Goal: Communication & Community: Answer question/provide support

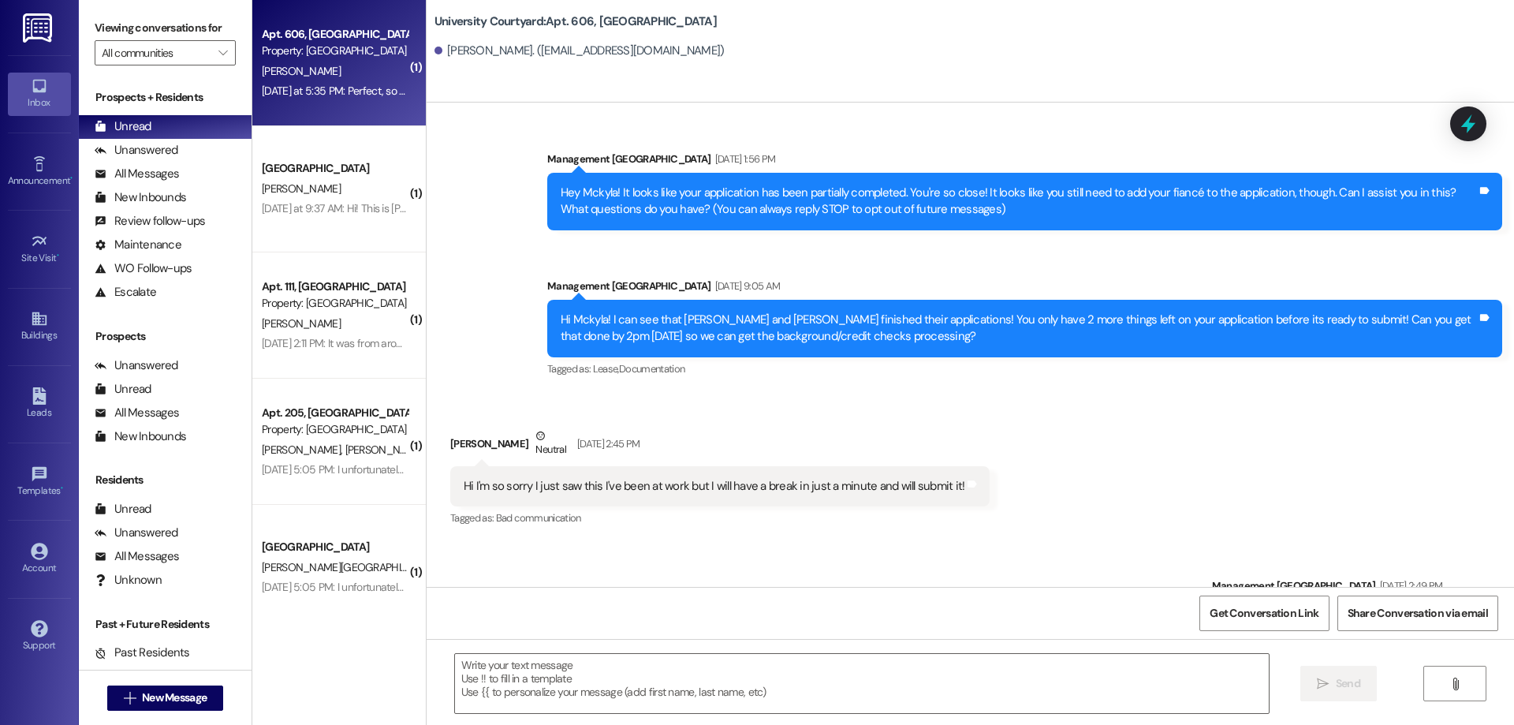
scroll to position [6176, 0]
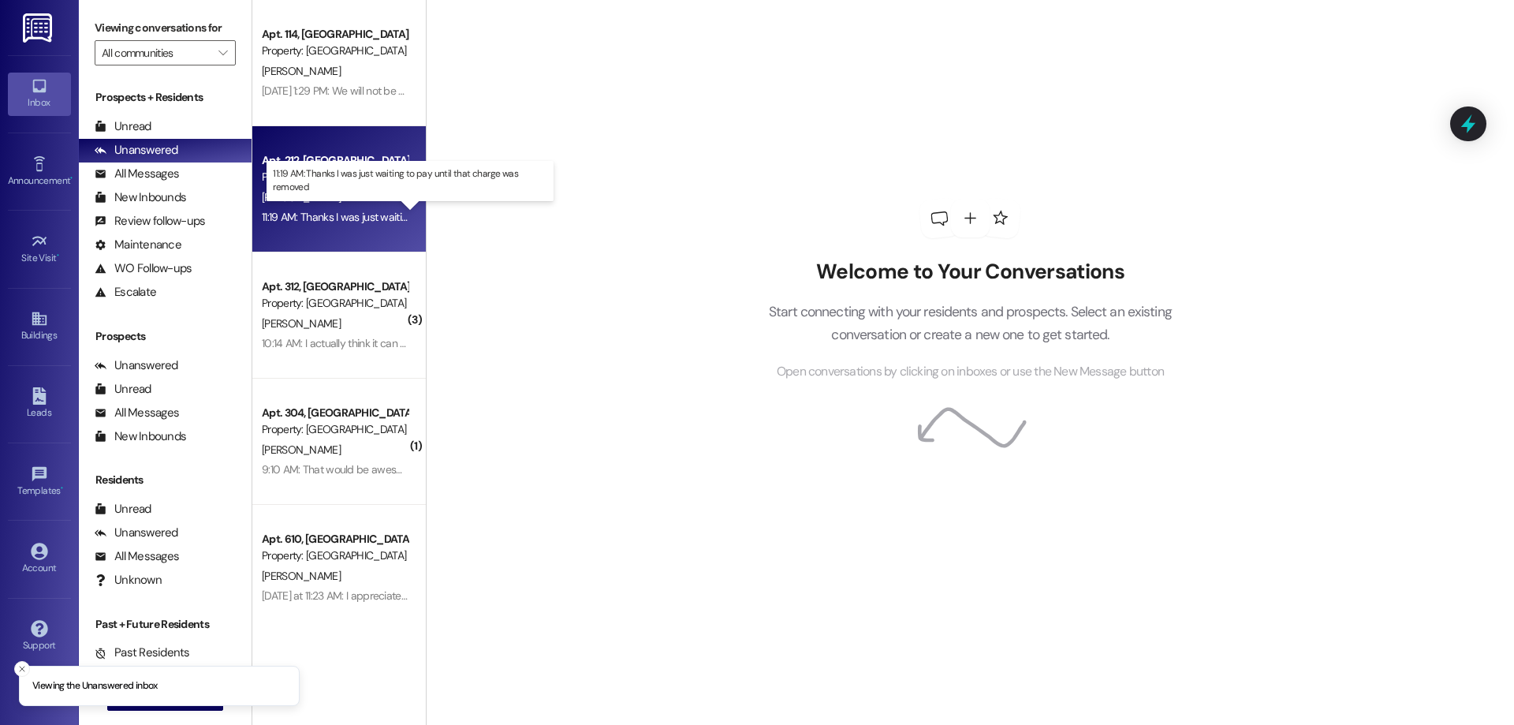
click at [364, 216] on div "11:19 AM: Thanks I was just waiting to pay until that charge was removed 11:19 …" at bounding box center [425, 217] width 326 height 14
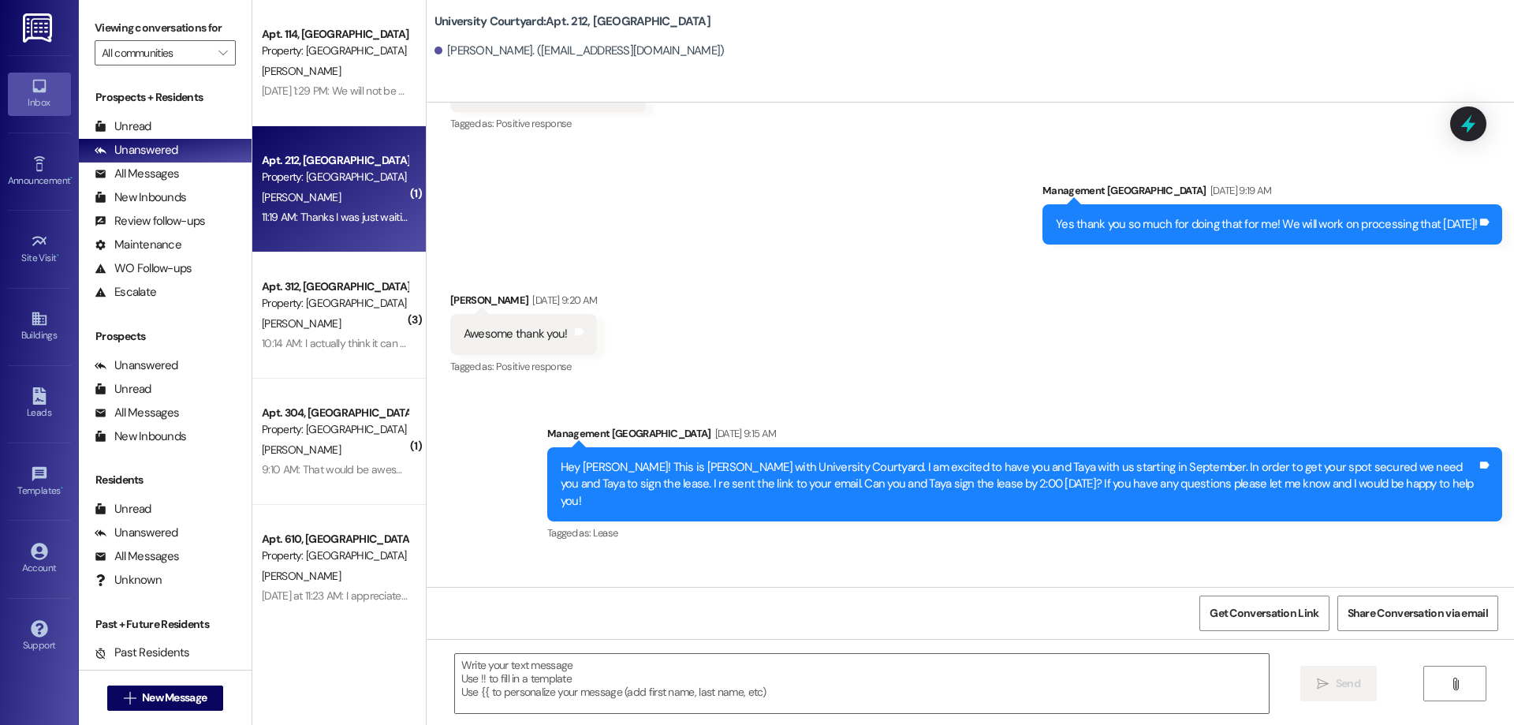
scroll to position [5811, 0]
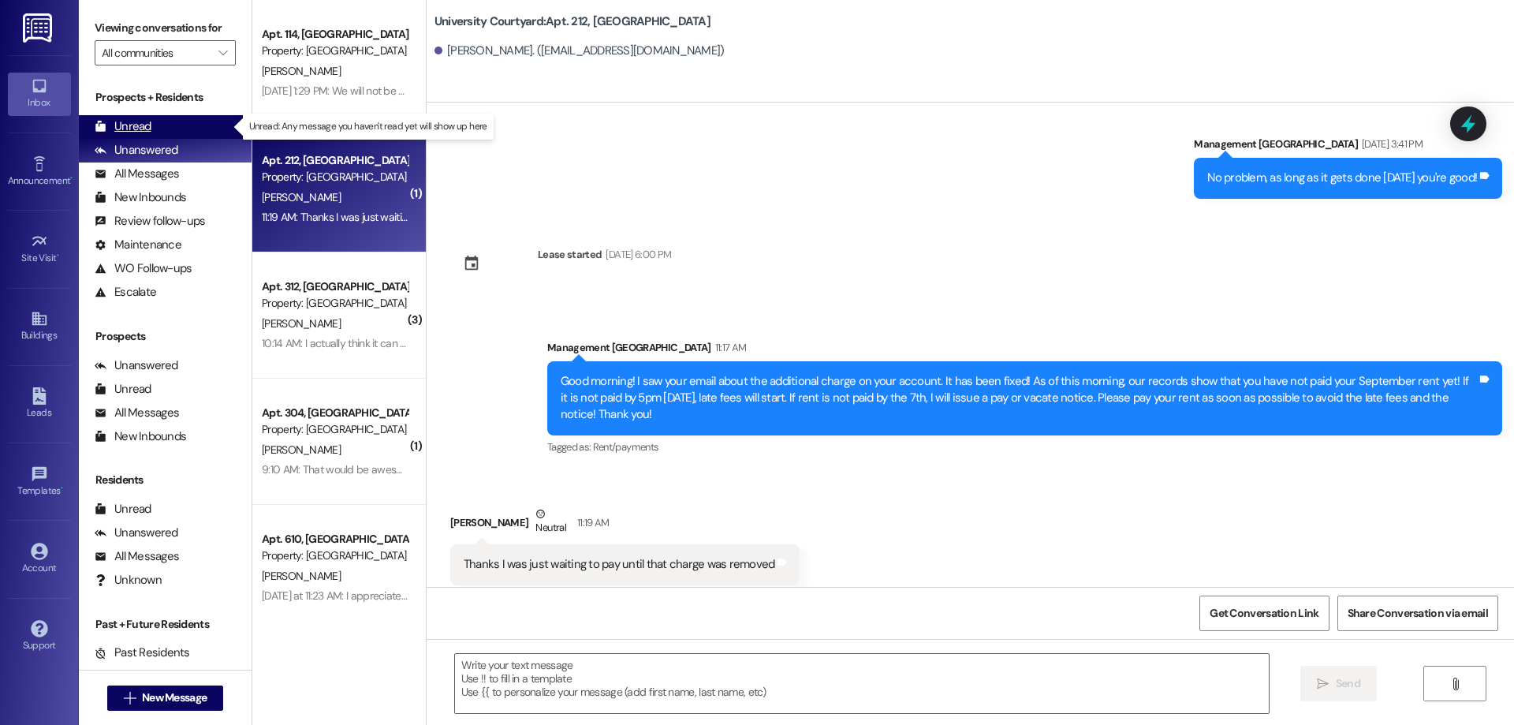
click at [152, 127] on div "Unread (0)" at bounding box center [165, 127] width 173 height 24
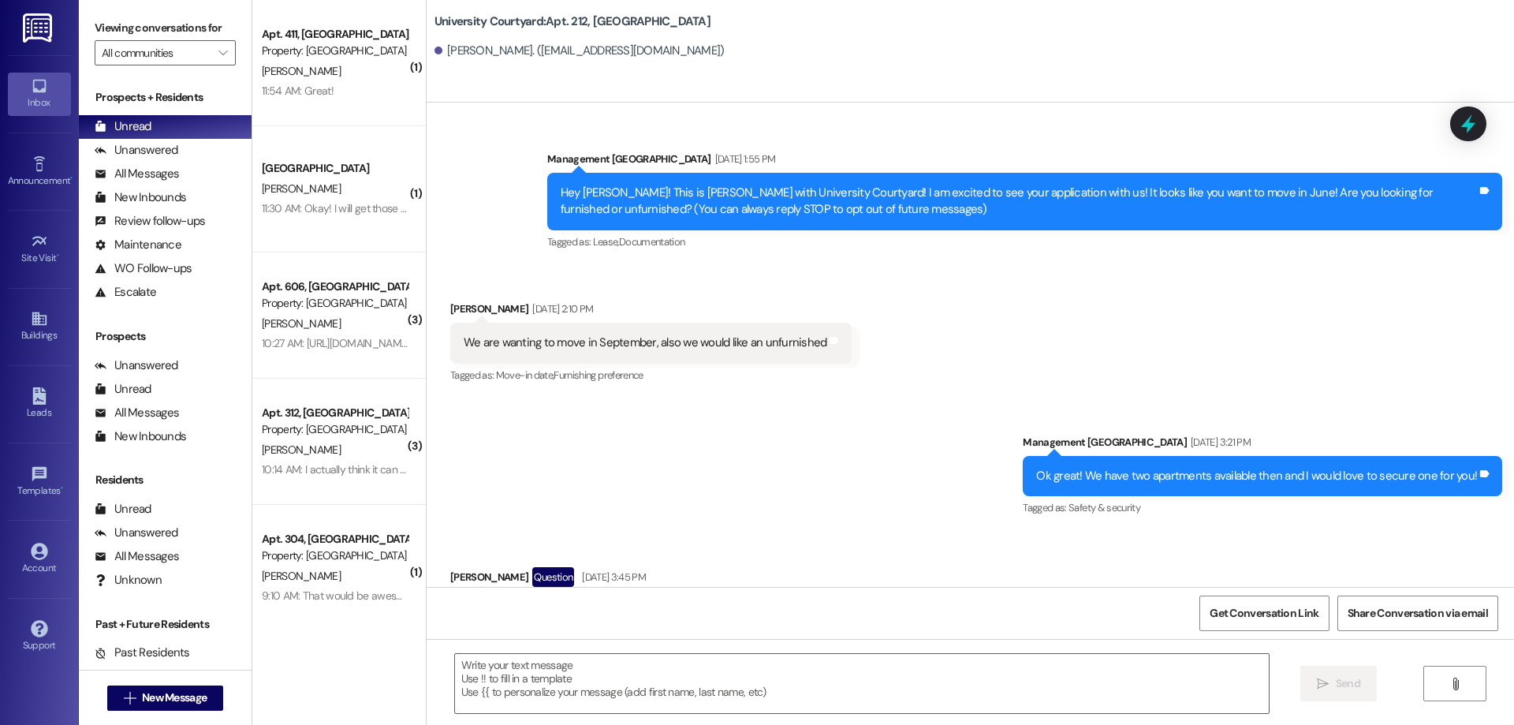
scroll to position [5810, 0]
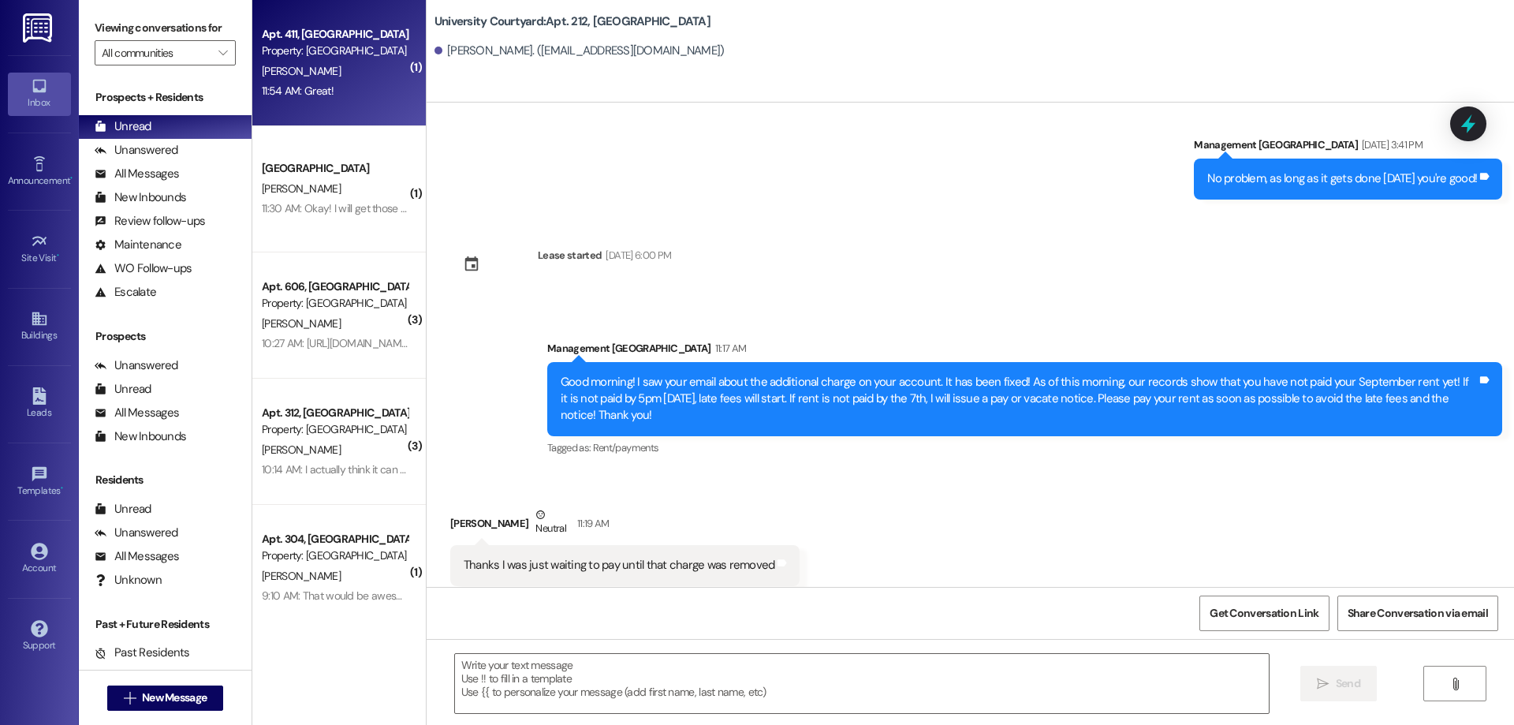
click at [348, 101] on div "11:54 AM: Great! 11:54 AM: Great!" at bounding box center [334, 91] width 149 height 20
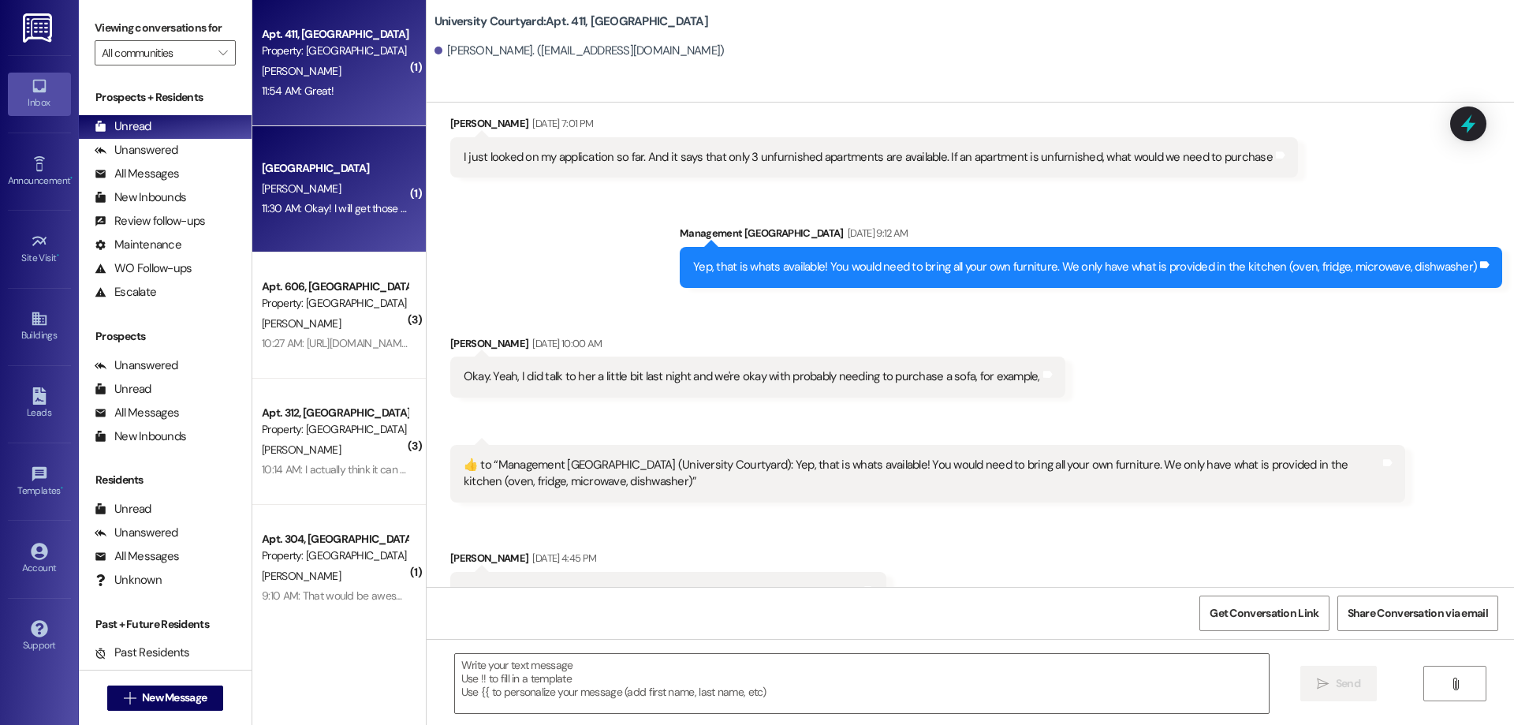
scroll to position [14151, 0]
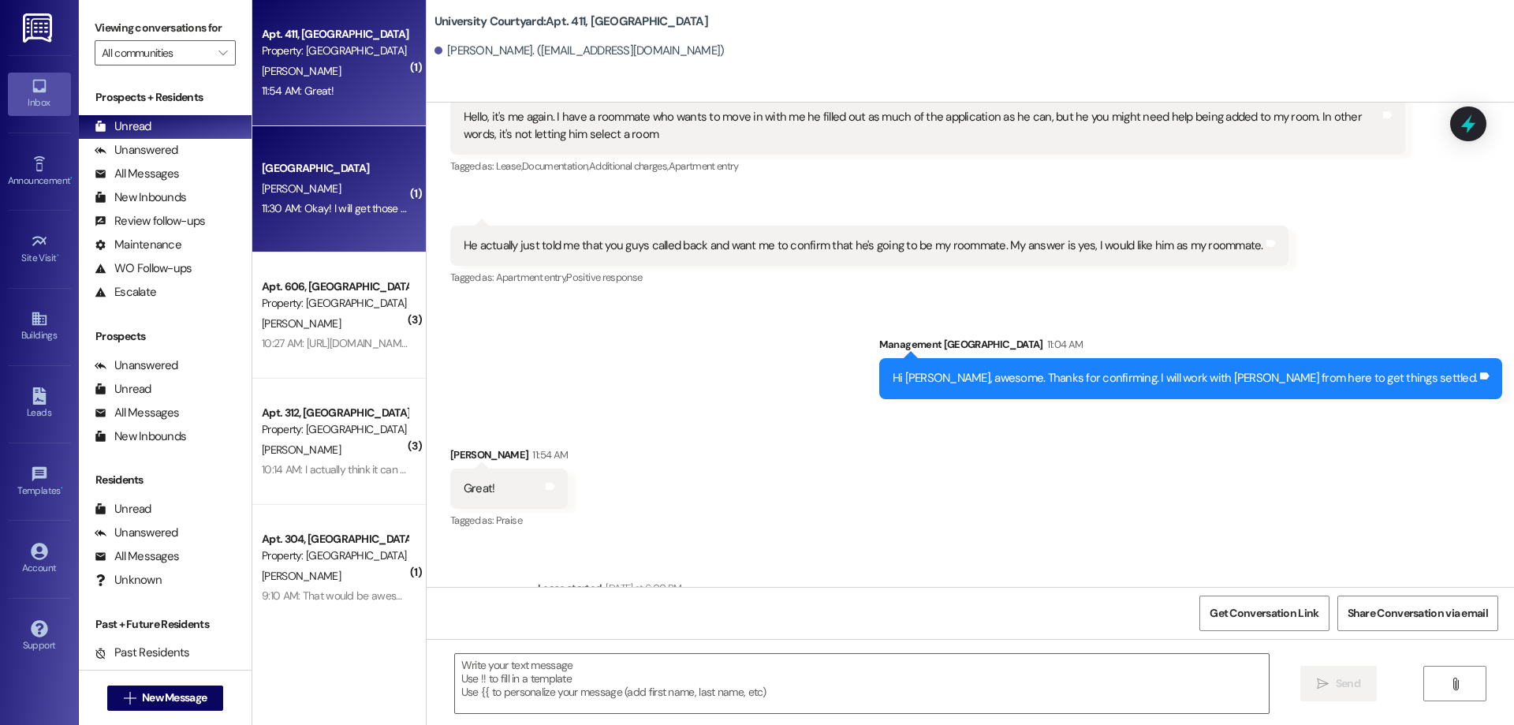
click at [367, 216] on div "11:30 AM: Okay! I will get those as soon as possible! 11:30 AM: Okay! I will ge…" at bounding box center [334, 209] width 149 height 20
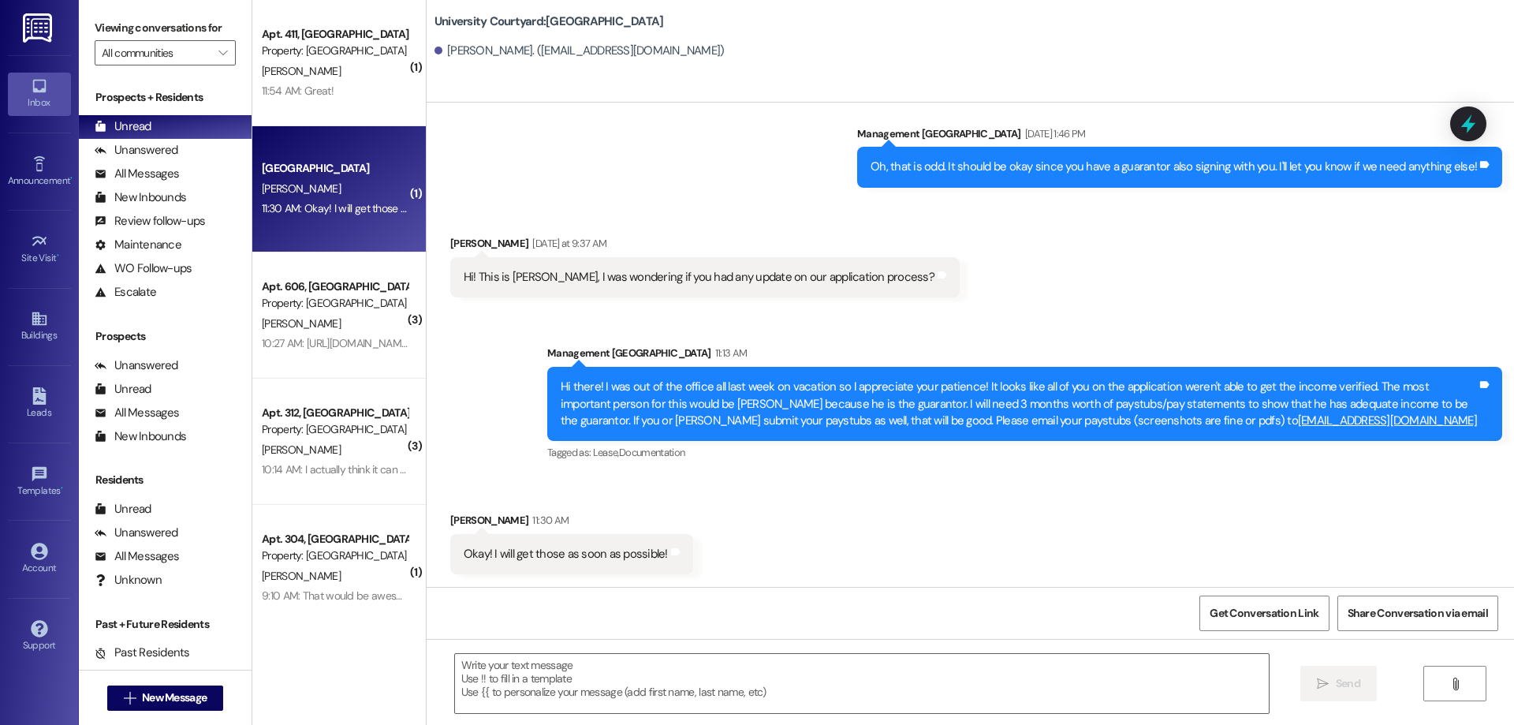
scroll to position [285, 0]
click at [702, 683] on textarea at bounding box center [862, 683] width 814 height 59
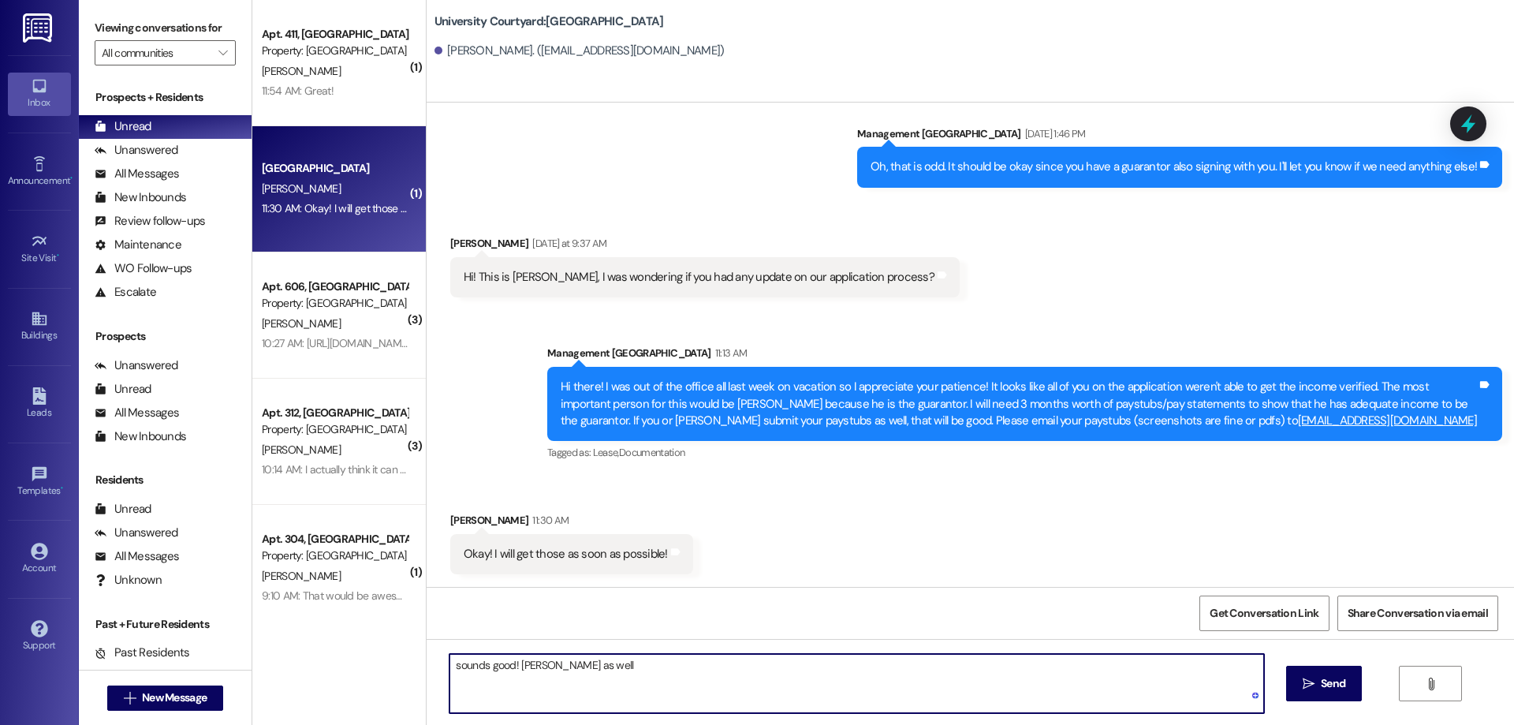
type textarea "sounds good! Remind Loren as well!"
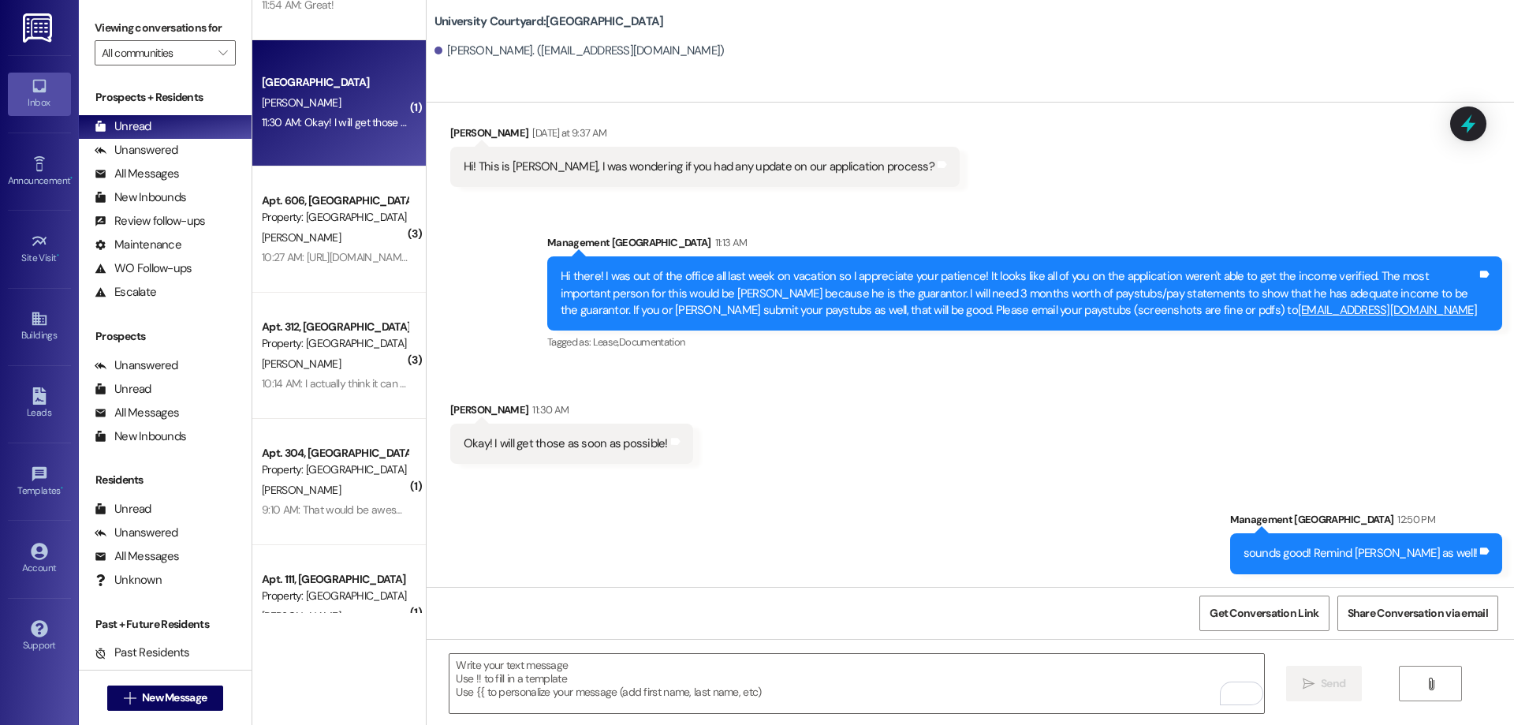
scroll to position [0, 0]
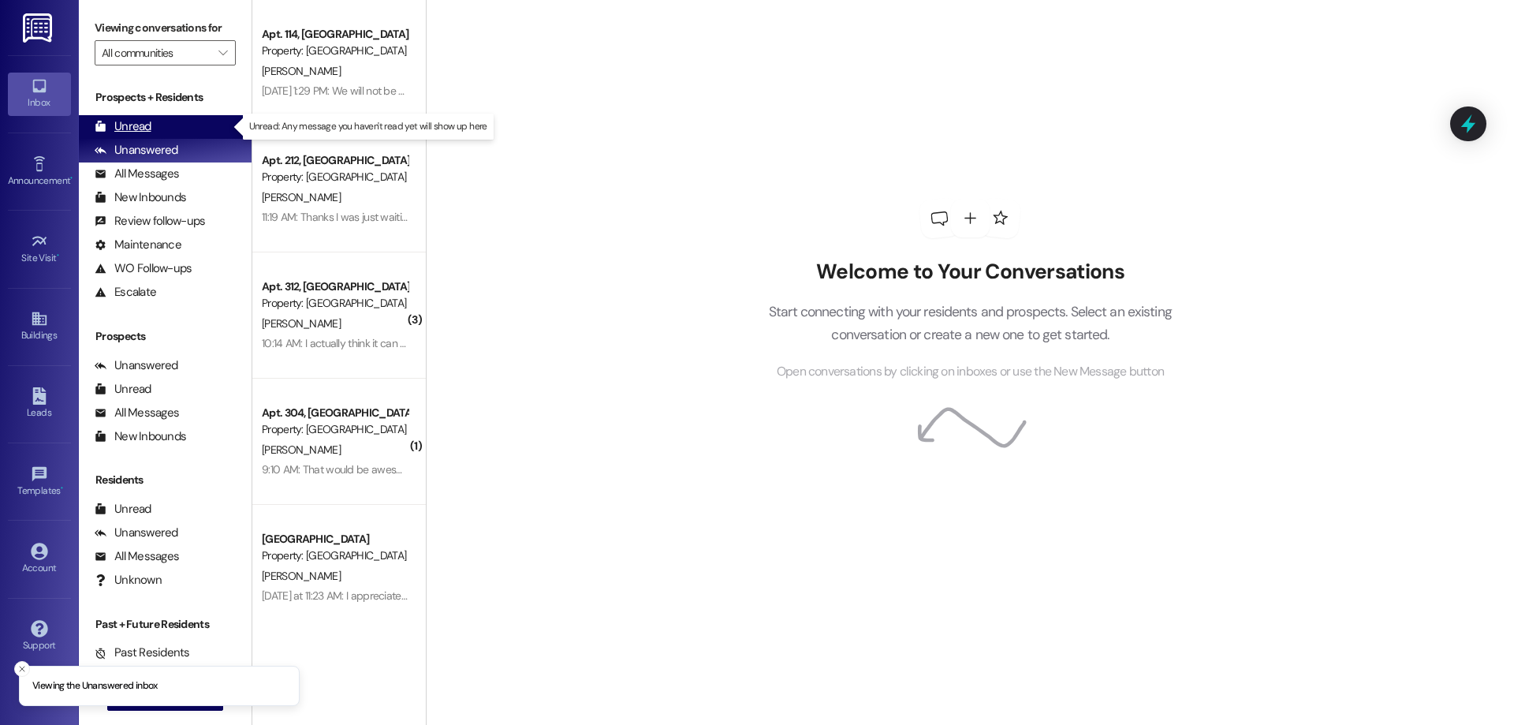
click at [151, 127] on div "Unread (0)" at bounding box center [165, 127] width 173 height 24
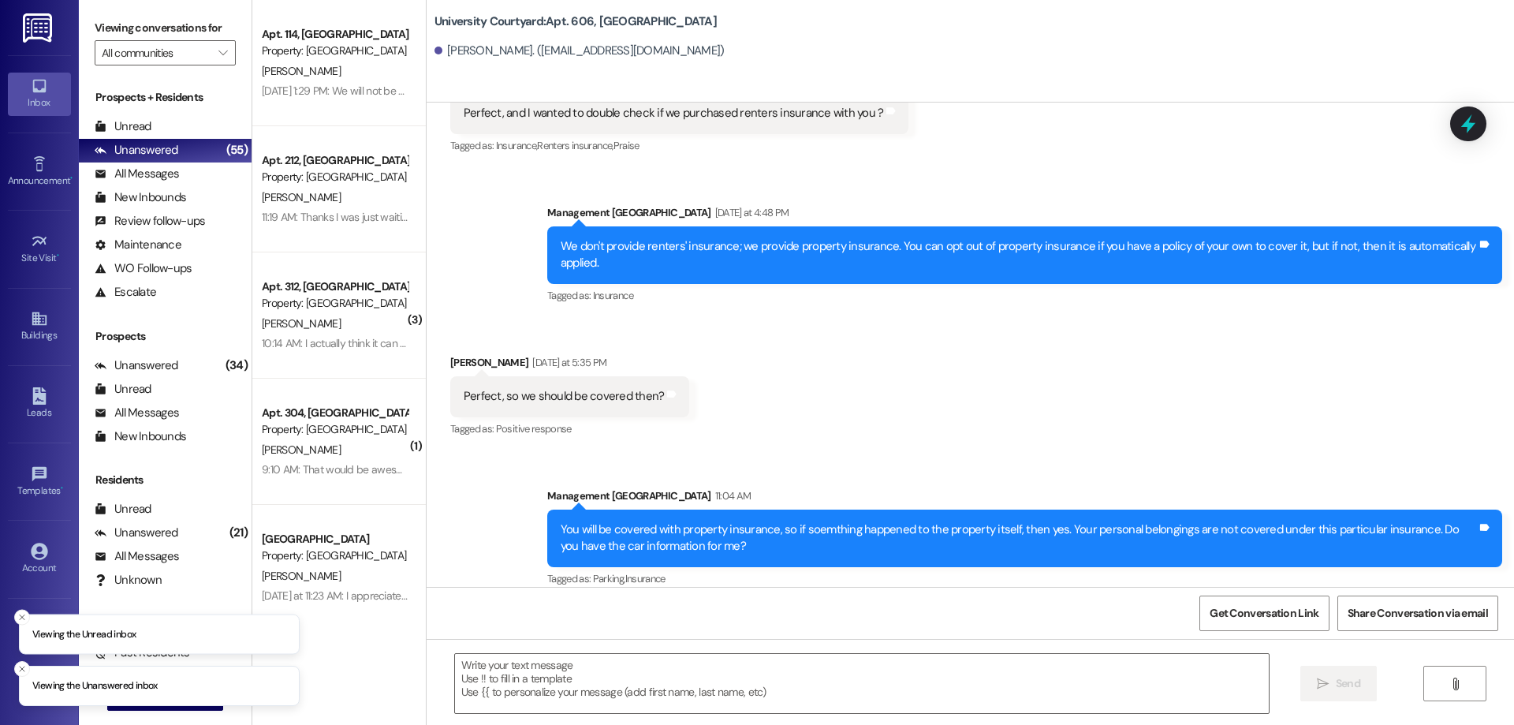
scroll to position [6349, 0]
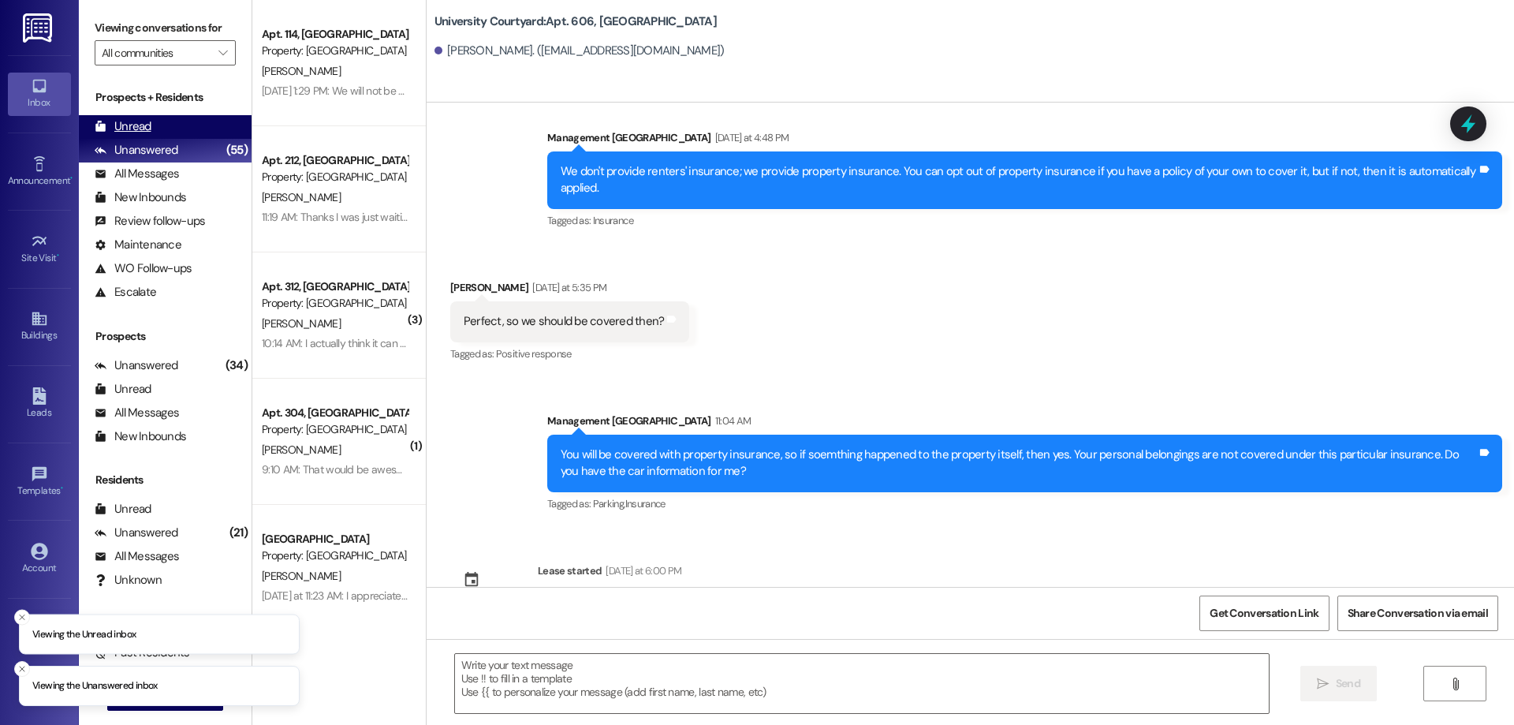
click at [158, 129] on div "Unread (0)" at bounding box center [165, 127] width 173 height 24
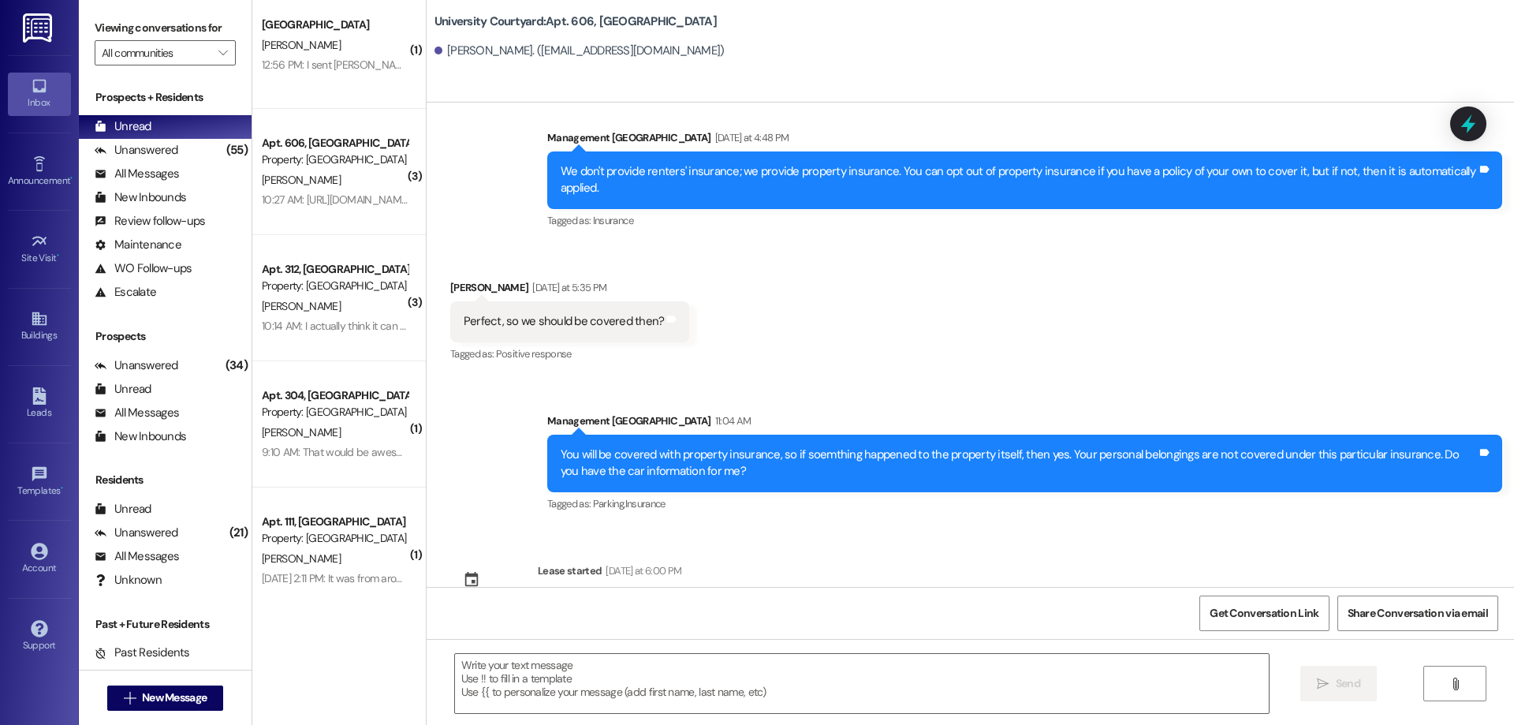
scroll to position [0, 0]
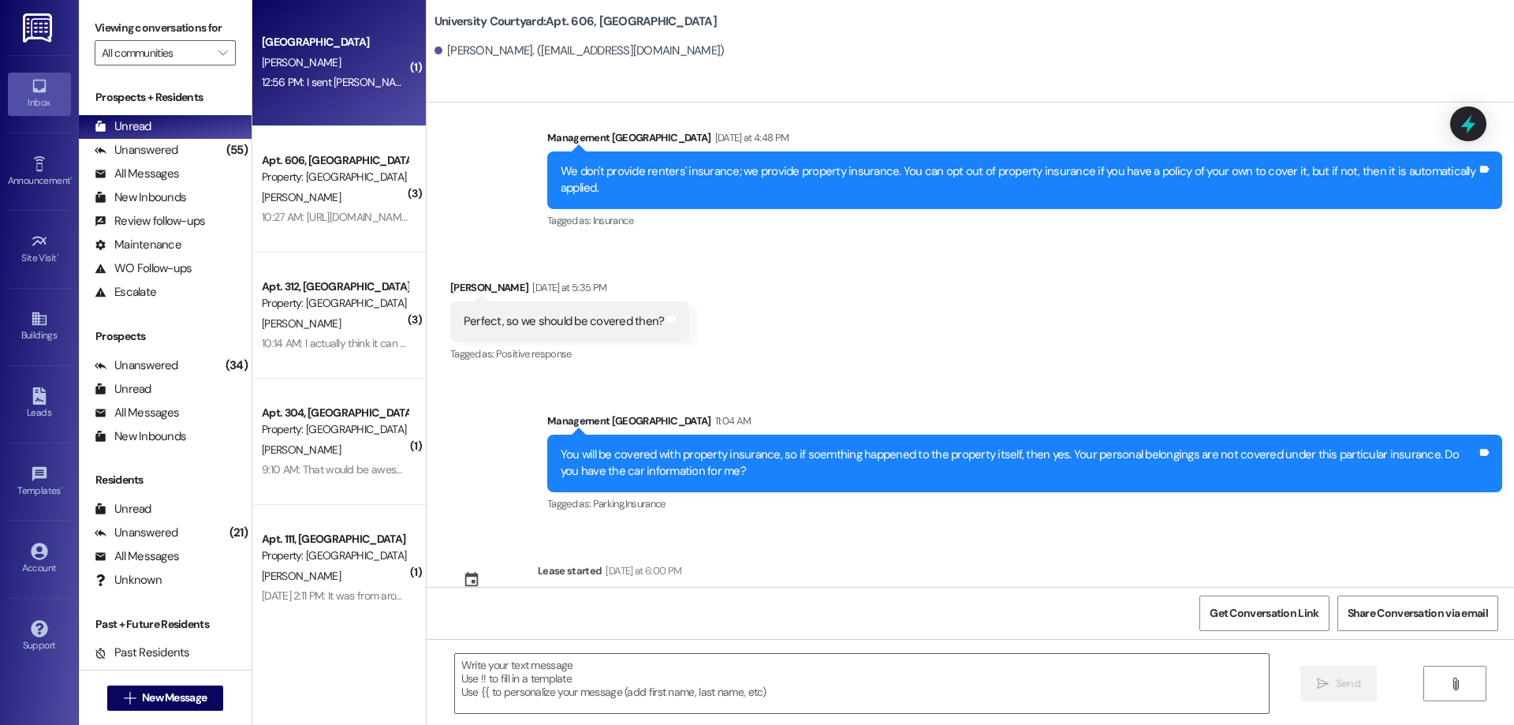
click at [308, 84] on div "12:56 PM: I sent [PERSON_NAME]'s paystubs to you. Do you still need mine? 12:56…" at bounding box center [433, 82] width 343 height 14
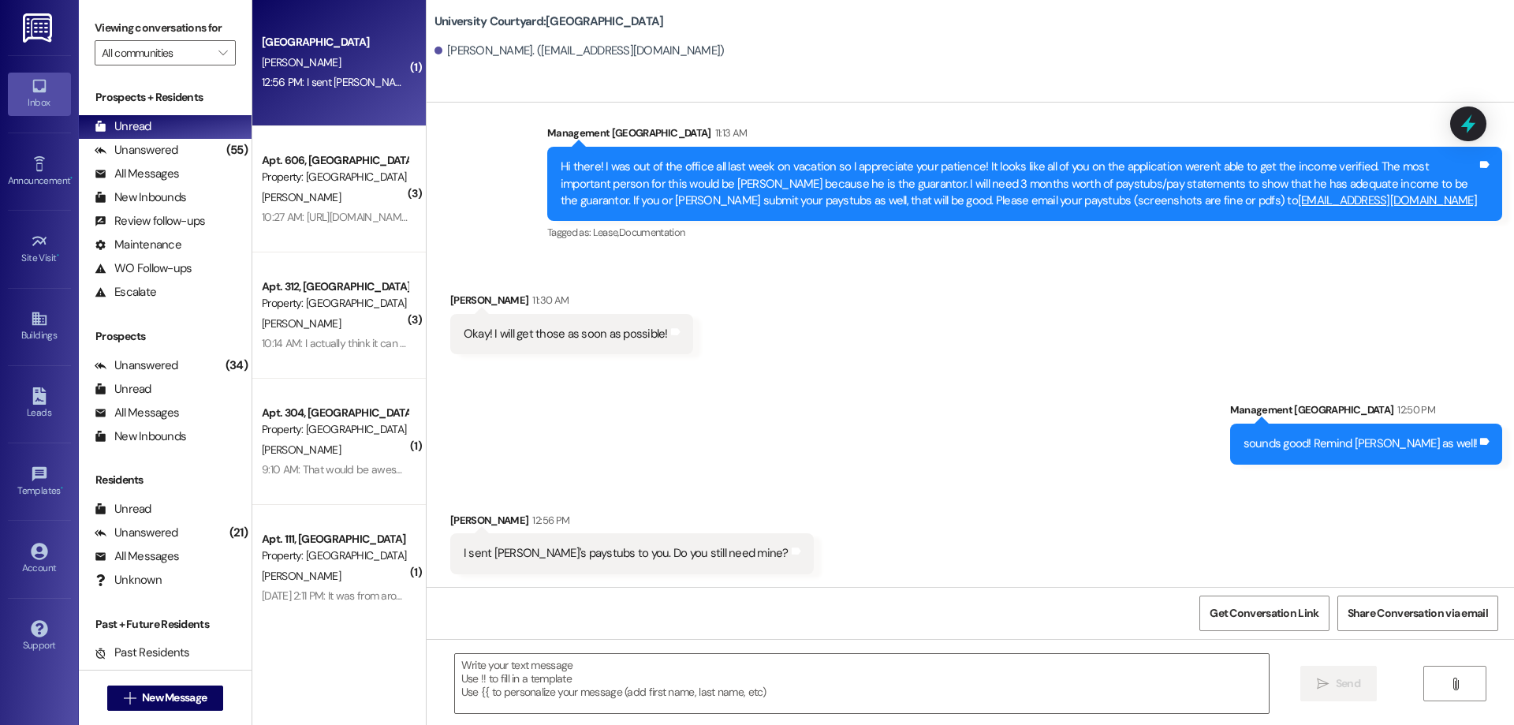
scroll to position [505, 0]
click at [577, 703] on textarea at bounding box center [862, 683] width 814 height 59
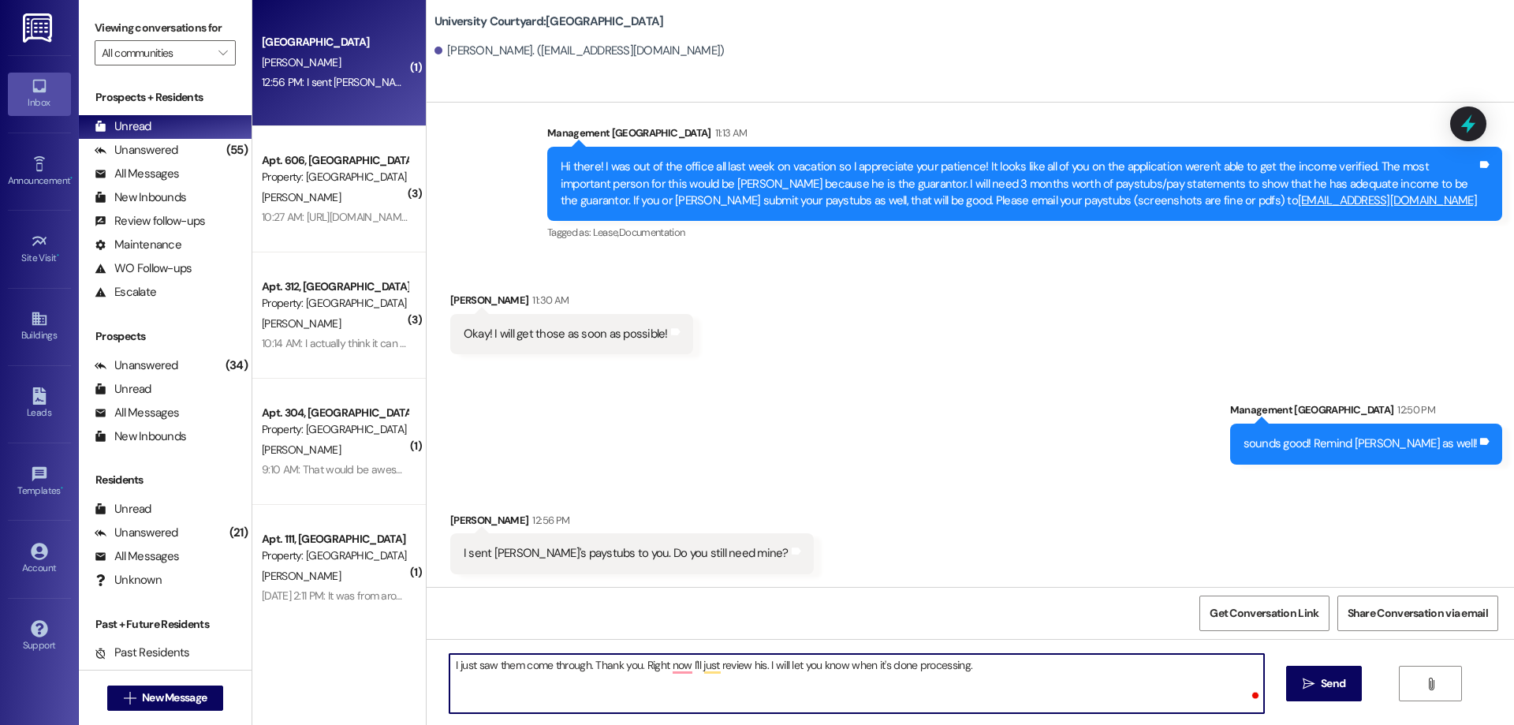
type textarea "I just saw them come through. Thank you. Right now I'll just review his. I will…"
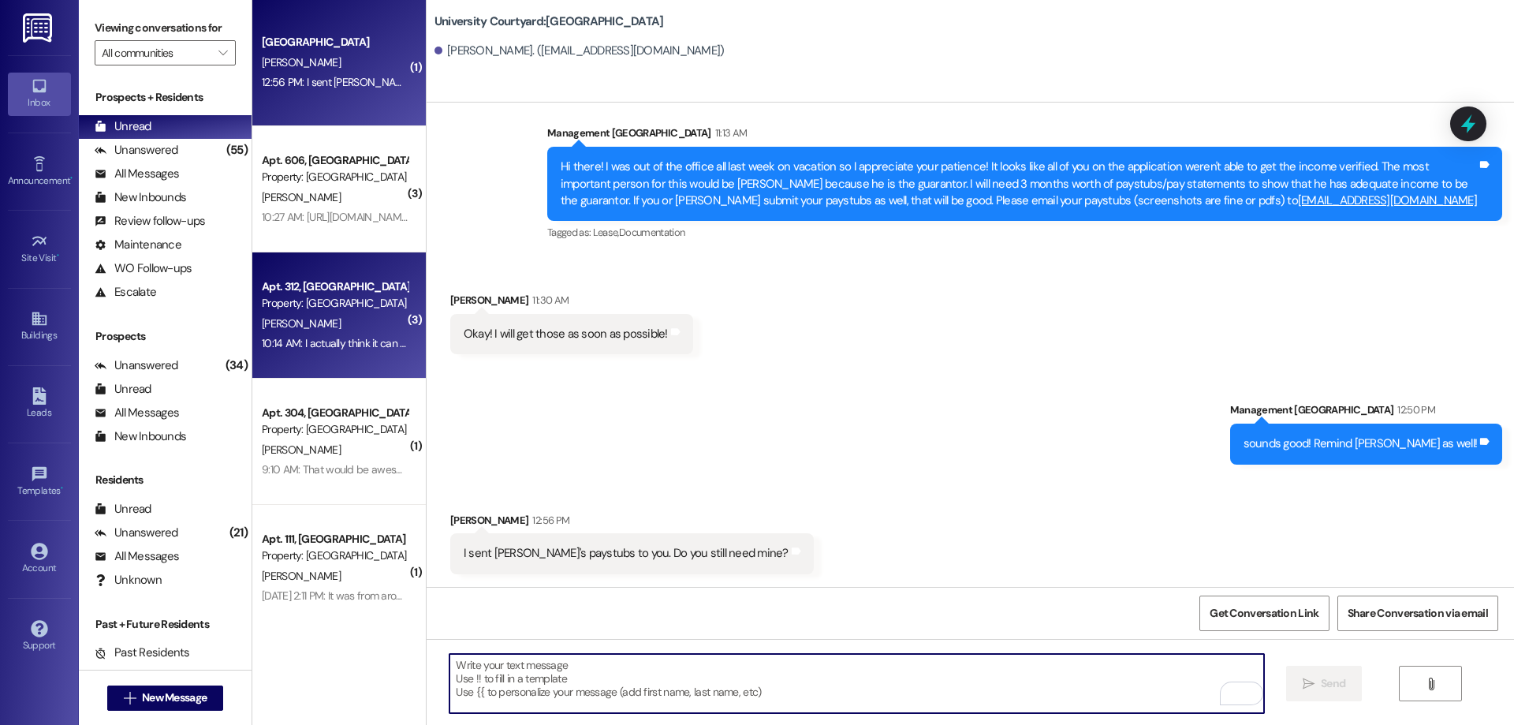
click at [355, 343] on div "10:14 AM: I actually think it can be this Thursday or Friday 10:14 AM: I actual…" at bounding box center [374, 343] width 225 height 14
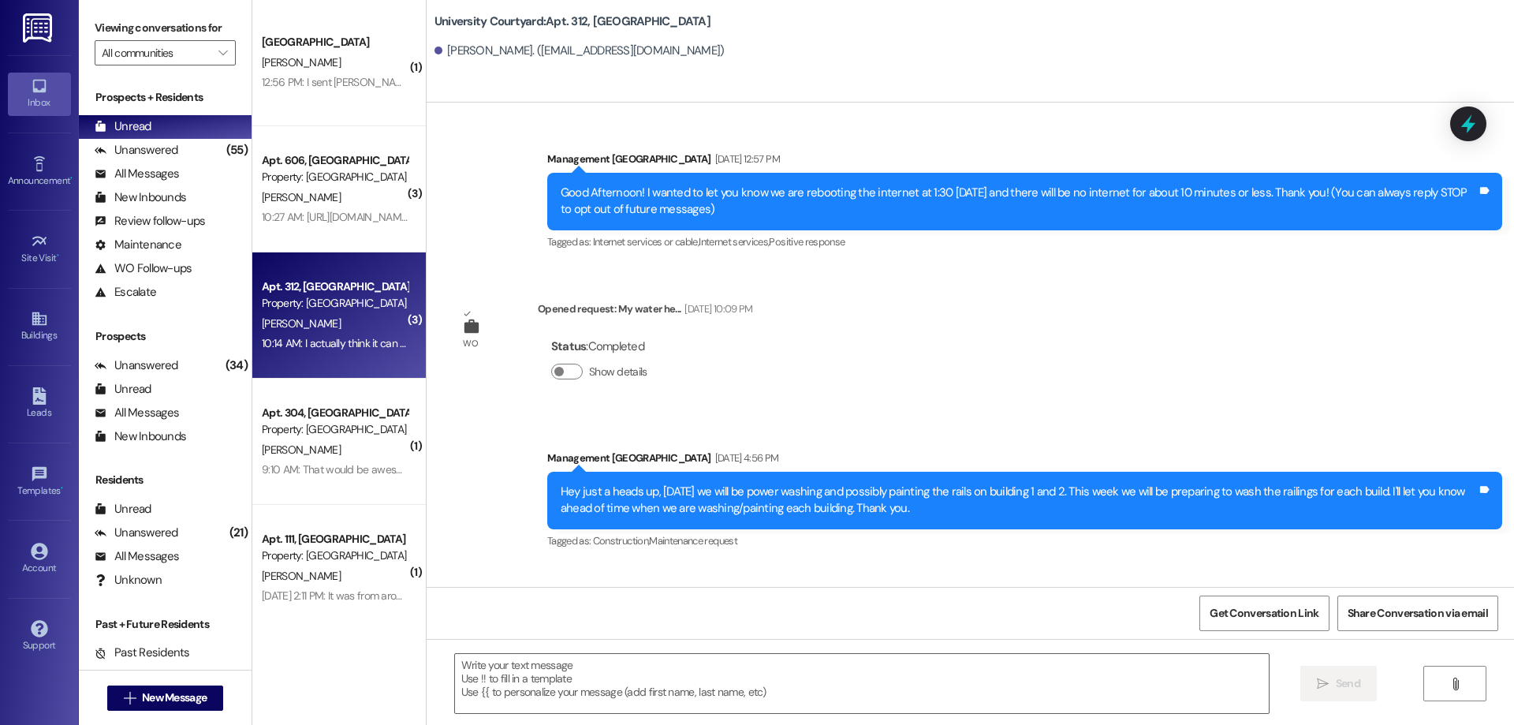
scroll to position [12836, 0]
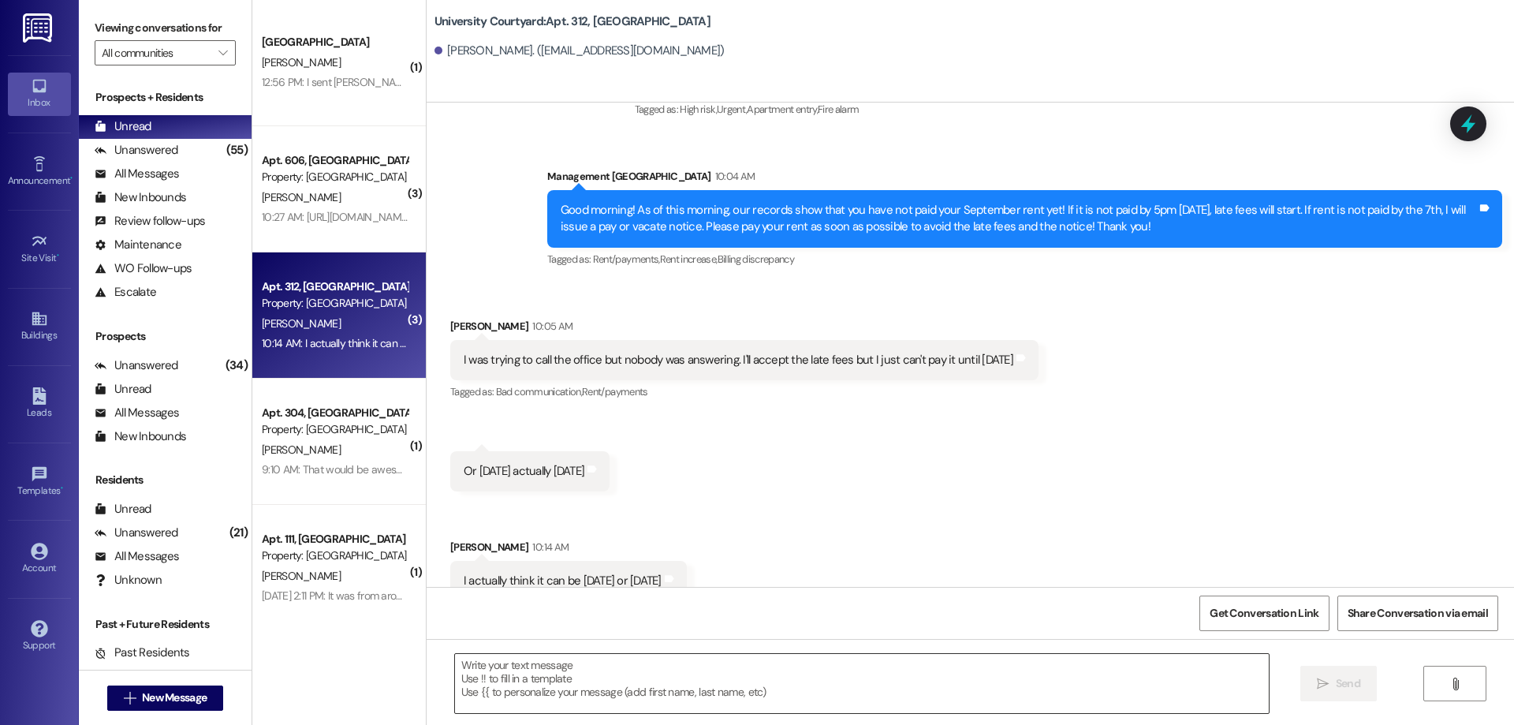
click at [635, 687] on textarea at bounding box center [862, 683] width 814 height 59
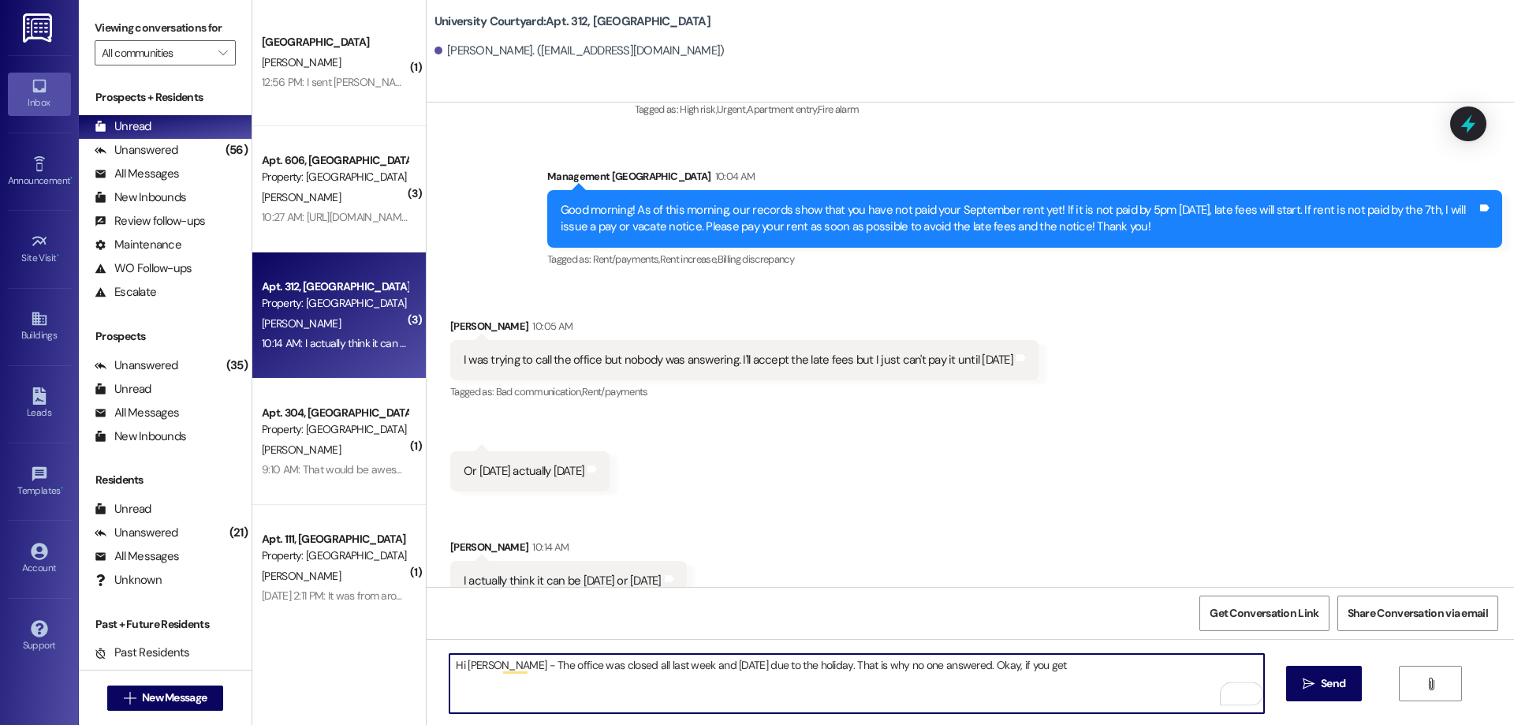
click at [1062, 675] on textarea "Hi Gabriel - The office was closed all last week and September 1st due to the h…" at bounding box center [856, 683] width 814 height 59
type textarea "Hi Gabriel - The office was closed all last week and September 1st due to the h…"
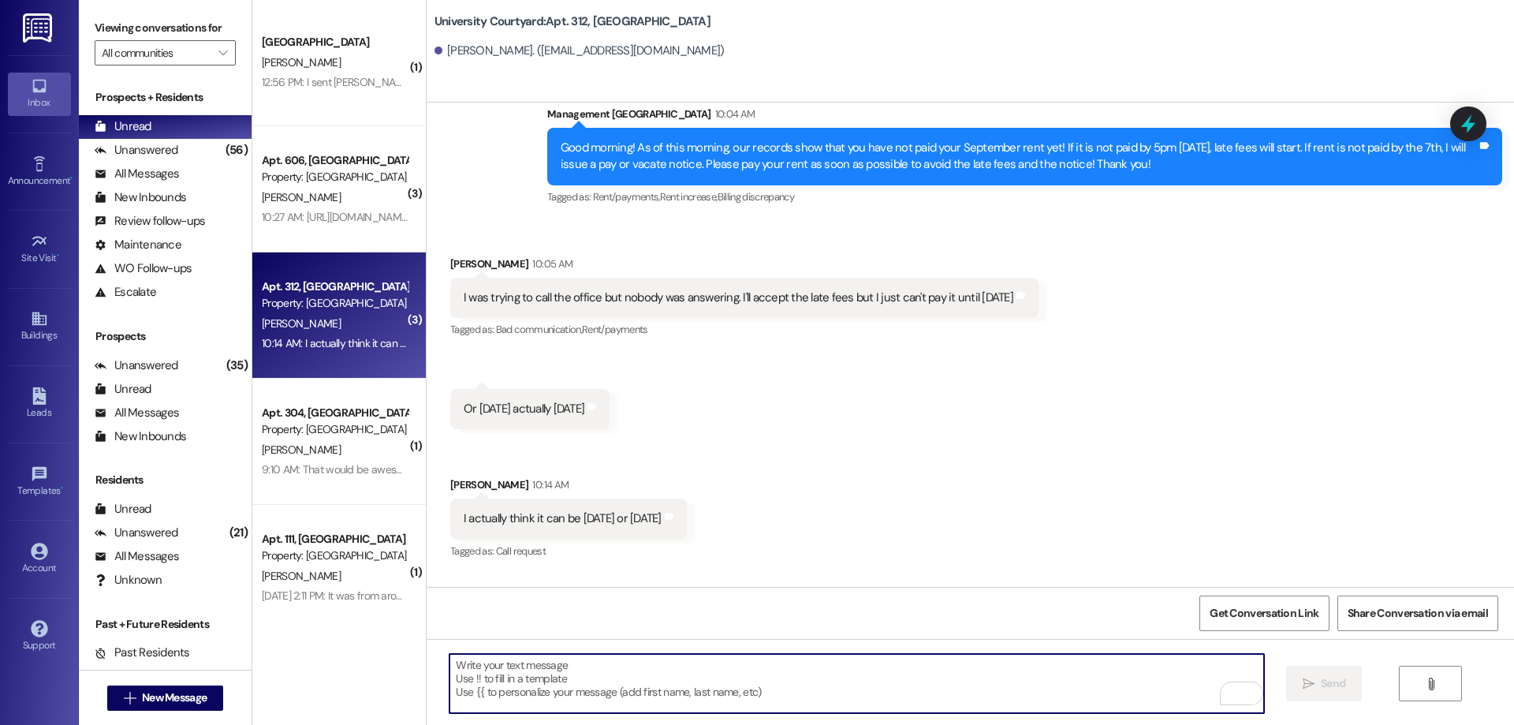
scroll to position [12963, 0]
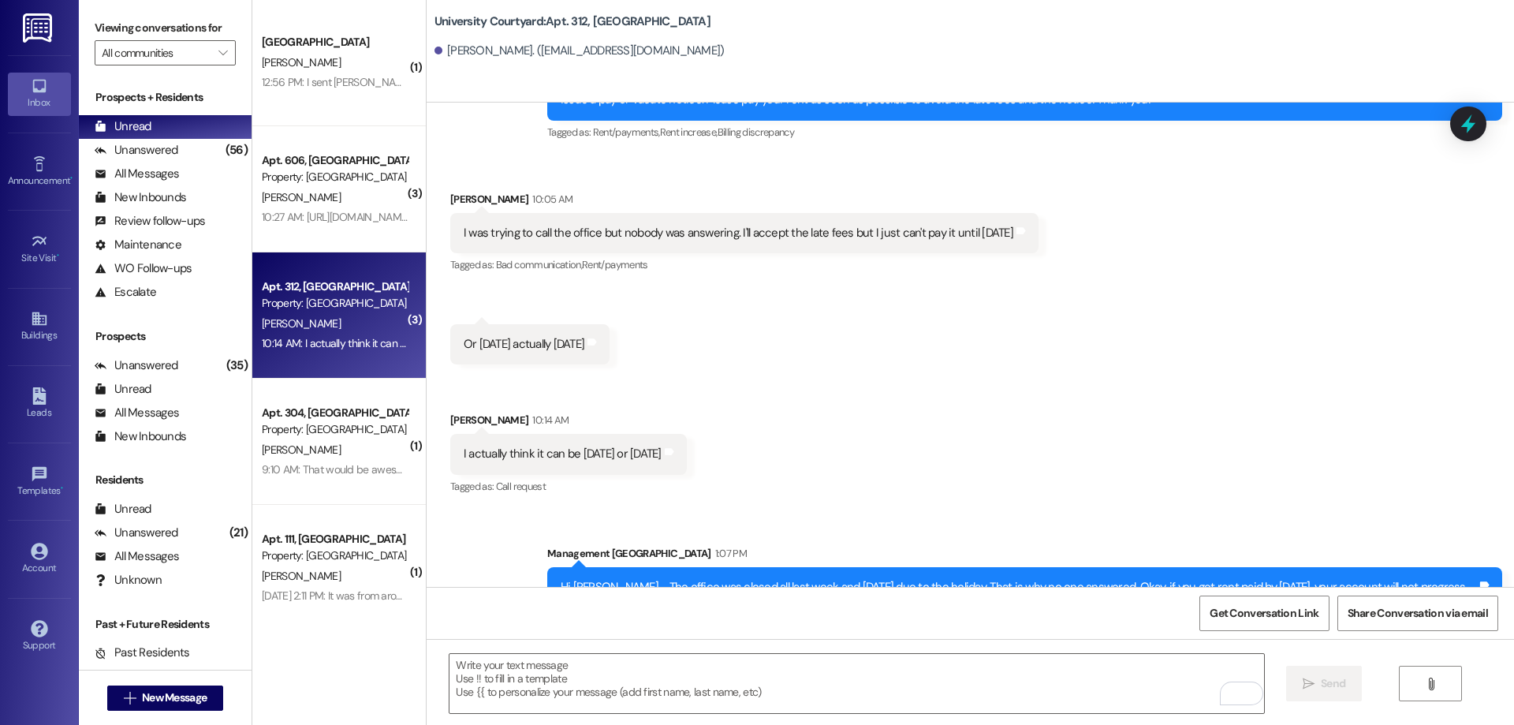
drag, startPoint x: 729, startPoint y: 563, endPoint x: 455, endPoint y: 542, distance: 275.1
click at [455, 542] on div "Sent via SMS Management University Courtyard 1:07 PM Hi Gabriel - The office wa…" at bounding box center [970, 572] width 1087 height 127
copy div "Hi Gabriel - The office was closed all last week and September 1st due to the h…"
click at [937, 425] on div "Received via SMS Gabriel Mariscal 10:05 AM I was trying to call the office but …" at bounding box center [970, 332] width 1087 height 354
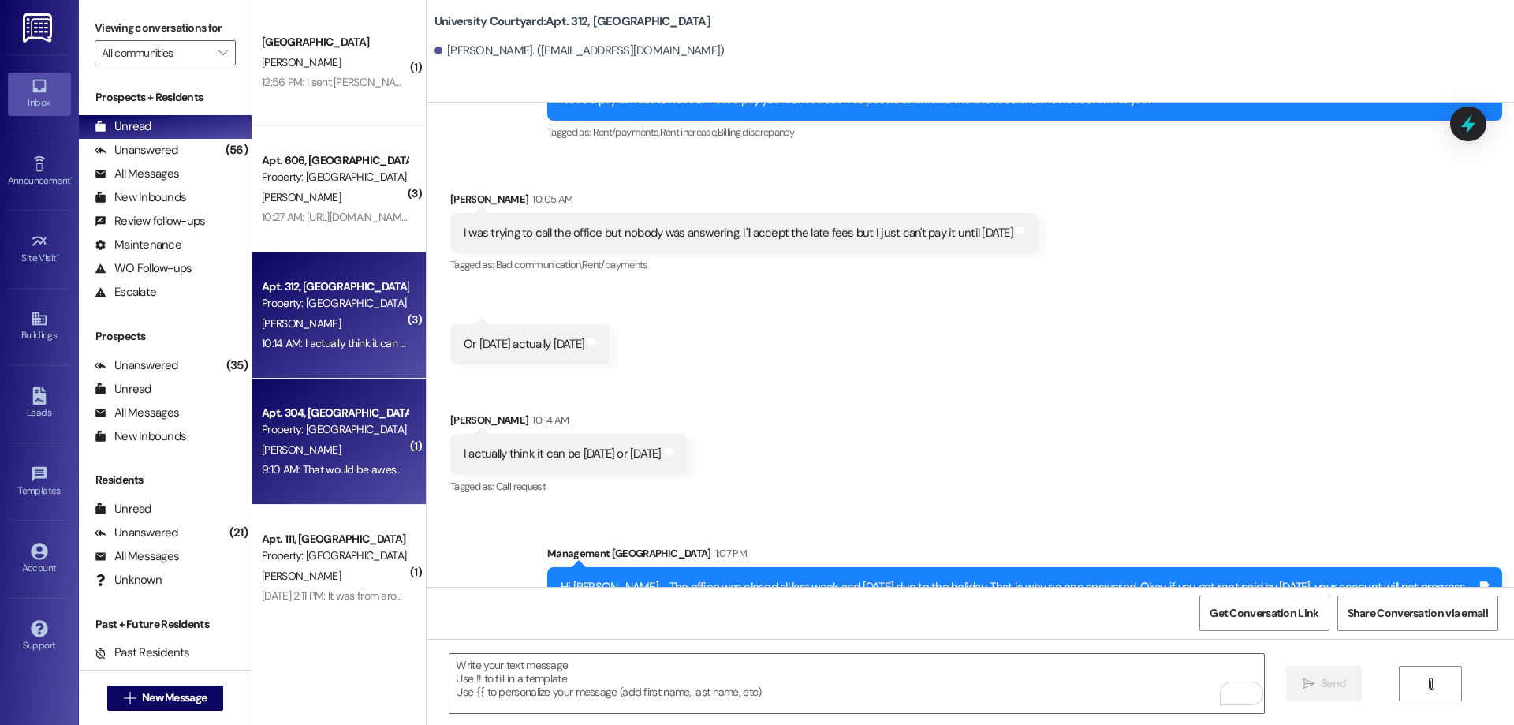
click at [341, 466] on div "9:10 AM: That would be awesome if you could check and let me know what the corr…" at bounding box center [552, 469] width 580 height 14
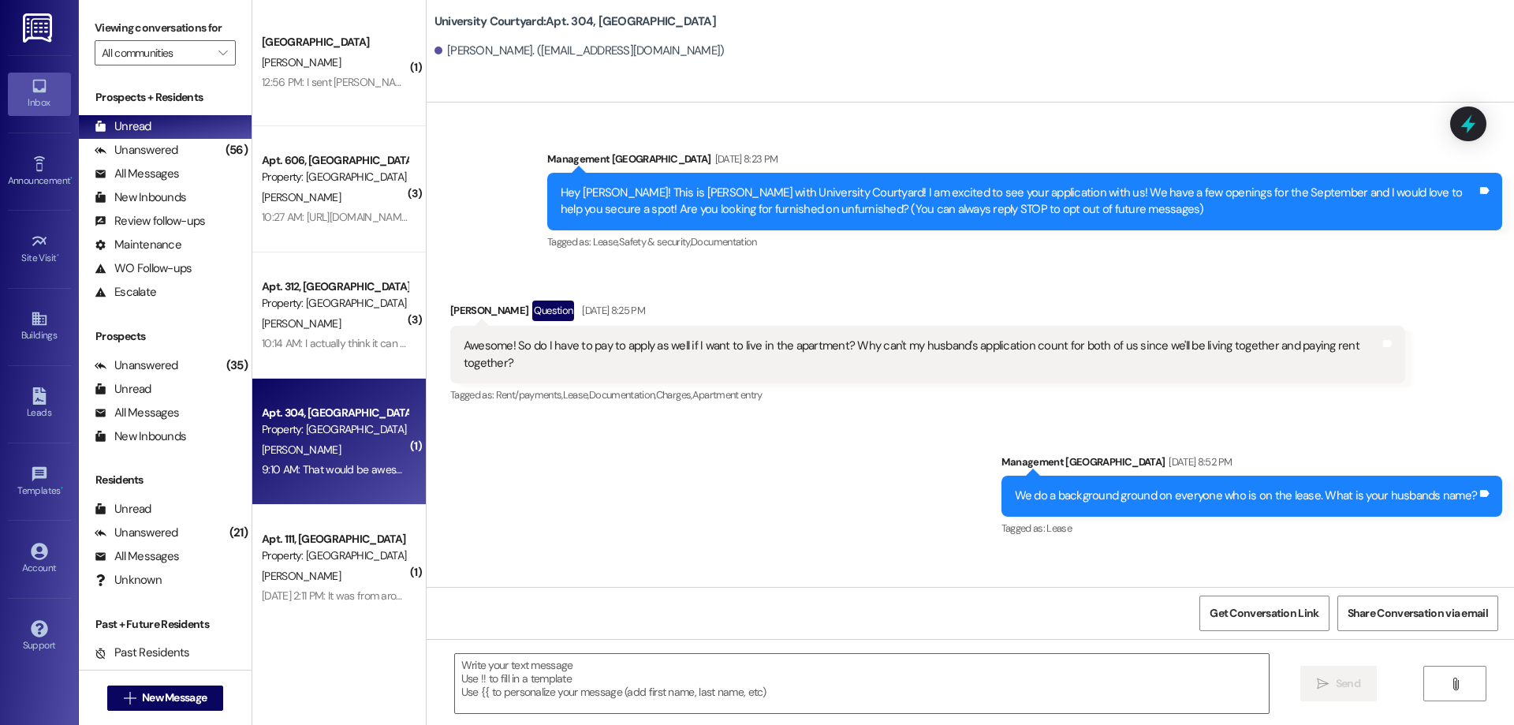
scroll to position [16172, 0]
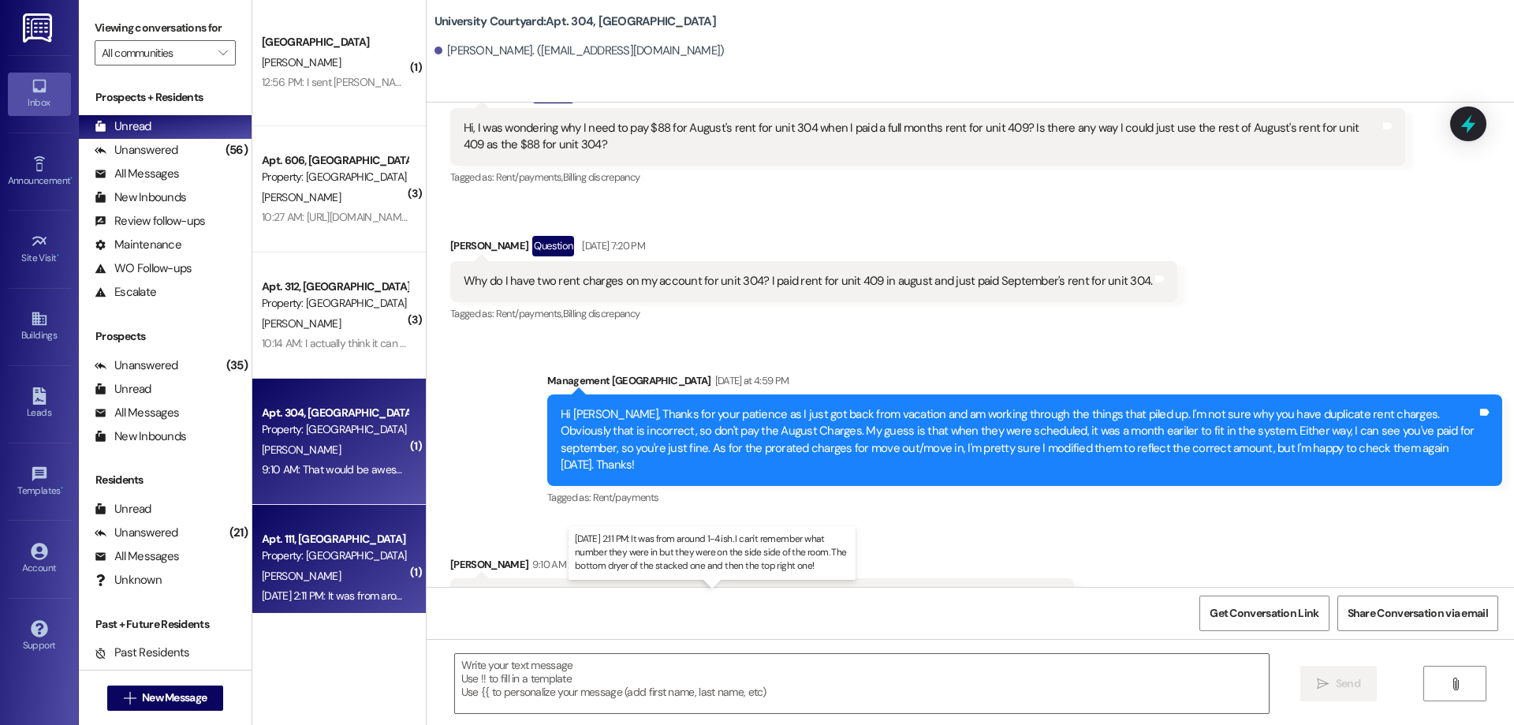
click at [337, 588] on div "Aug 28, 2025 at 2:11 PM: It was from around 1-4 ish. I can't remember what numb…" at bounding box center [704, 595] width 885 height 14
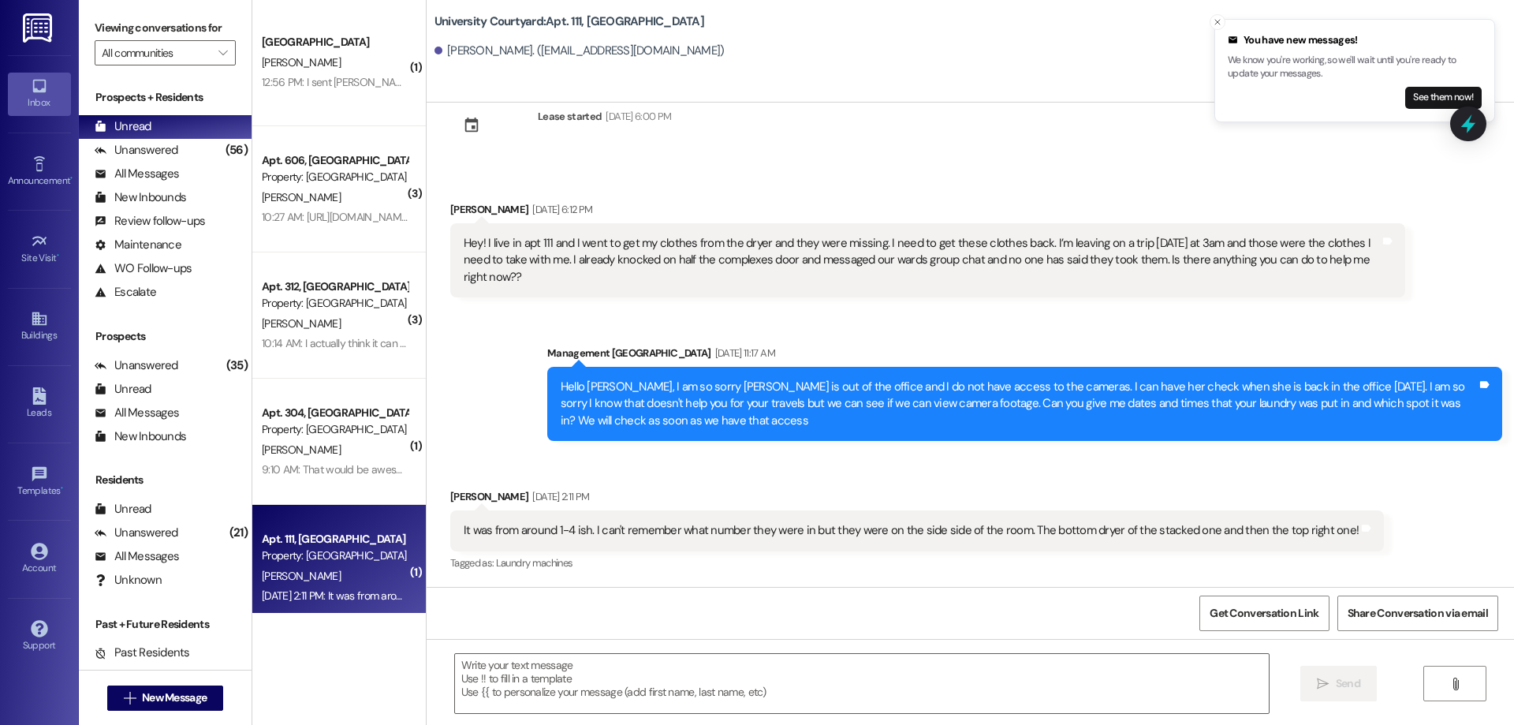
scroll to position [43, 0]
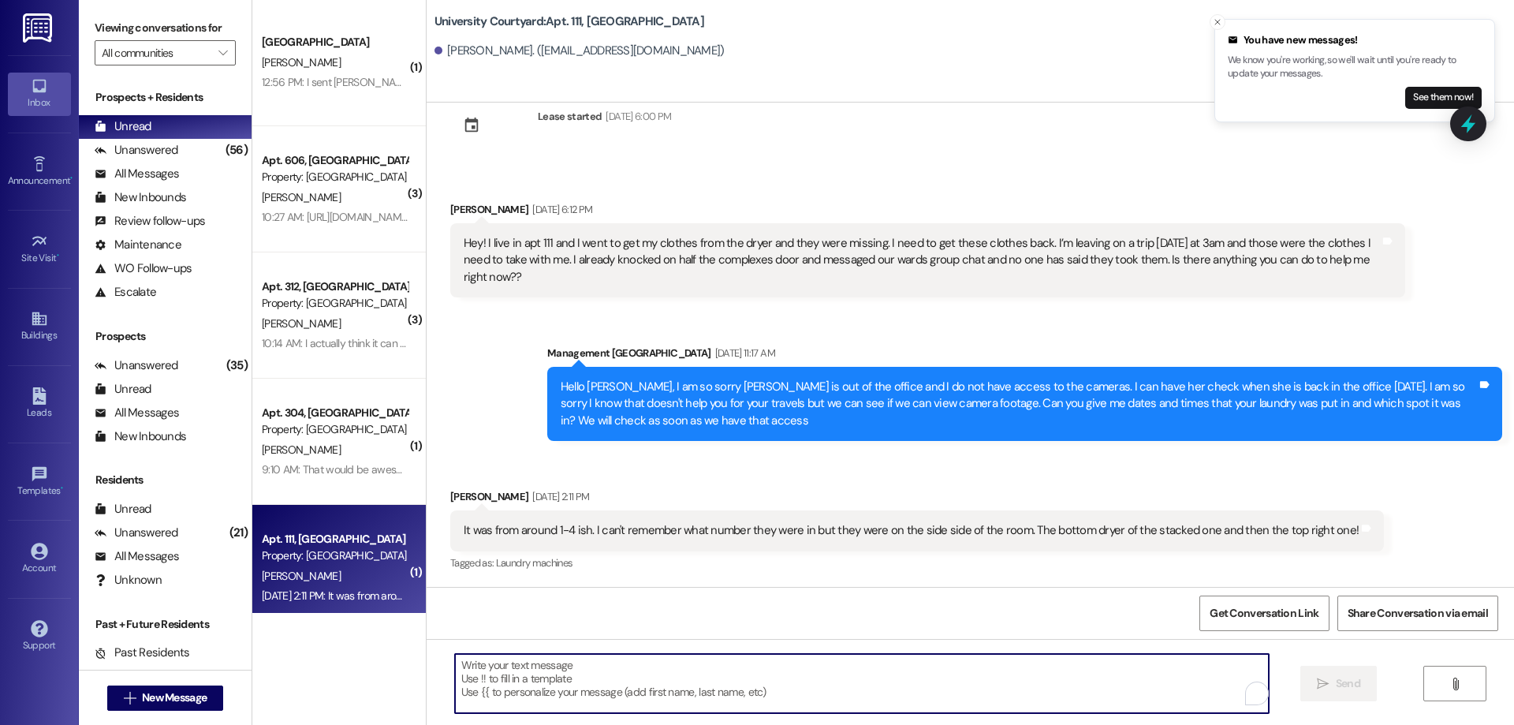
click at [800, 695] on textarea "To enrich screen reader interactions, please activate Accessibility in Grammarl…" at bounding box center [862, 683] width 814 height 59
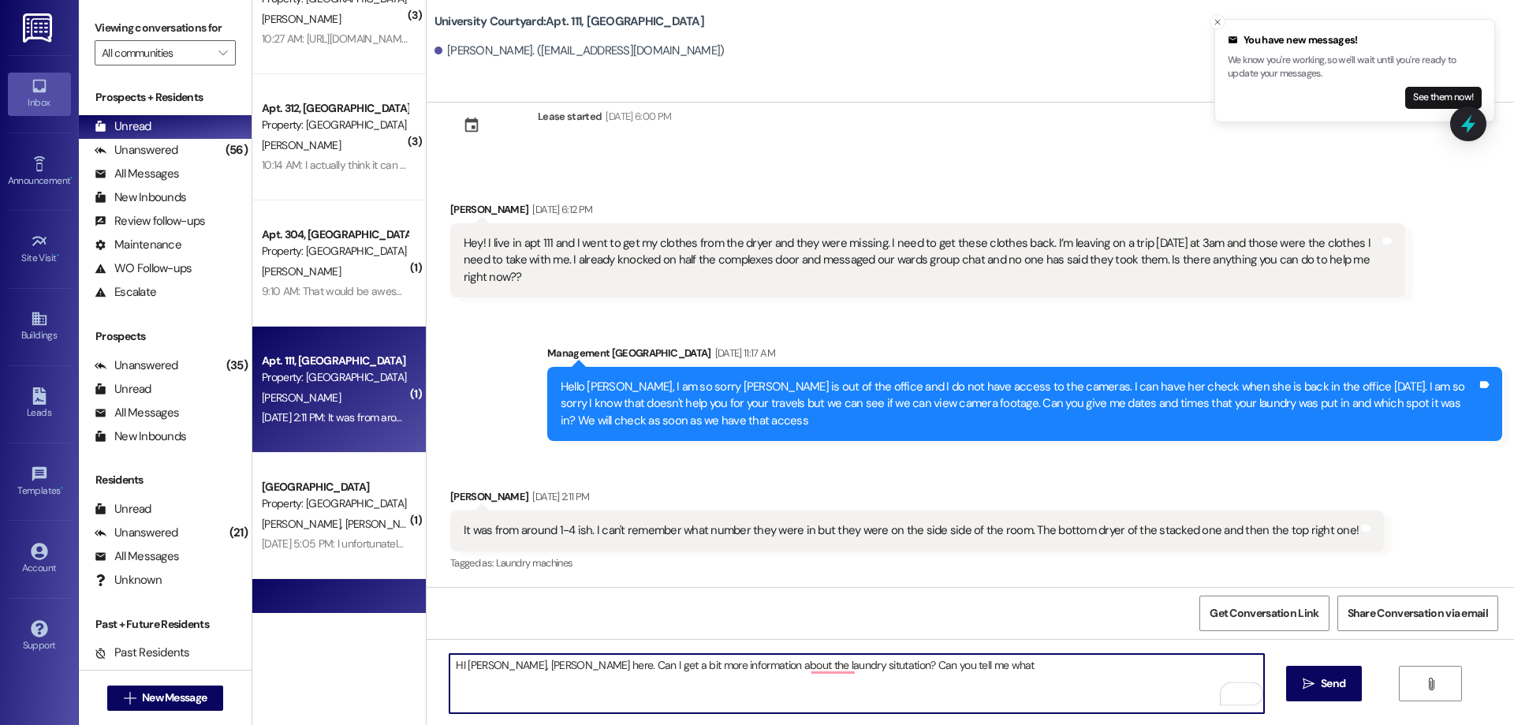
scroll to position [0, 0]
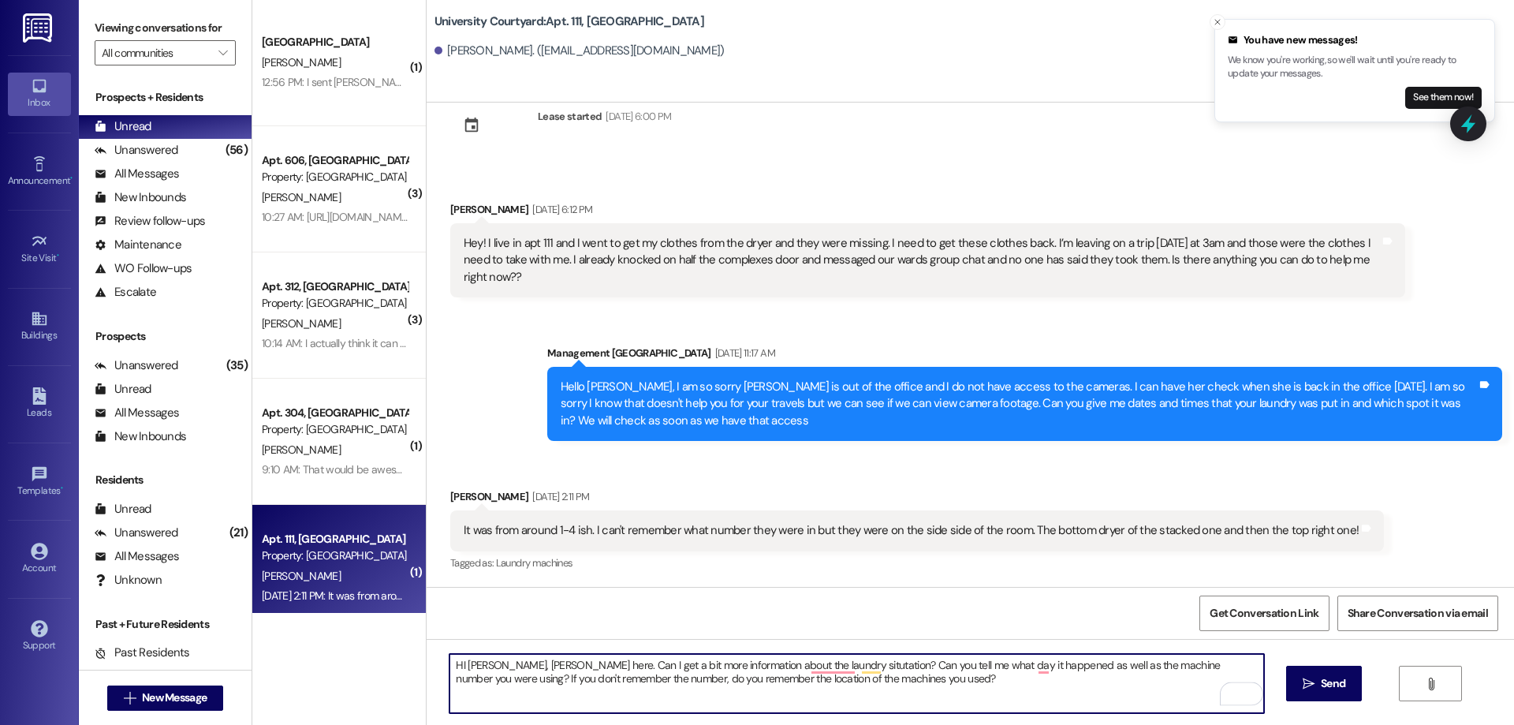
click at [827, 658] on textarea "HI Makenzie, Katelynn here. Can I get a bit more information about the laundry …" at bounding box center [856, 683] width 814 height 59
click at [902, 688] on textarea "HI Makenzie, Katelynn here. Can I get a bit more information about the laundry …" at bounding box center [856, 683] width 814 height 59
click at [569, 665] on textarea "HI Makenzie, Katelynn here. Can I get a bit more information about the laundry …" at bounding box center [856, 683] width 814 height 59
type textarea "HI Makenzie, Katelynn here. I'm accessing the cameras now. Can I get a bit more…"
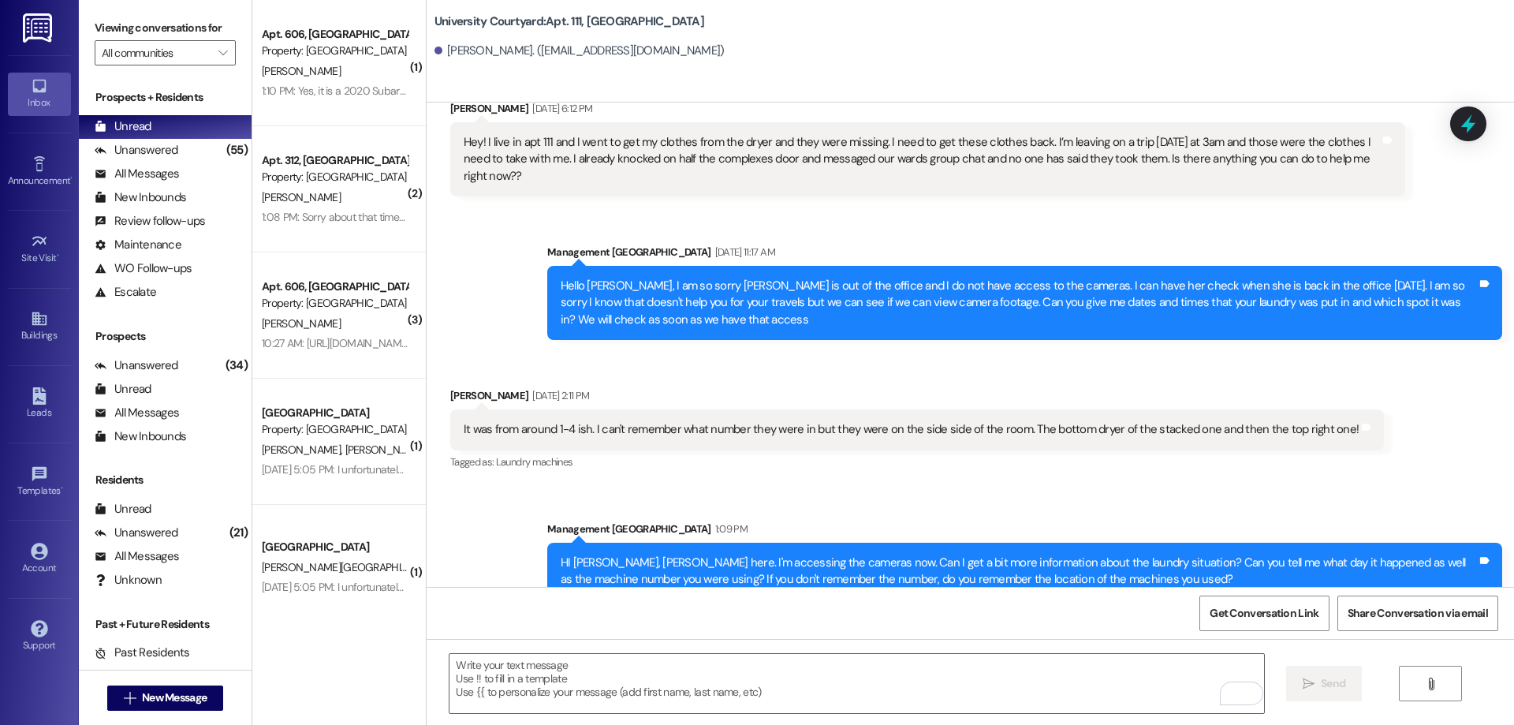
scroll to position [170, 0]
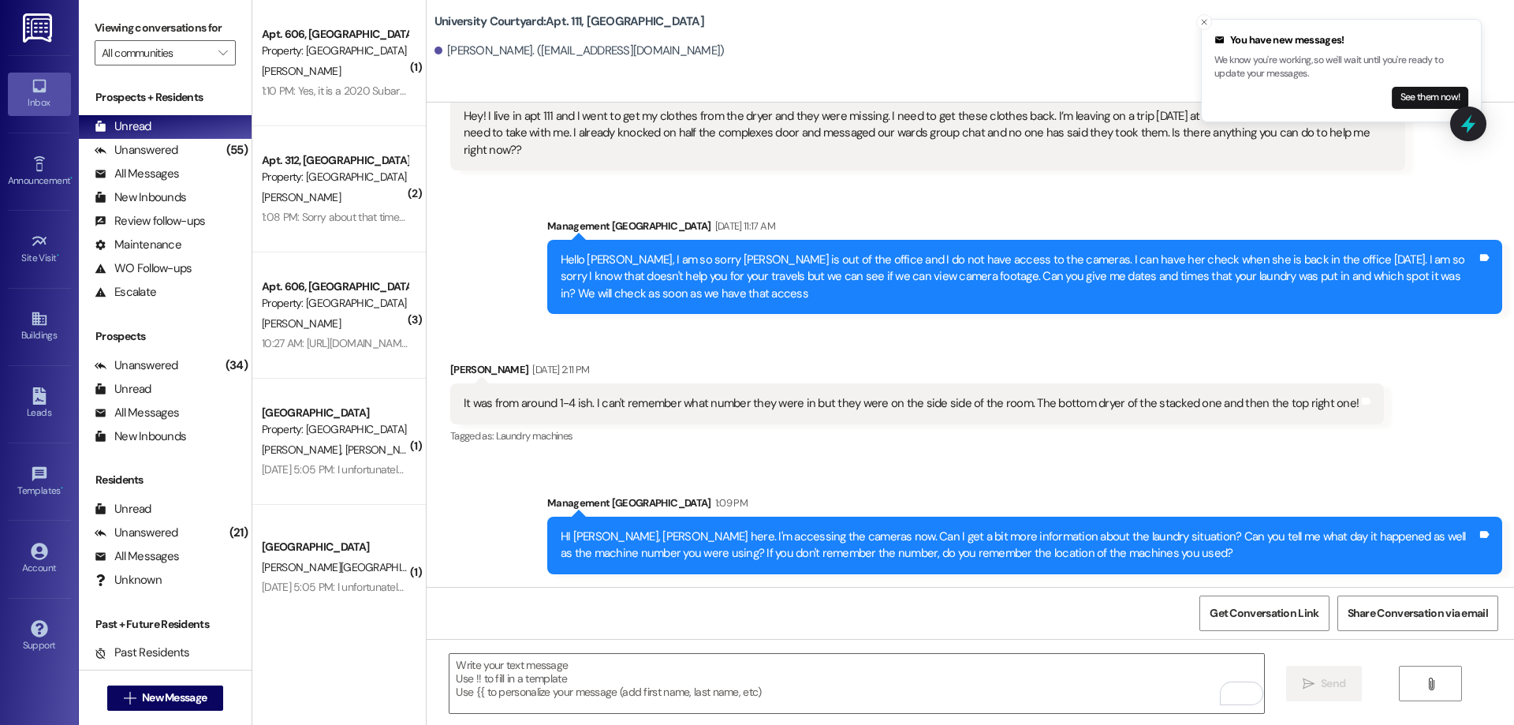
drag, startPoint x: 1215, startPoint y: 20, endPoint x: 1043, endPoint y: 10, distance: 172.2
click at [1199, 27] on icon "Close toast" at bounding box center [1203, 21] width 9 height 9
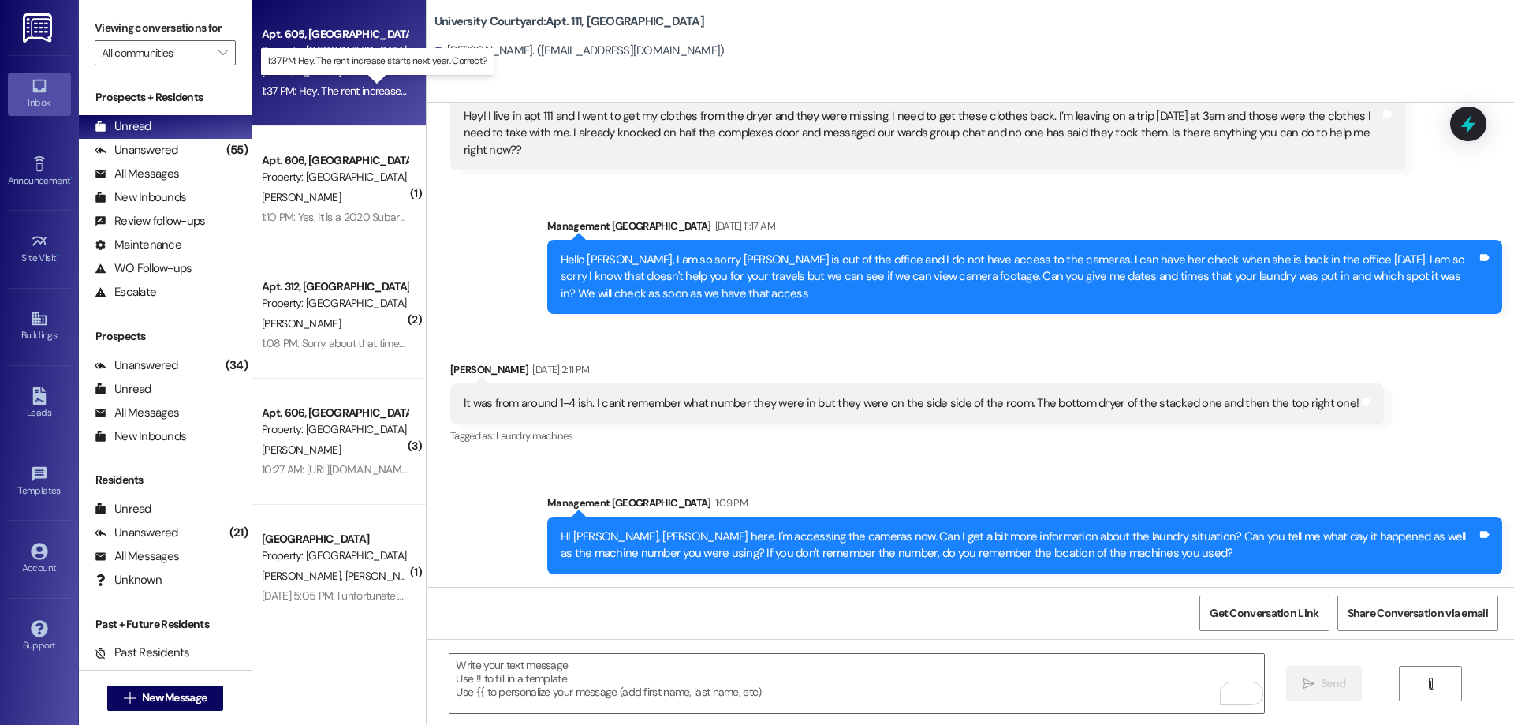
click at [296, 92] on div "1:37 PM: Hey. The rent increase starts next year. Correct? 1:37 PM: Hey. The re…" at bounding box center [389, 91] width 255 height 14
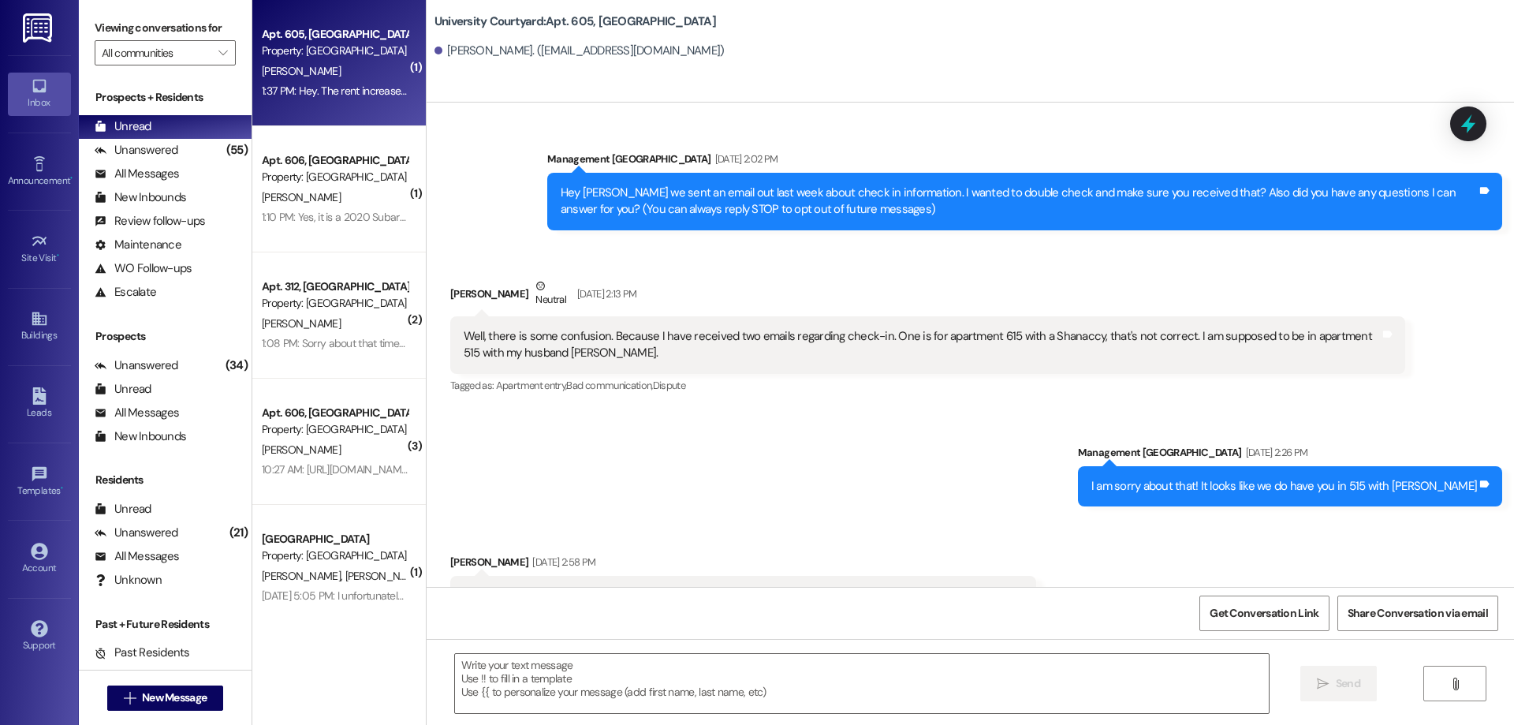
scroll to position [8125, 0]
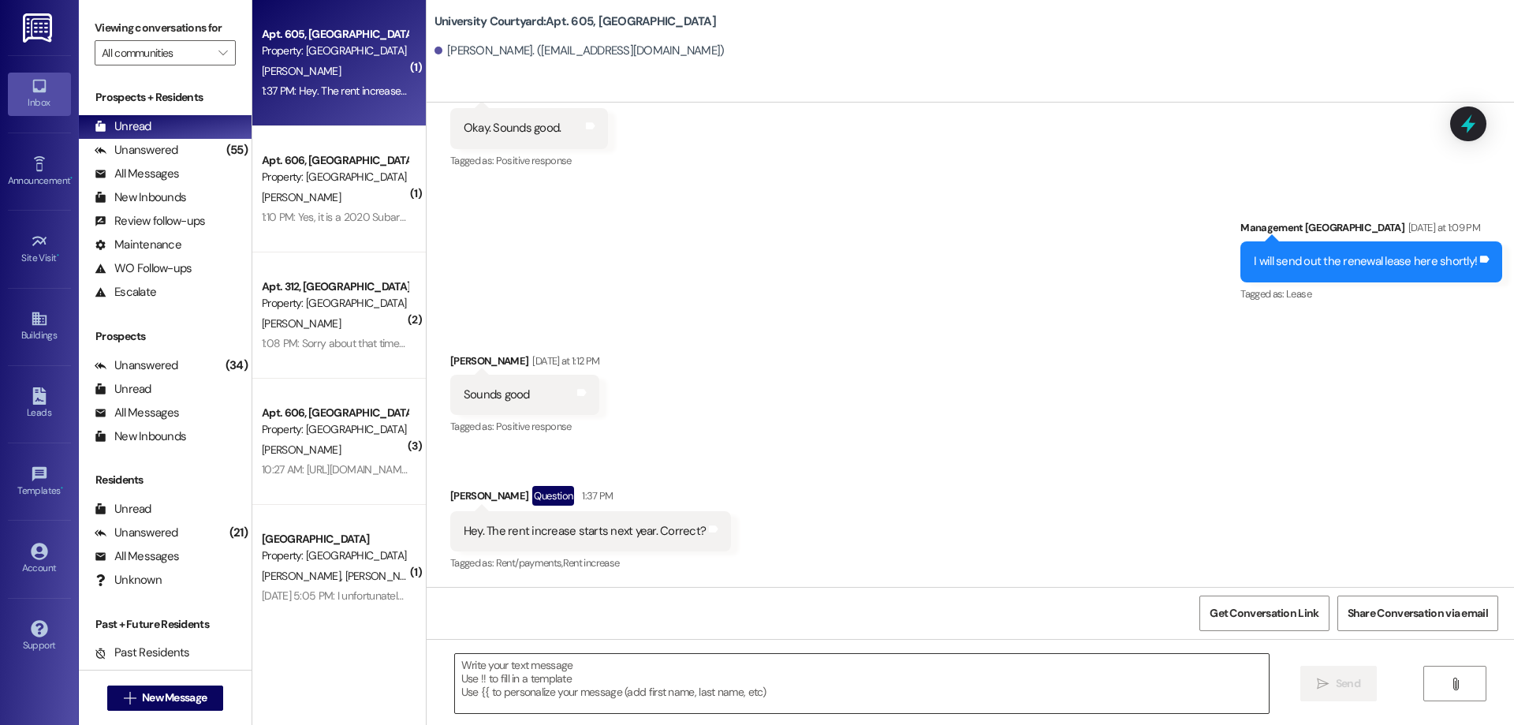
click at [610, 705] on textarea at bounding box center [862, 683] width 814 height 59
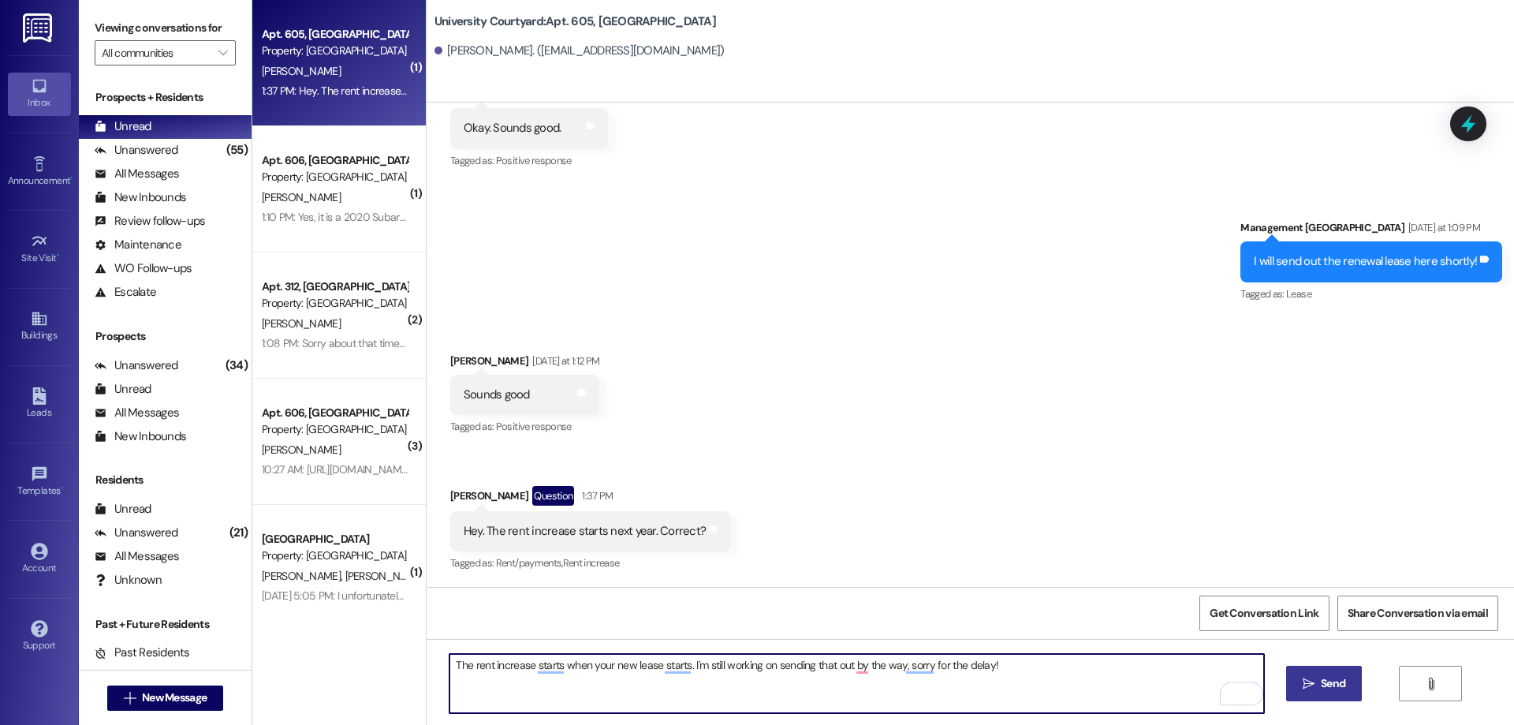
type textarea "The rent increase starts when your new lease starts. I'm still working on sendi…"
click at [1325, 679] on span "Send" at bounding box center [1333, 683] width 24 height 17
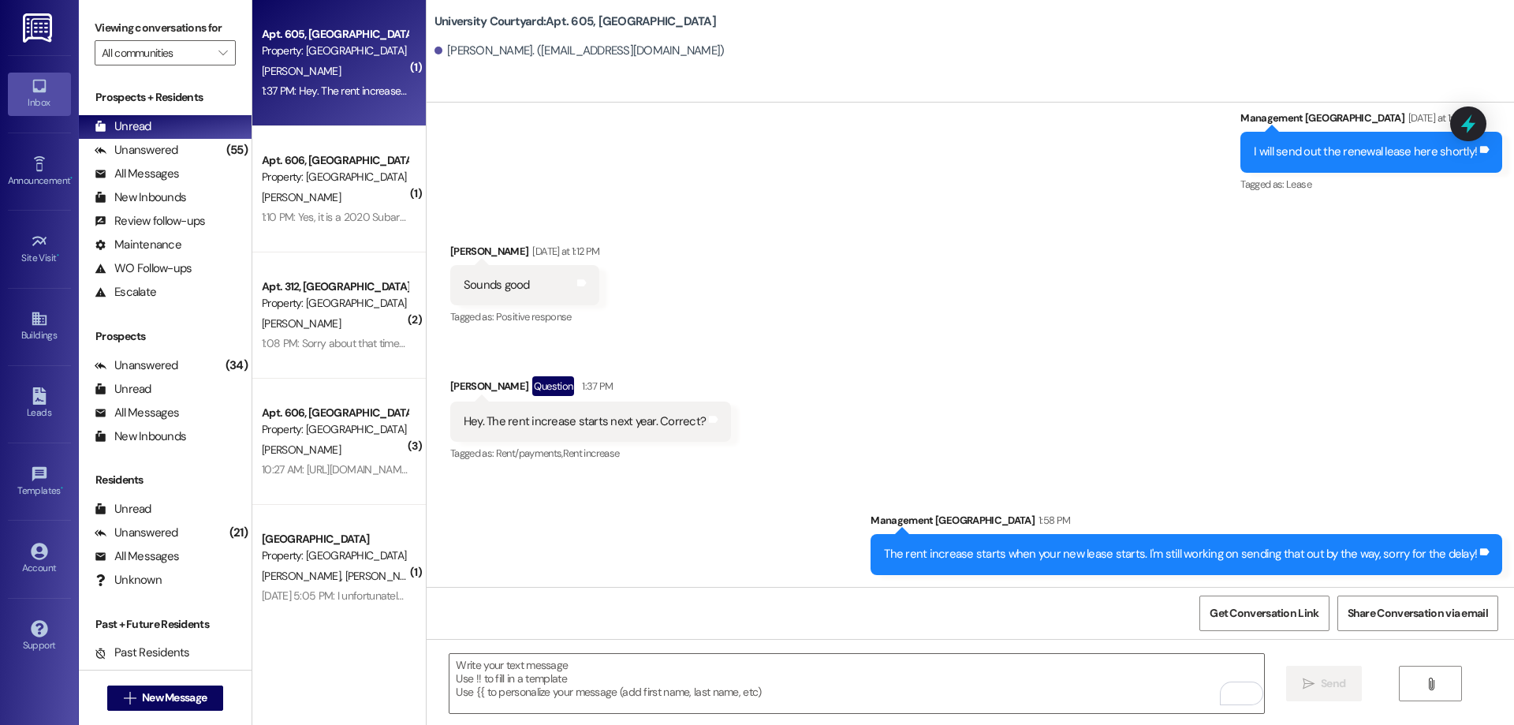
scroll to position [8235, 0]
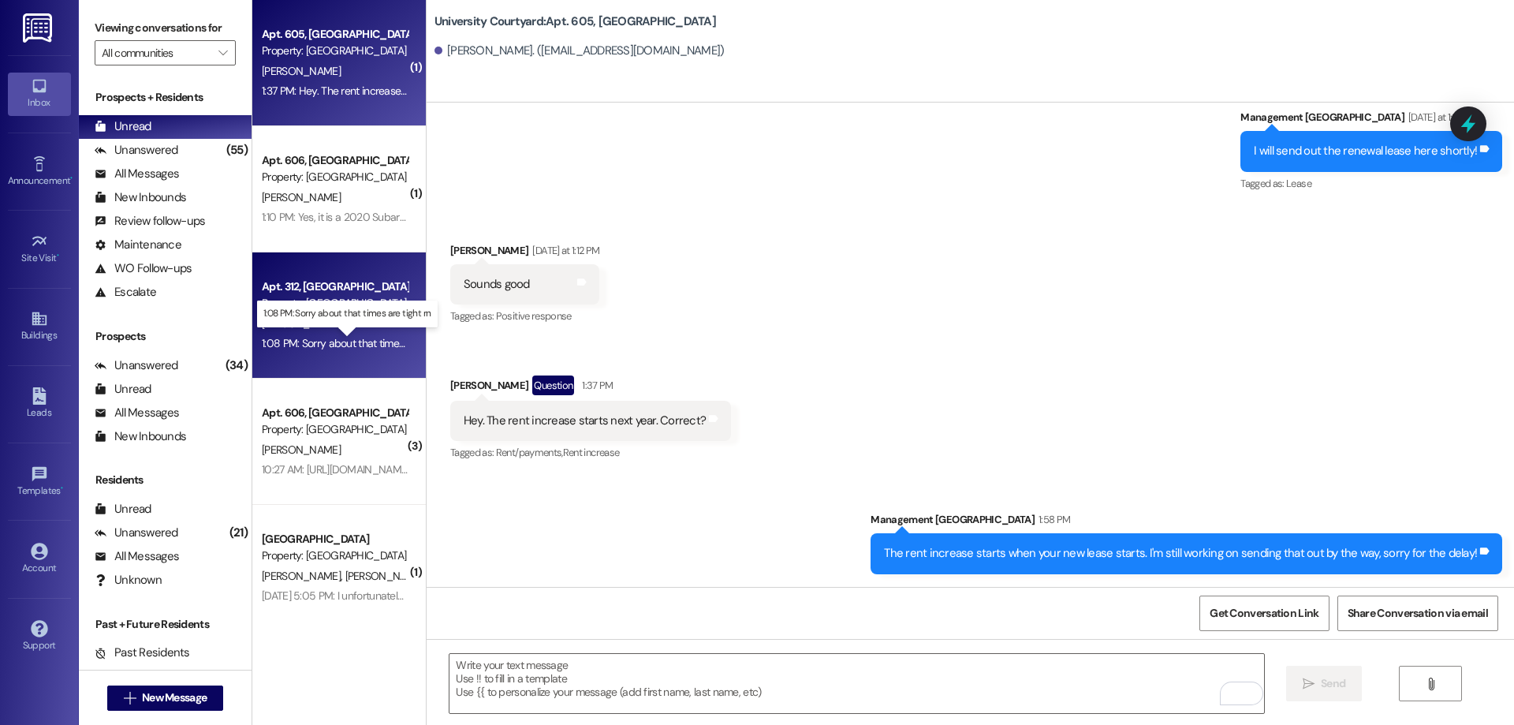
click at [340, 344] on div "1:08 PM: Sorry about that times are tight rn 1:08 PM: Sorry about that times ar…" at bounding box center [359, 343] width 194 height 14
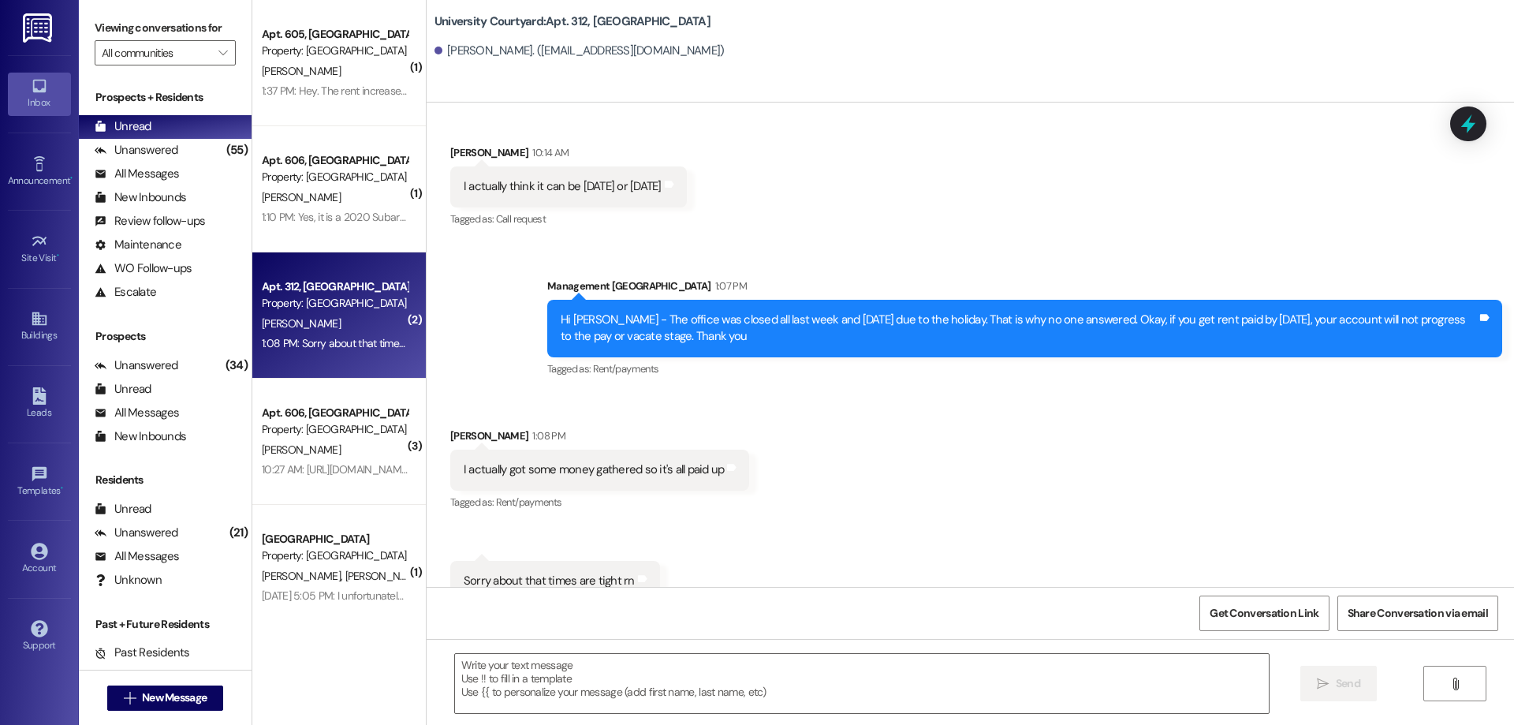
scroll to position [13230, 0]
click at [828, 687] on textarea at bounding box center [862, 683] width 814 height 59
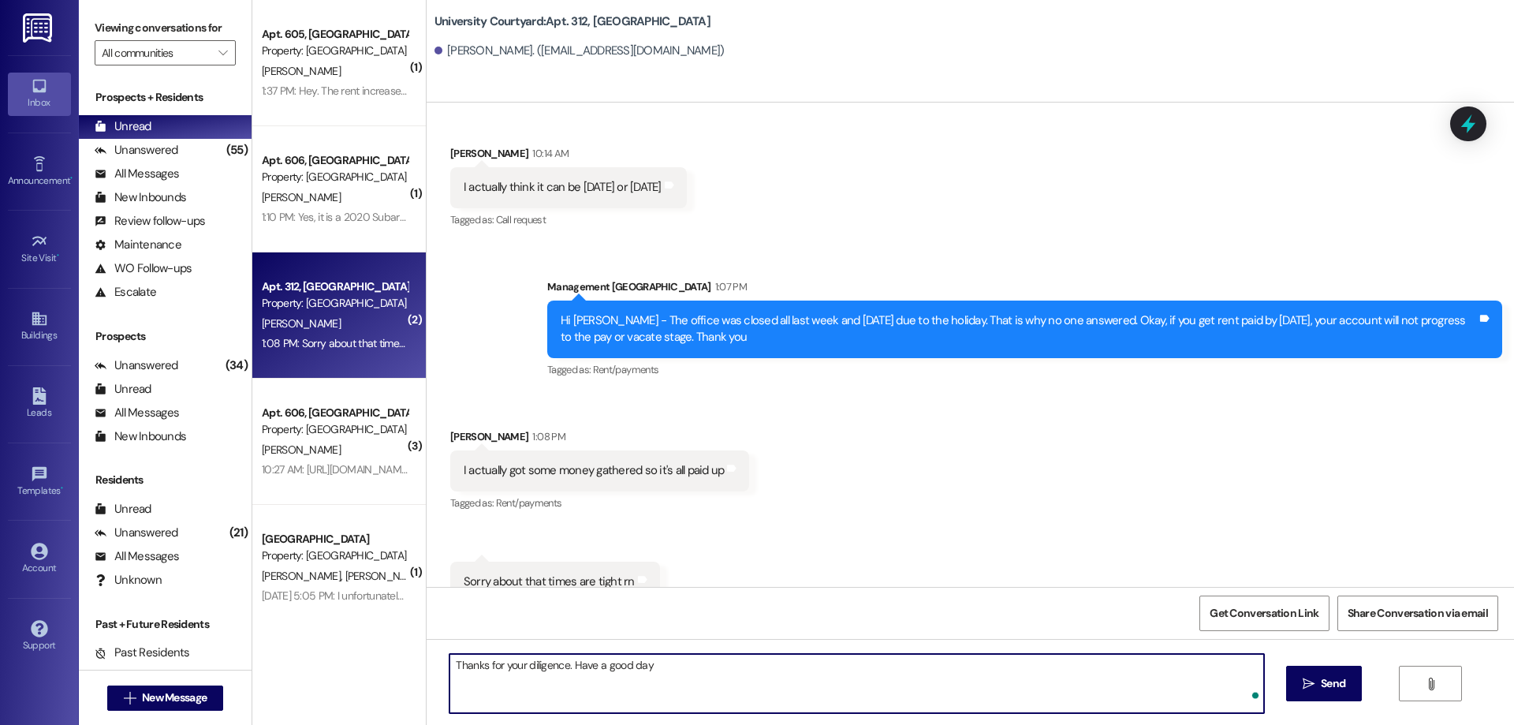
type textarea "Thanks for your diligence. Have a good day!"
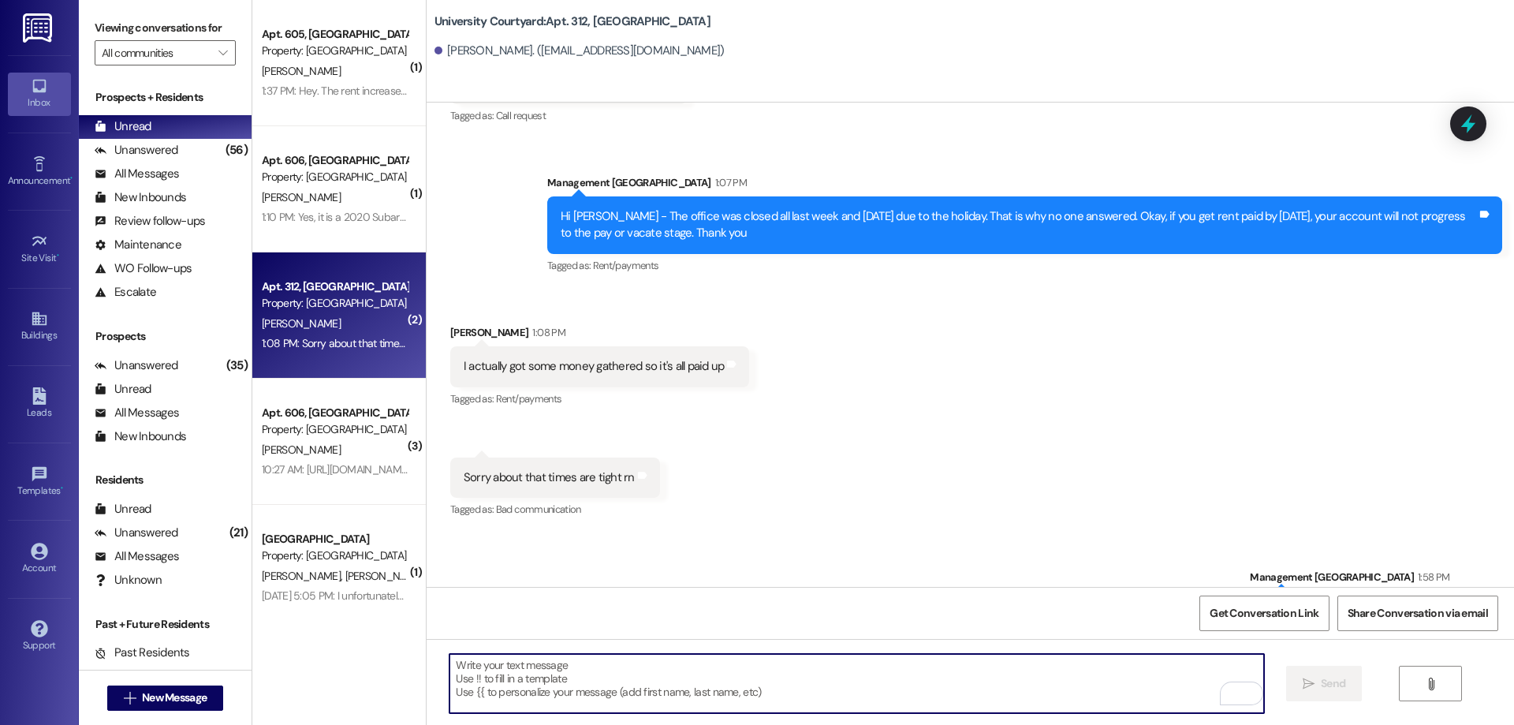
scroll to position [13340, 0]
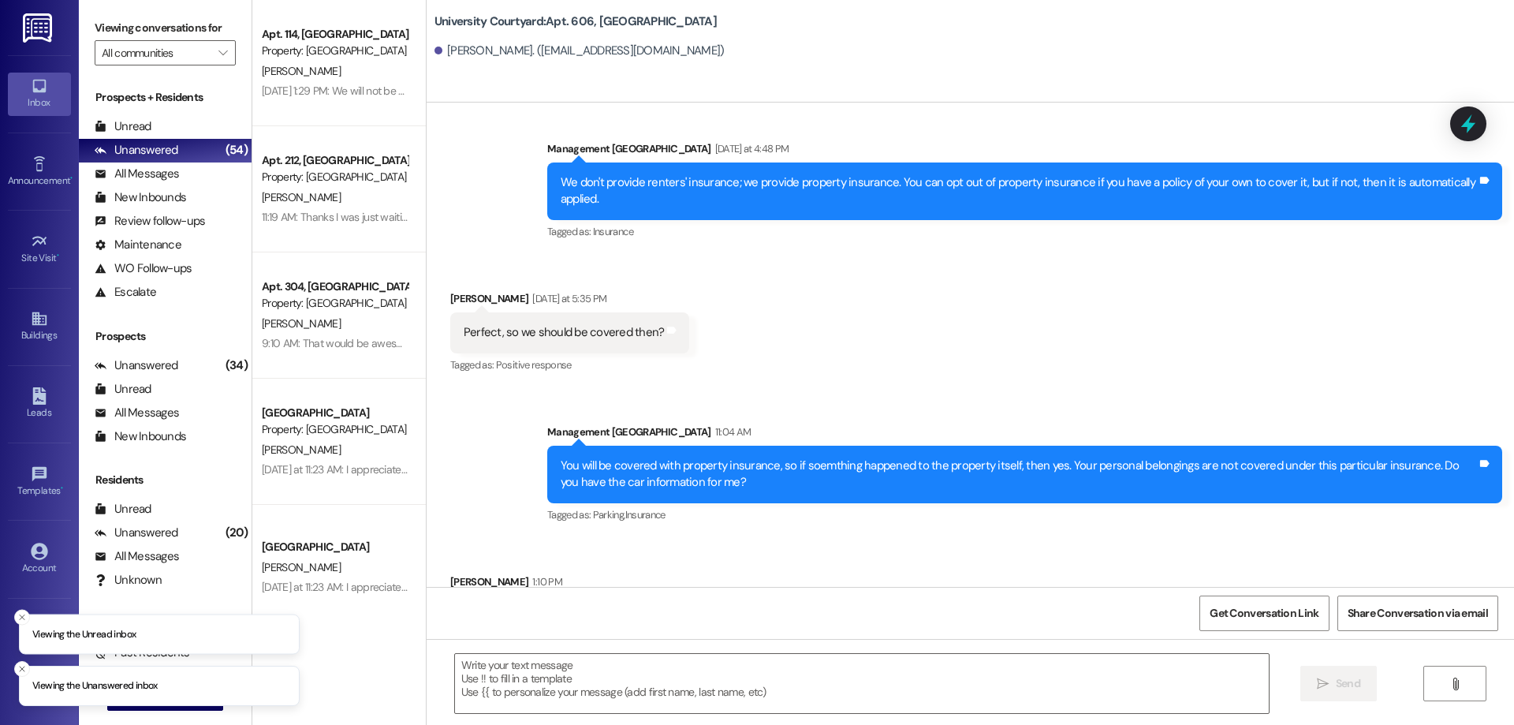
scroll to position [6365, 0]
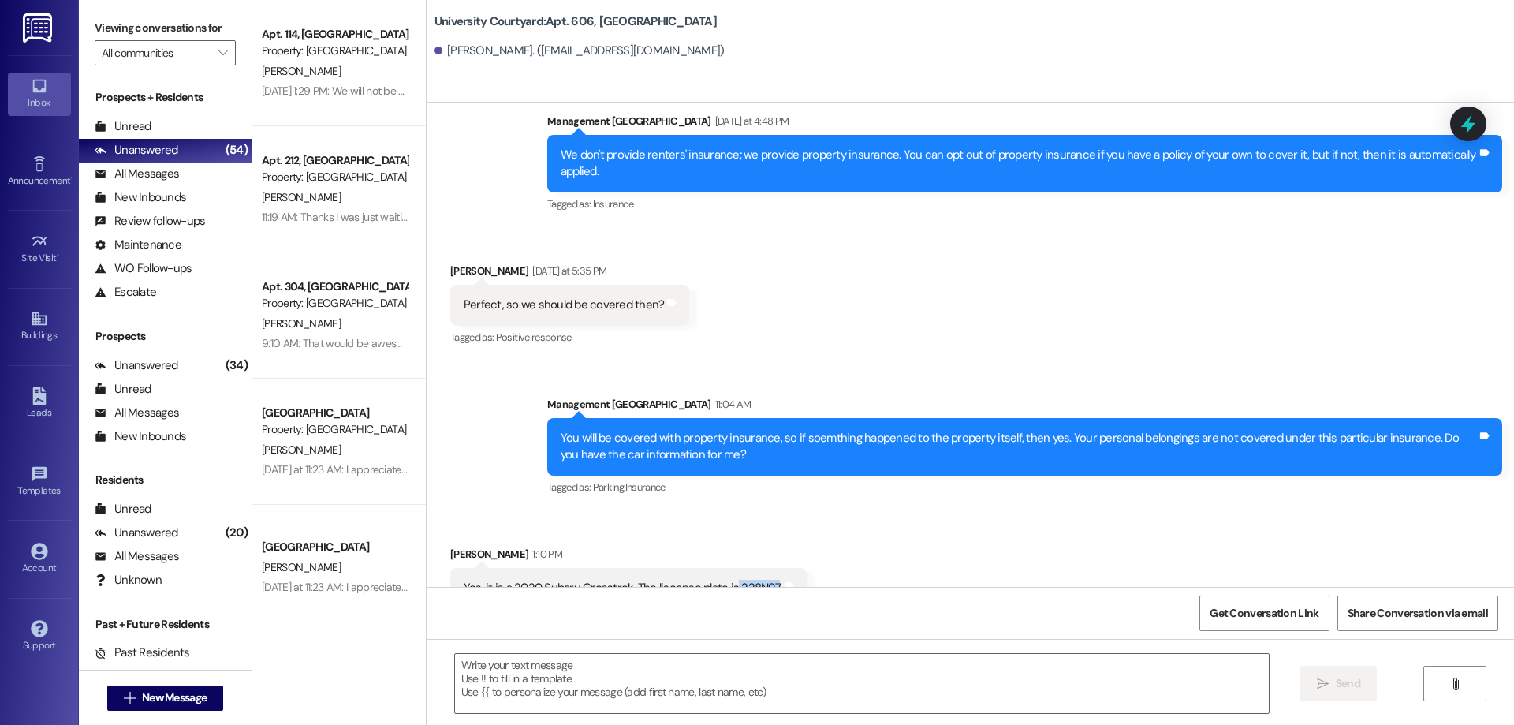
drag, startPoint x: 717, startPoint y: 554, endPoint x: 754, endPoint y: 558, distance: 37.3
click at [754, 579] on div "Yes, it is a 2020 Subaru Crosstrek. The liscense plate is 228N97." at bounding box center [623, 587] width 318 height 17
copy div "228N97"
click at [584, 688] on textarea at bounding box center [862, 683] width 814 height 59
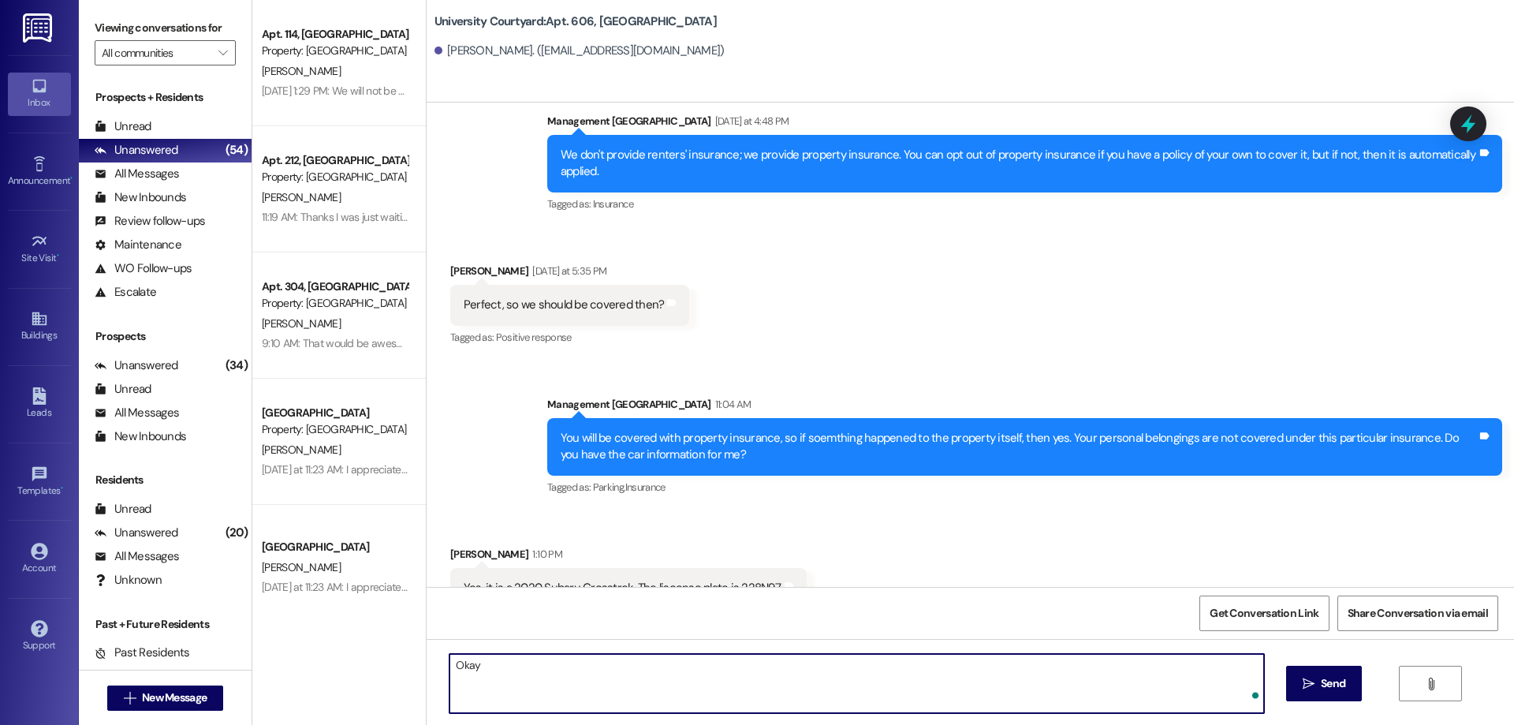
type textarea "Okay!"
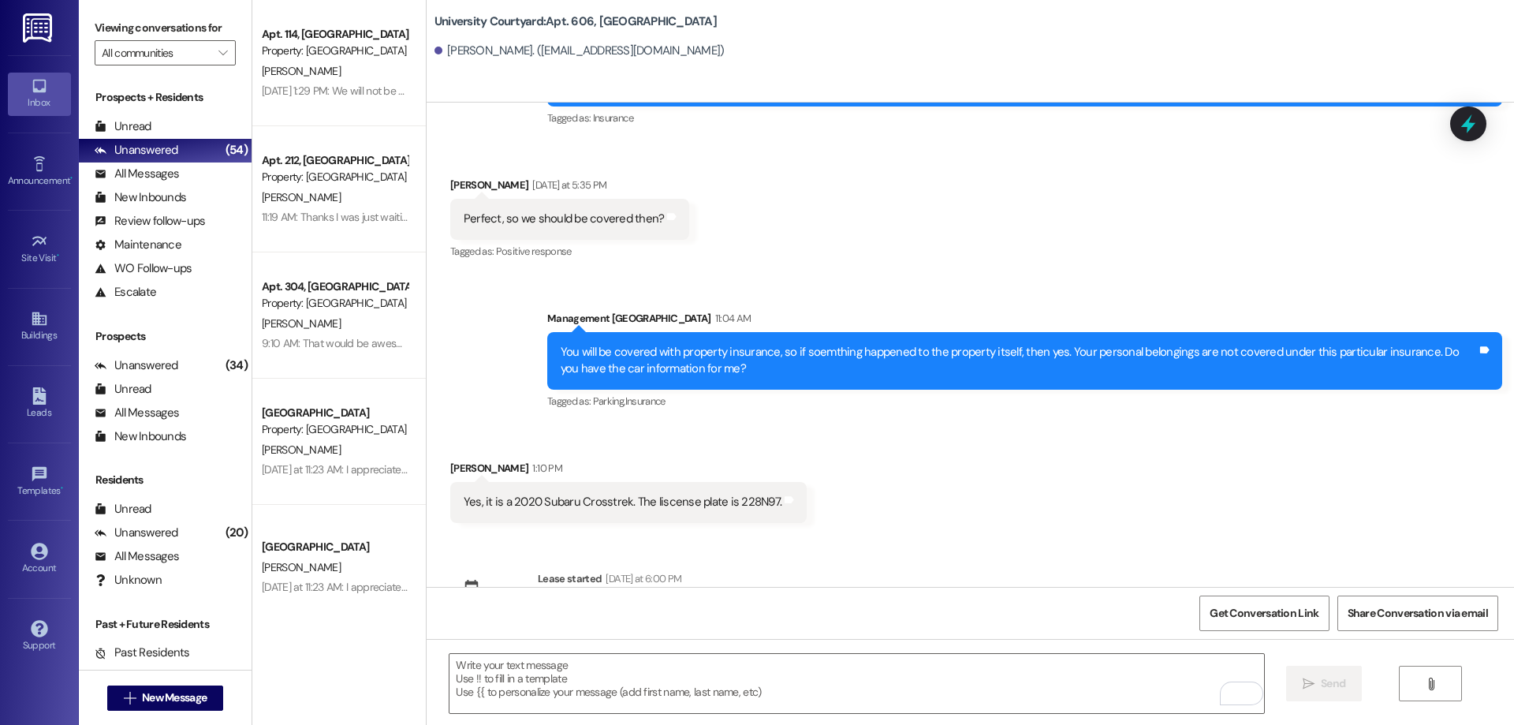
scroll to position [6569, 0]
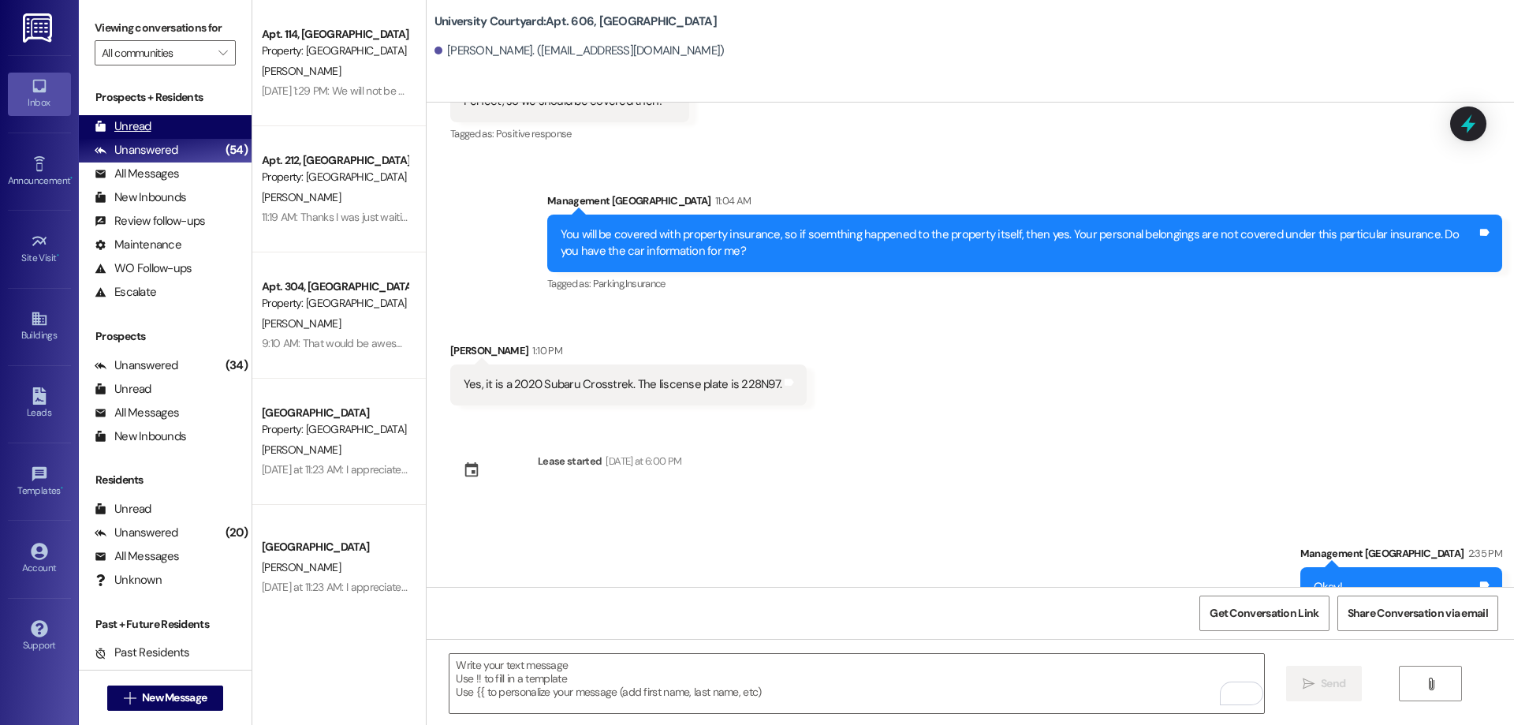
click at [182, 132] on div "Unread (0)" at bounding box center [165, 127] width 173 height 24
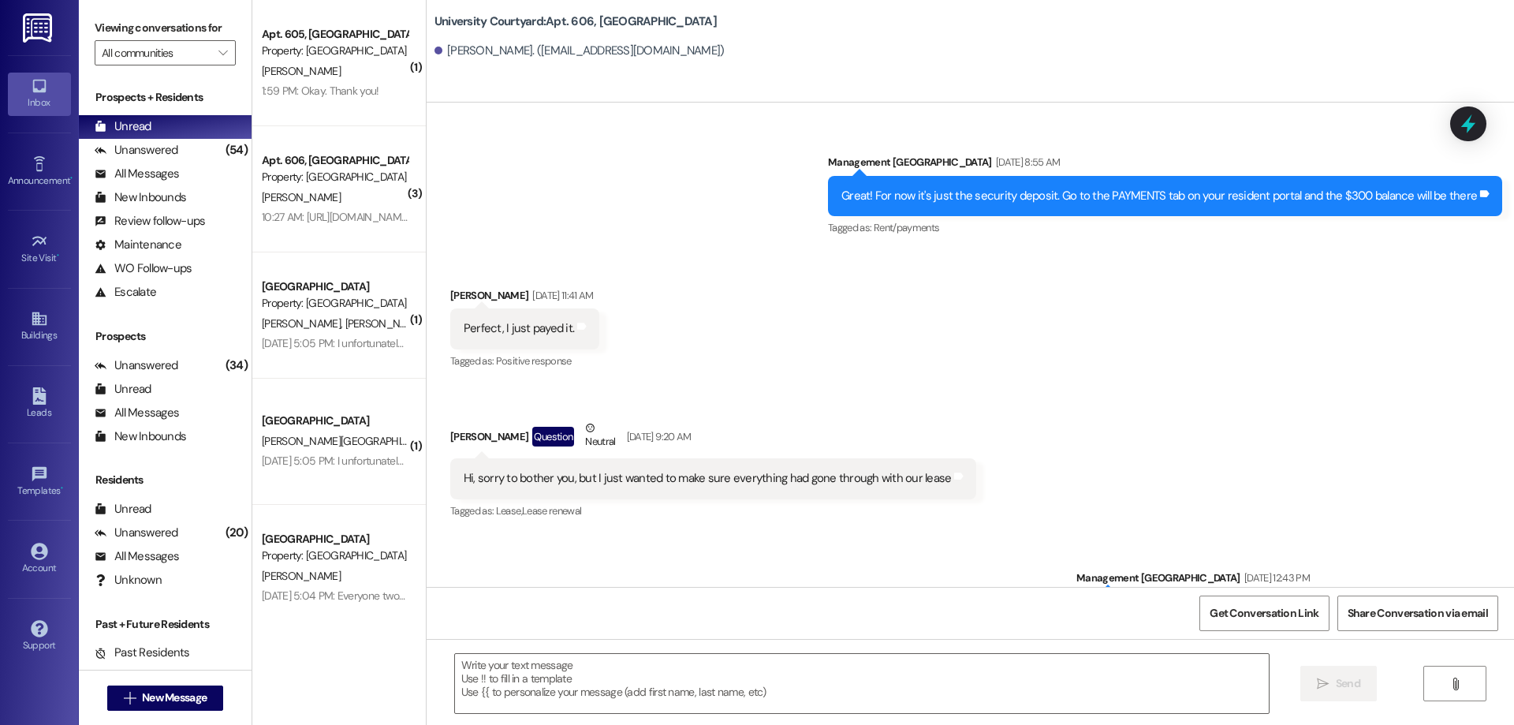
scroll to position [6365, 0]
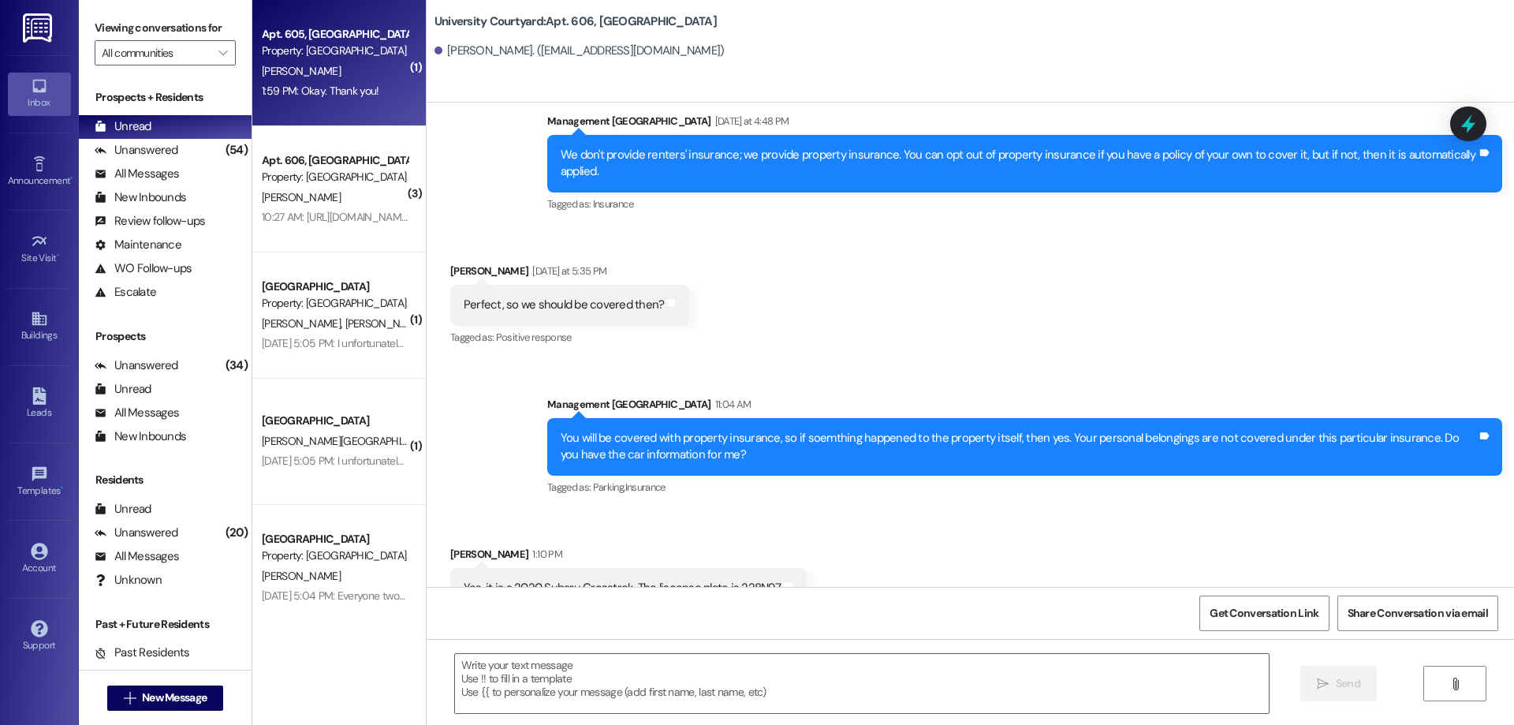
click at [329, 54] on div "Property: [GEOGRAPHIC_DATA]" at bounding box center [335, 51] width 146 height 17
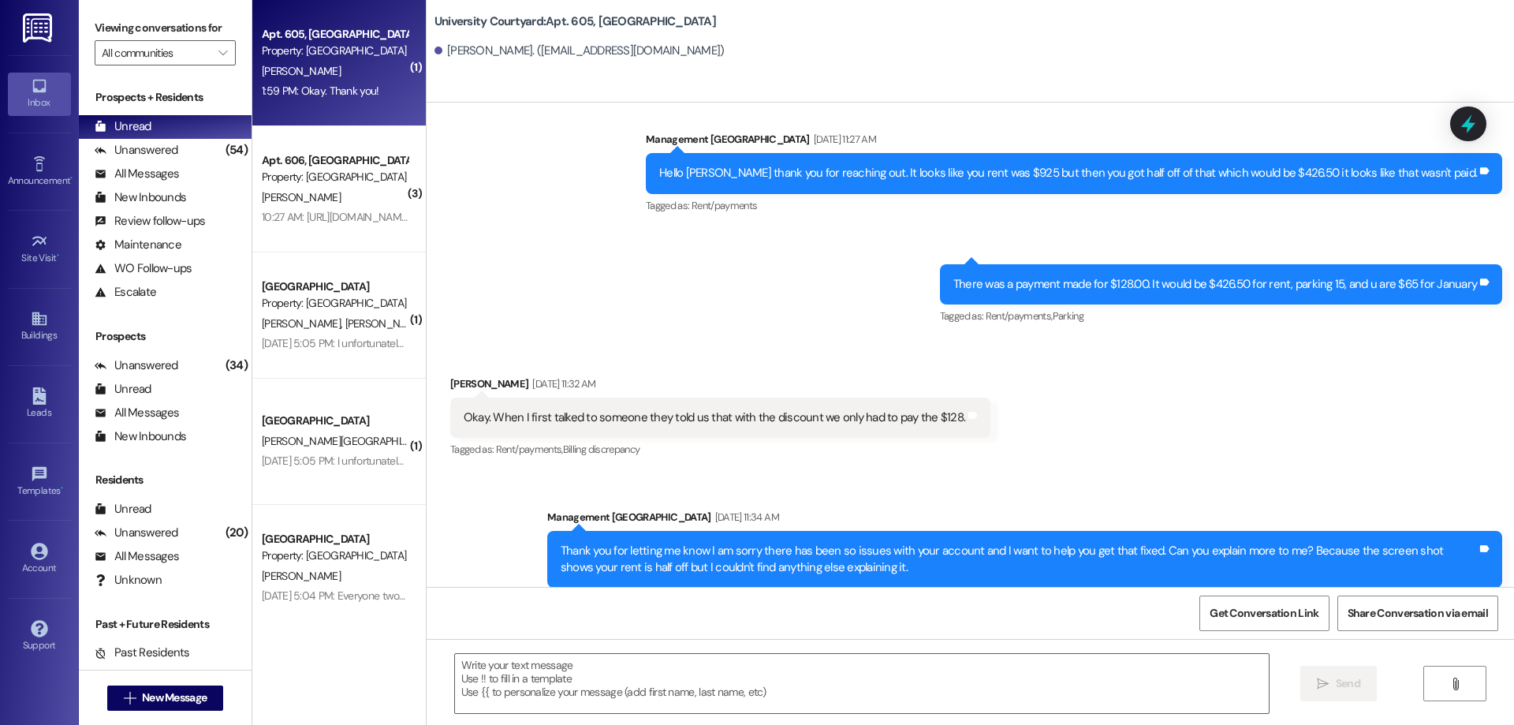
scroll to position [8391, 0]
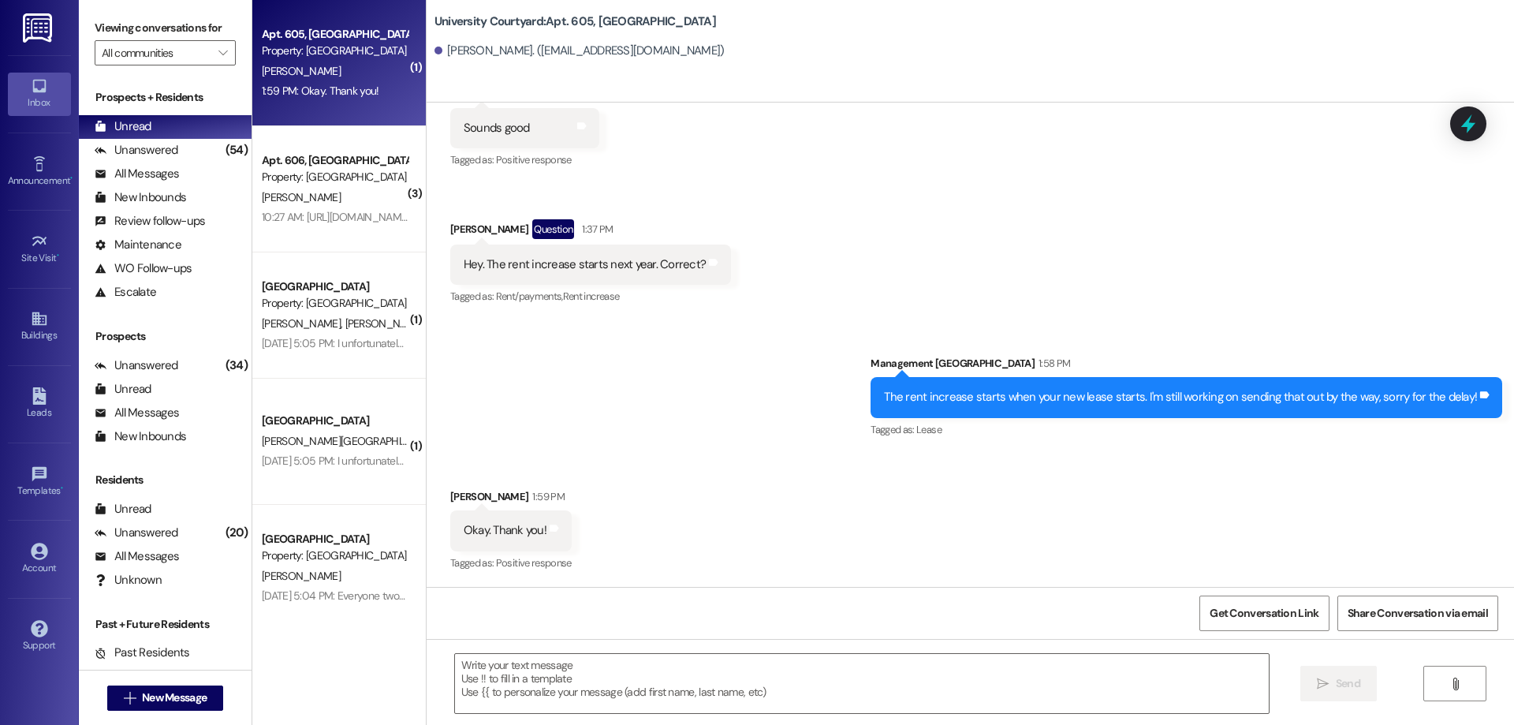
click at [1397, 259] on div "Received via SMS Erin Jones Yesterday at 1:12 PM Sounds good Tags and notes Tag…" at bounding box center [970, 185] width 1087 height 270
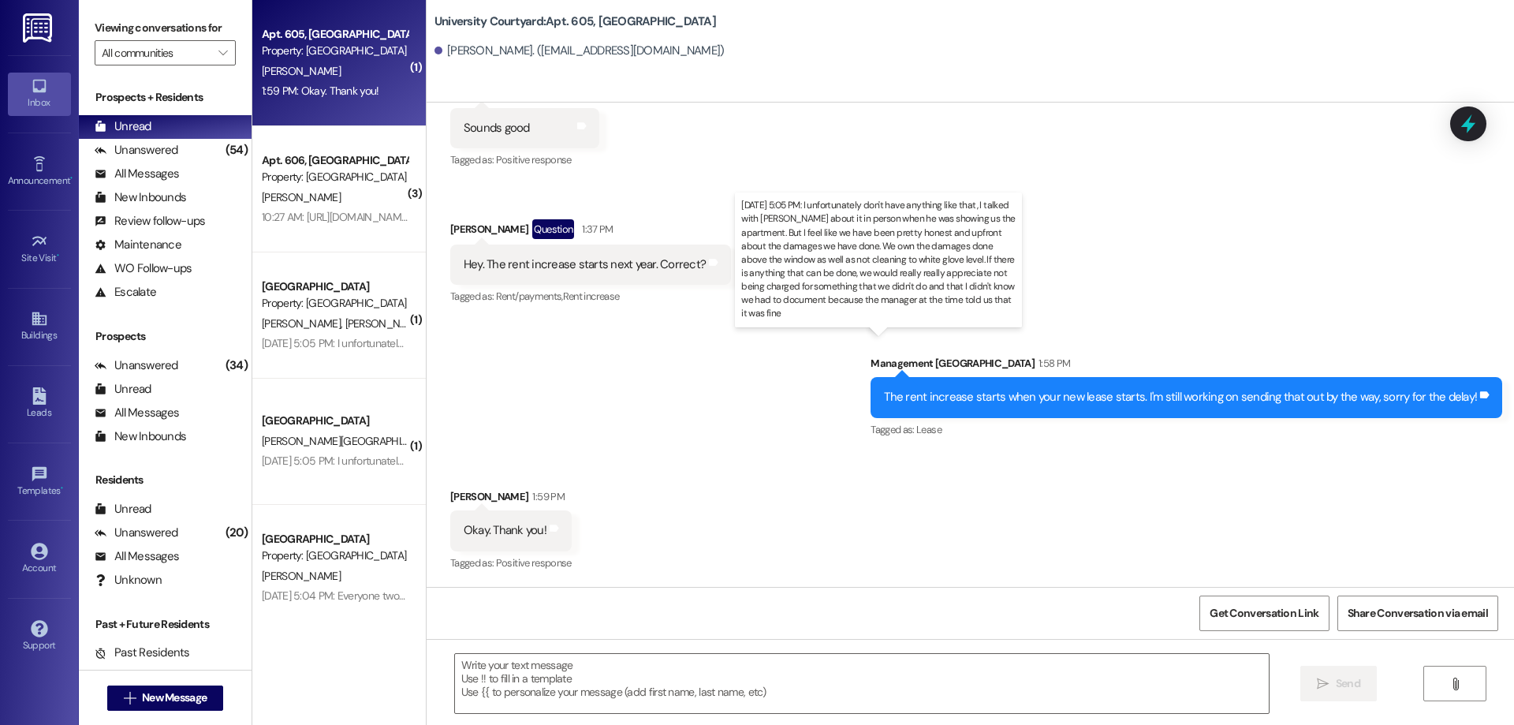
scroll to position [144, 0]
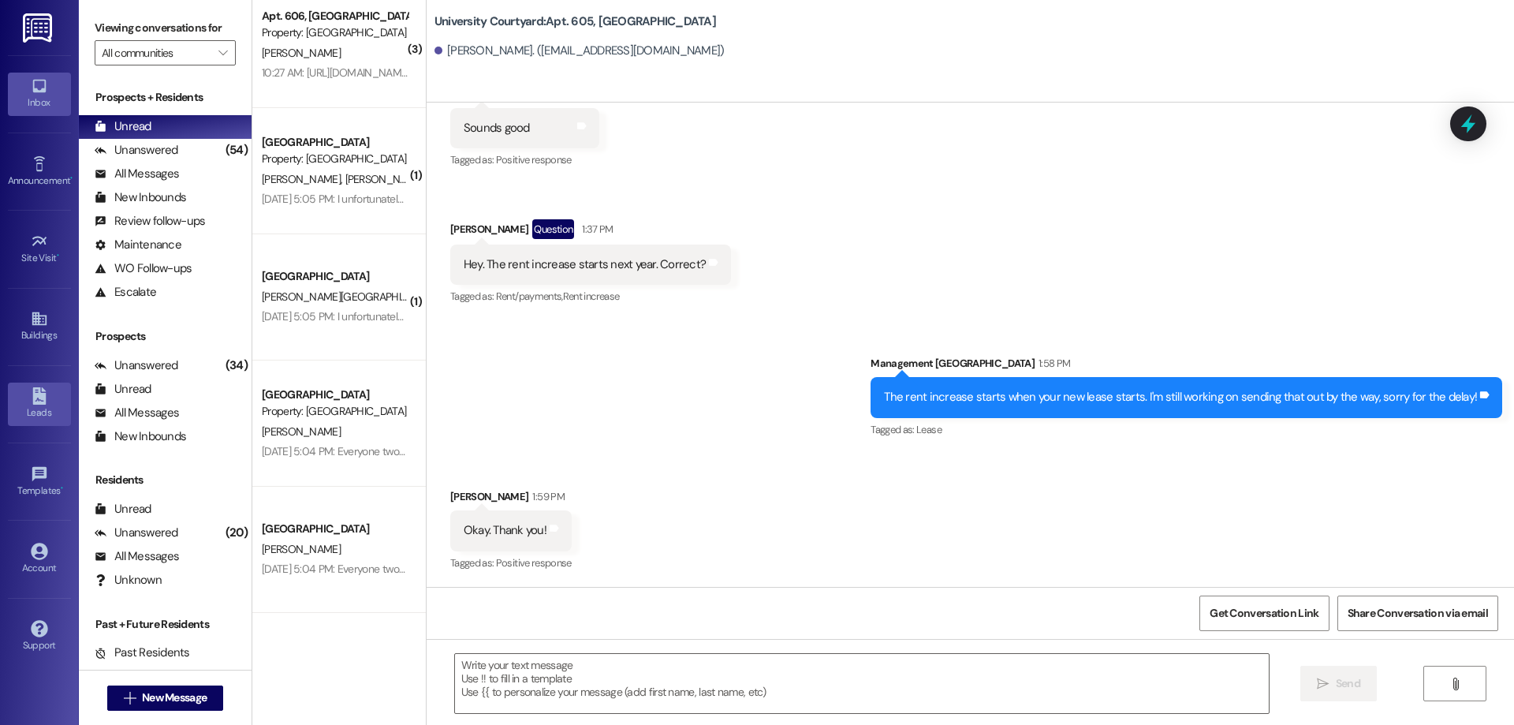
click at [31, 400] on icon at bounding box center [39, 395] width 17 height 17
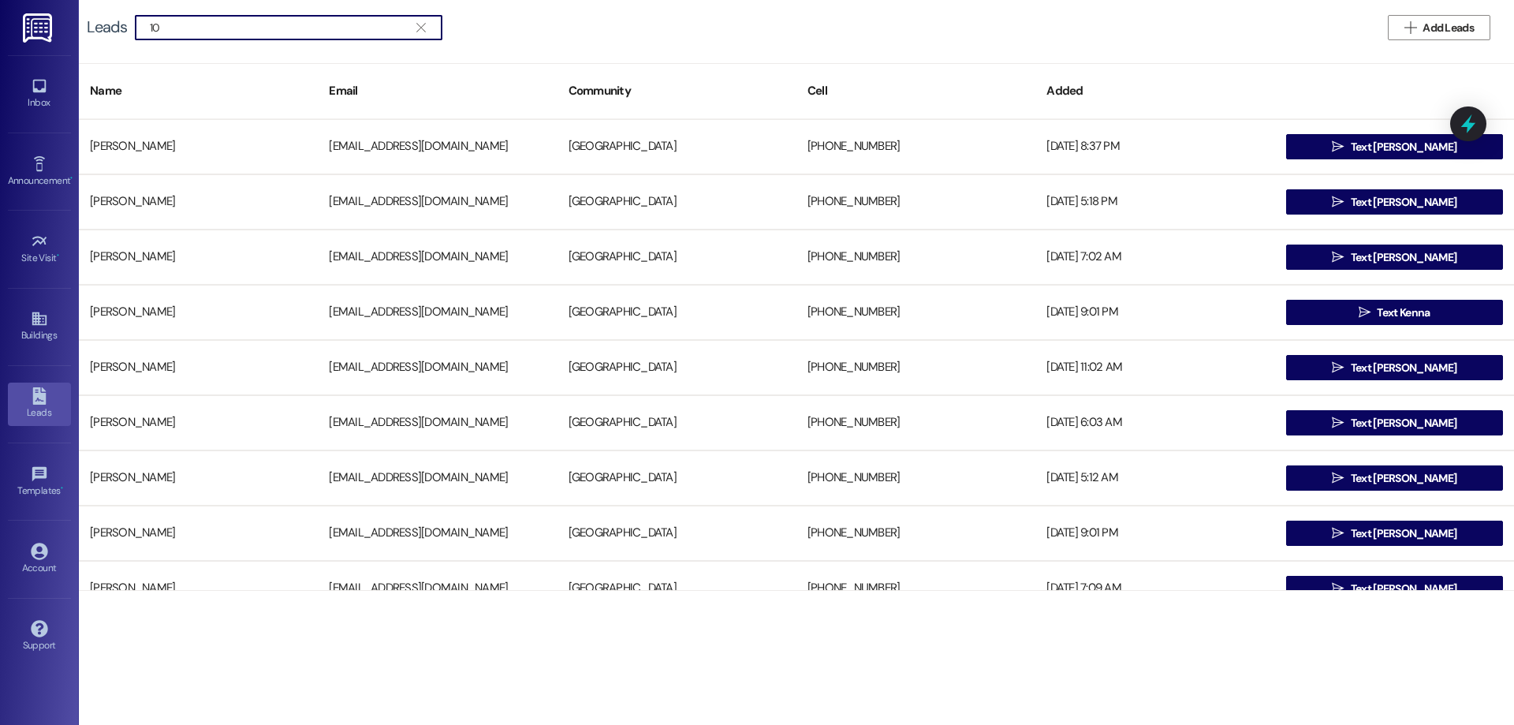
type input "1"
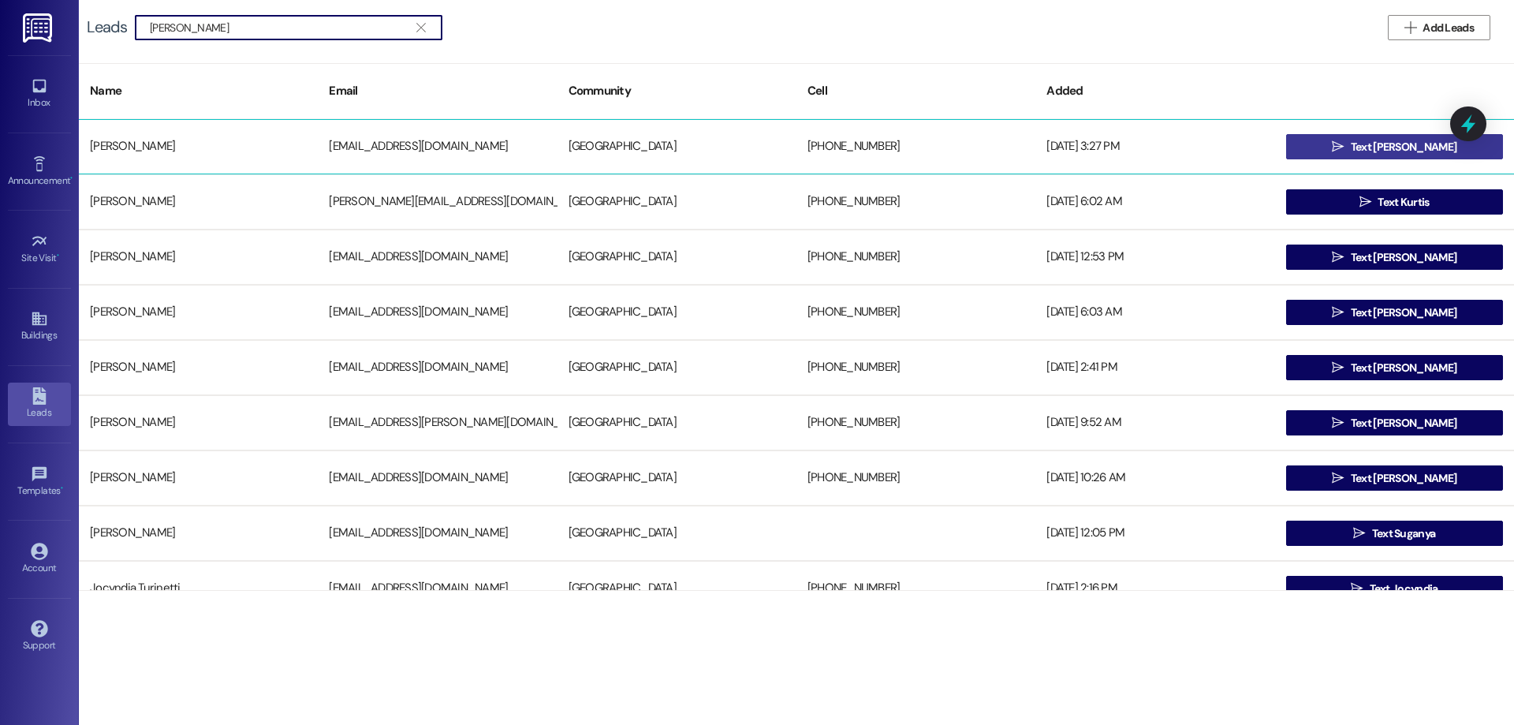
type input "durgin"
click at [1372, 148] on span "Text Benjamin" at bounding box center [1403, 147] width 106 height 17
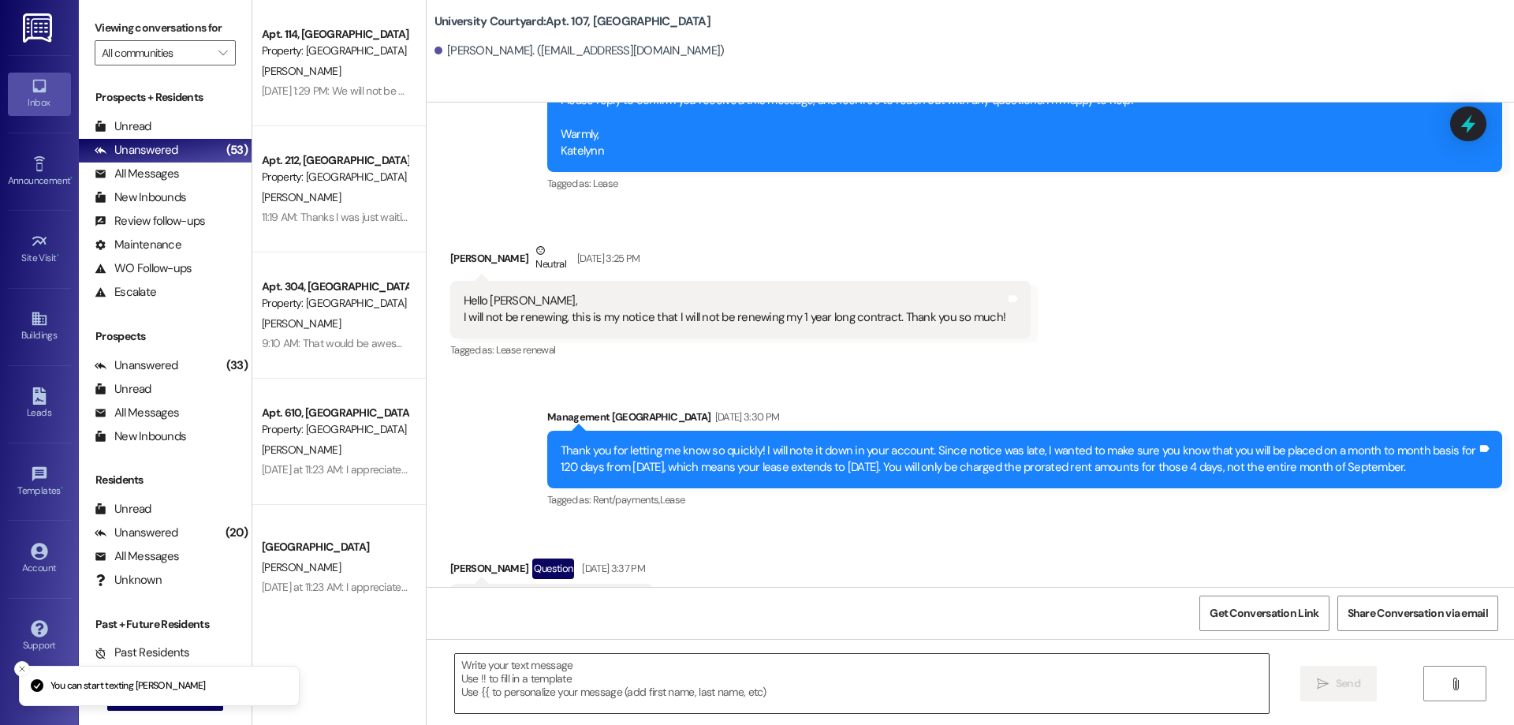
scroll to position [3156, 0]
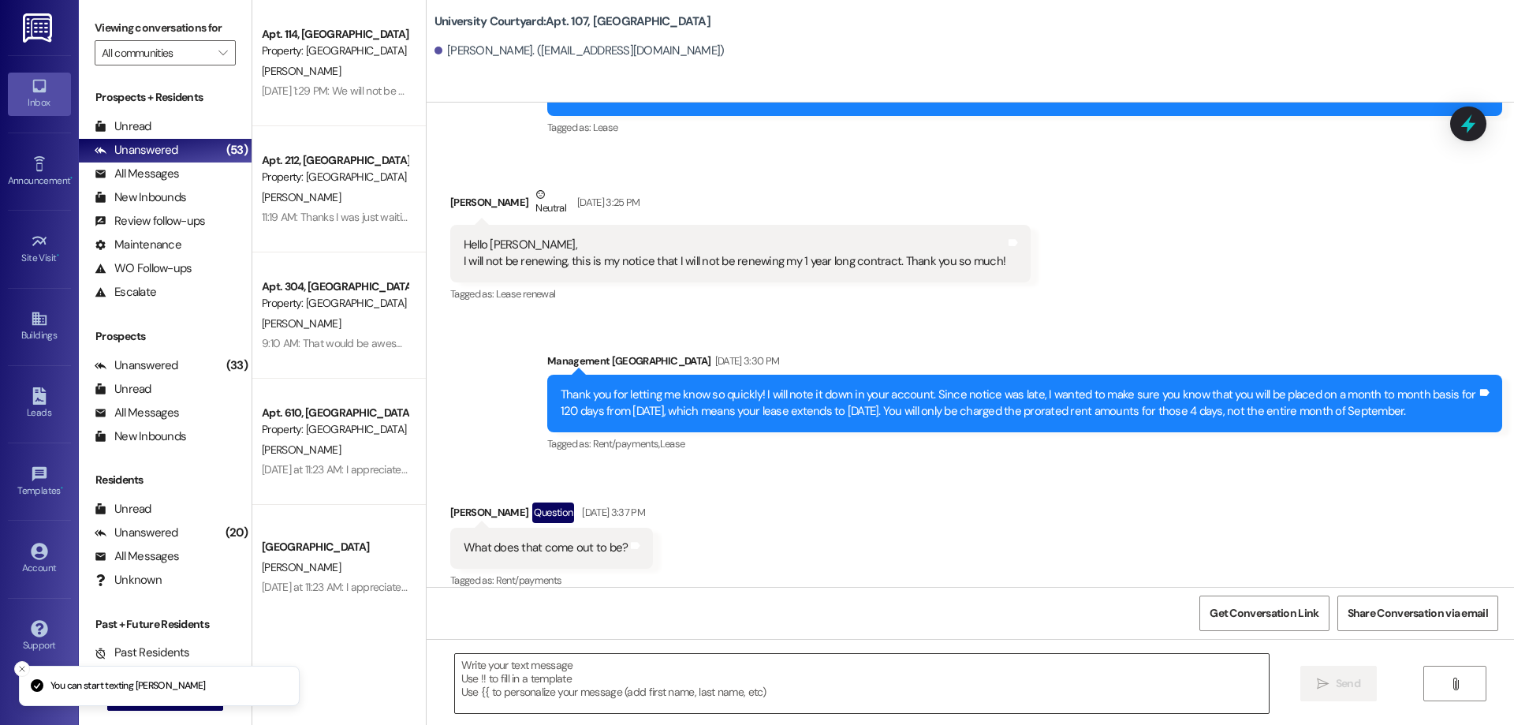
click at [579, 702] on textarea at bounding box center [862, 683] width 814 height 59
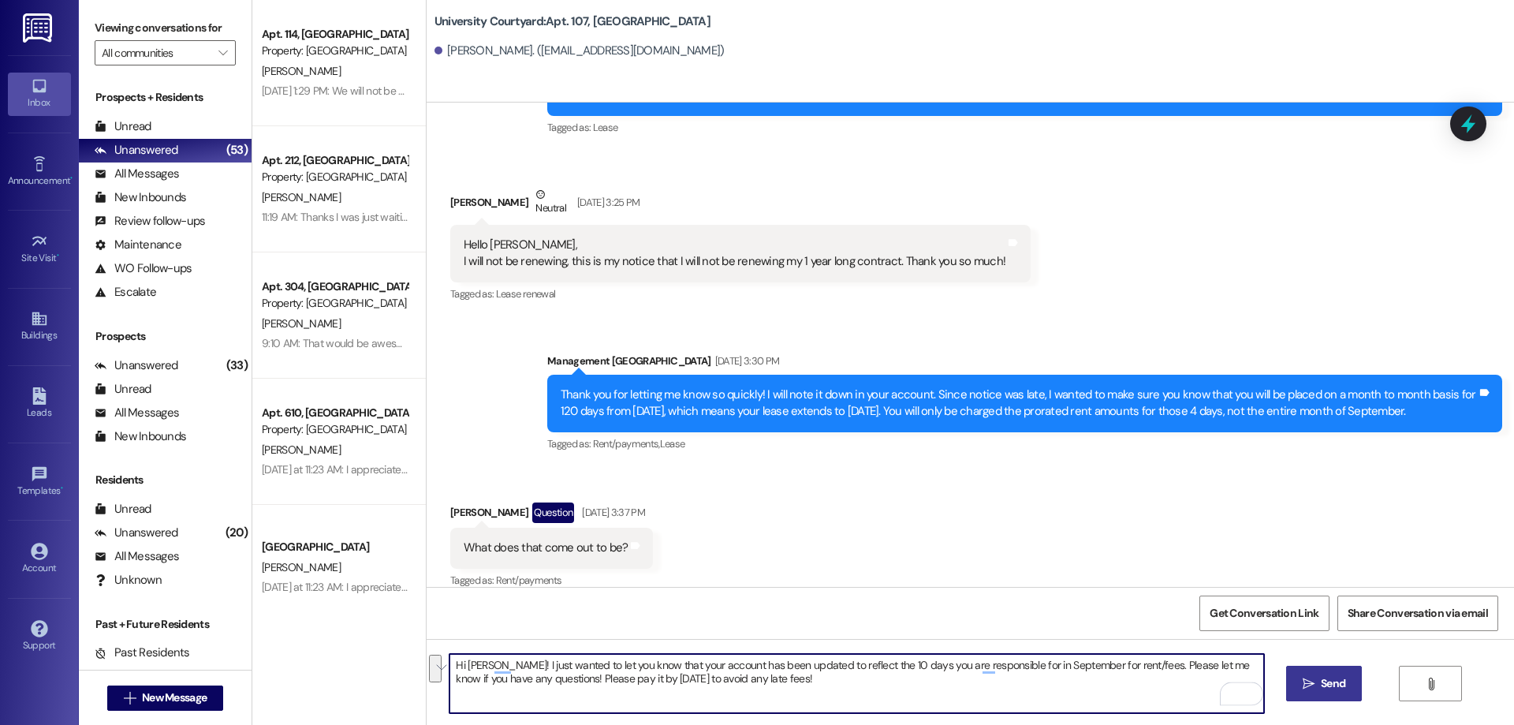
type textarea "Hi Ben! I just wanted to let you know that your account has been updated to ref…"
click at [1299, 683] on span " Send" at bounding box center [1324, 683] width 50 height 17
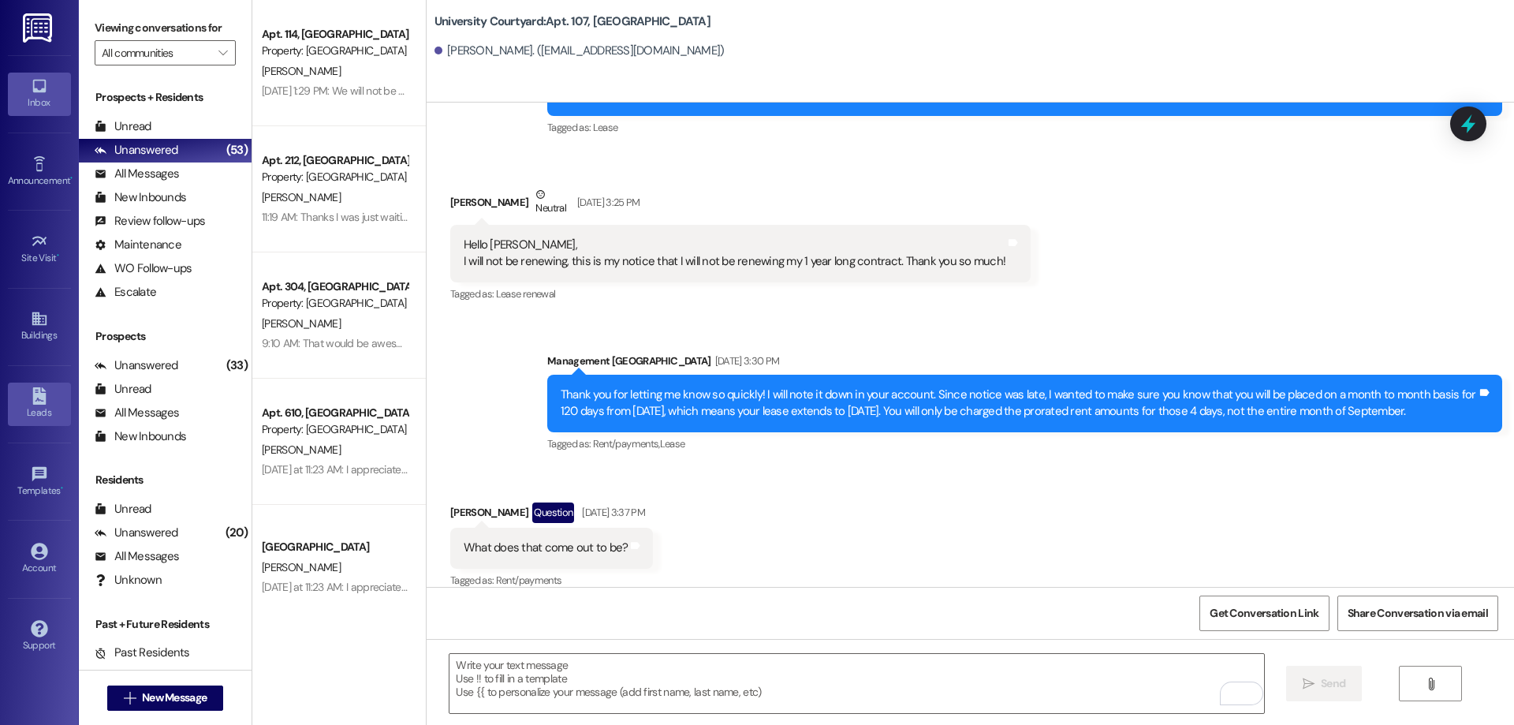
click at [38, 397] on icon at bounding box center [38, 395] width 13 height 17
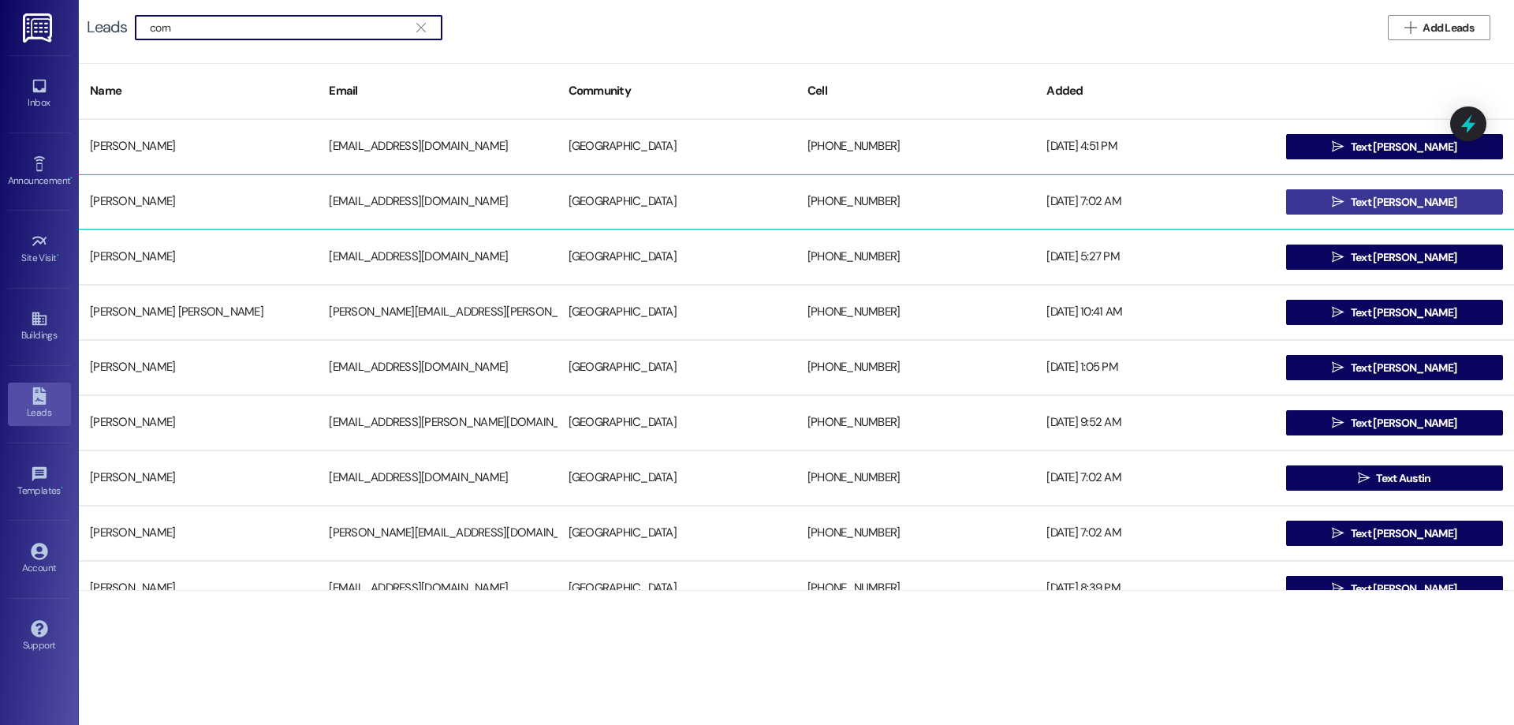
type input "corn"
click at [1343, 201] on icon "" at bounding box center [1338, 202] width 12 height 13
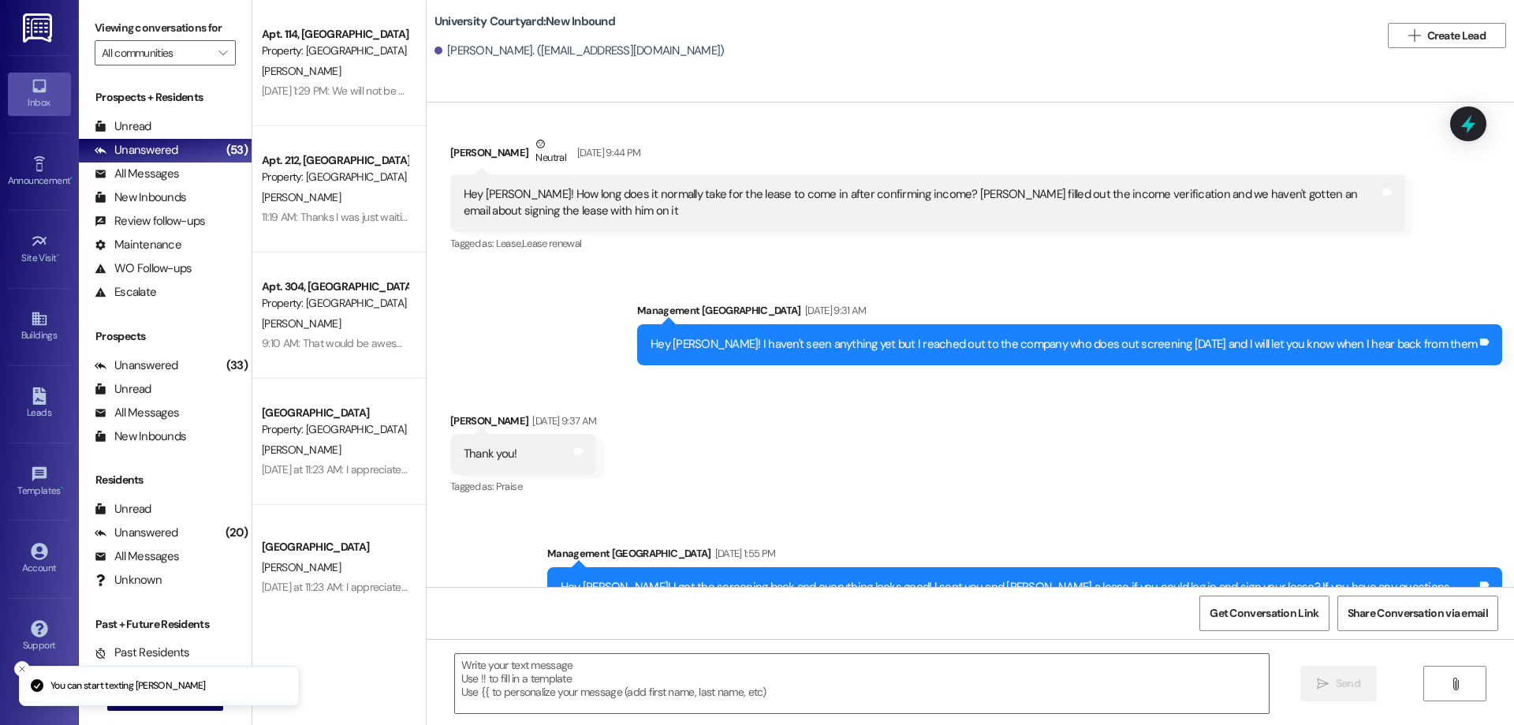
scroll to position [11804, 0]
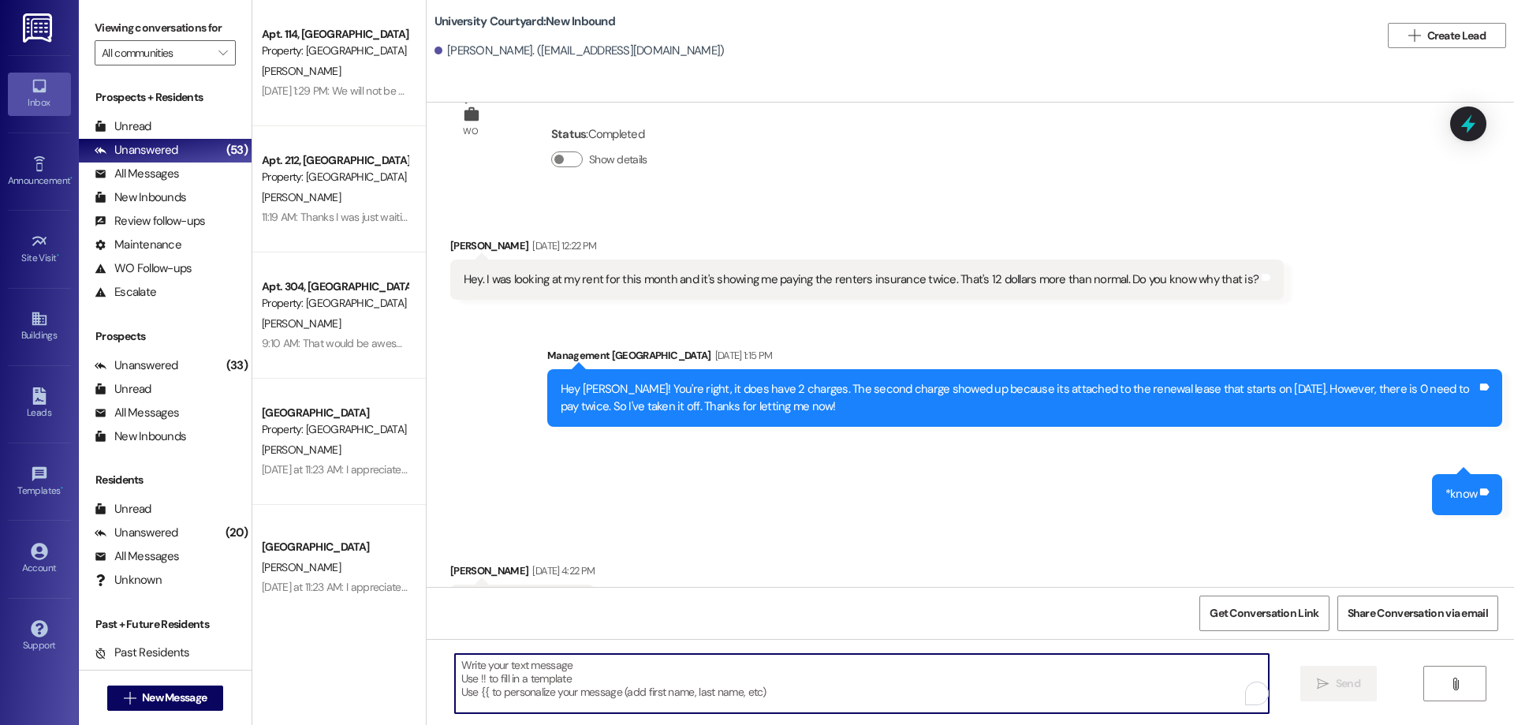
click at [587, 696] on textarea "To enrich screen reader interactions, please activate Accessibility in Grammarl…" at bounding box center [862, 683] width 814 height 59
paste textarea "Hi Ben! I just wanted to let you know that your account has been updated to ref…"
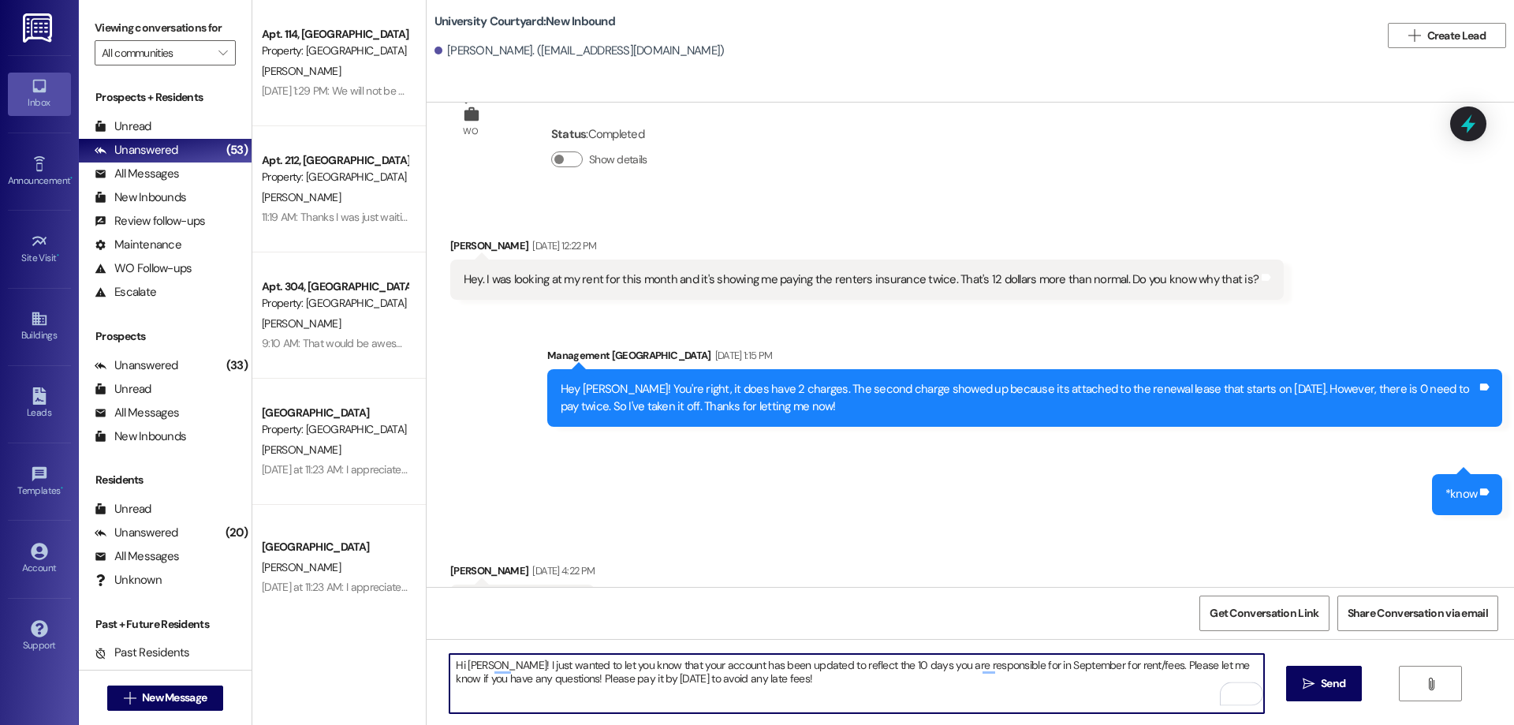
drag, startPoint x: 474, startPoint y: 663, endPoint x: 458, endPoint y: 662, distance: 15.8
click at [458, 662] on textarea "Hi Ben! I just wanted to let you know that your account has been updated to ref…" at bounding box center [856, 683] width 814 height 59
drag, startPoint x: 874, startPoint y: 662, endPoint x: 866, endPoint y: 661, distance: 7.9
click at [866, 661] on textarea "Hi Elizabeth! I just wanted to let you know that your account has been updated …" at bounding box center [856, 683] width 814 height 59
drag, startPoint x: 814, startPoint y: 685, endPoint x: 401, endPoint y: 661, distance: 413.8
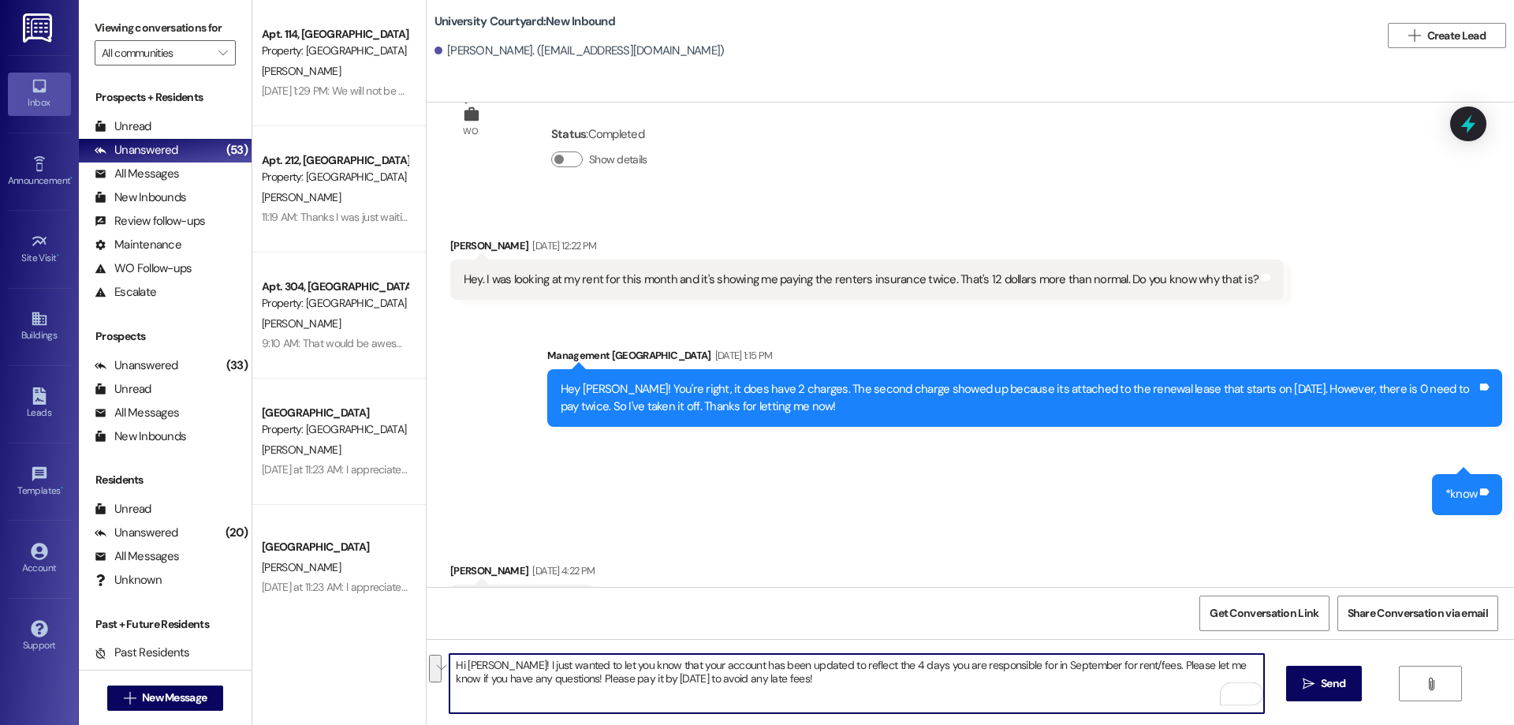
click at [401, 661] on div "Apt. 114, 1 University Courtyard Property: University Courtyard C. Holthe Aug 2…" at bounding box center [882, 362] width 1261 height 725
type textarea "Hi [PERSON_NAME]! I just wanted to let you know that your account has been upda…"
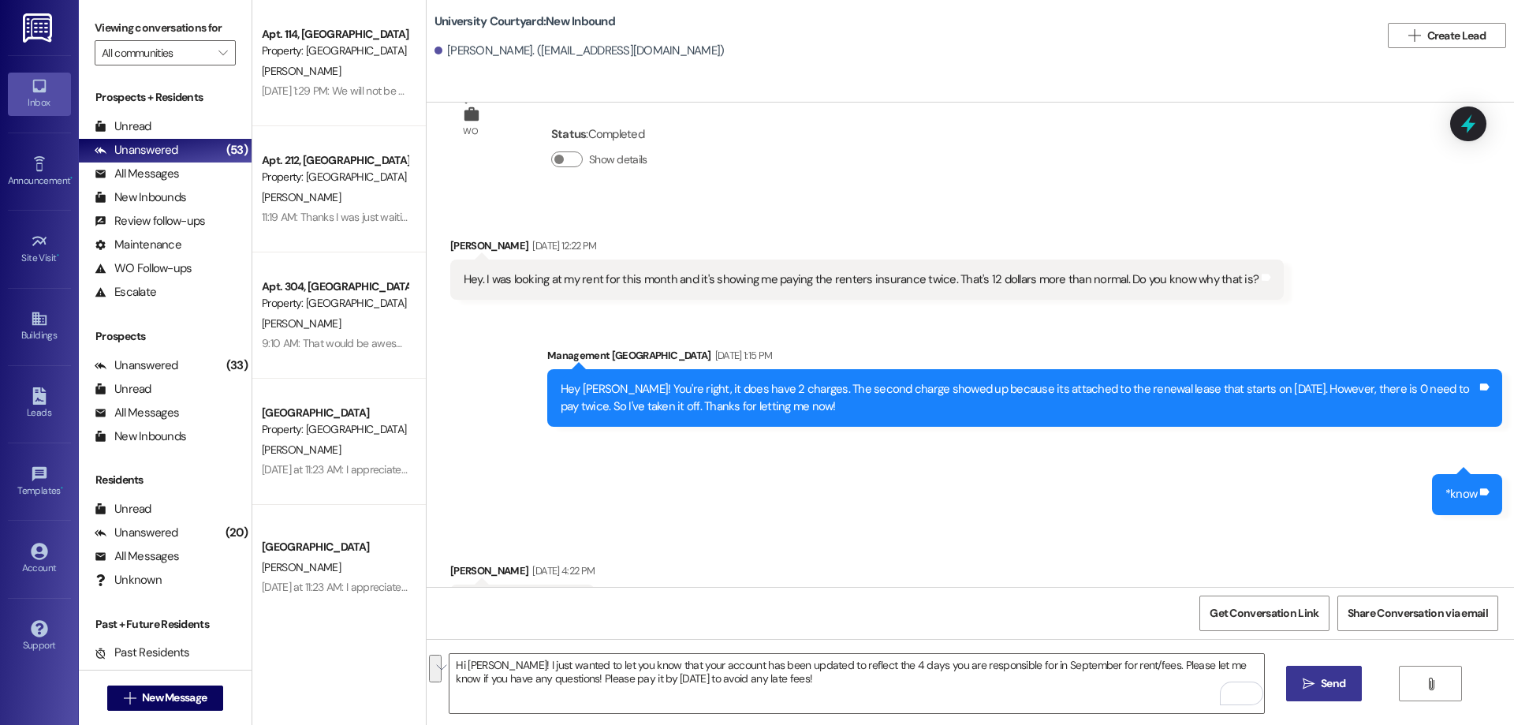
click at [1337, 684] on span "Send" at bounding box center [1333, 683] width 24 height 17
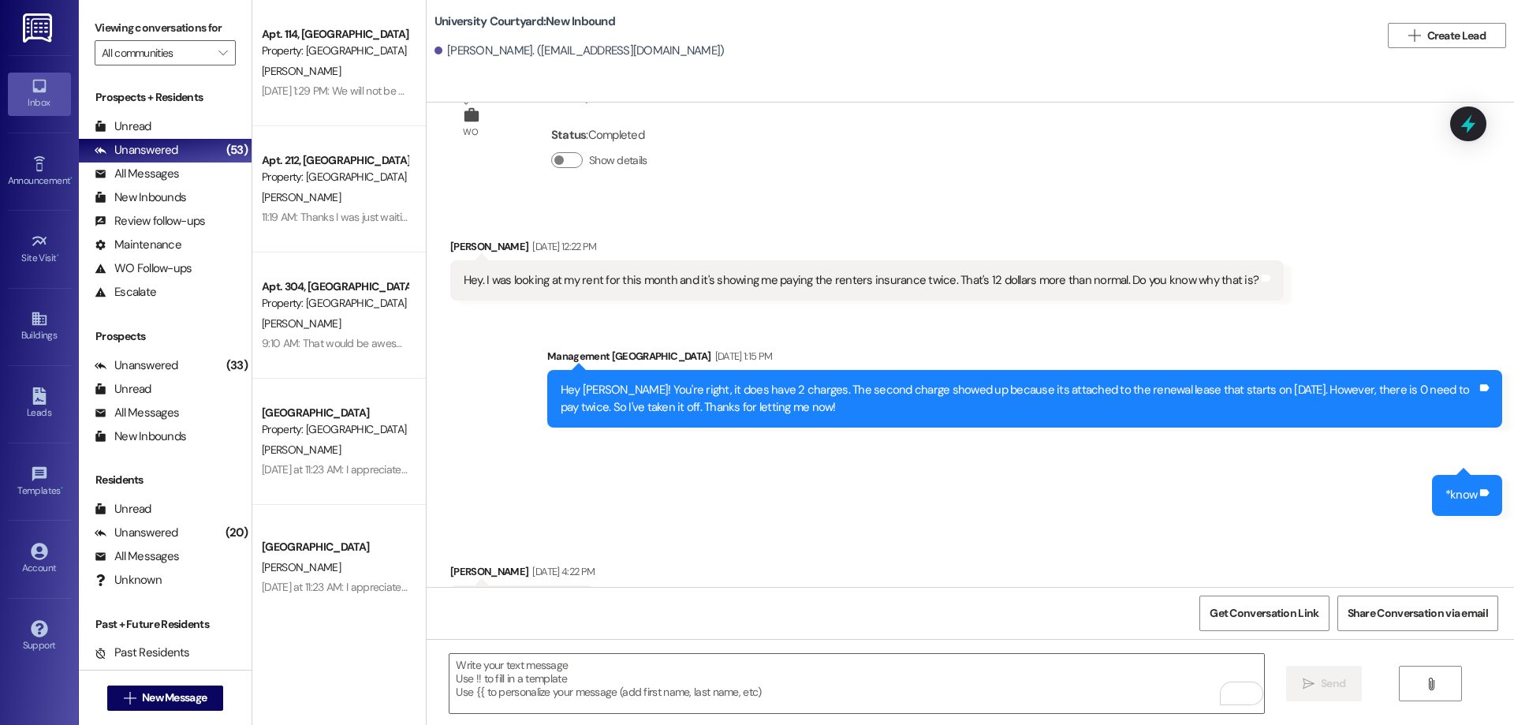
scroll to position [11930, 0]
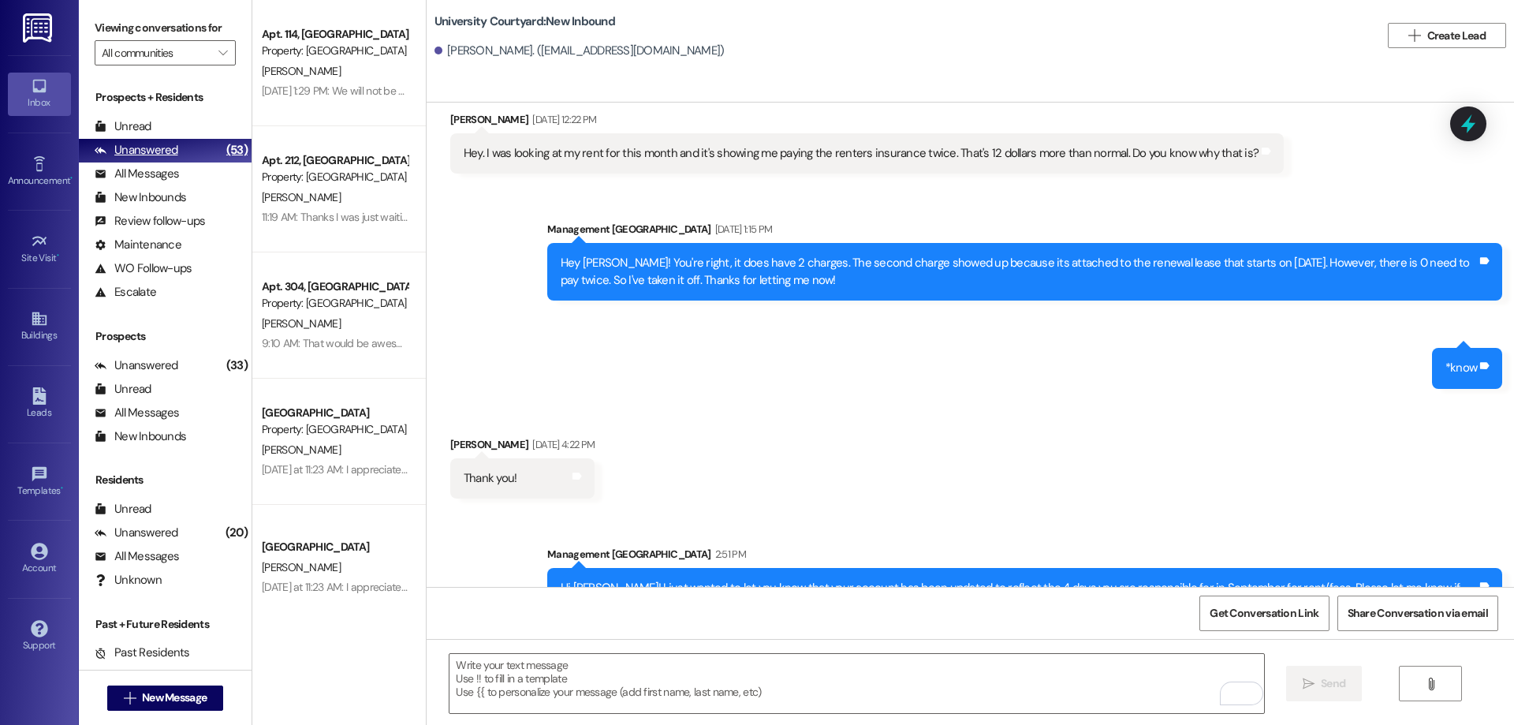
click at [167, 143] on div "Unanswered" at bounding box center [137, 150] width 84 height 17
click at [39, 408] on div "Leads" at bounding box center [39, 412] width 79 height 16
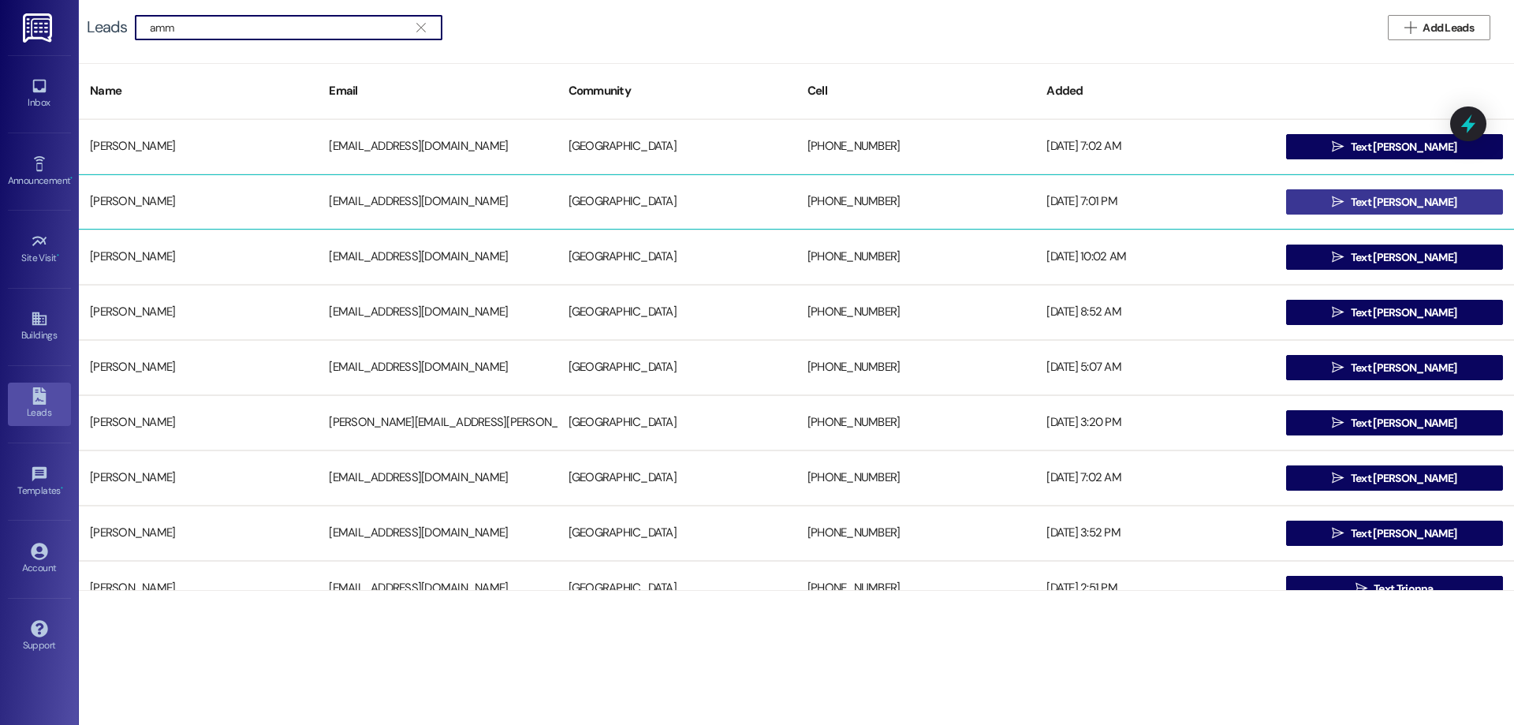
type input "amm"
click at [1327, 207] on button " Text Ammon" at bounding box center [1394, 201] width 217 height 25
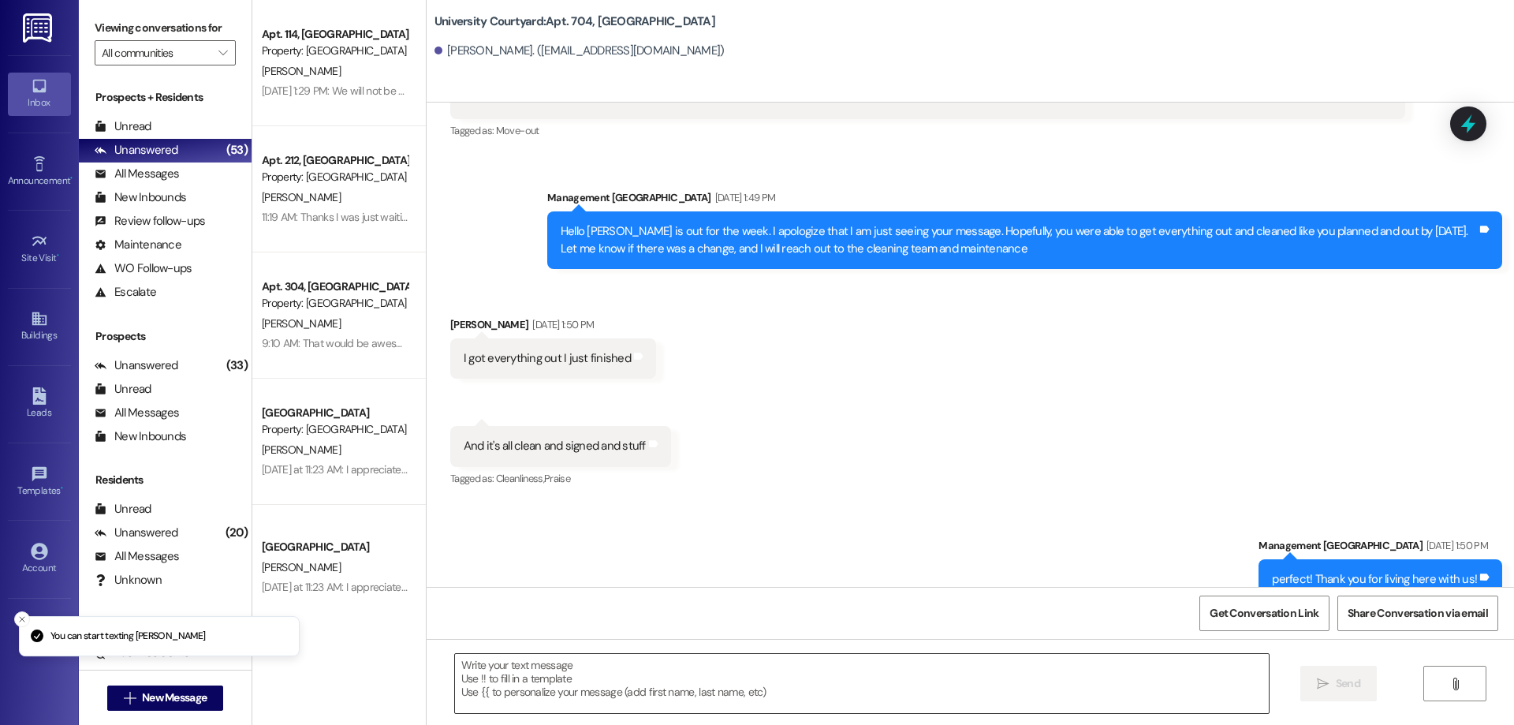
scroll to position [6958, 0]
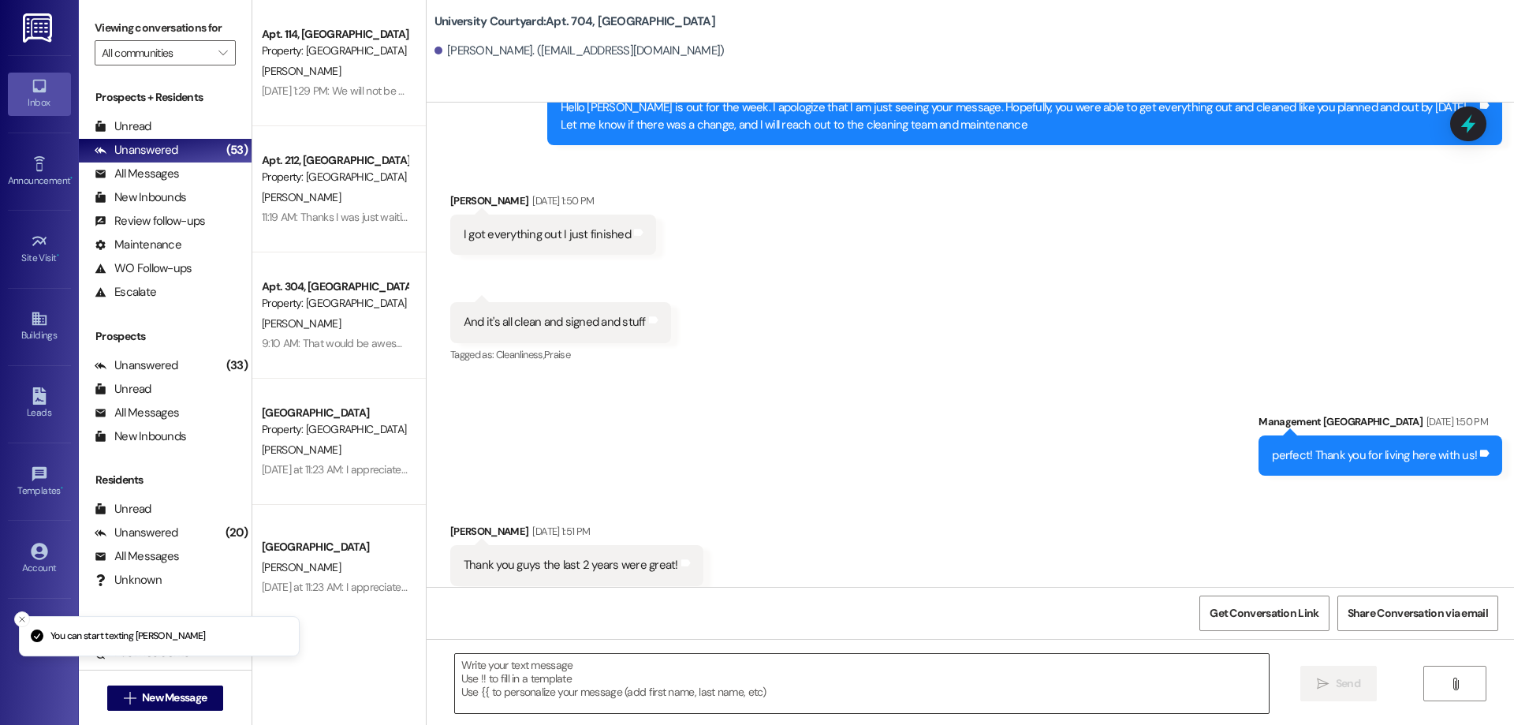
click at [609, 676] on textarea at bounding box center [862, 683] width 814 height 59
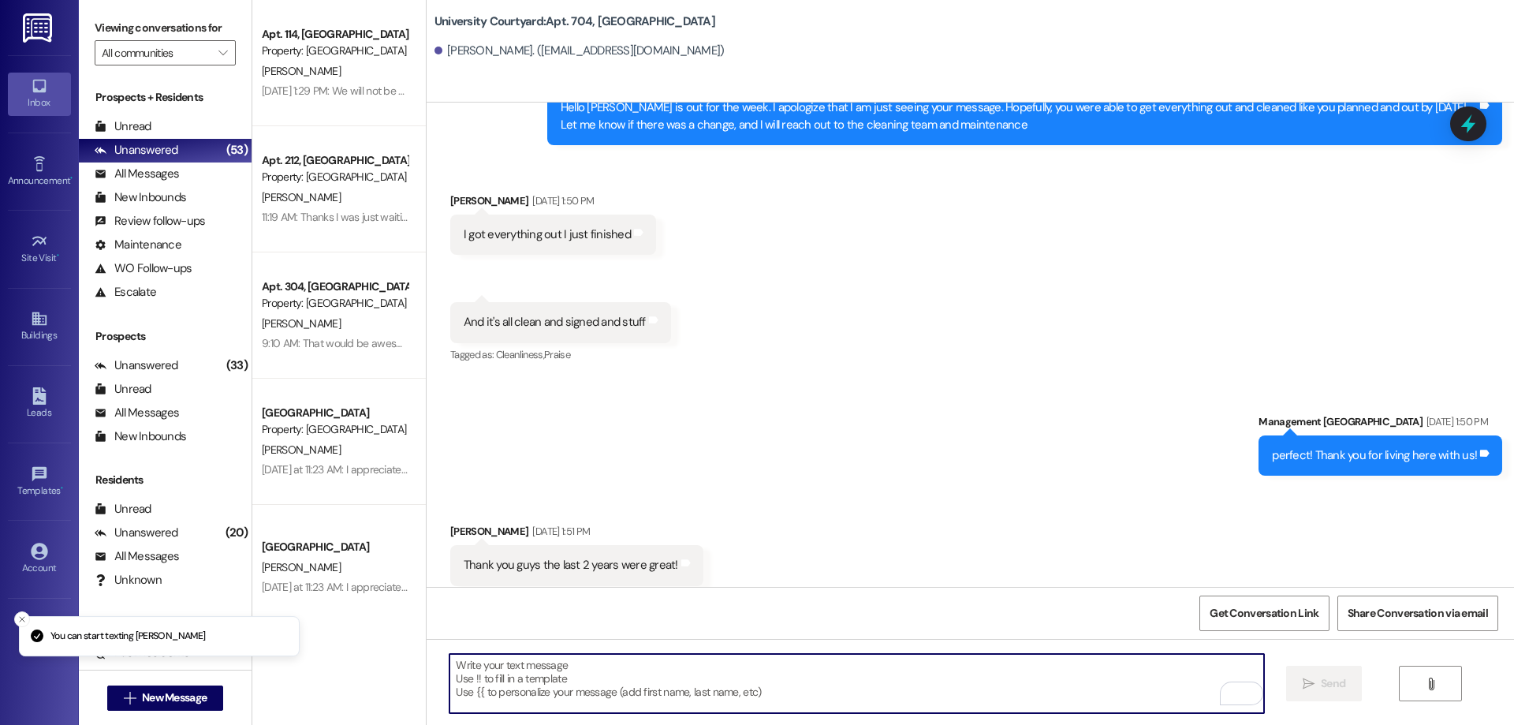
paste textarea "Hi [PERSON_NAME]! I just wanted to let you know that your account has been upda…"
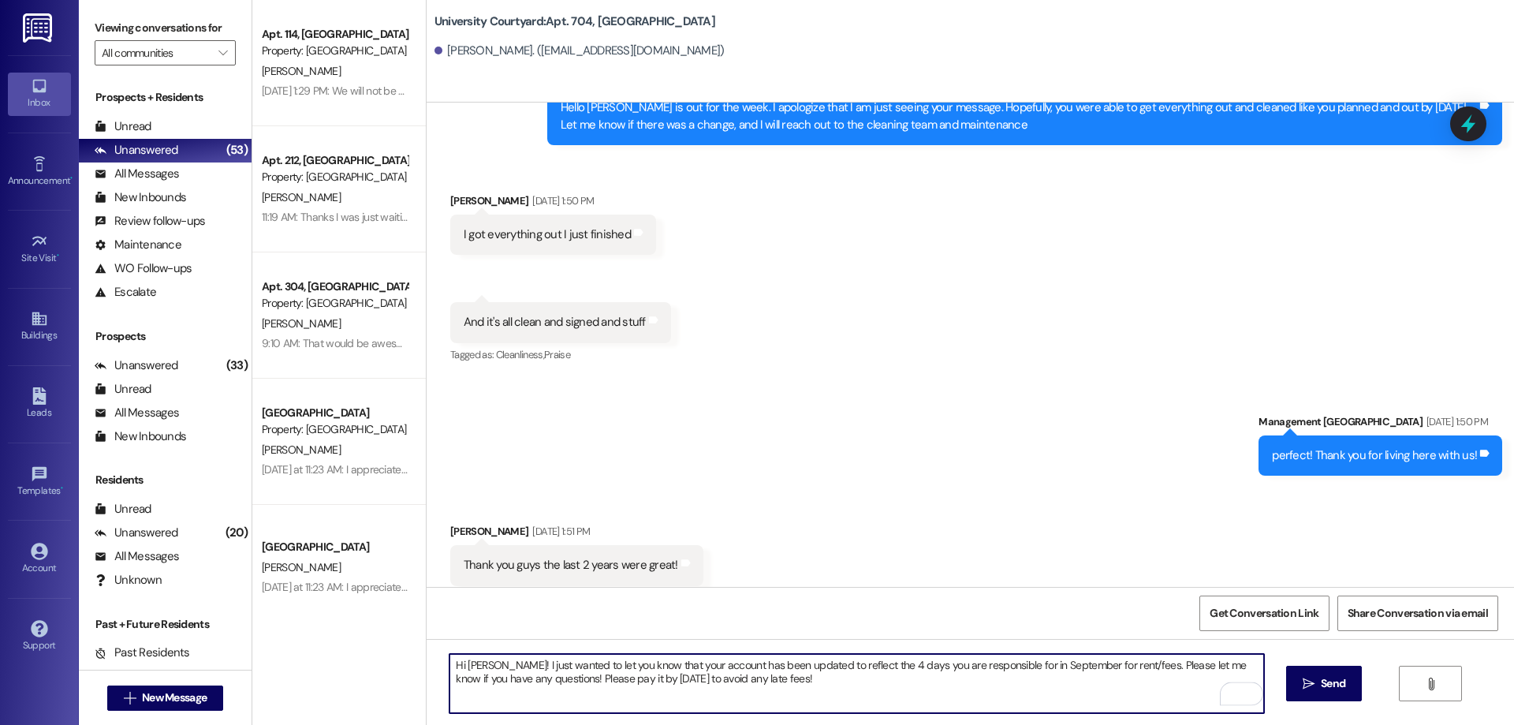
drag, startPoint x: 497, startPoint y: 665, endPoint x: 456, endPoint y: 655, distance: 41.5
click at [456, 655] on textarea "Hi [PERSON_NAME]! I just wanted to let you know that your account has been upda…" at bounding box center [856, 683] width 814 height 59
click at [864, 661] on textarea "Hi Ammon! I just wanted to let you know that your account has been updated to r…" at bounding box center [856, 683] width 814 height 59
click at [888, 665] on textarea "Hi Ammon! I just wanted to let you know that your account has been updated to r…" at bounding box center [856, 683] width 814 height 59
click at [1114, 661] on textarea "Hi Ammon! I just wanted to let you know that your account has been updated to r…" at bounding box center [856, 683] width 814 height 59
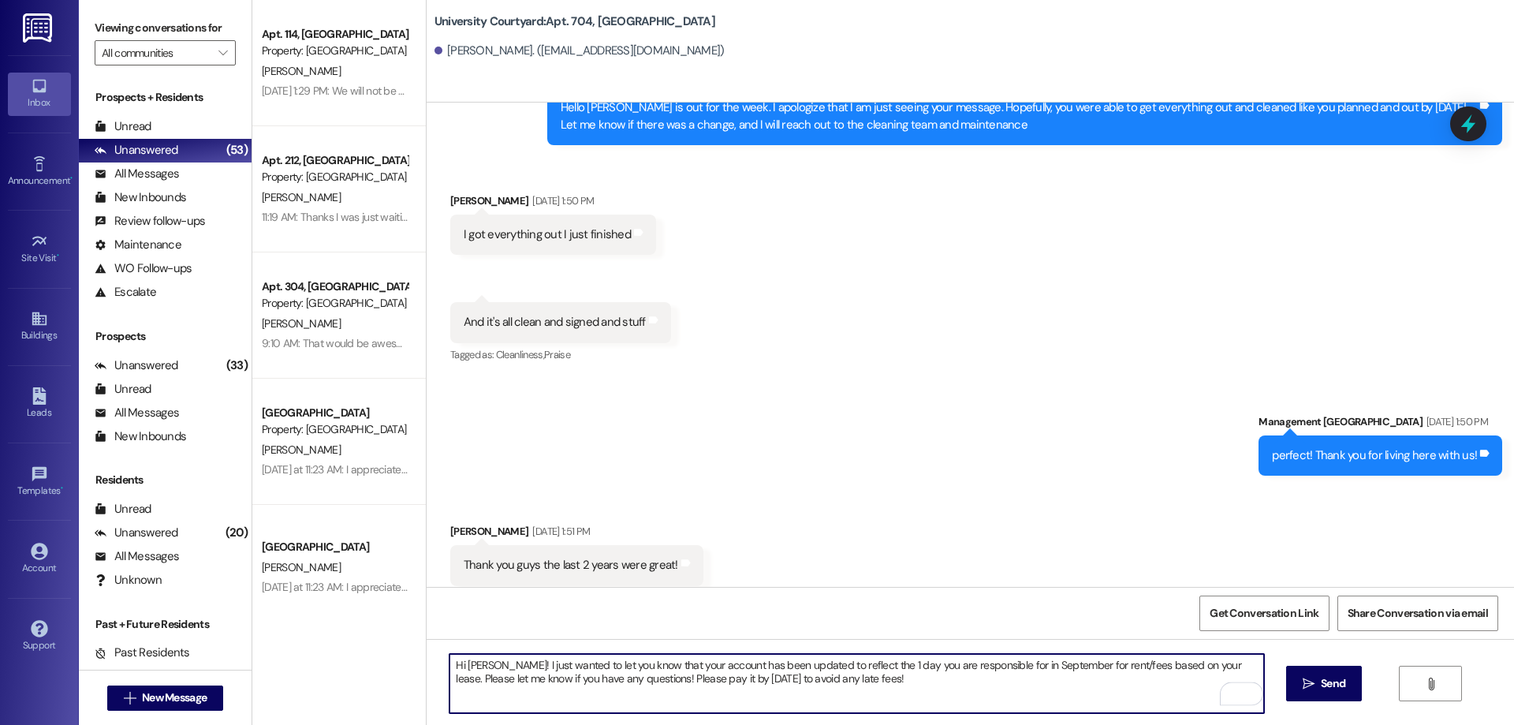
click at [867, 677] on textarea "Hi Ammon! I just wanted to let you know that your account has been updated to r…" at bounding box center [856, 683] width 814 height 59
type textarea "Hi Ammon! I just wanted to let you know that your account has been updated to r…"
click at [1302, 678] on icon "" at bounding box center [1308, 683] width 12 height 13
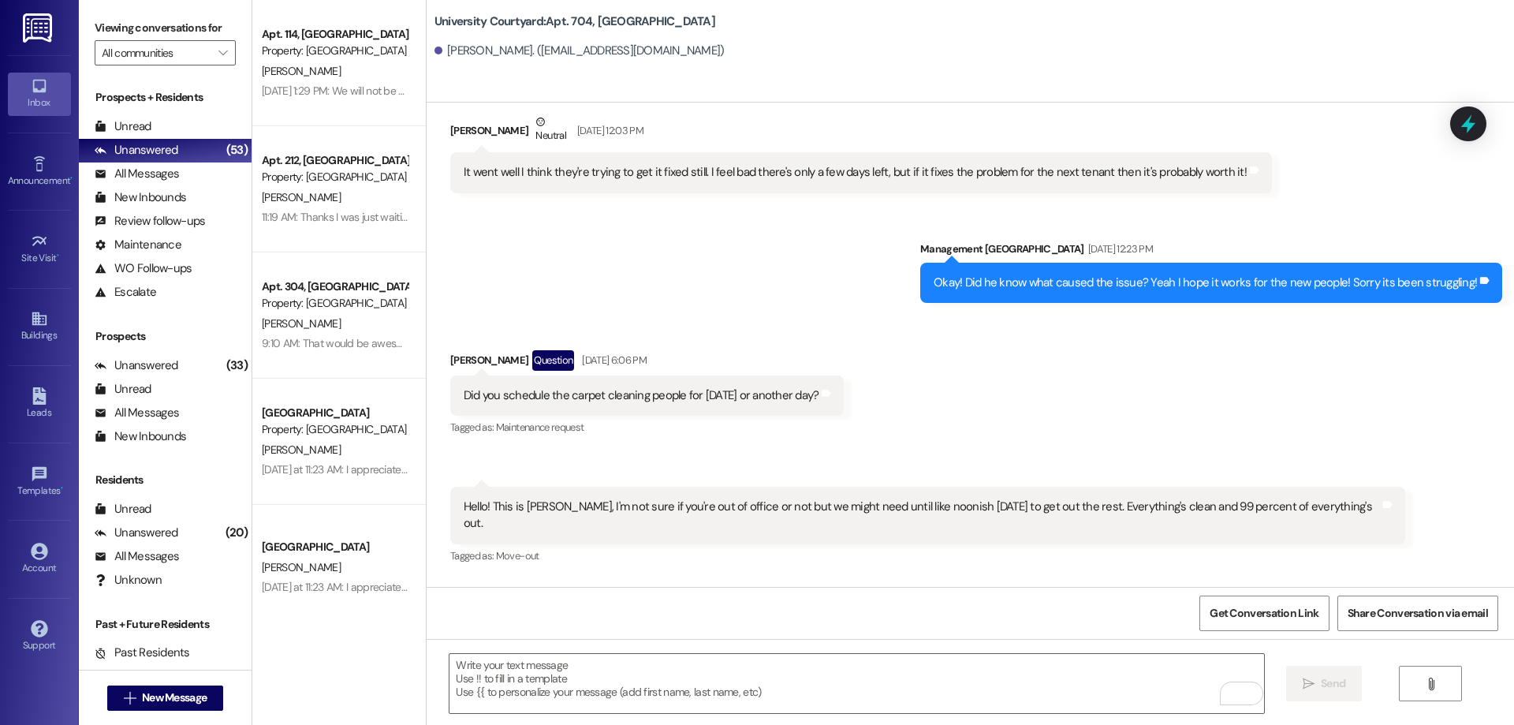
scroll to position [6959, 0]
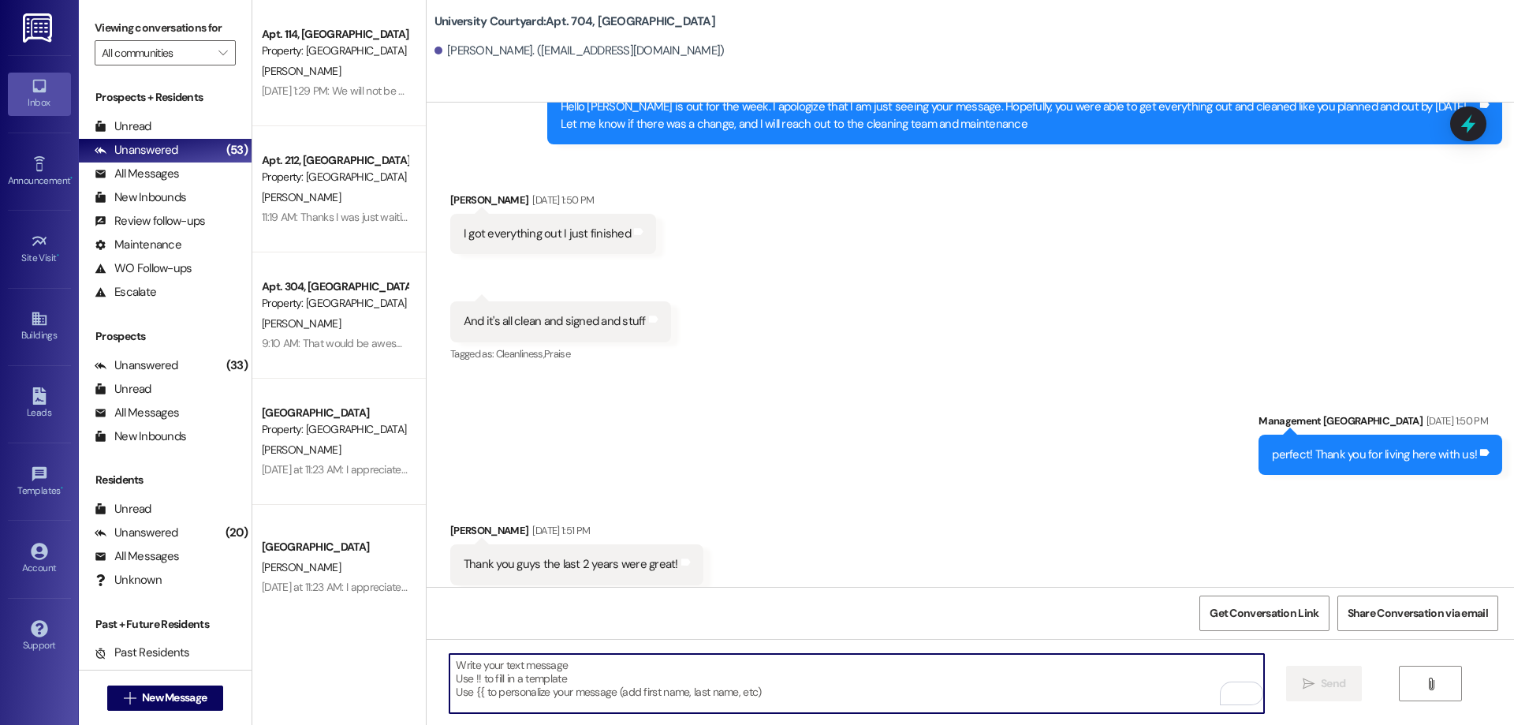
click at [795, 687] on textarea "To enrich screen reader interactions, please activate Accessibility in Grammarl…" at bounding box center [856, 683] width 814 height 59
paste textarea "Hi Ammon! I just wanted to let you know that your account has been updated to r…"
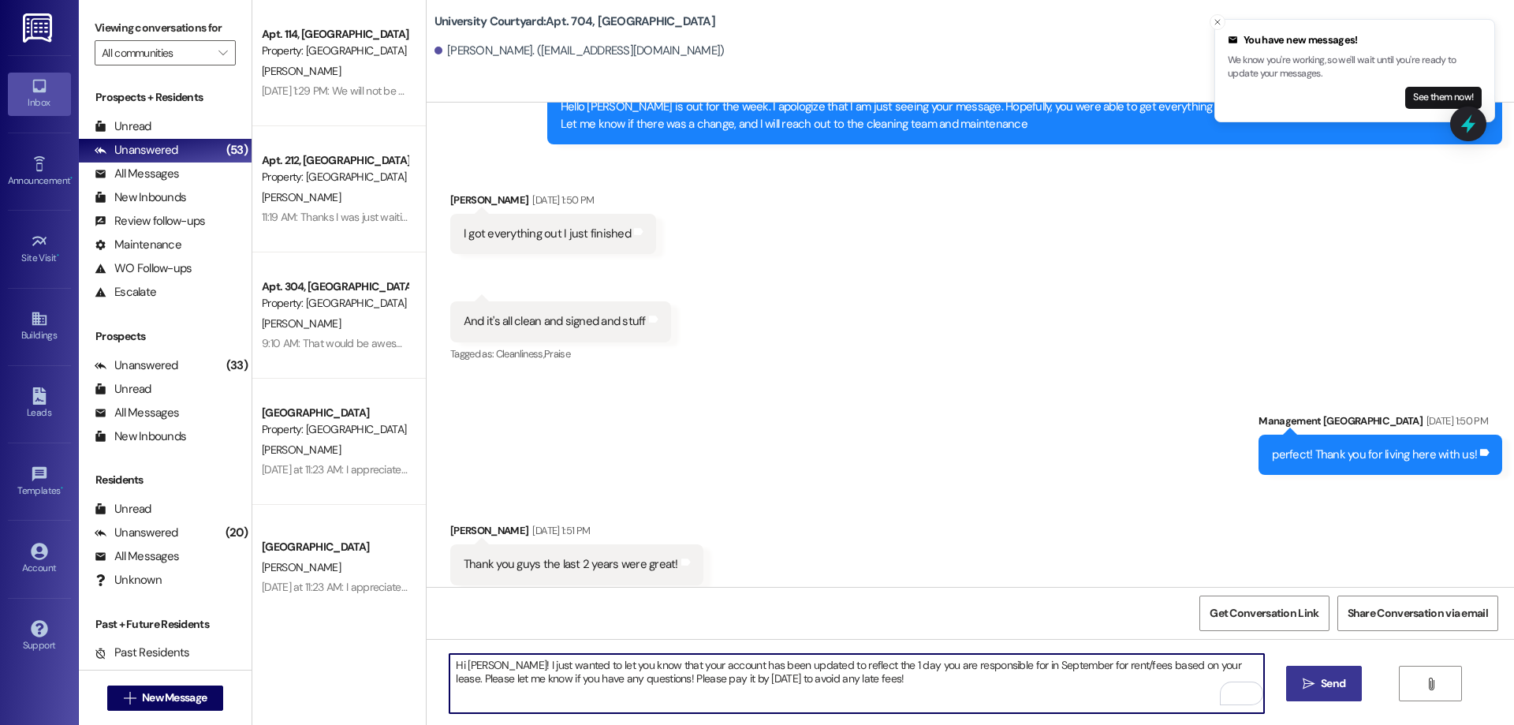
scroll to position [6958, 0]
type textarea "Hi Ammon! I just wanted to let you know that your account has been updated to r…"
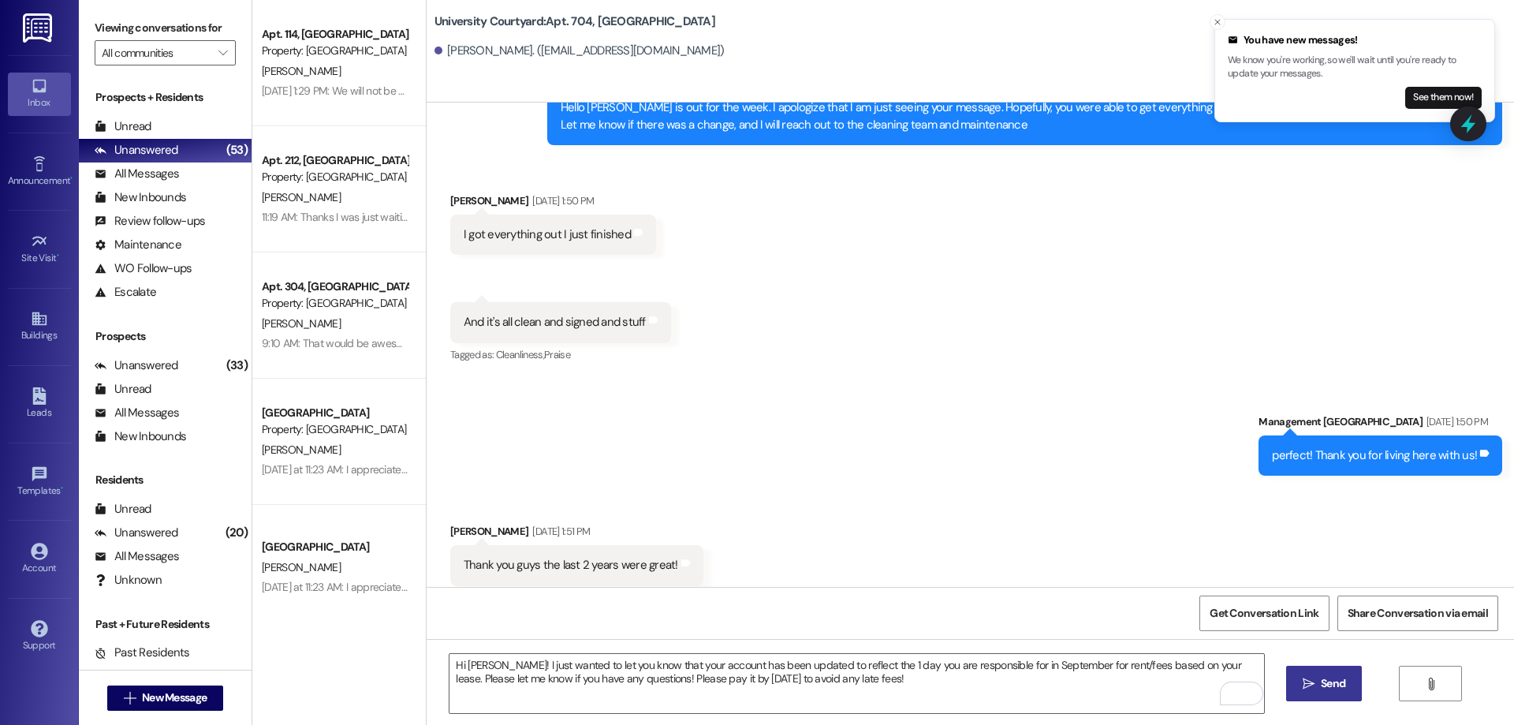
click at [1348, 683] on button " Send" at bounding box center [1324, 682] width 76 height 35
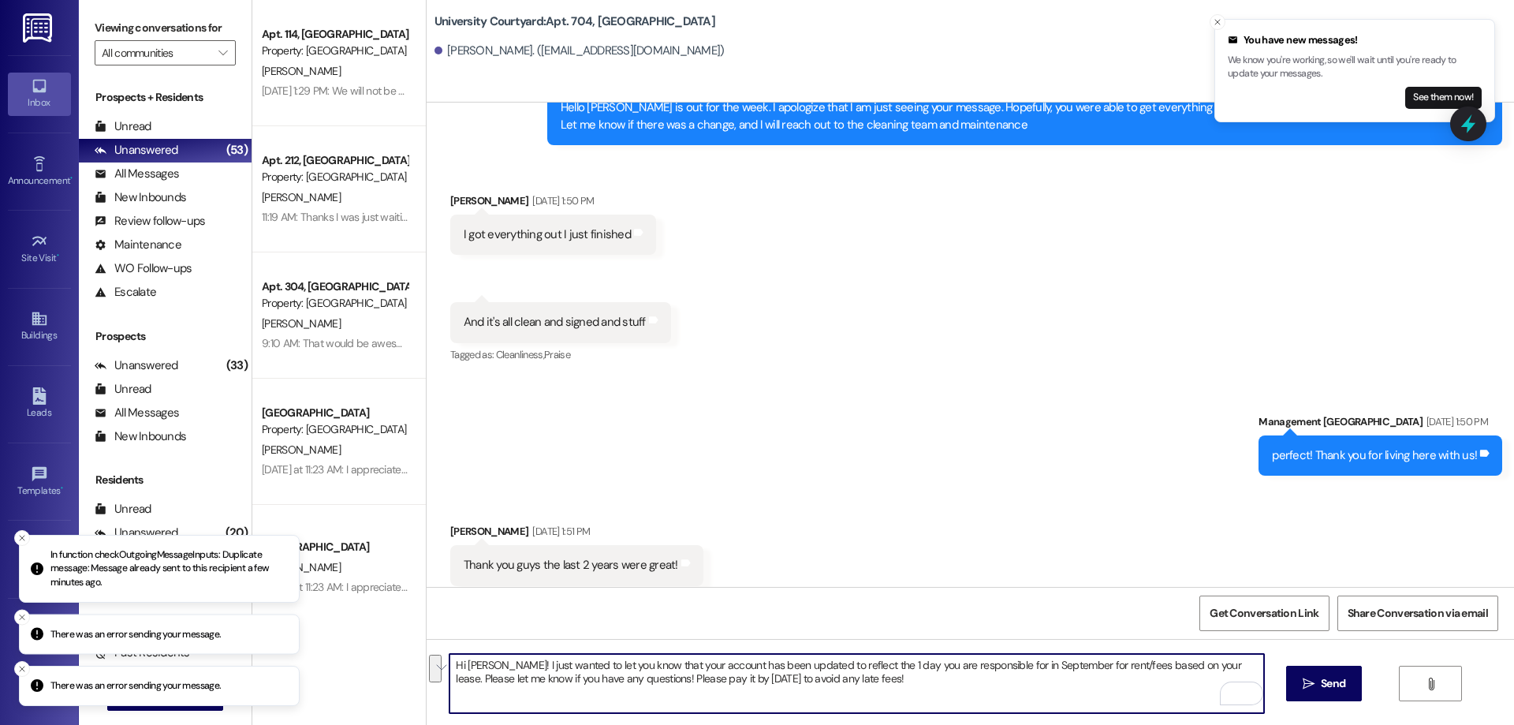
click at [441, 667] on div "Hi Ammon! I just wanted to let you know that your account has been updated to r…" at bounding box center [970, 698] width 1087 height 118
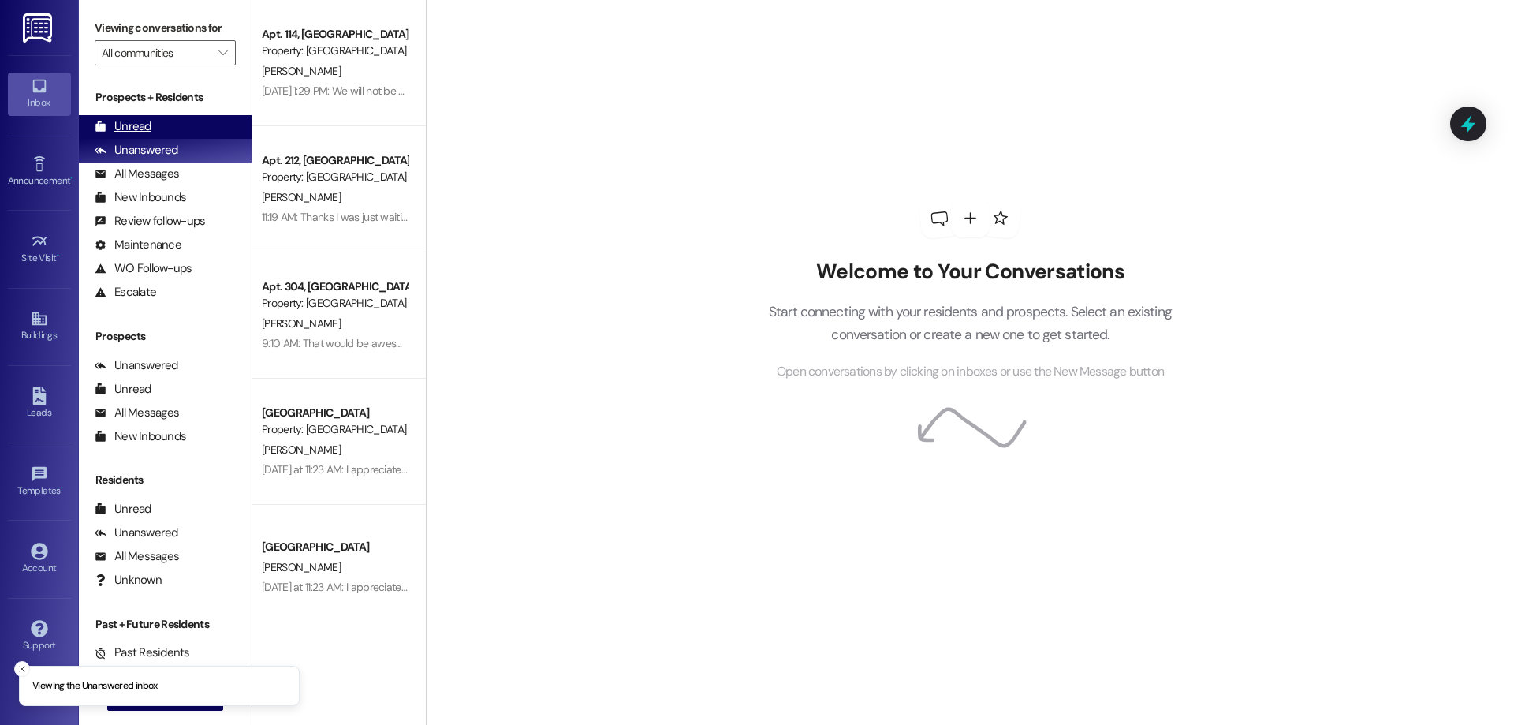
click at [173, 129] on div "Unread (0)" at bounding box center [165, 127] width 173 height 24
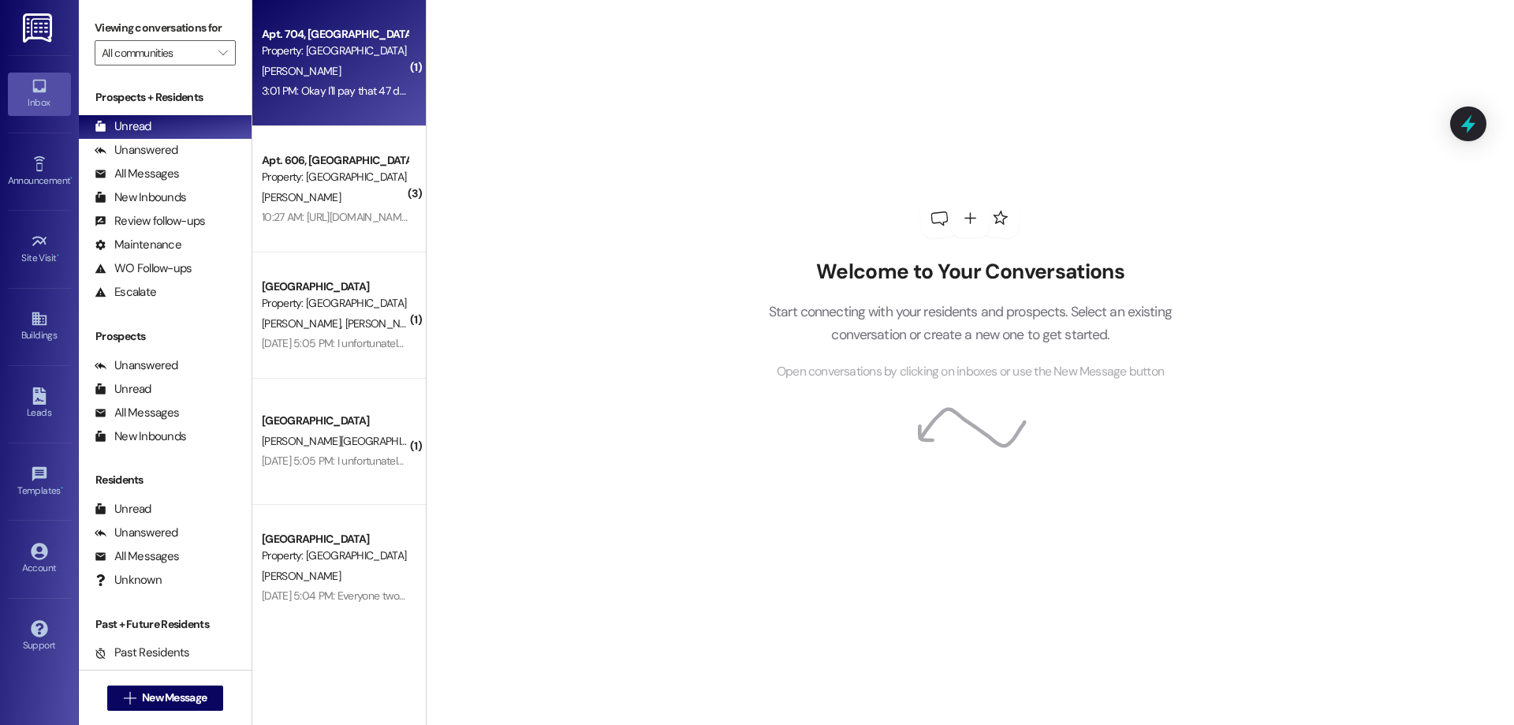
click at [322, 80] on div "[PERSON_NAME]" at bounding box center [334, 71] width 149 height 20
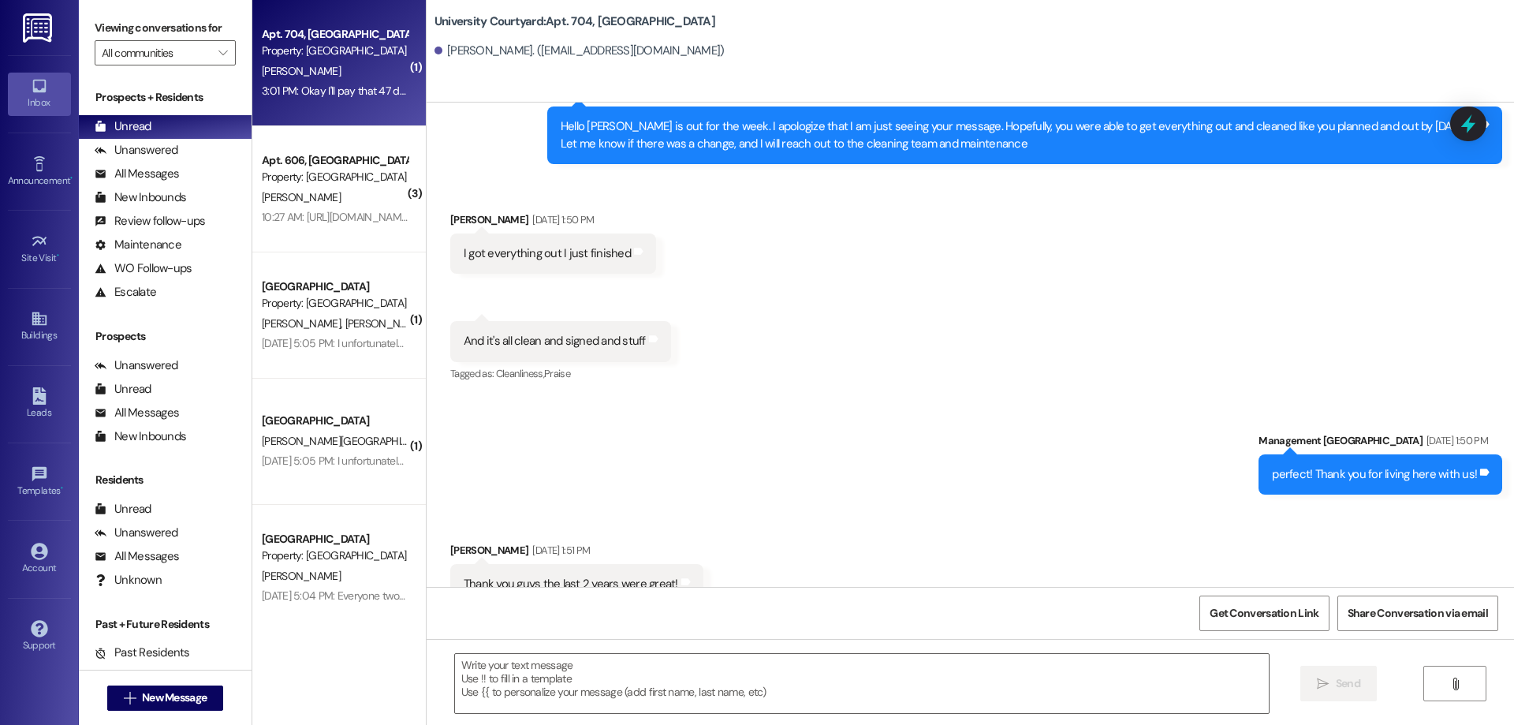
scroll to position [7235, 0]
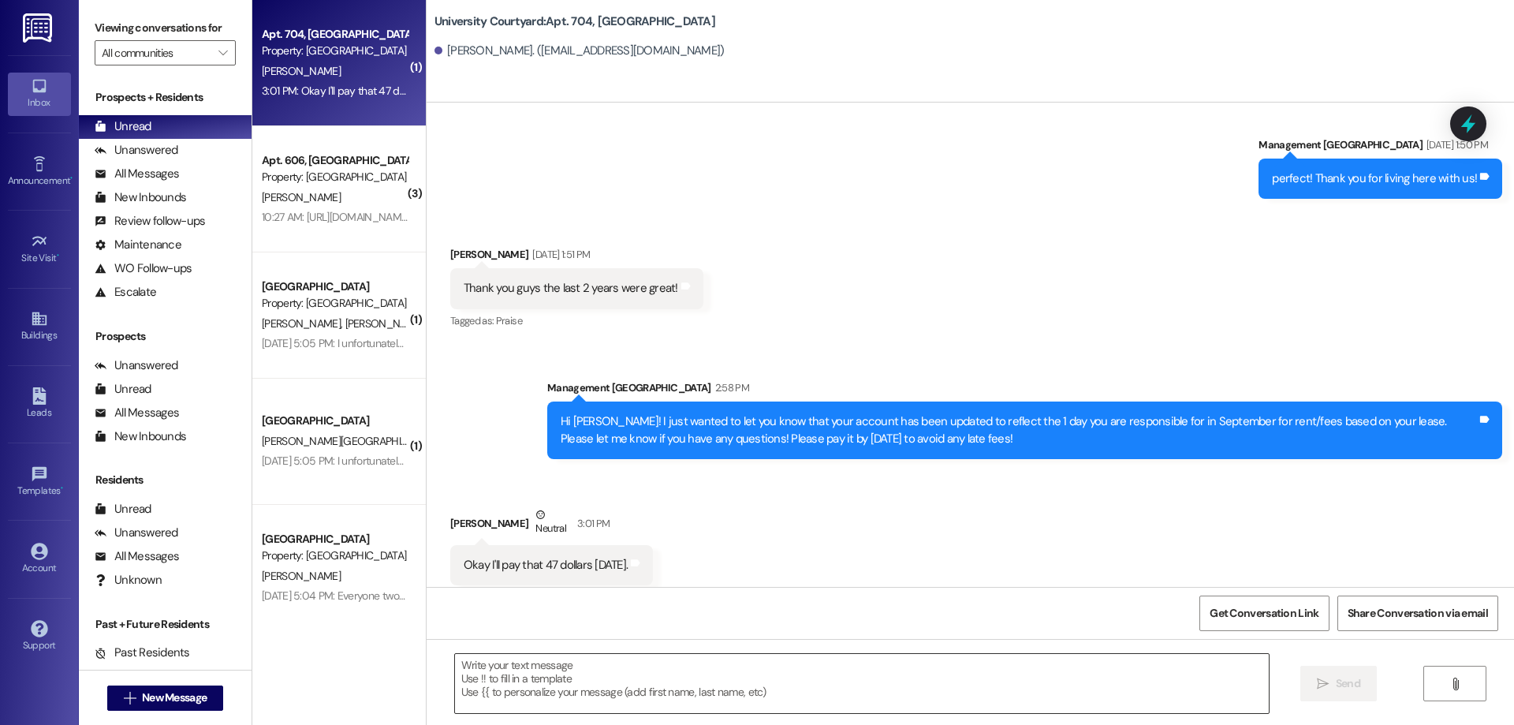
click at [744, 698] on textarea at bounding box center [862, 683] width 814 height 59
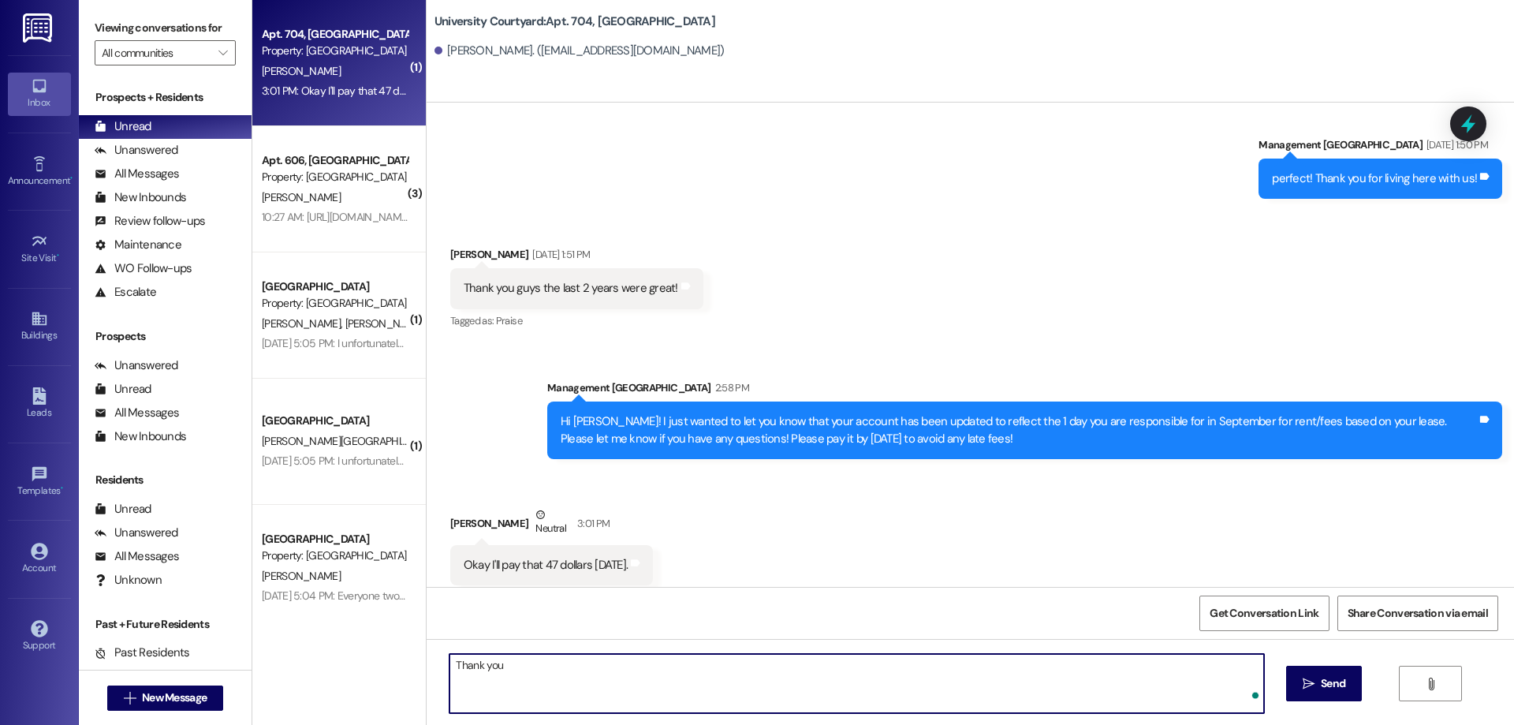
type textarea "Thank you!"
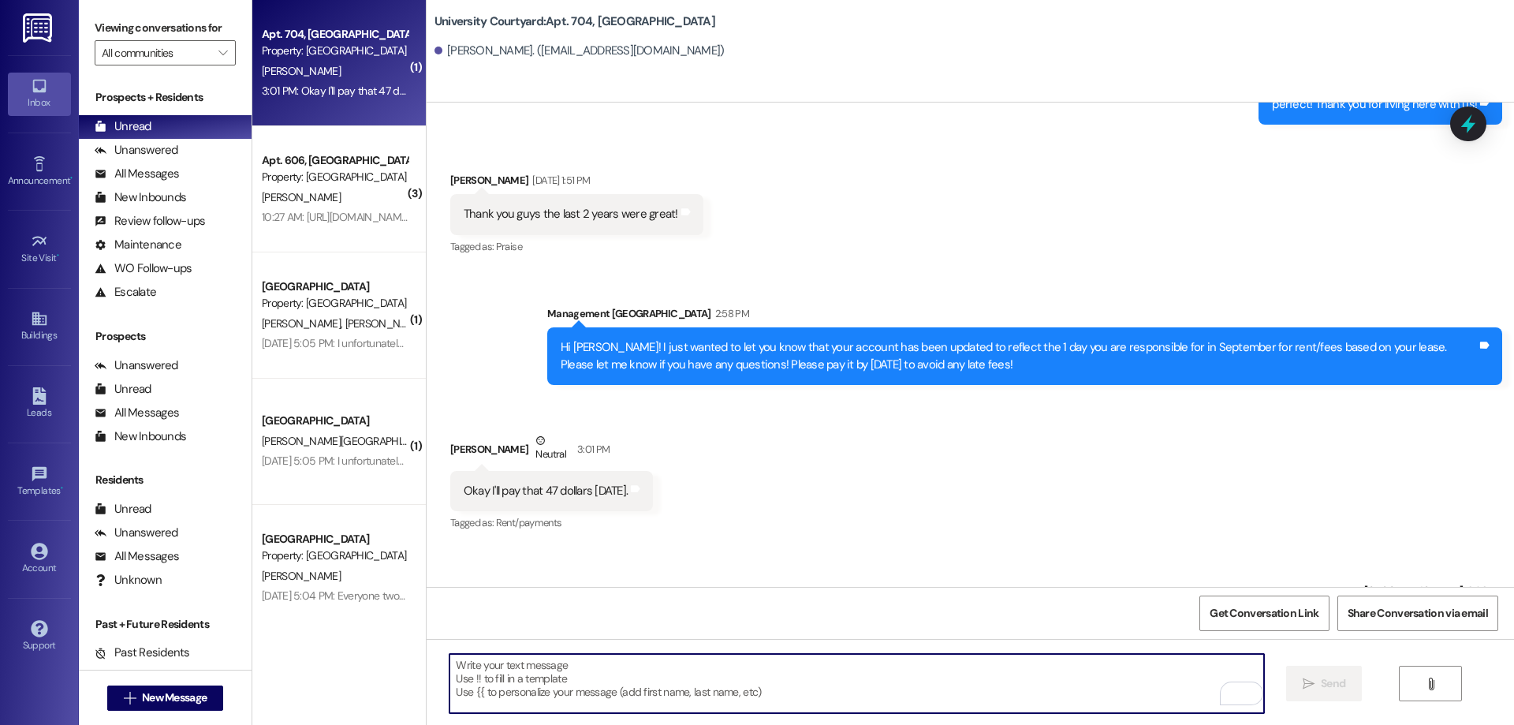
scroll to position [7345, 0]
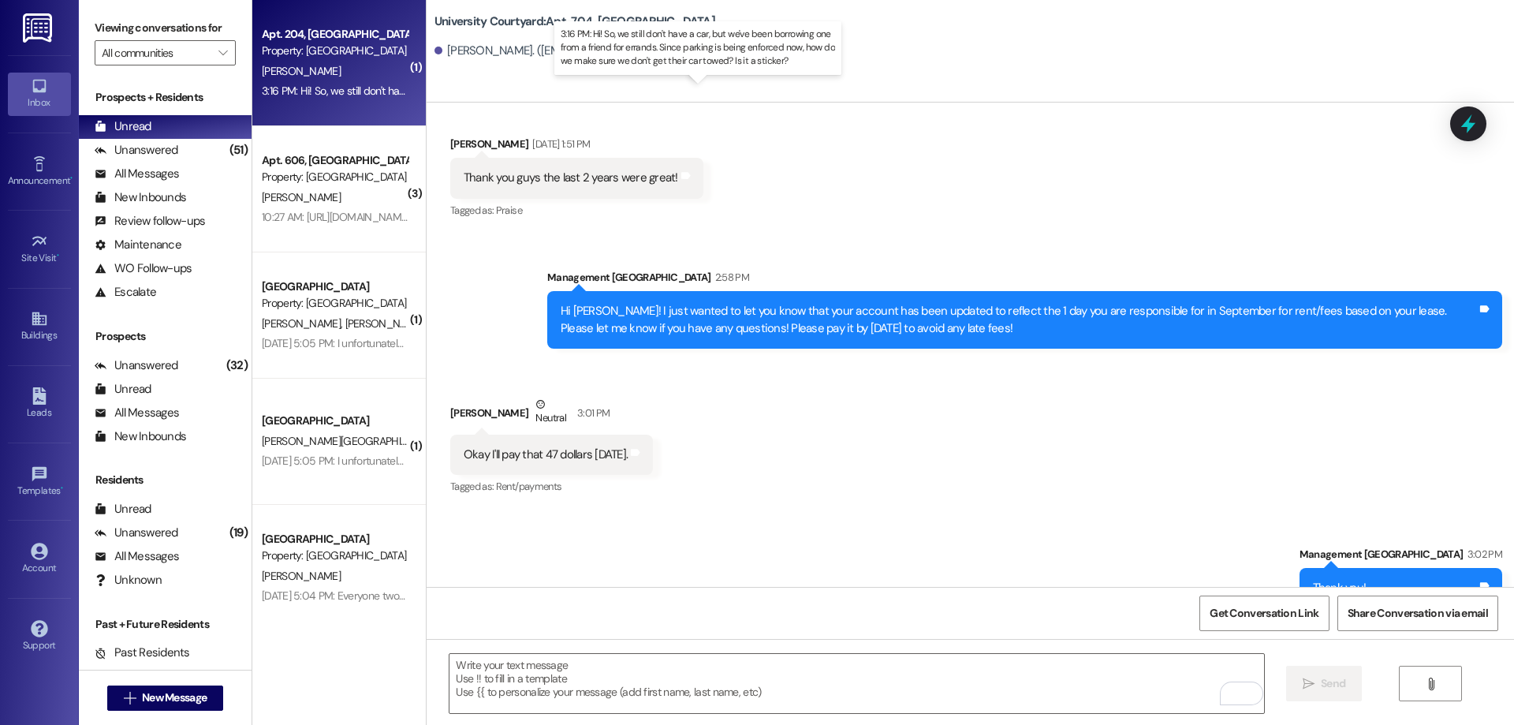
click at [331, 88] on div "3:16 PM: Hi! So, we still don't have a car, but we've been borrowing one from a…" at bounding box center [714, 91] width 905 height 14
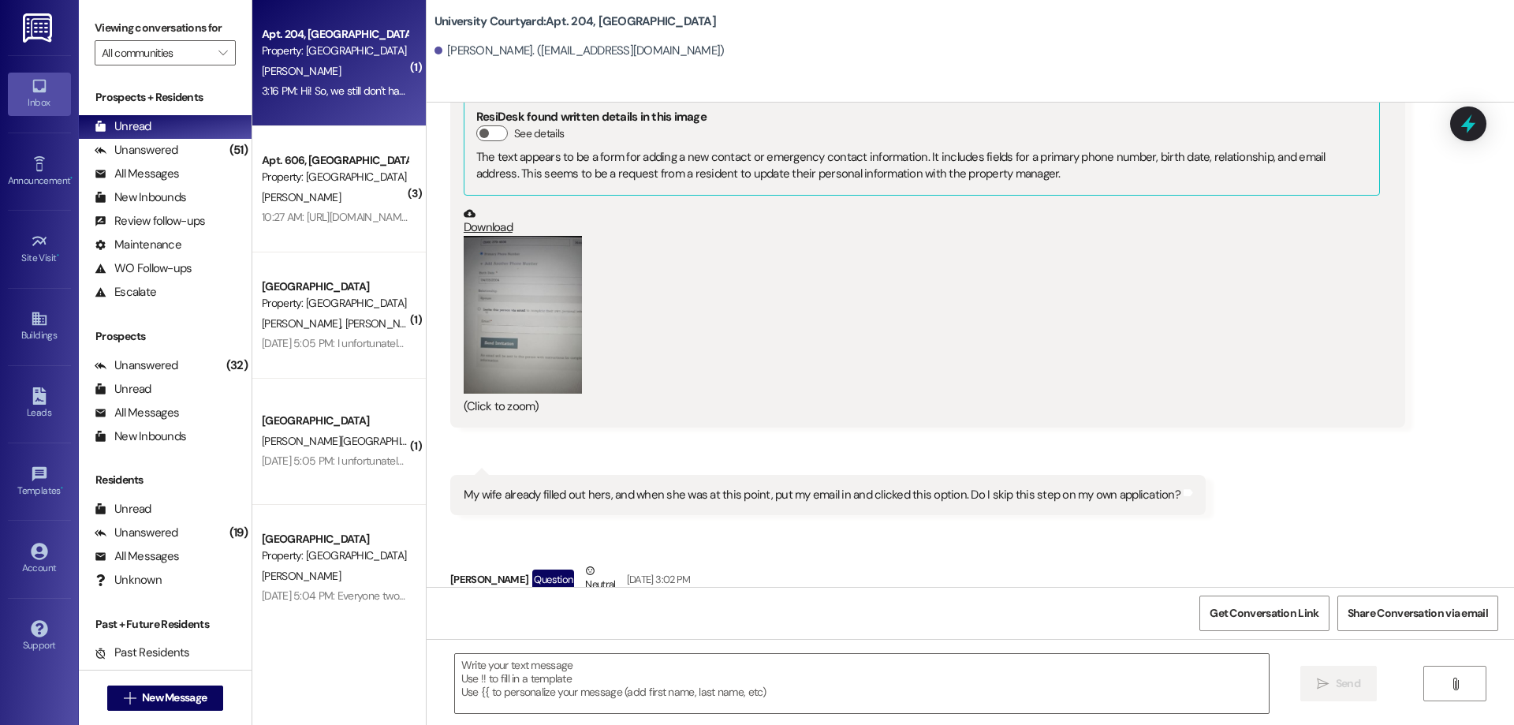
scroll to position [3709, 0]
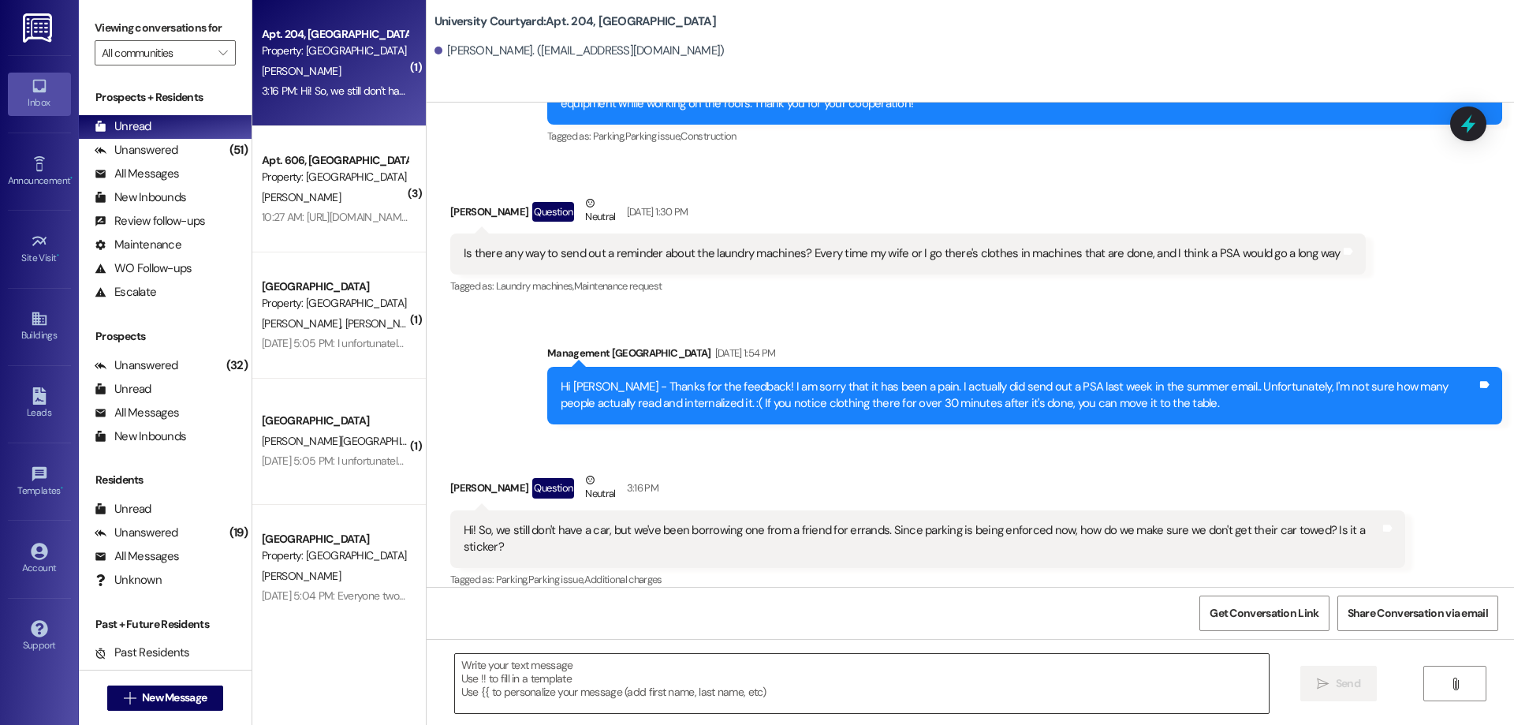
click at [587, 683] on textarea at bounding box center [862, 683] width 814 height 59
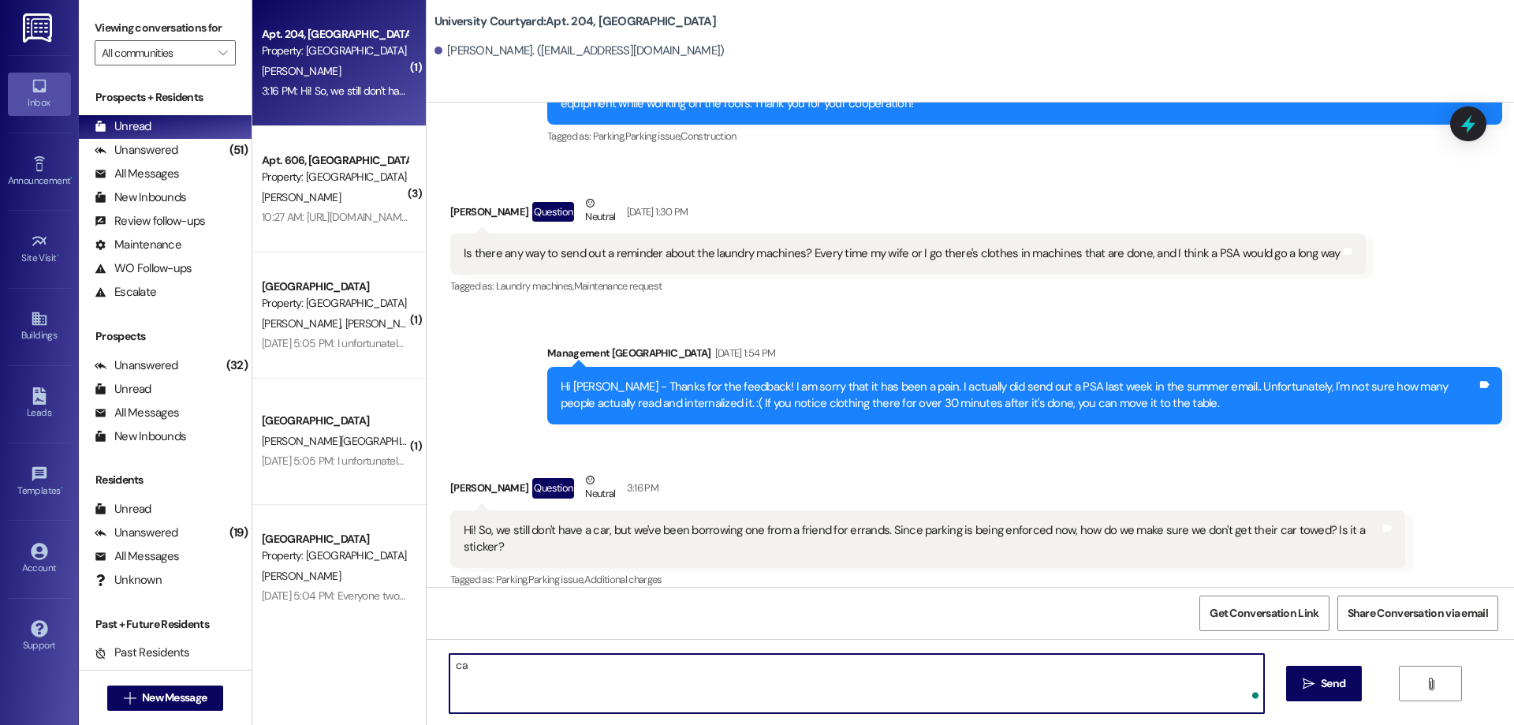
type textarea "c"
type textarea "Y"
type textarea "Good question, how much longer will you be using it?"
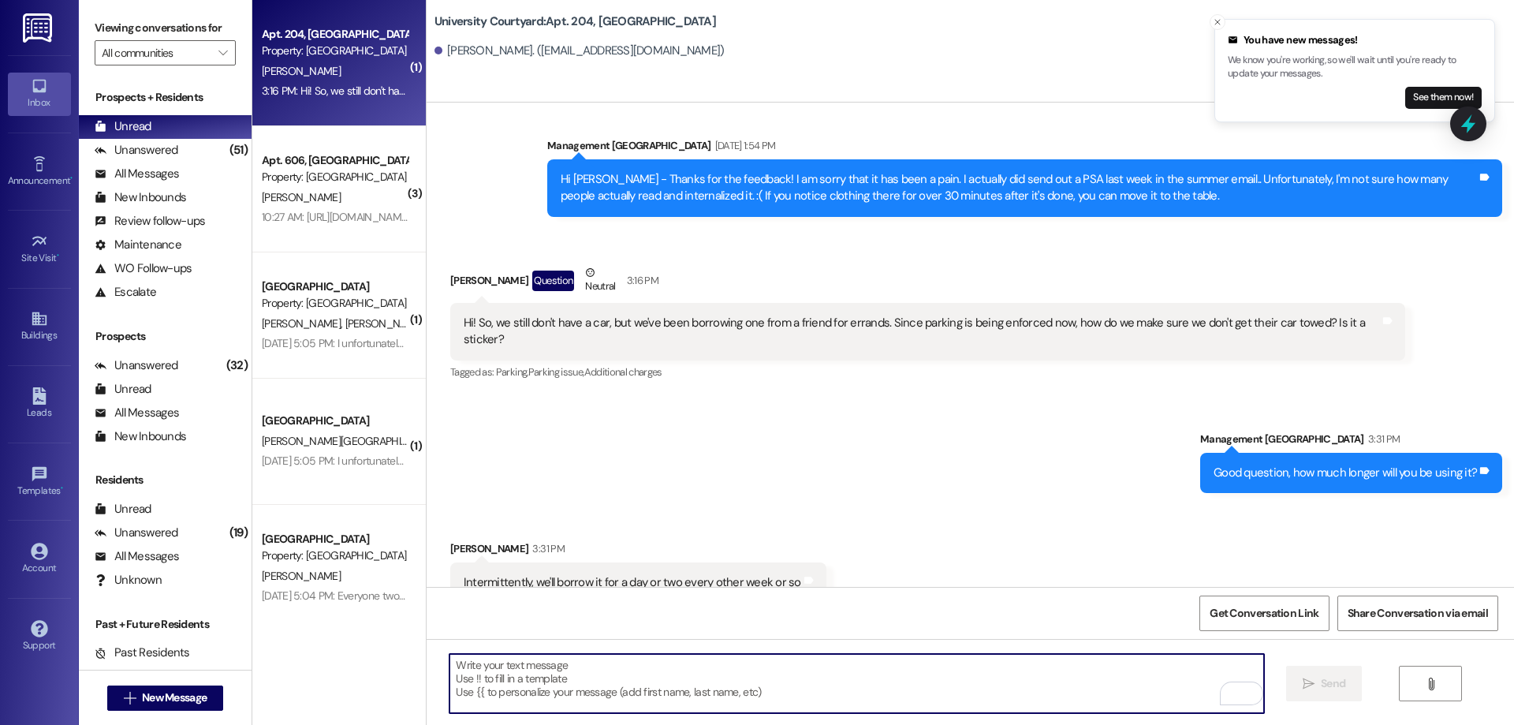
scroll to position [3927, 0]
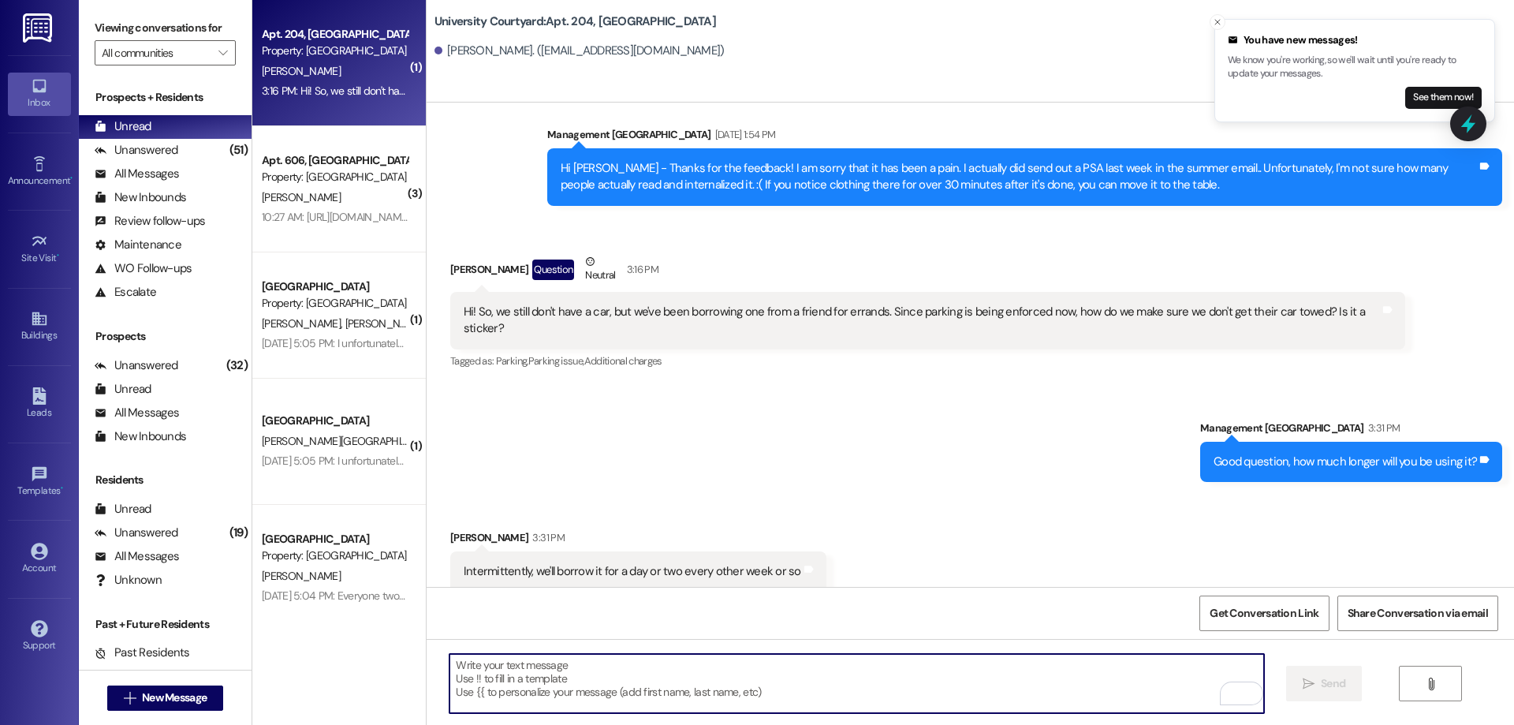
click at [588, 688] on textarea "To enrich screen reader interactions, please activate Accessibility in Grammarl…" at bounding box center [856, 683] width 814 height 59
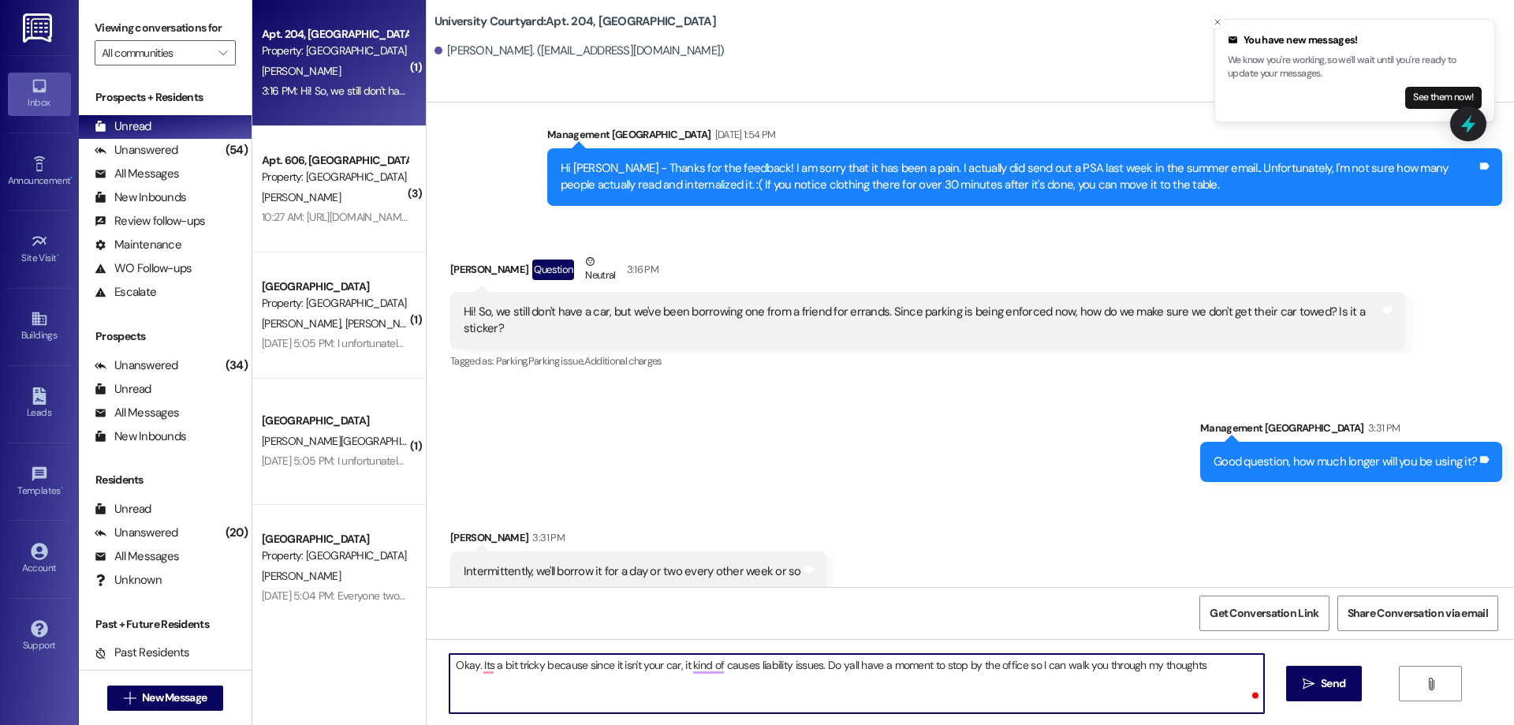
type textarea "Okay. Its a bit tricky because since it isn't your car, it kind of causes liabi…"
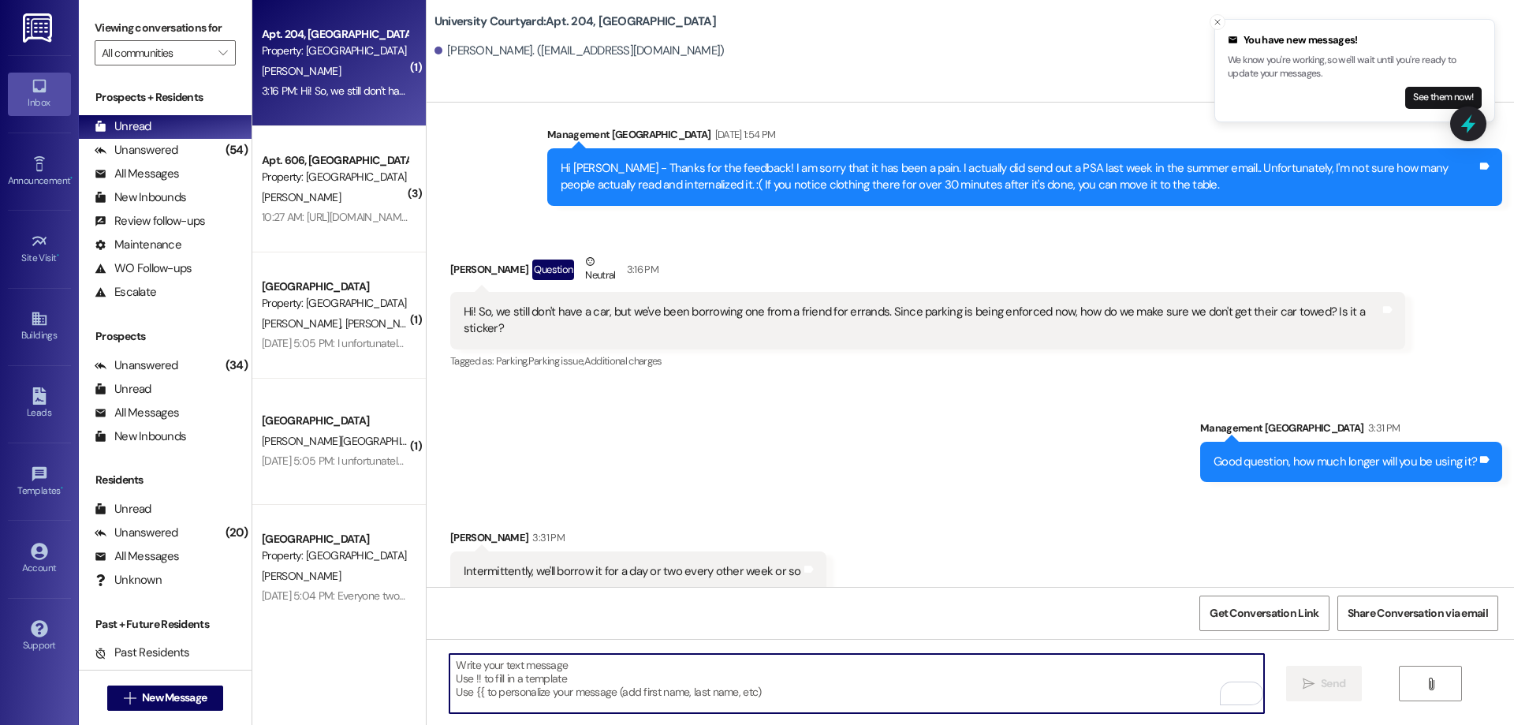
scroll to position [4038, 0]
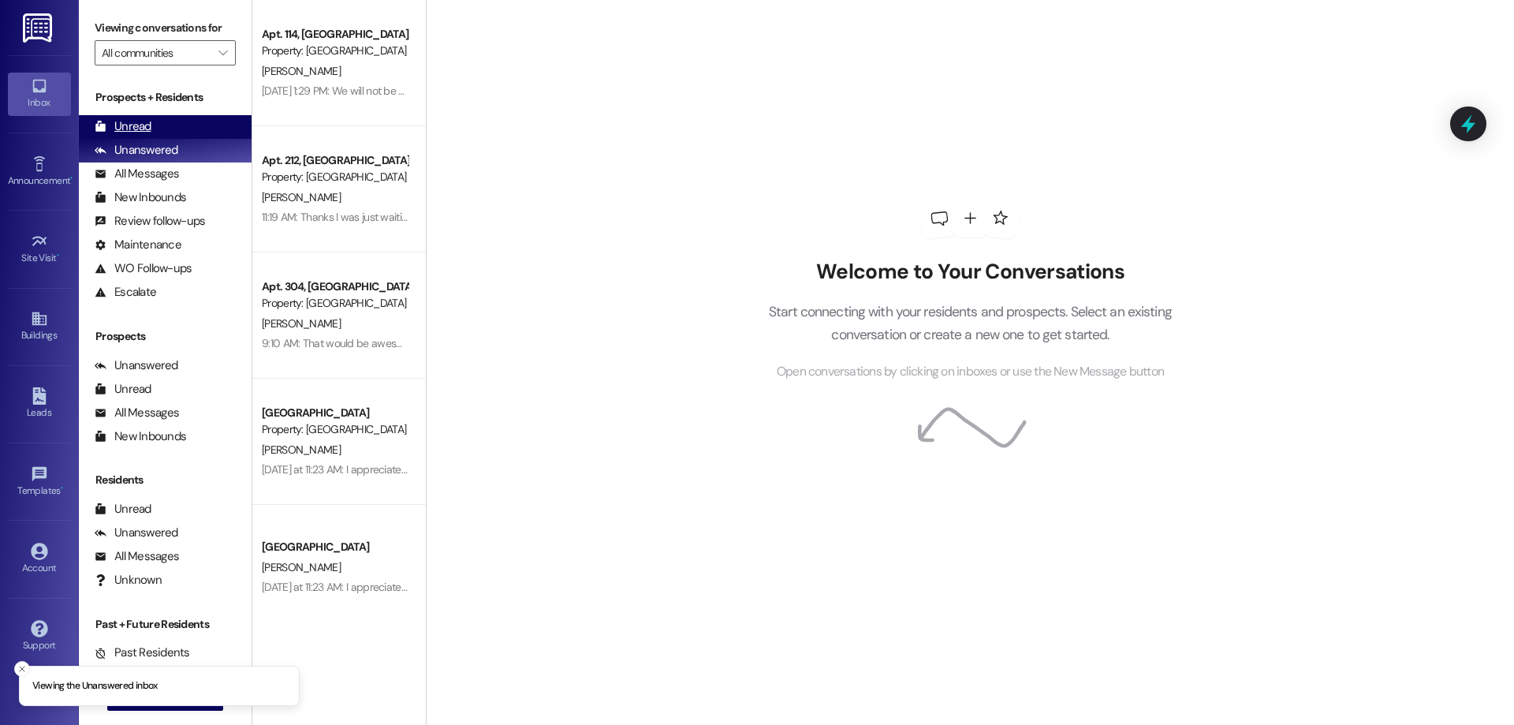
click at [194, 125] on div "Unread (0)" at bounding box center [165, 127] width 173 height 24
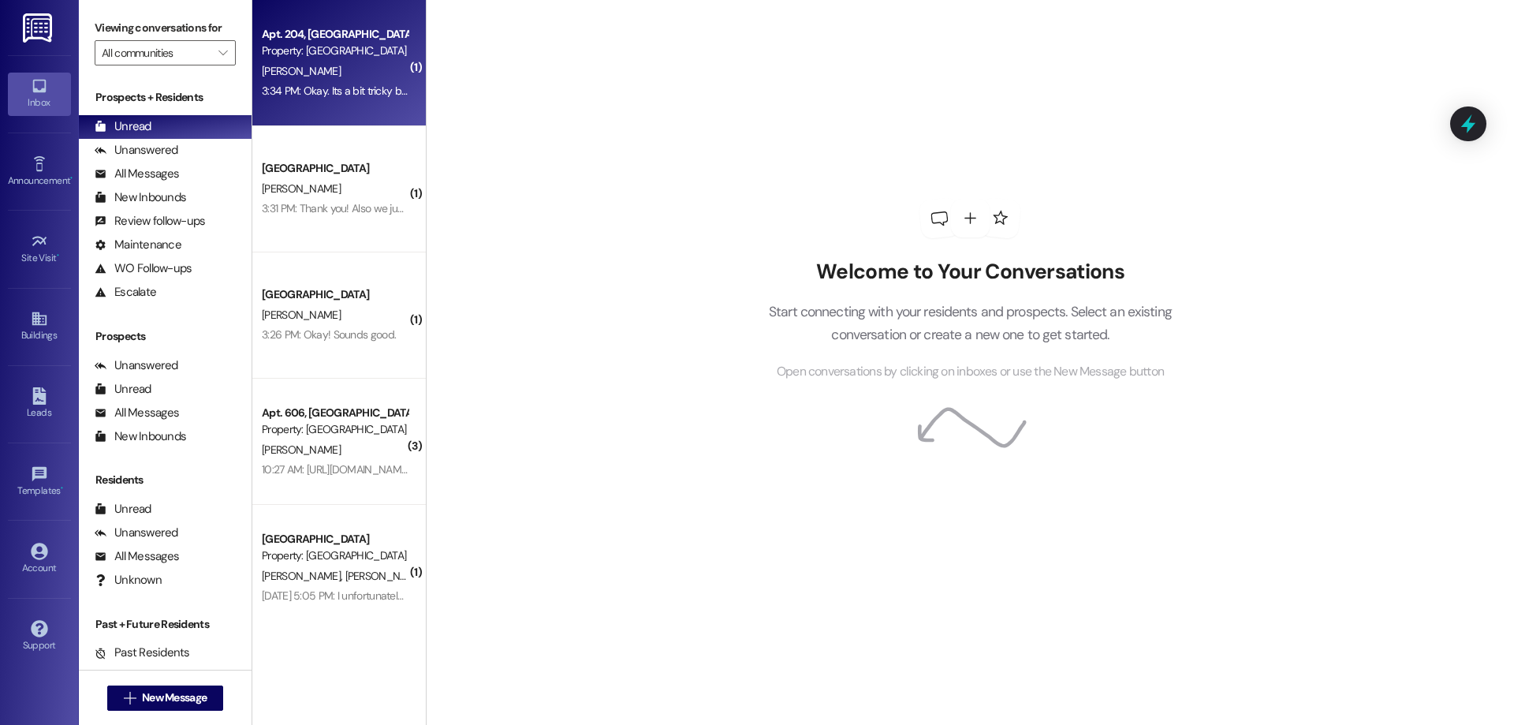
click at [341, 84] on div "3:34 PM: Okay. Its a bit tricky because since it isn't your car, it kind of cau…" at bounding box center [660, 91] width 797 height 14
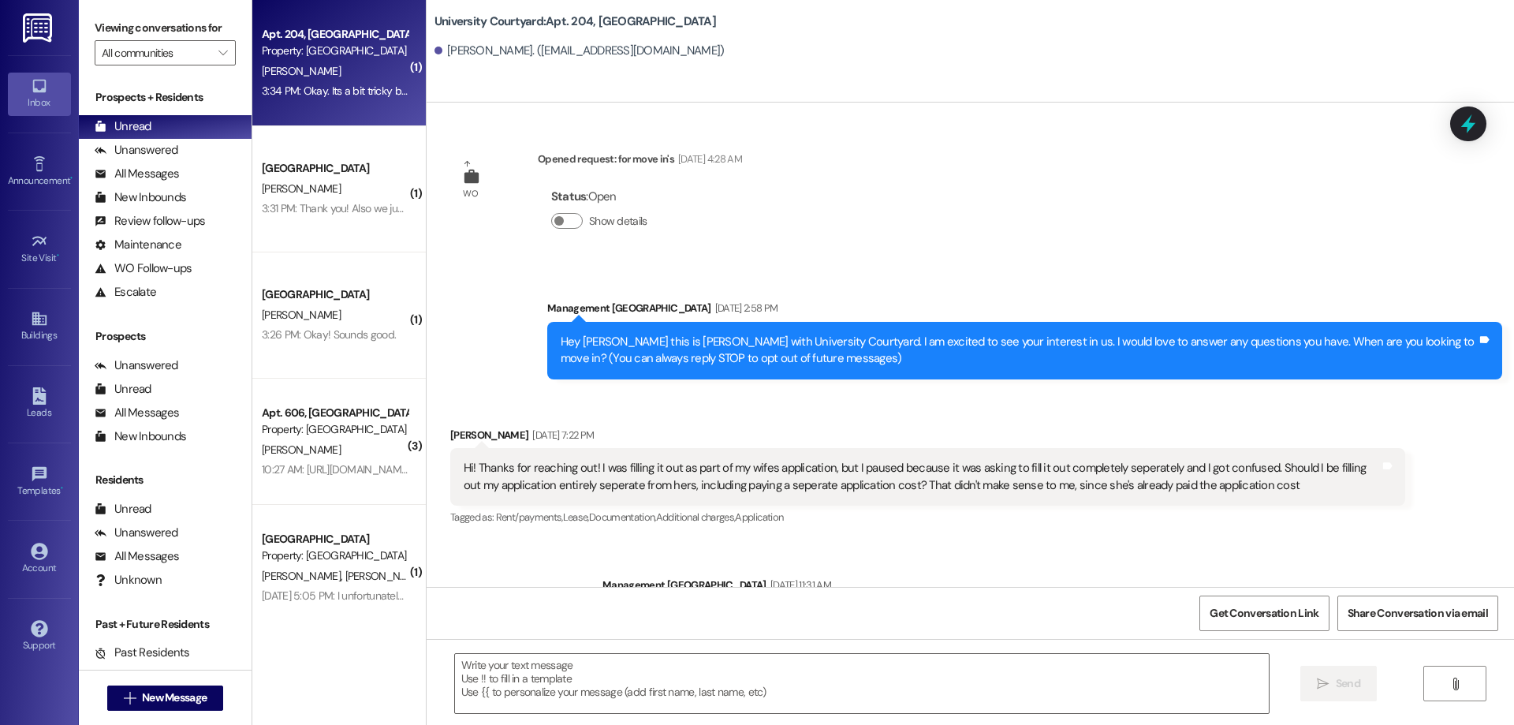
scroll to position [4061, 0]
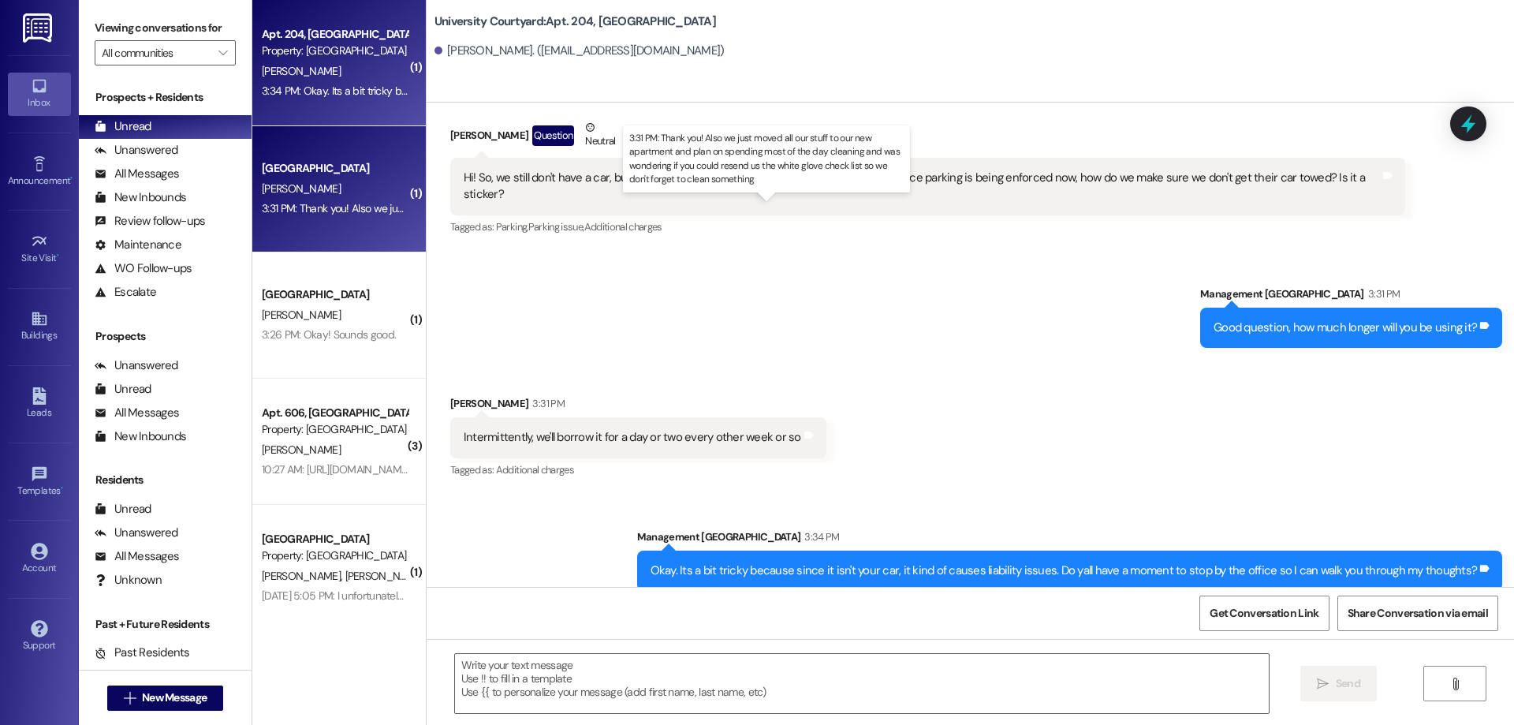
click at [352, 203] on div "3:31 PM: Thank you! Also we just moved all our stuff to our new apartment and p…" at bounding box center [782, 208] width 1041 height 14
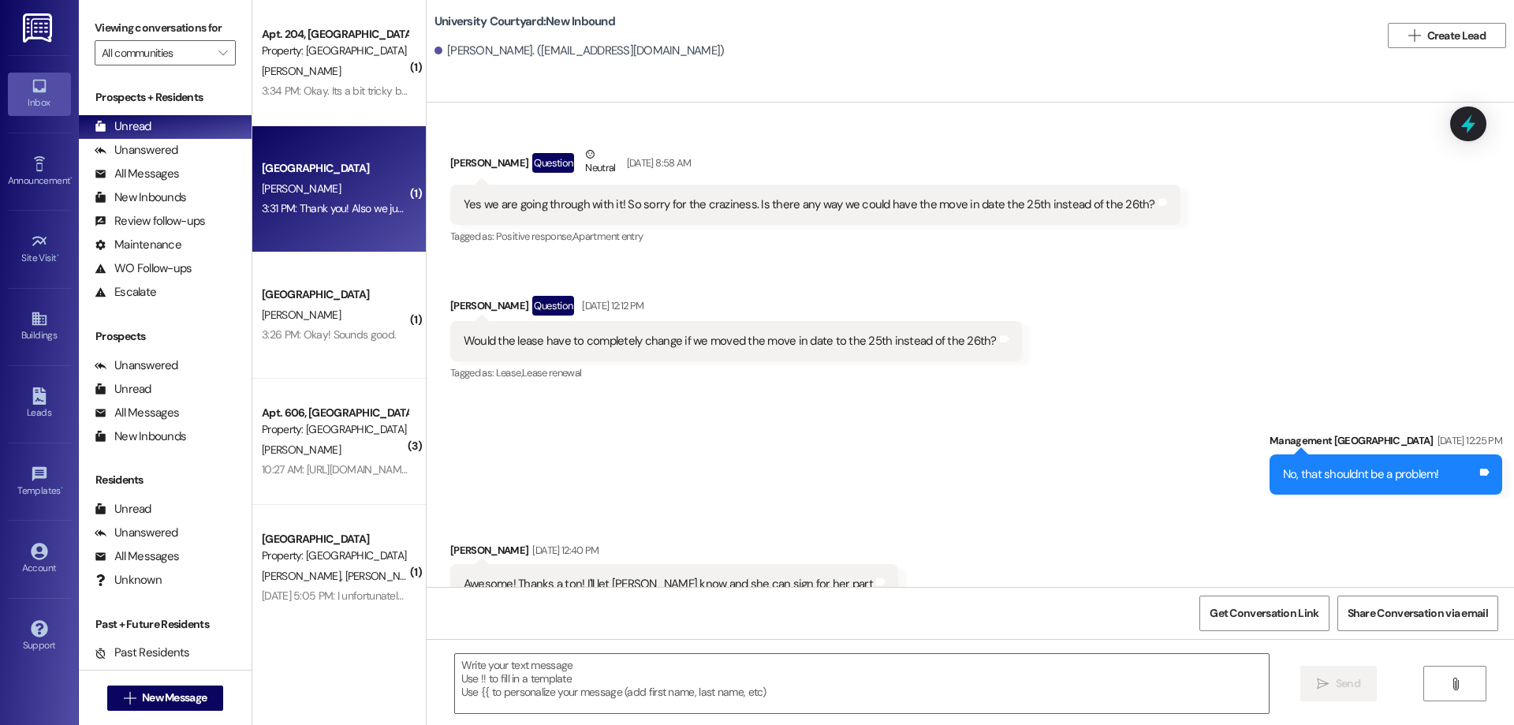
scroll to position [12083, 0]
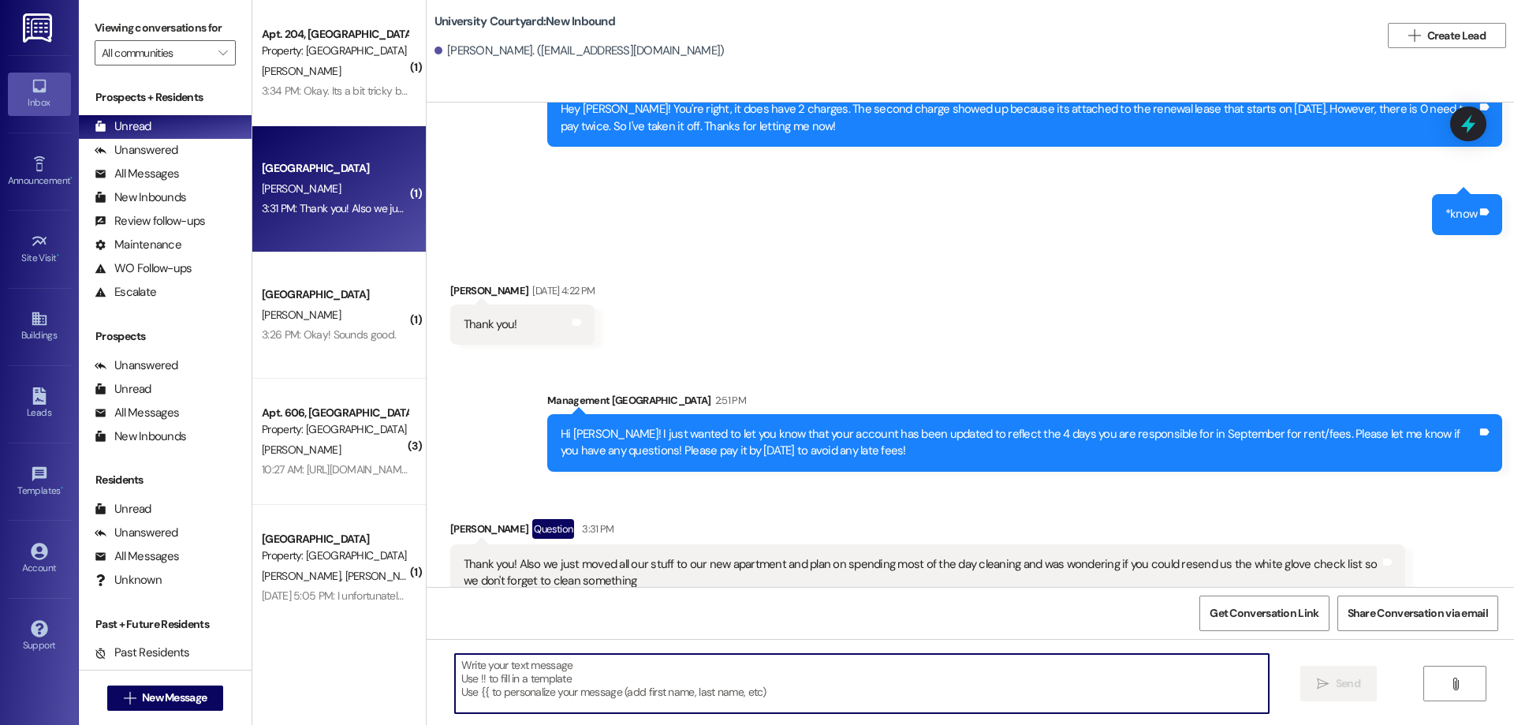
click at [901, 665] on textarea at bounding box center [862, 683] width 814 height 59
type textarea "Yep! I'll send it over!"
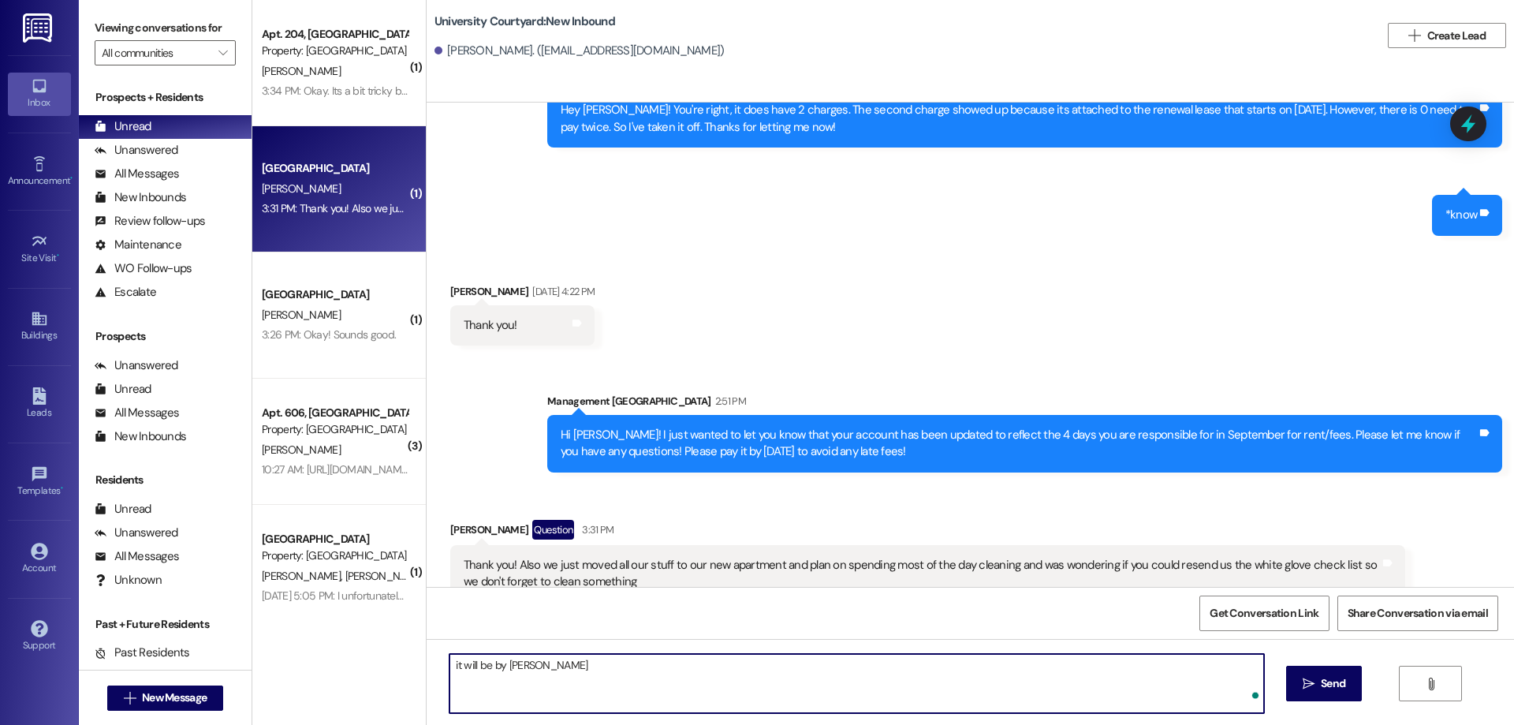
type textarea "it will be by email"
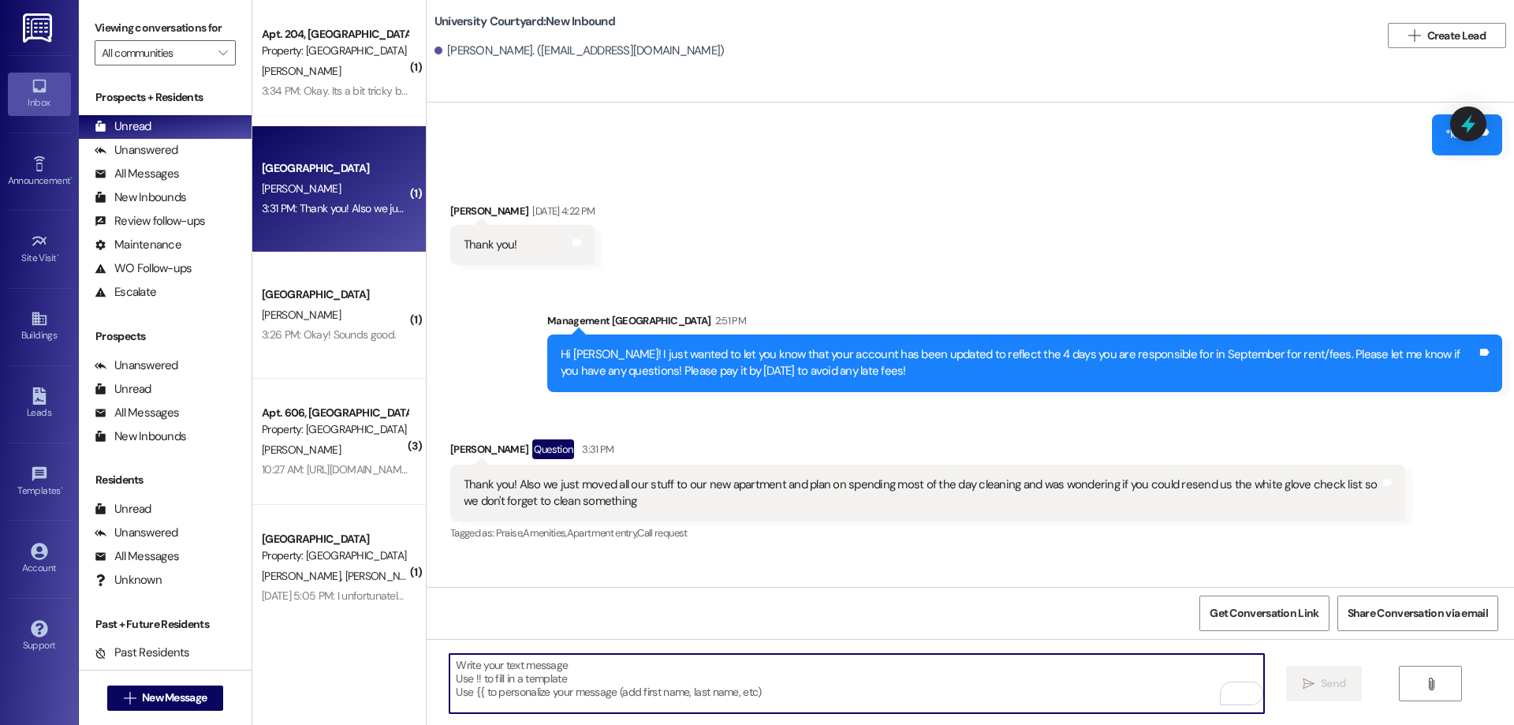
scroll to position [12303, 0]
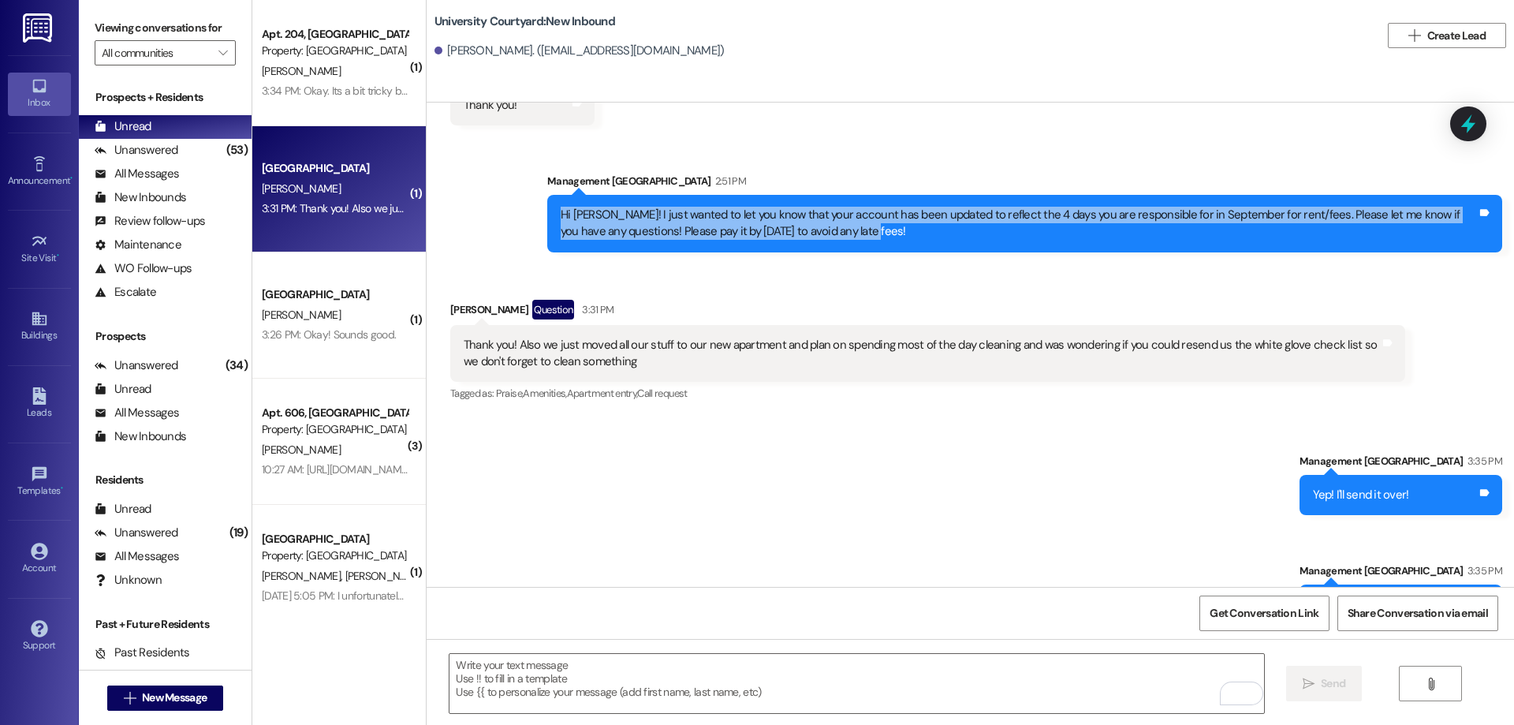
drag, startPoint x: 844, startPoint y: 179, endPoint x: 488, endPoint y: 162, distance: 356.0
click at [488, 162] on div "Sent via SMS Management University Courtyard 2:51 PM Hi Elizabeth! I just wante…" at bounding box center [970, 200] width 1087 height 127
copy div "Hi Elizabeth! I just wanted to let you know that your account has been updated …"
click at [51, 404] on link "Leads" at bounding box center [39, 403] width 63 height 43
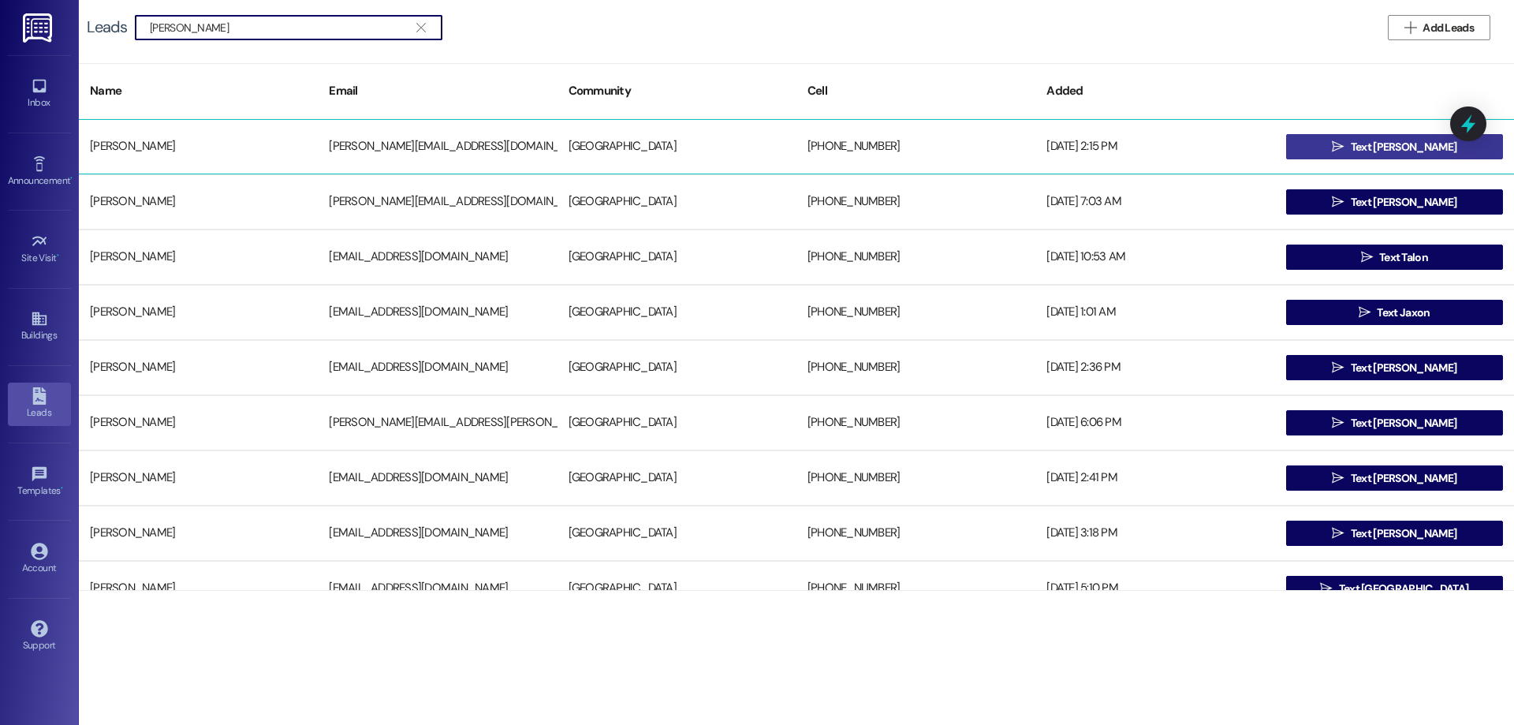
type input "alonso"
click at [1323, 145] on button " Text Alonso" at bounding box center [1394, 146] width 217 height 25
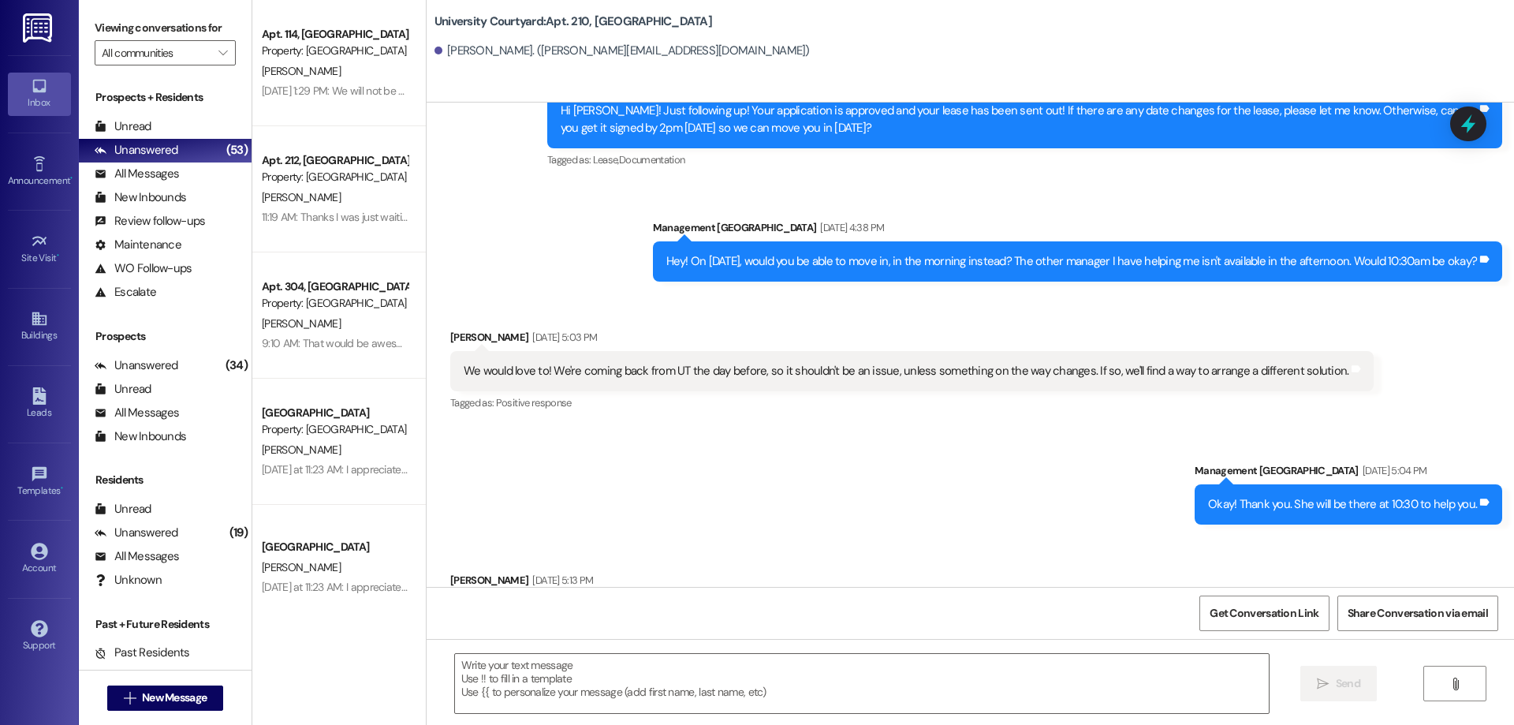
scroll to position [5161, 0]
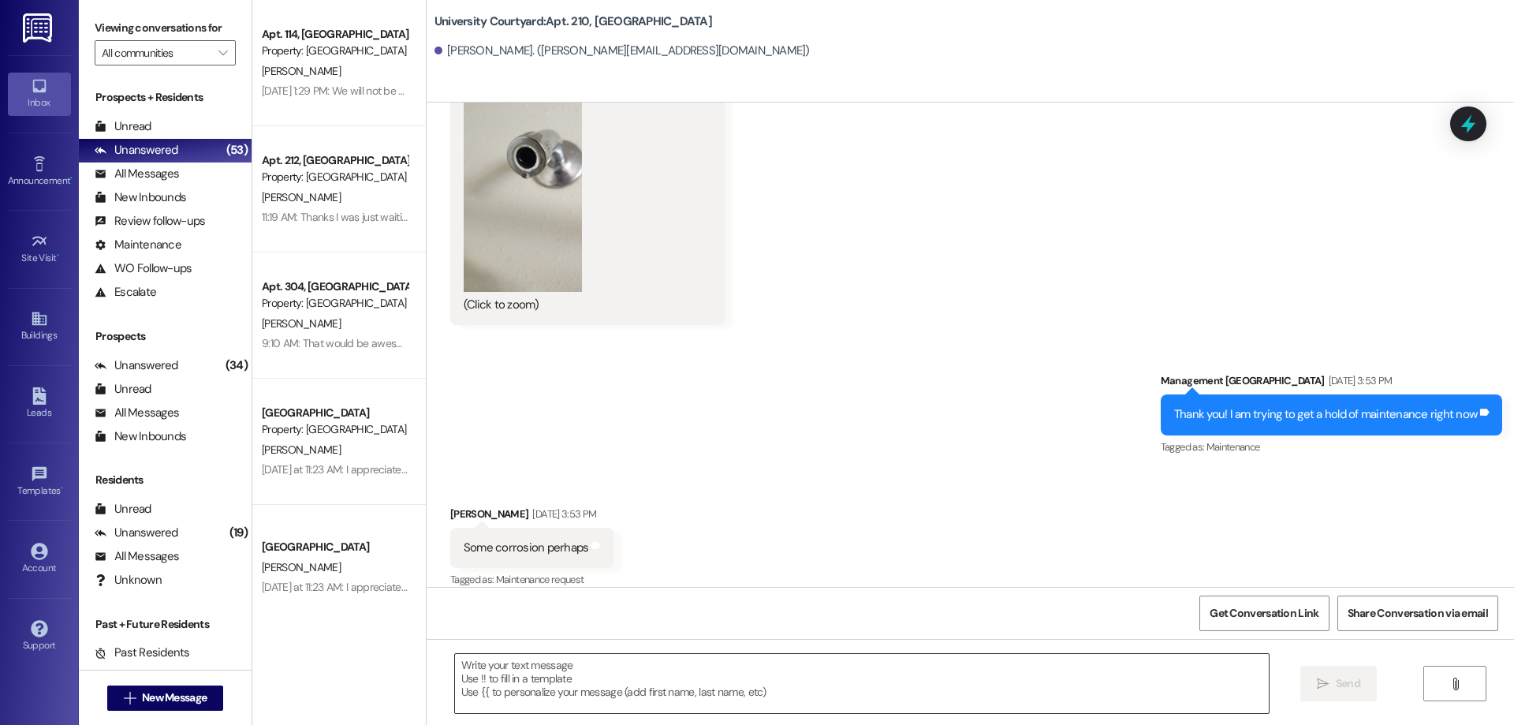
click at [609, 684] on textarea at bounding box center [862, 683] width 814 height 59
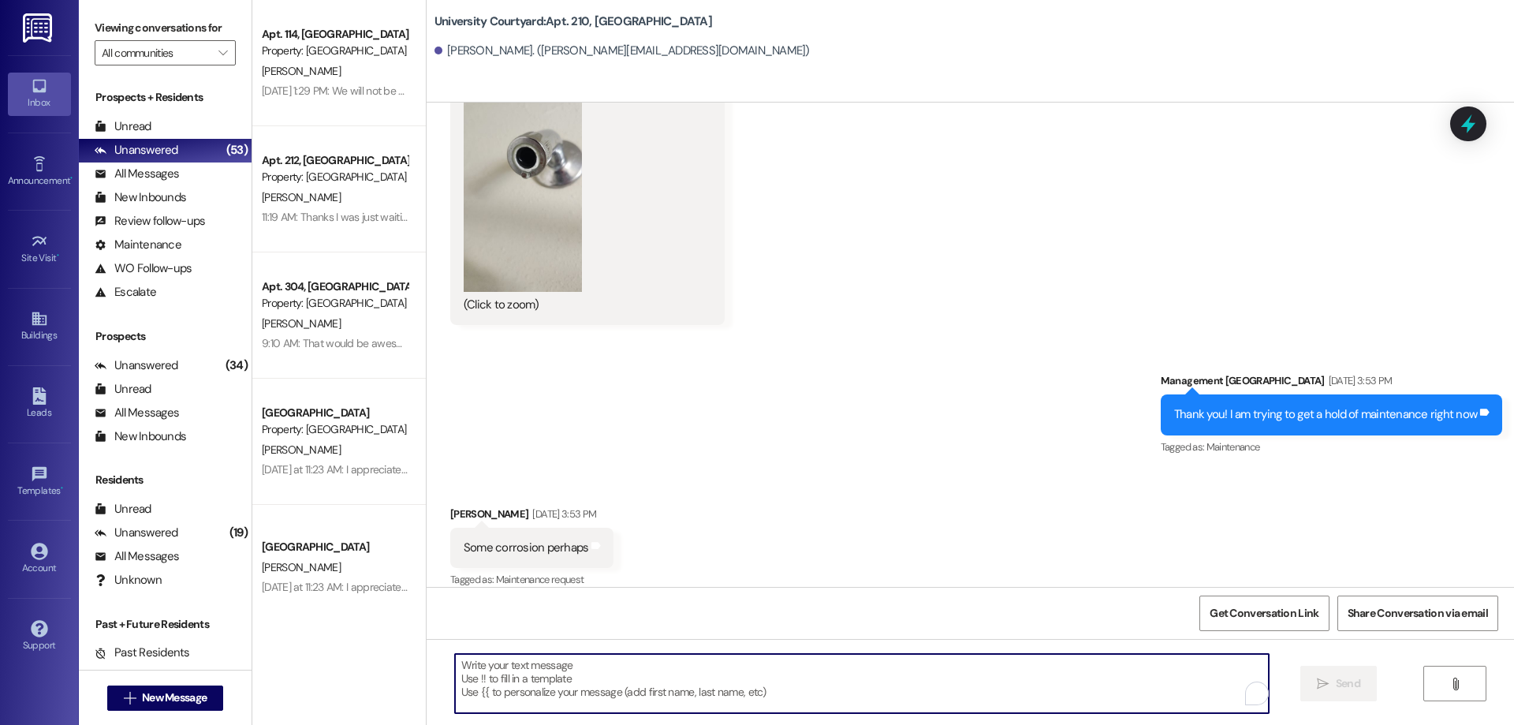
paste textarea "Hi Elizabeth! I just wanted to let you know that your account has been updated …"
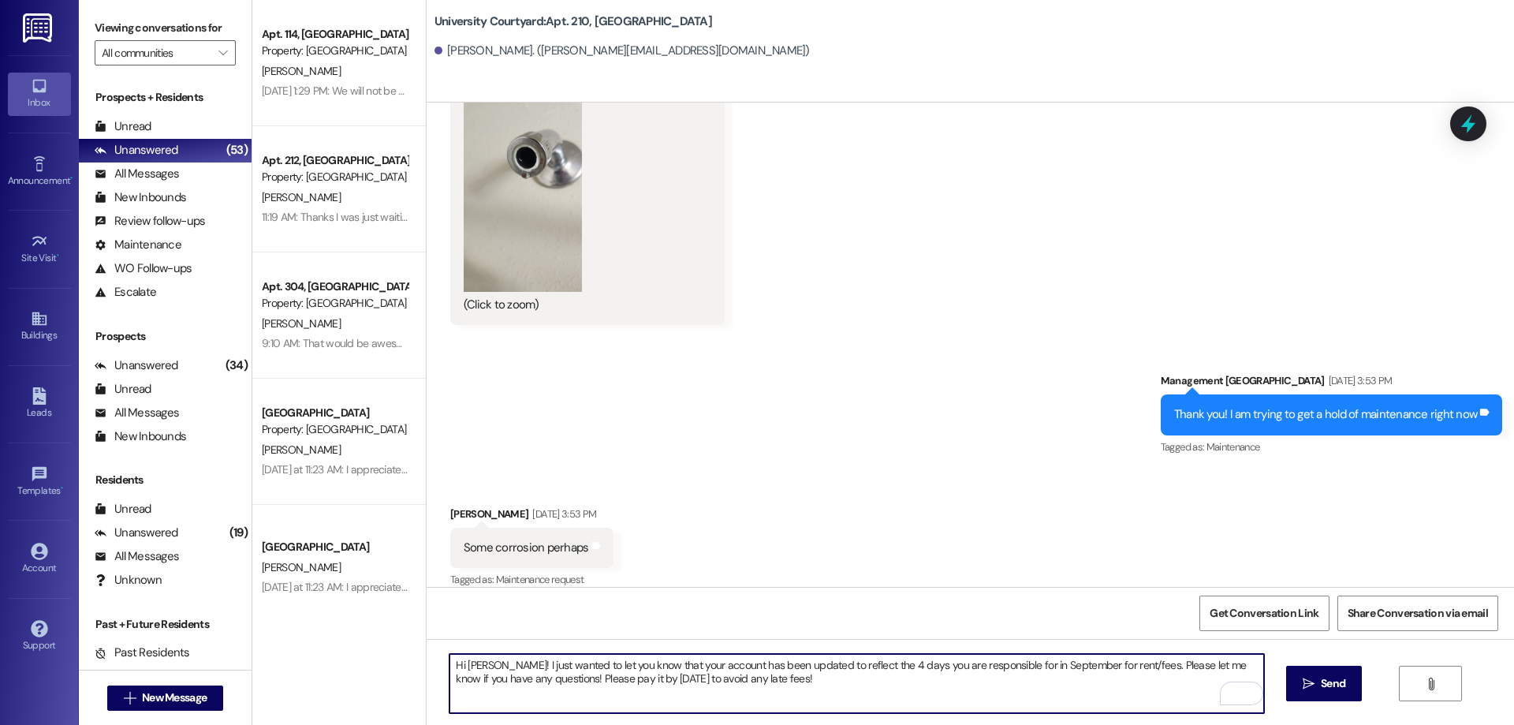
drag, startPoint x: 497, startPoint y: 667, endPoint x: 451, endPoint y: 665, distance: 45.8
click at [451, 665] on textarea "Hi Elizabeth! I just wanted to let you know that your account has been updated …" at bounding box center [856, 683] width 814 height 59
click at [862, 666] on textarea "Hi Alonso! I just wanted to let you know that your account has been updated to …" at bounding box center [856, 683] width 814 height 59
type textarea "Hi Alonso! I just wanted to let you know that your account has been updated to …"
click at [1323, 683] on span "Send" at bounding box center [1333, 683] width 24 height 17
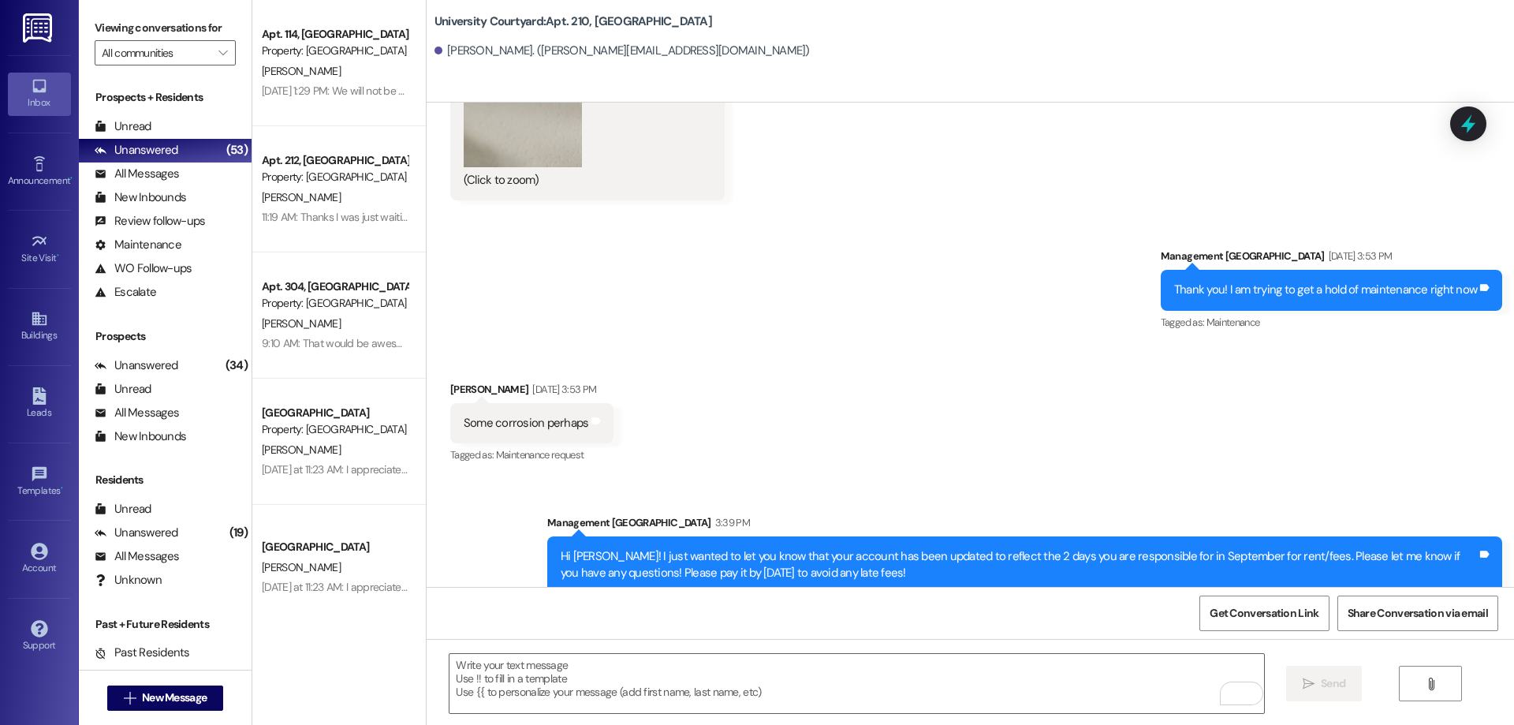
scroll to position [5288, 0]
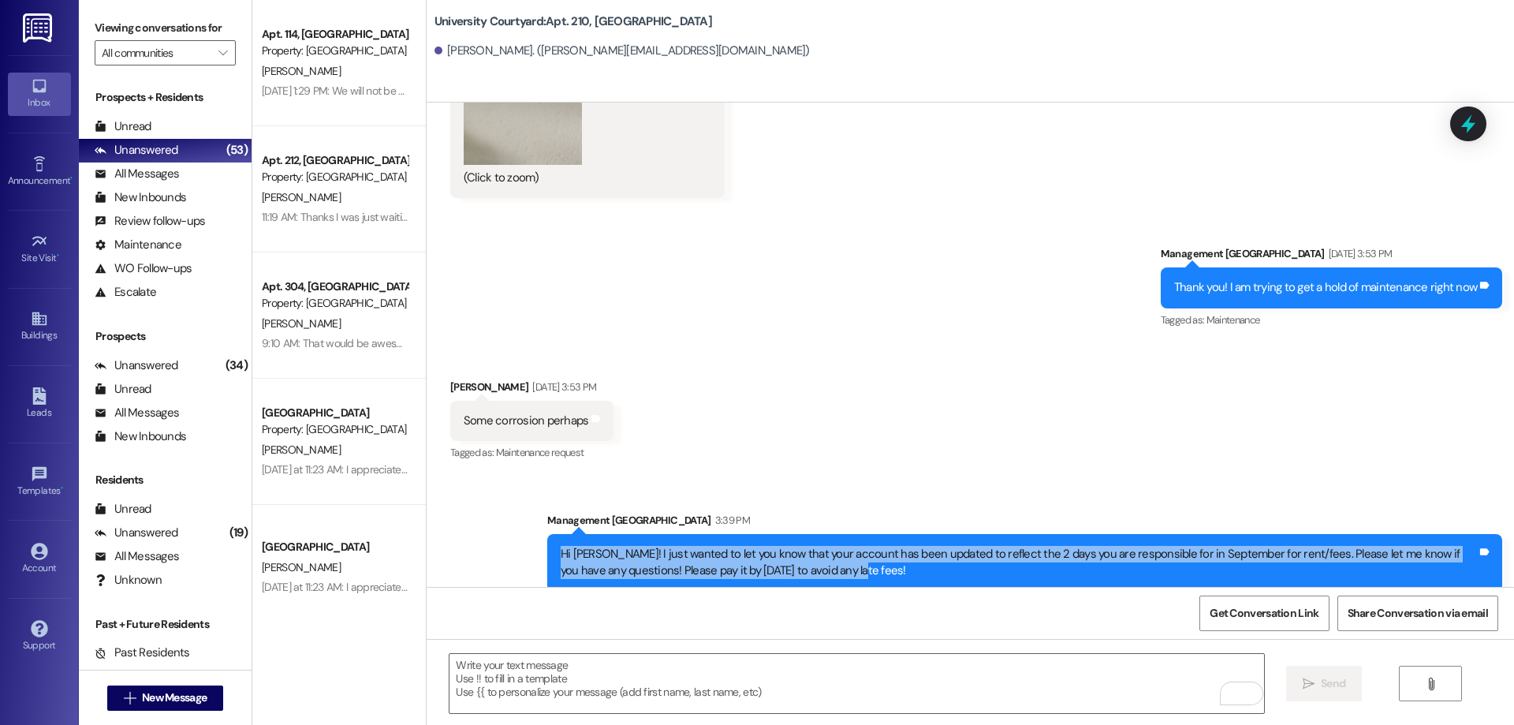
drag, startPoint x: 847, startPoint y: 559, endPoint x: 496, endPoint y: 536, distance: 351.6
click at [496, 536] on div "Sent via SMS Management University Courtyard 3:39 PM Hi Alonso! I just wanted t…" at bounding box center [970, 539] width 1087 height 127
copy div "Hi Alonso! I just wanted to let you know that your account has been updated to …"
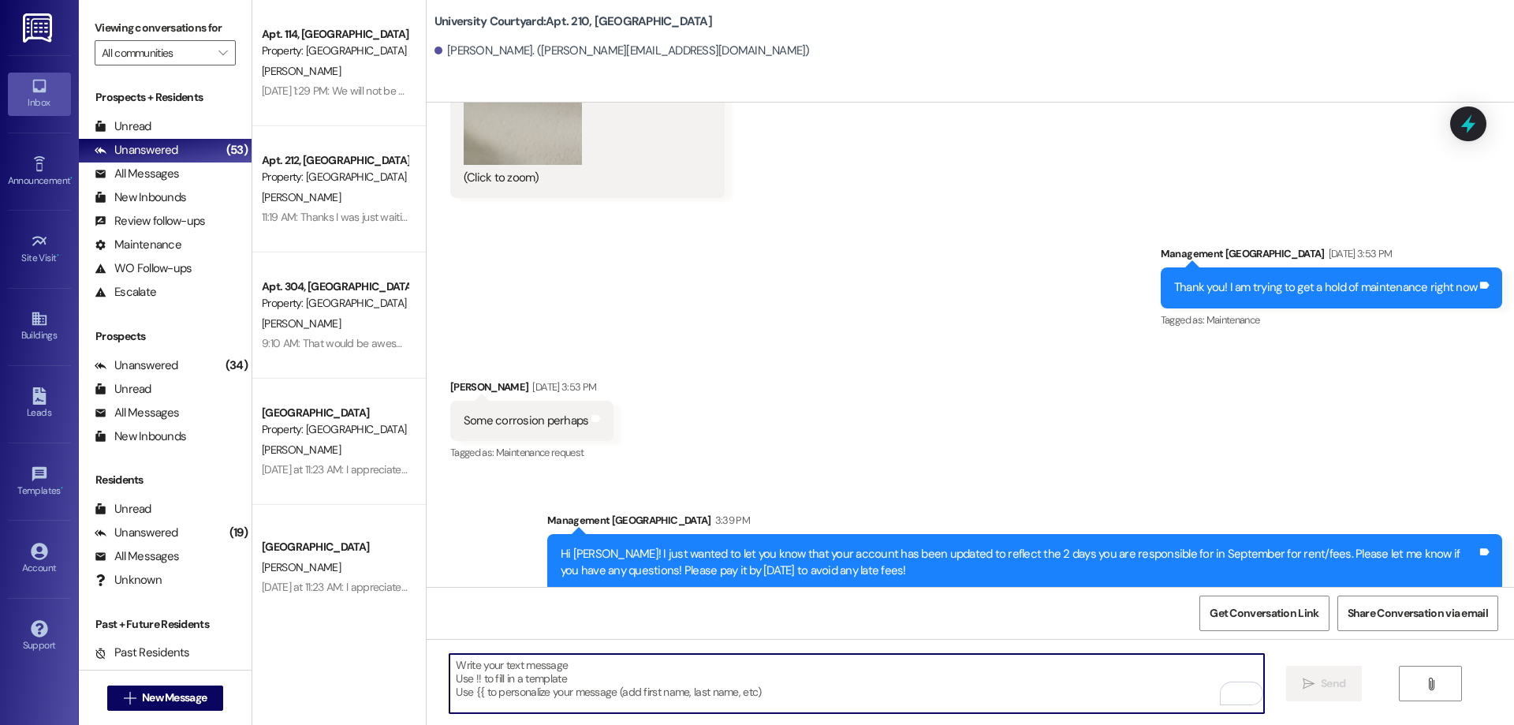
click at [594, 691] on textarea "To enrich screen reader interactions, please activate Accessibility in Grammarl…" at bounding box center [856, 683] width 814 height 59
type textarea "We also need a good forwarding address from you!"
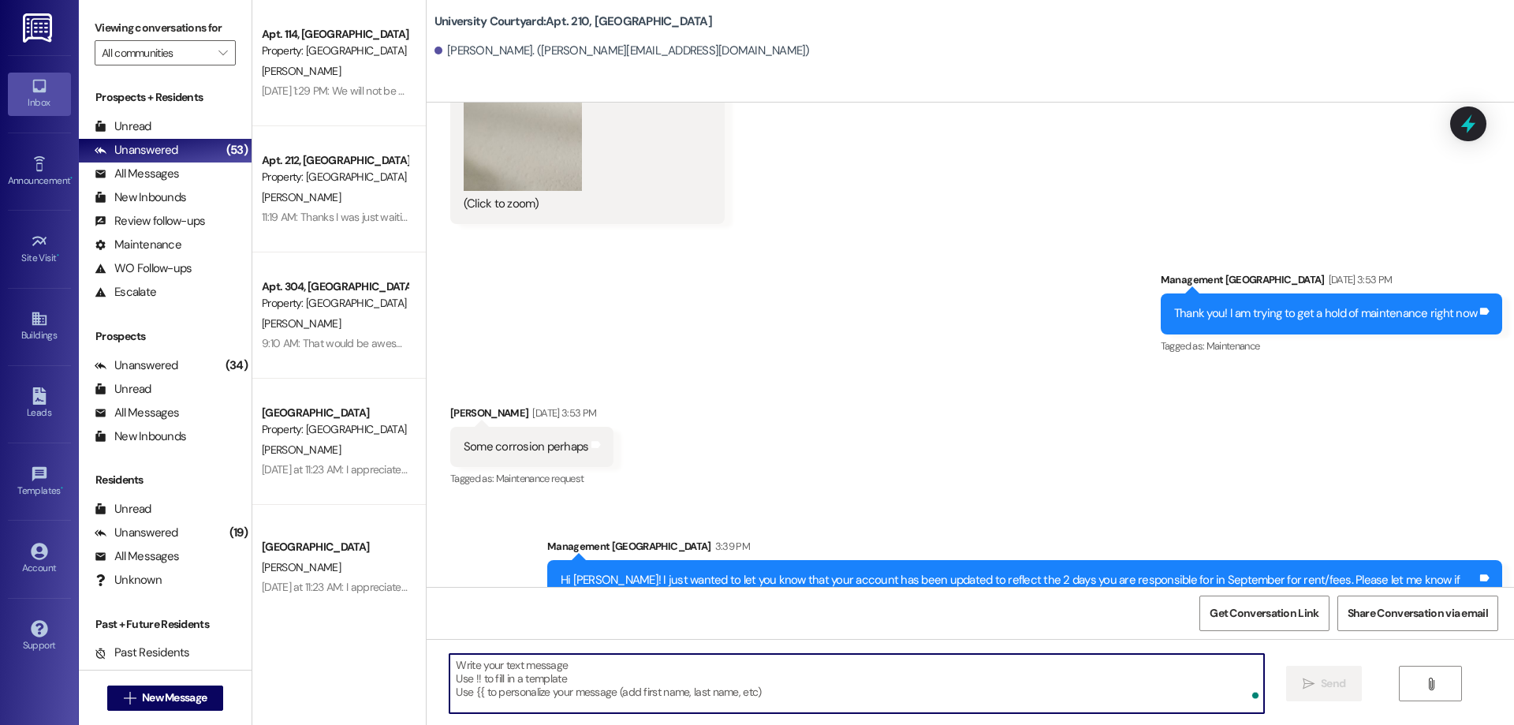
scroll to position [5398, 0]
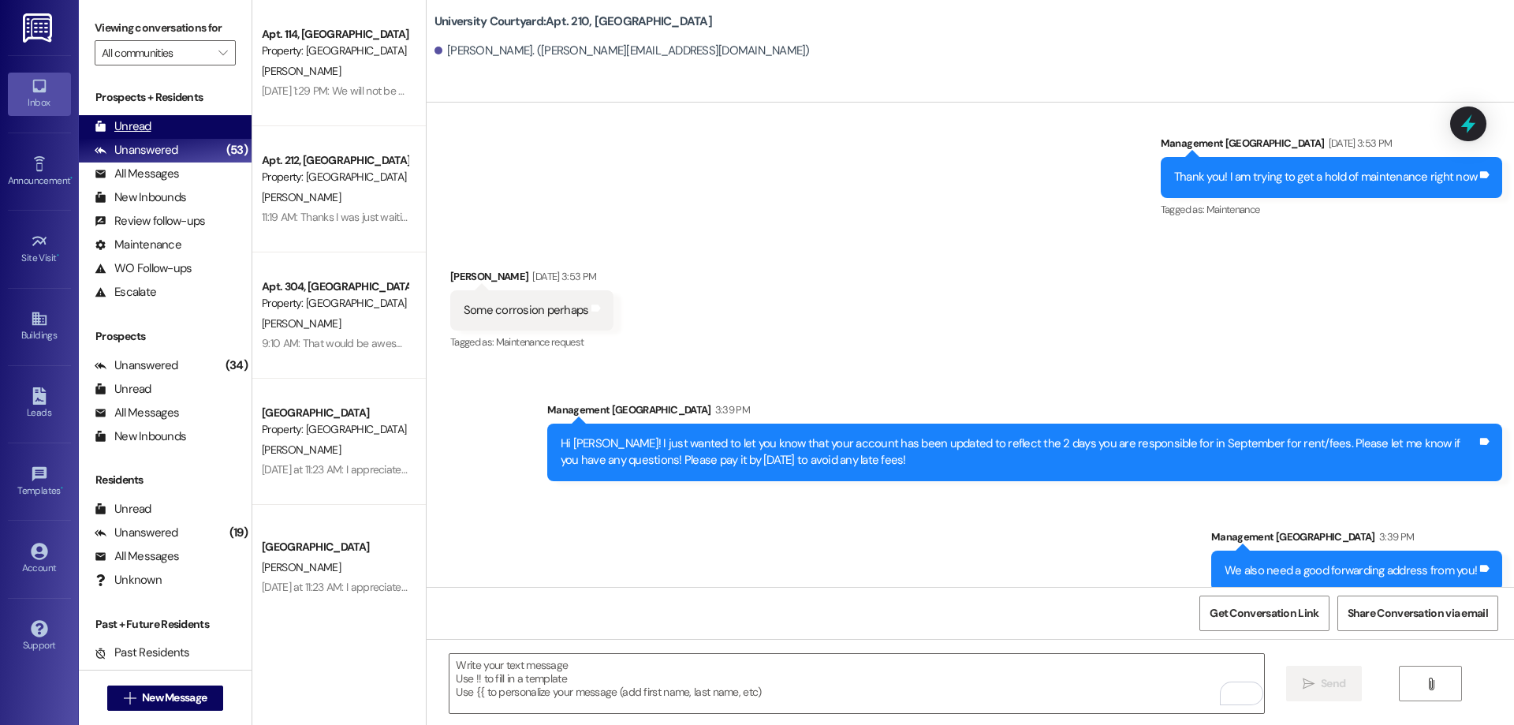
click at [160, 128] on div "Unread (0)" at bounding box center [165, 127] width 173 height 24
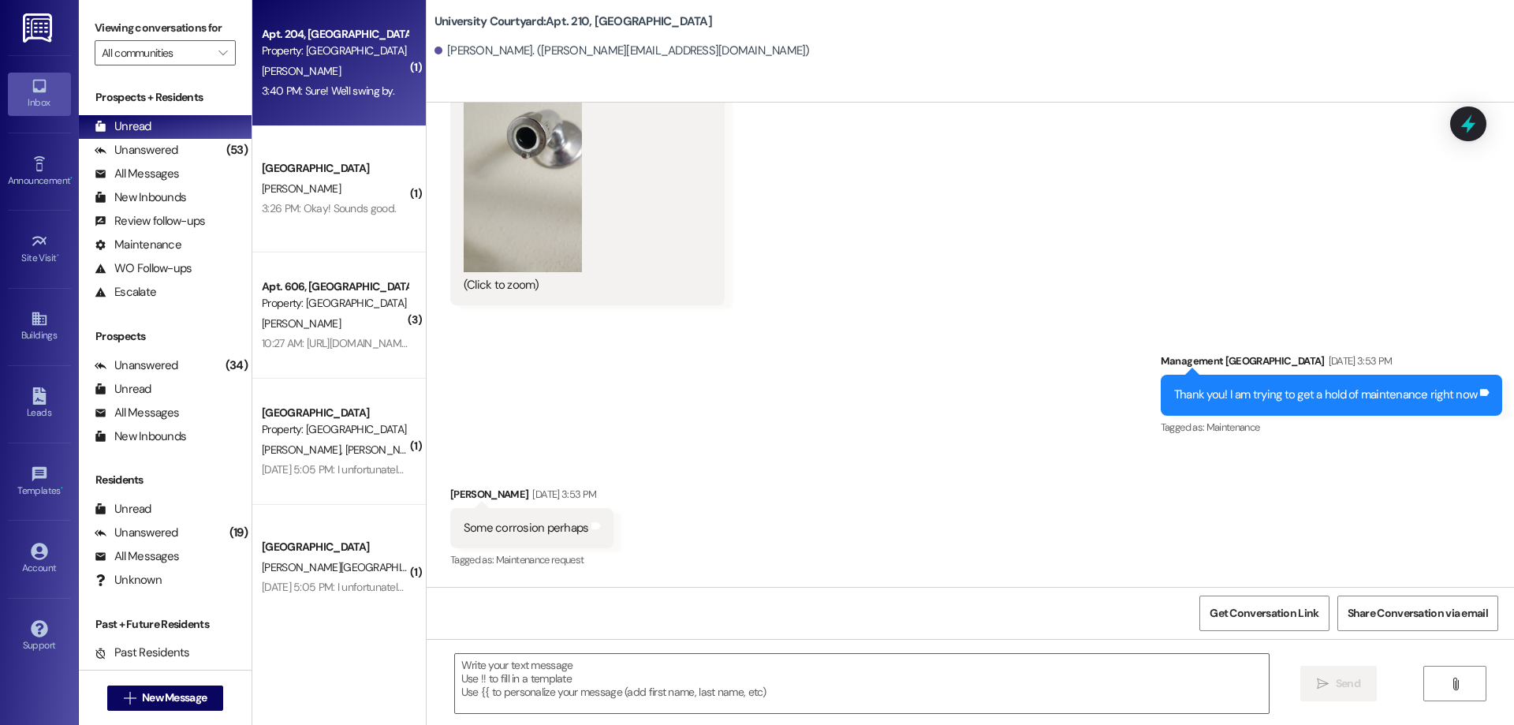
scroll to position [5160, 0]
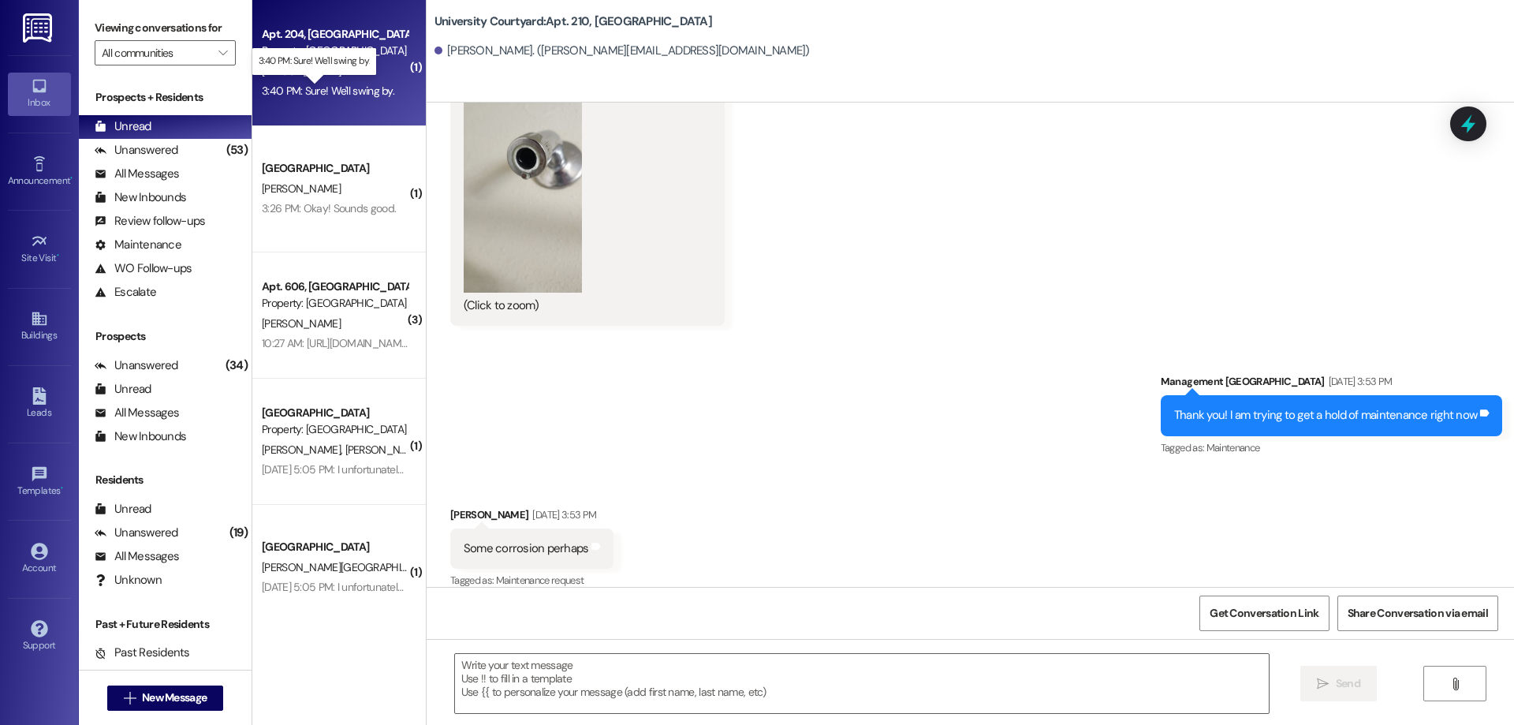
click at [328, 93] on div "3:40 PM: Sure! We'll swing by. 3:40 PM: Sure! We'll swing by." at bounding box center [328, 91] width 132 height 14
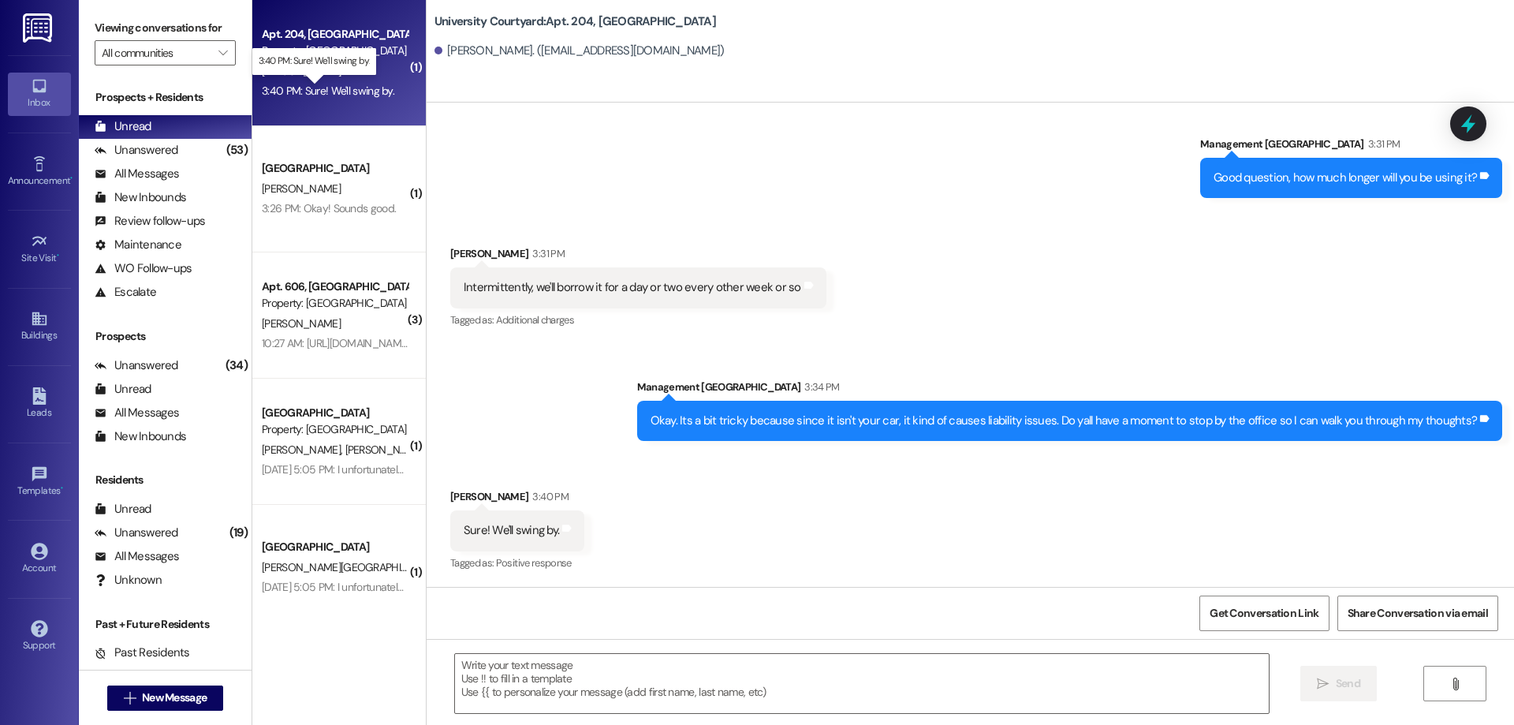
scroll to position [4188, 0]
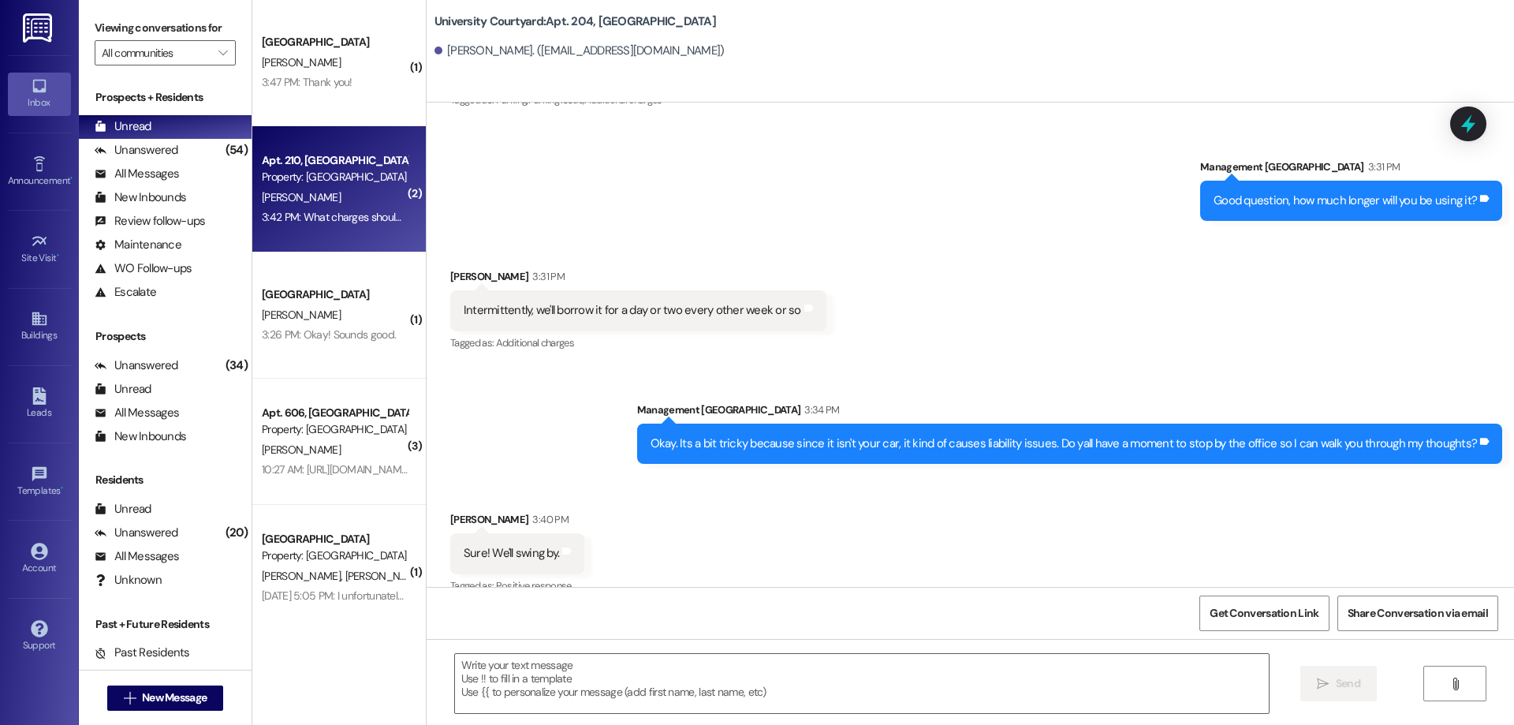
click at [334, 214] on div "3:42 PM: What charges should I be looking for again?* 3:42 PM: What charges sho…" at bounding box center [385, 217] width 246 height 14
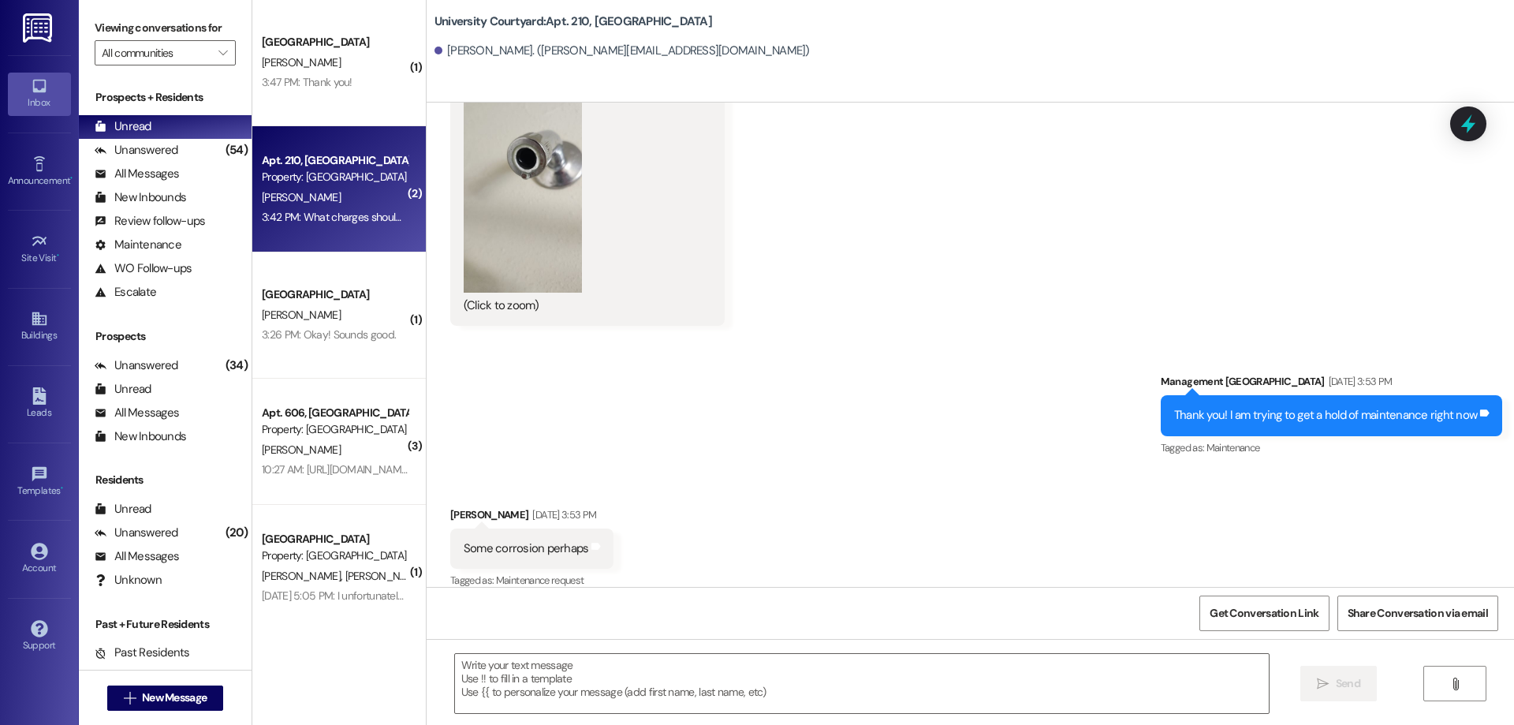
scroll to position [5623, 0]
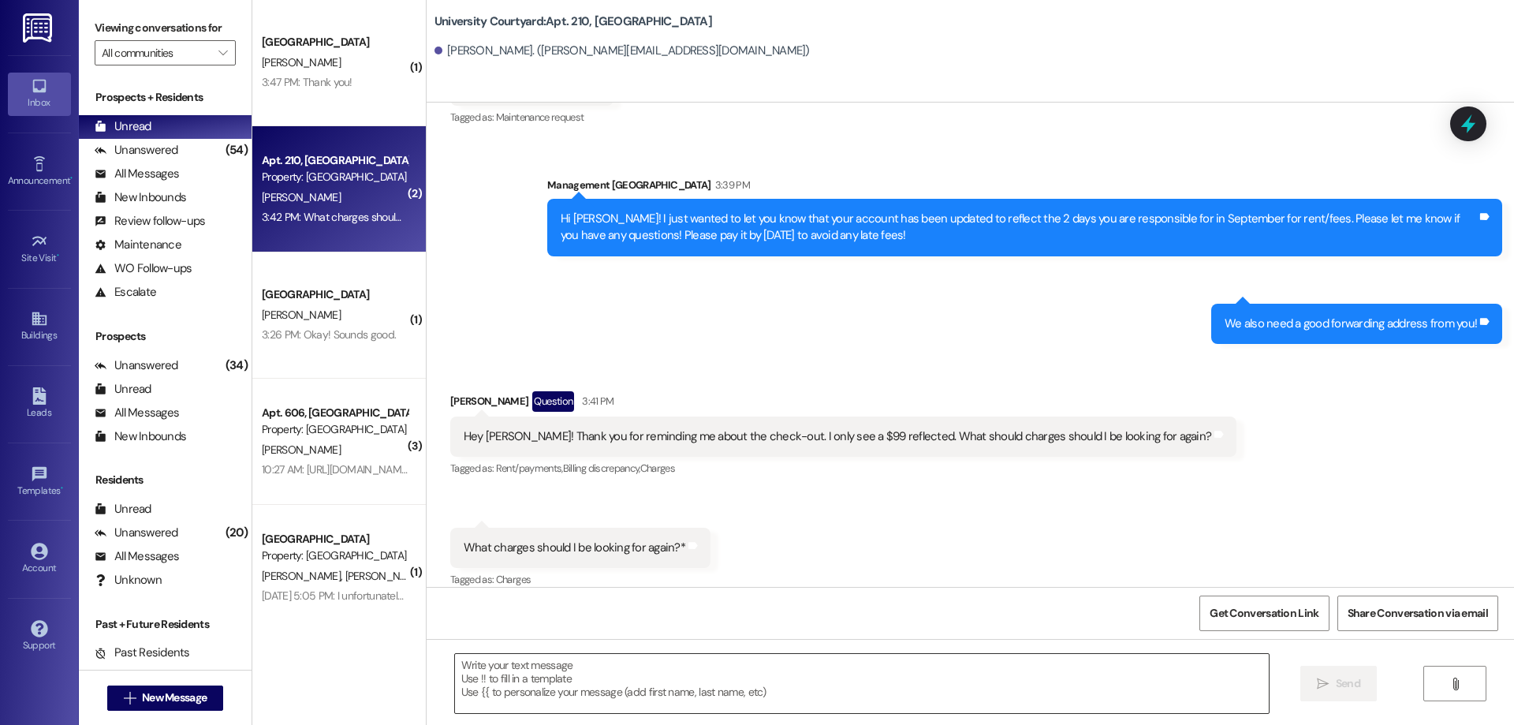
click at [708, 690] on textarea at bounding box center [862, 683] width 814 height 59
click at [581, 674] on textarea "To enrich screen reader interactions, please activate Accessibility in Grammarl…" at bounding box center [856, 683] width 814 height 59
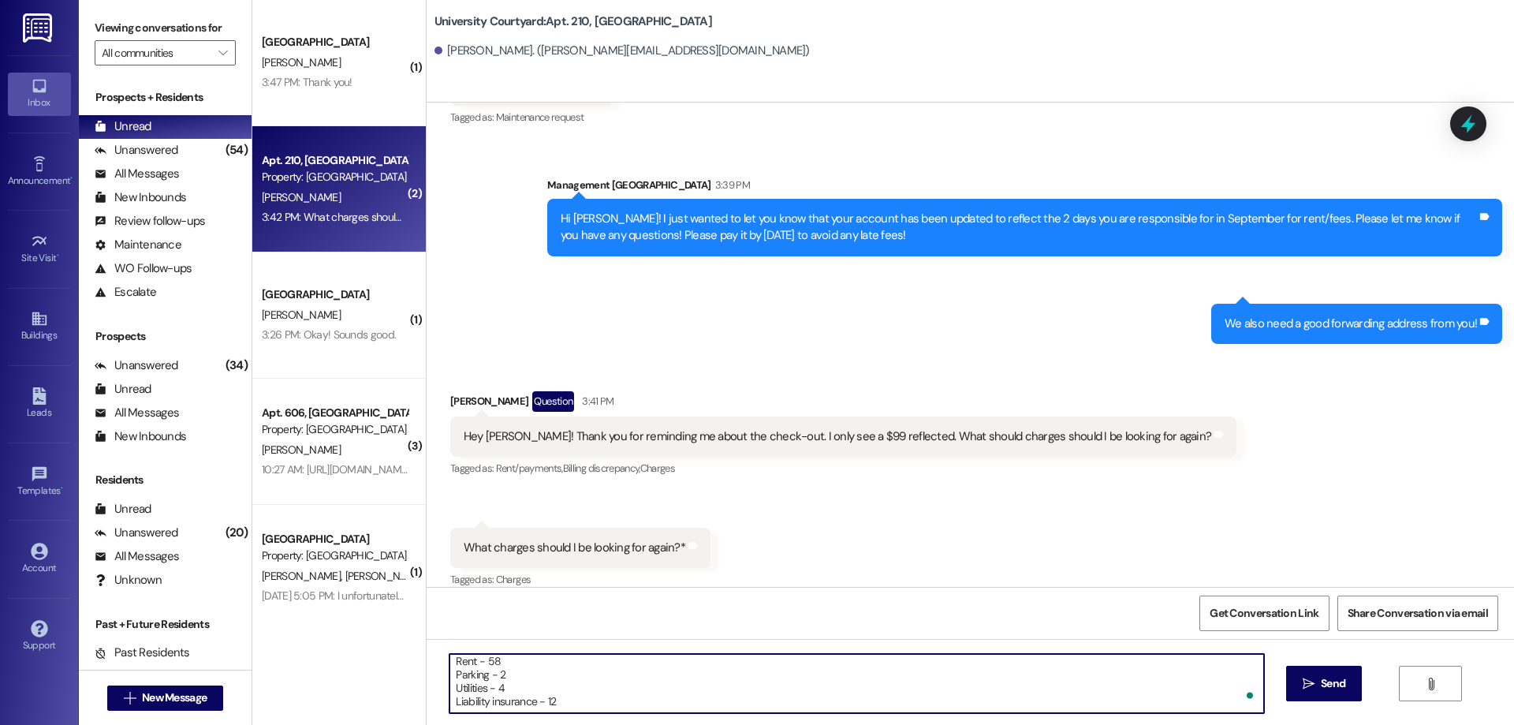
scroll to position [27, 0]
type textarea "No problem. Rent - 58 Parking - 2 Utilities - 4 Liability insurance - 12 damage…"
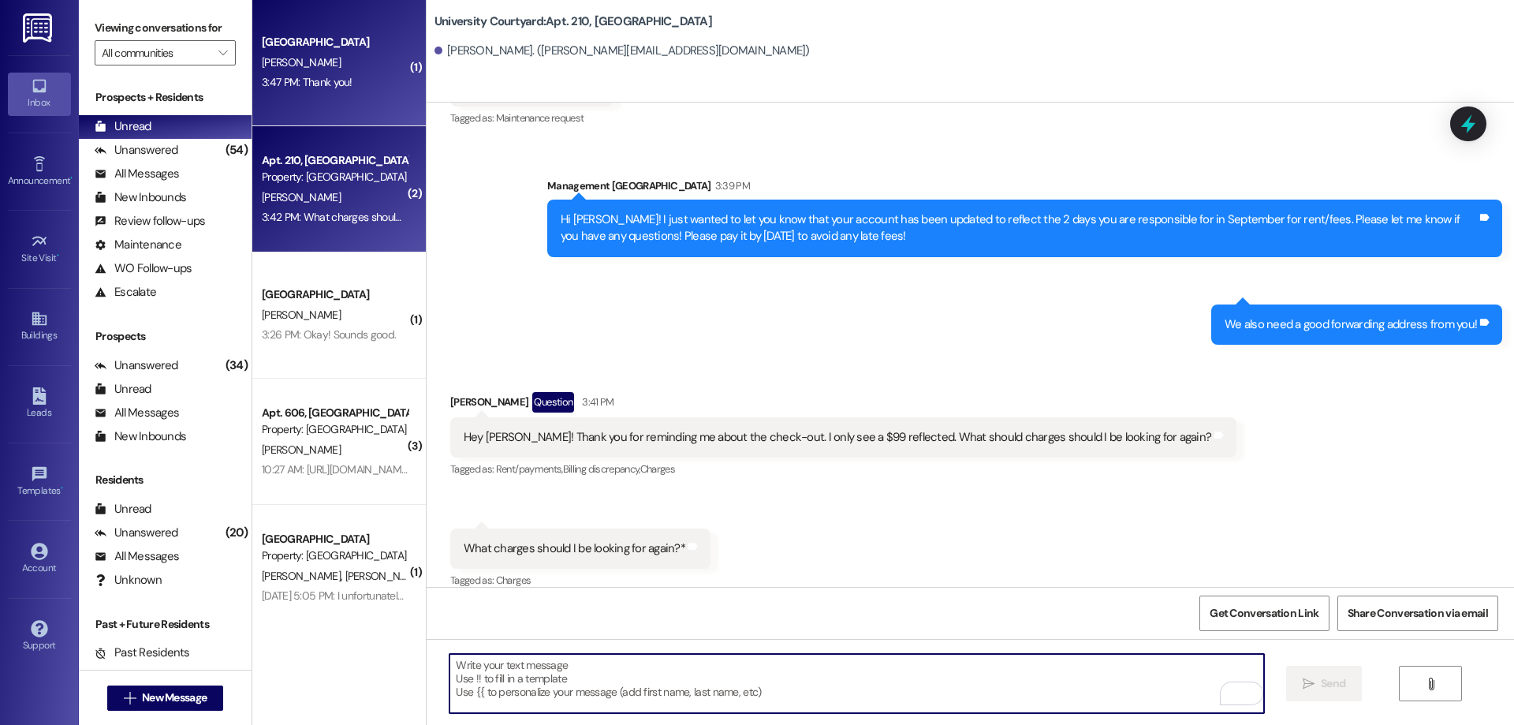
click at [355, 104] on div "University Courtyard Prospect E. Cornwell 3:47 PM: Thank you! 3:47 PM: Thank yo…" at bounding box center [338, 63] width 173 height 126
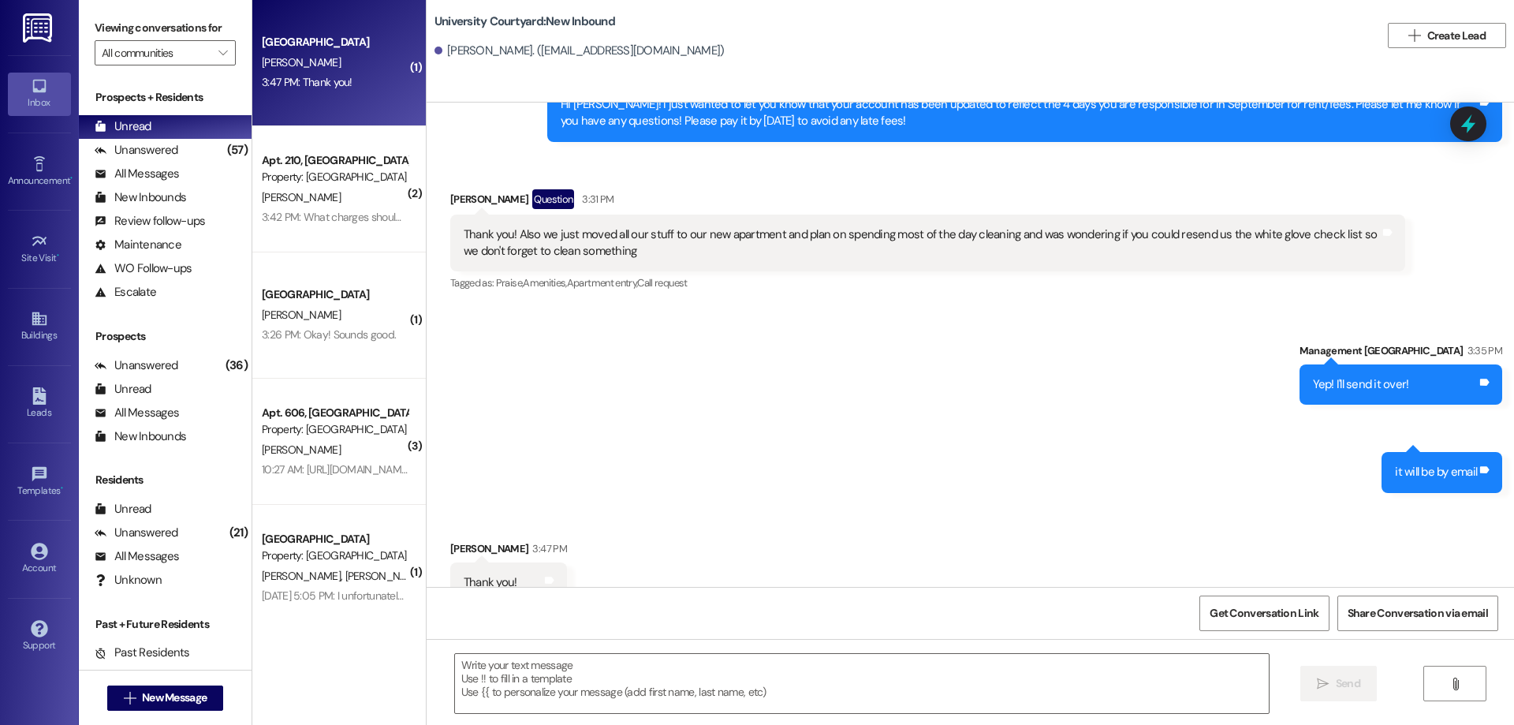
scroll to position [12414, 0]
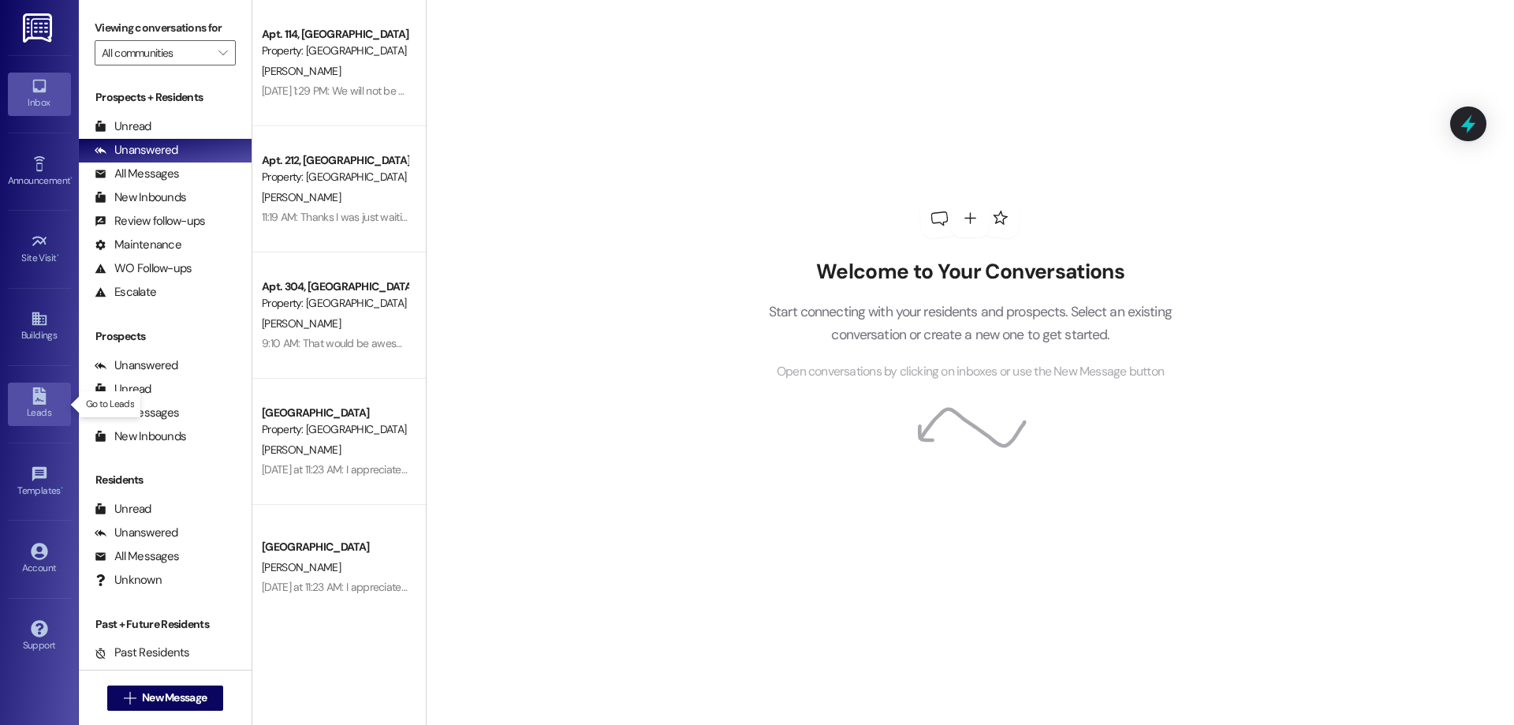
click at [39, 412] on div "Leads" at bounding box center [39, 412] width 79 height 16
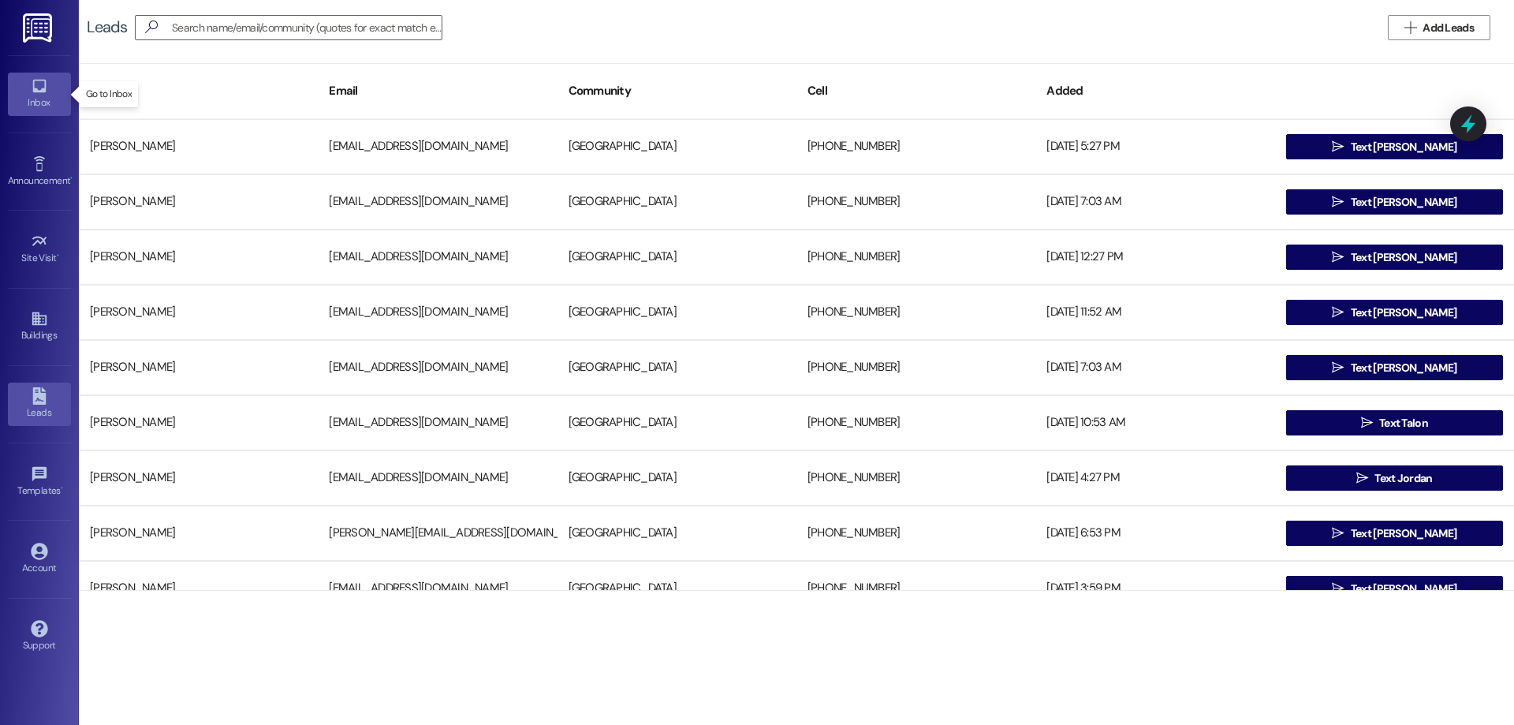
click at [51, 102] on div "Inbox" at bounding box center [39, 103] width 79 height 16
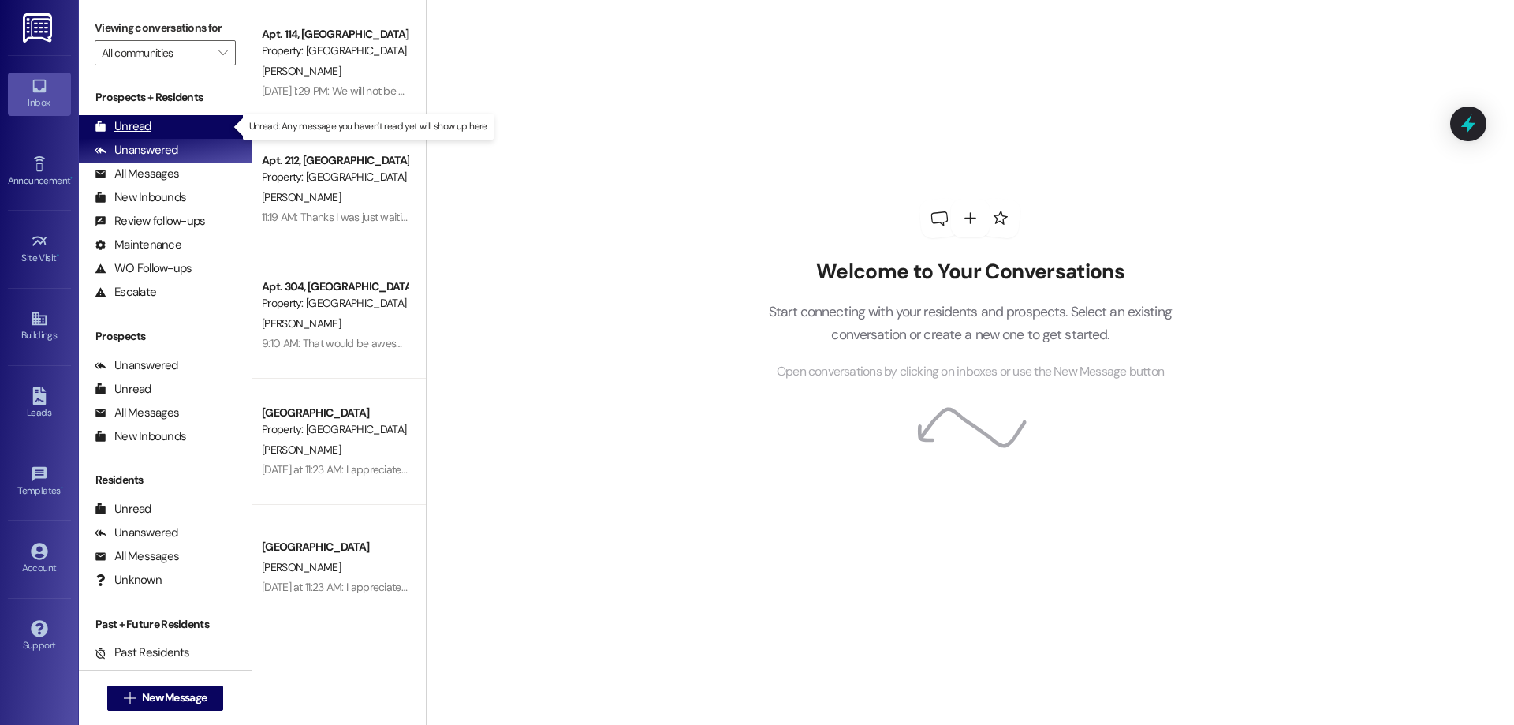
click at [143, 118] on div "Unread" at bounding box center [123, 126] width 57 height 17
click at [144, 126] on div "Unread" at bounding box center [123, 126] width 57 height 17
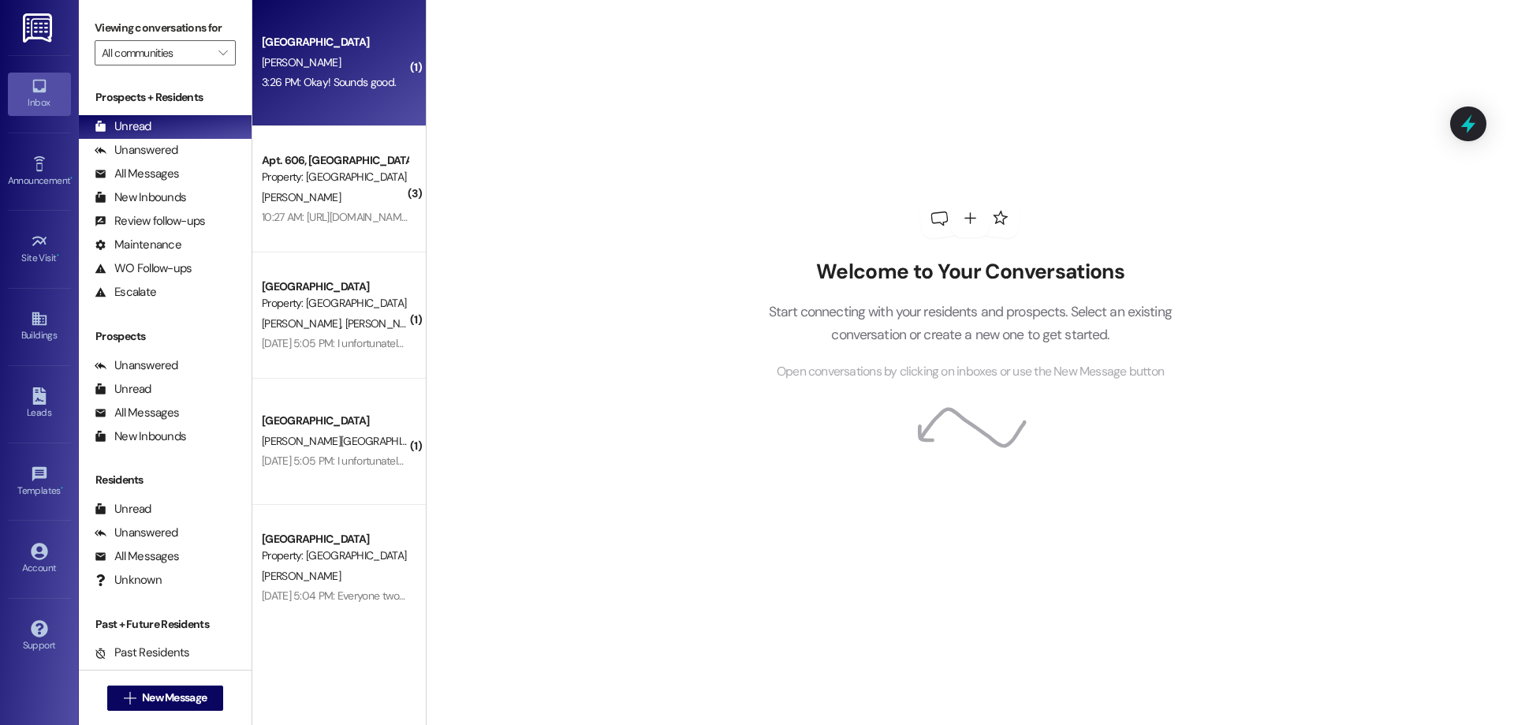
click at [281, 47] on div "[GEOGRAPHIC_DATA]" at bounding box center [335, 42] width 146 height 17
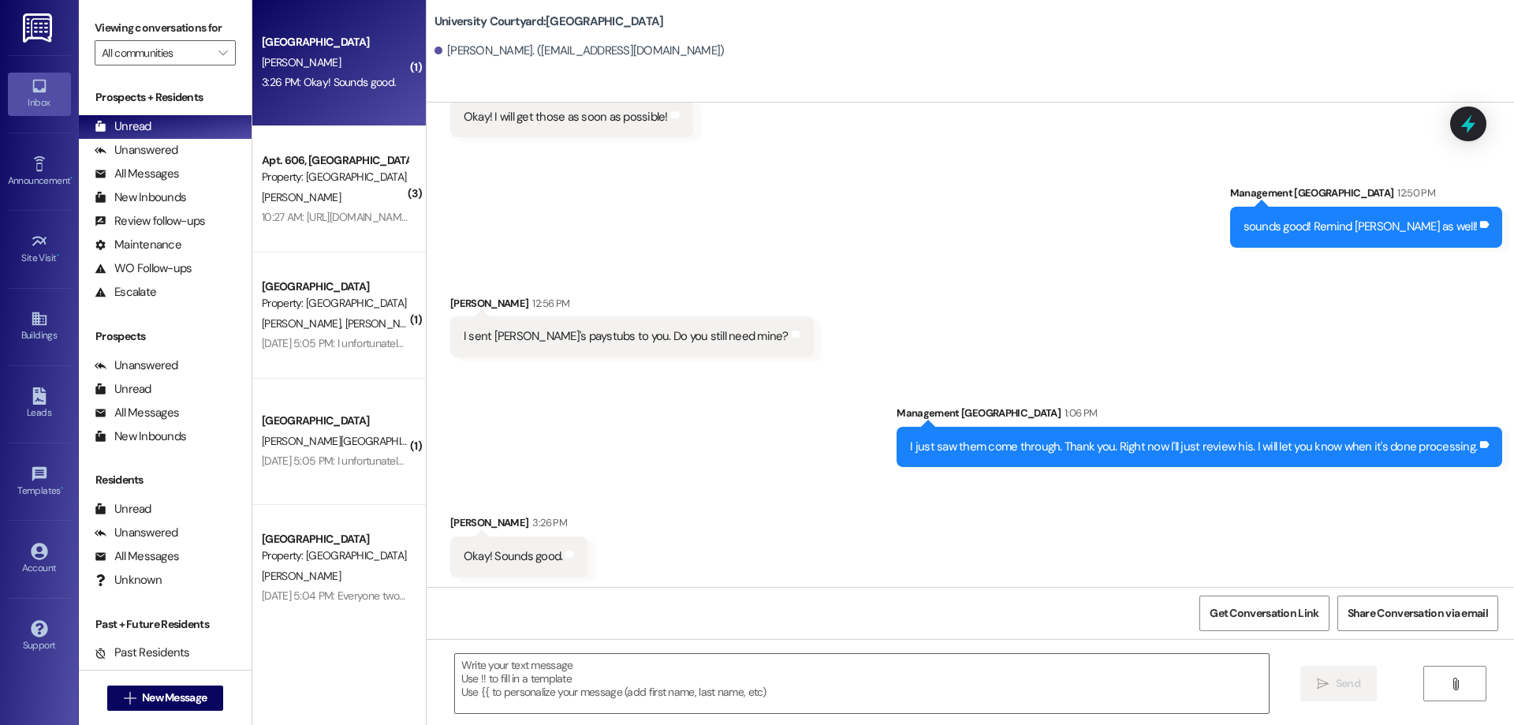
scroll to position [725, 0]
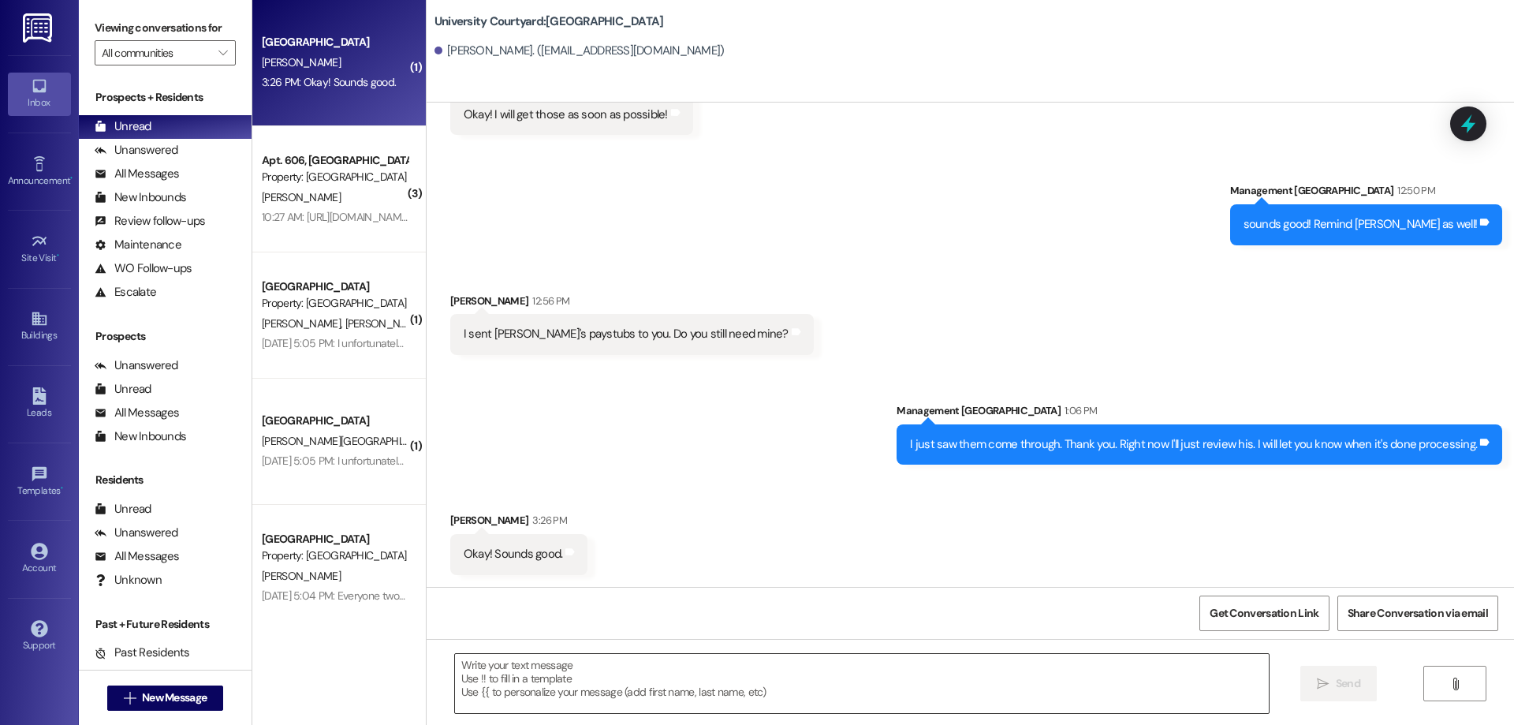
click at [528, 676] on textarea at bounding box center [862, 683] width 814 height 59
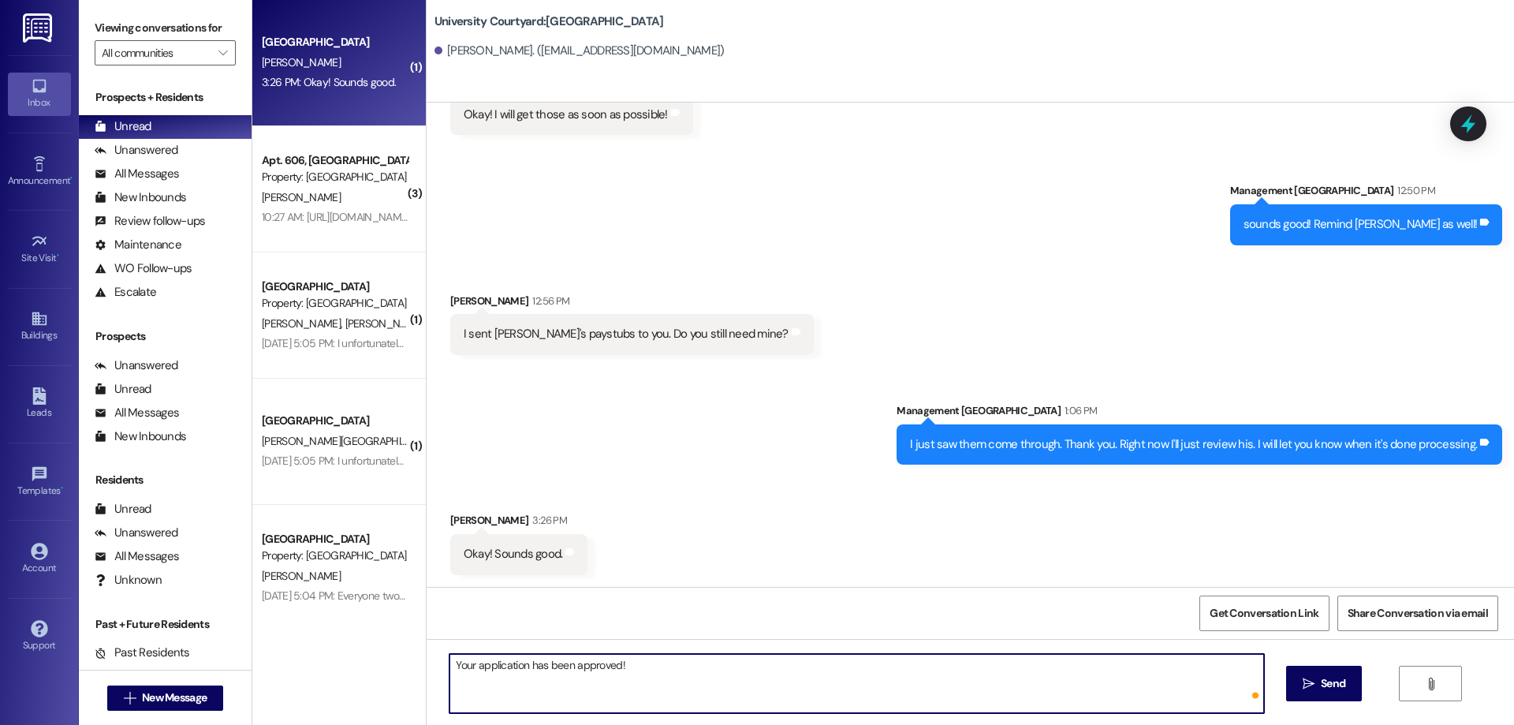
type textarea "Your application has been approved!"
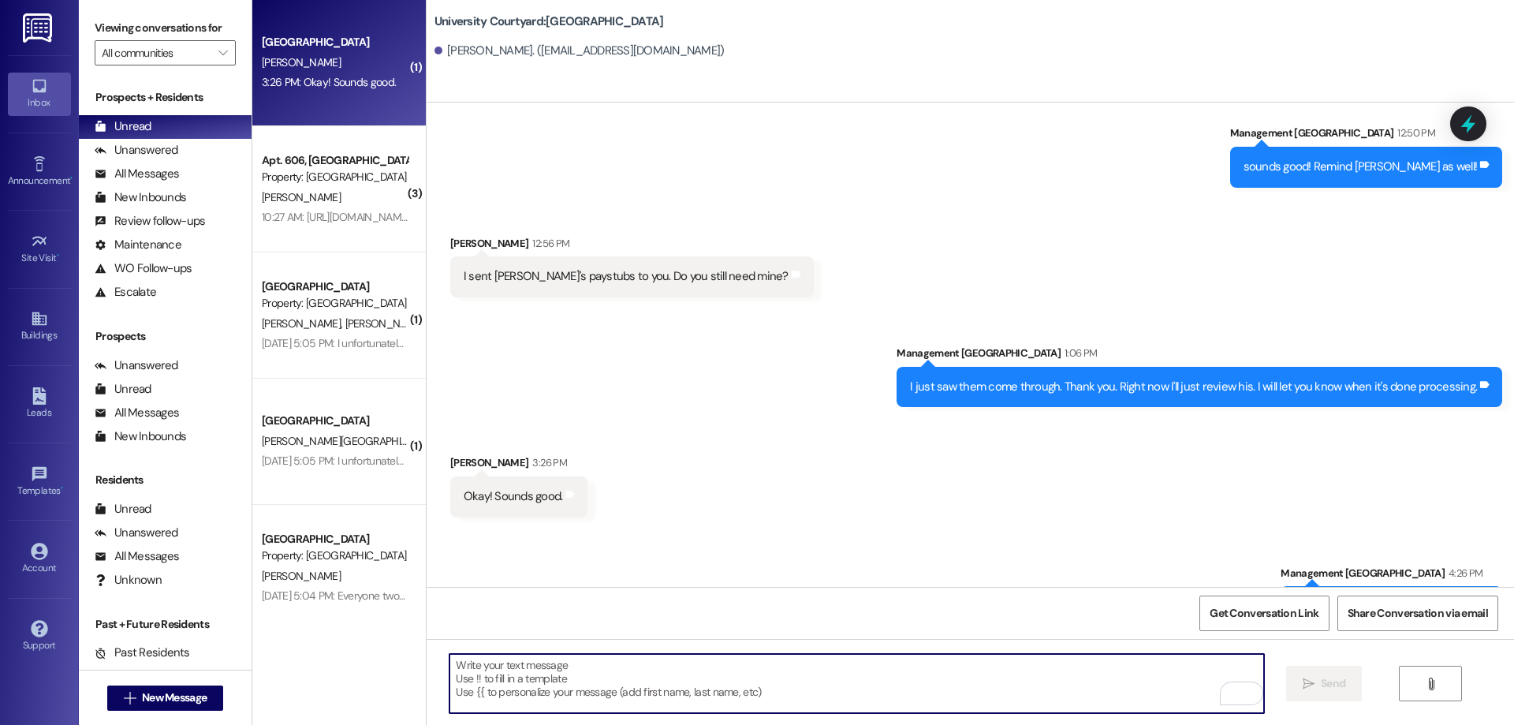
scroll to position [835, 0]
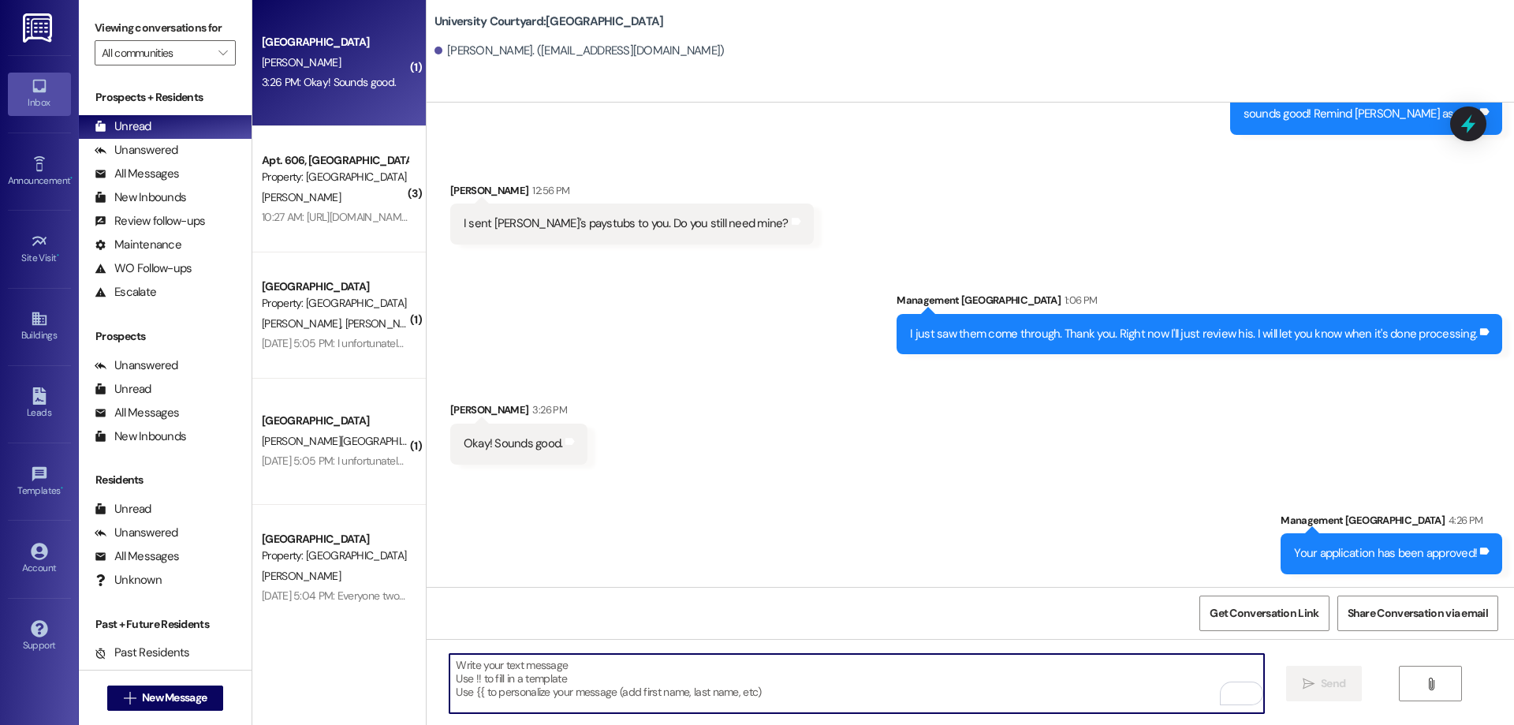
click at [628, 687] on textarea "To enrich screen reader interactions, please activate Accessibility in Grammarl…" at bounding box center [856, 683] width 814 height 59
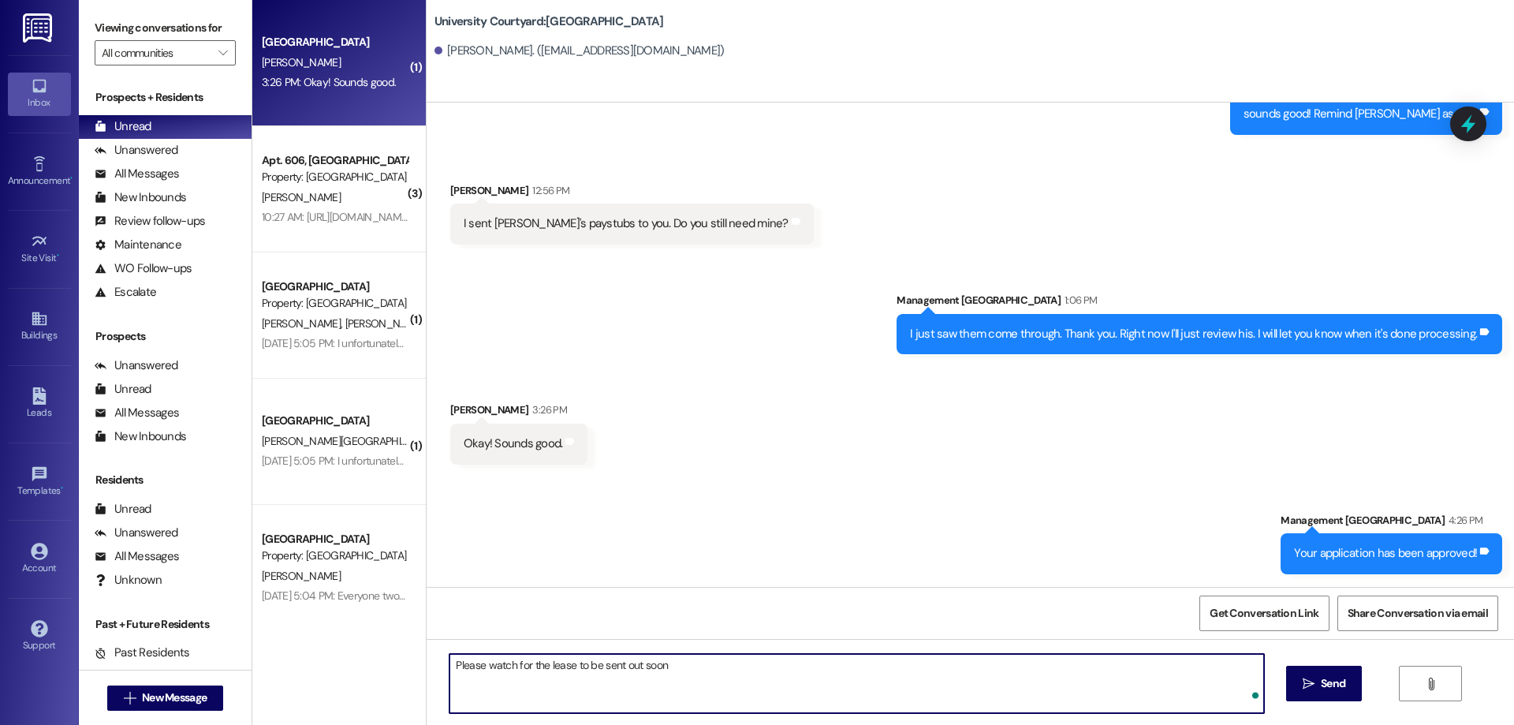
type textarea "Please watch for the lease to be sent out soon!"
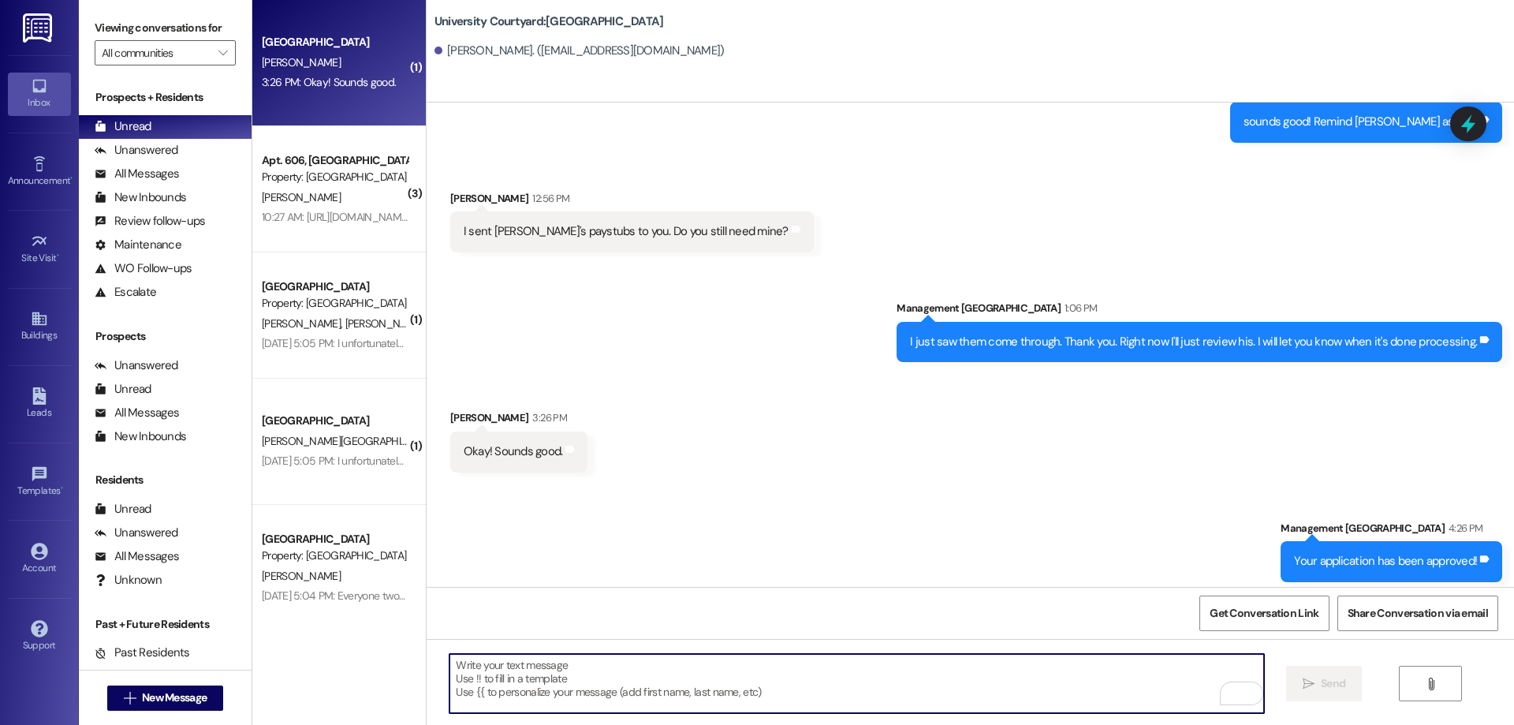
scroll to position [944, 0]
